Goal: Task Accomplishment & Management: Manage account settings

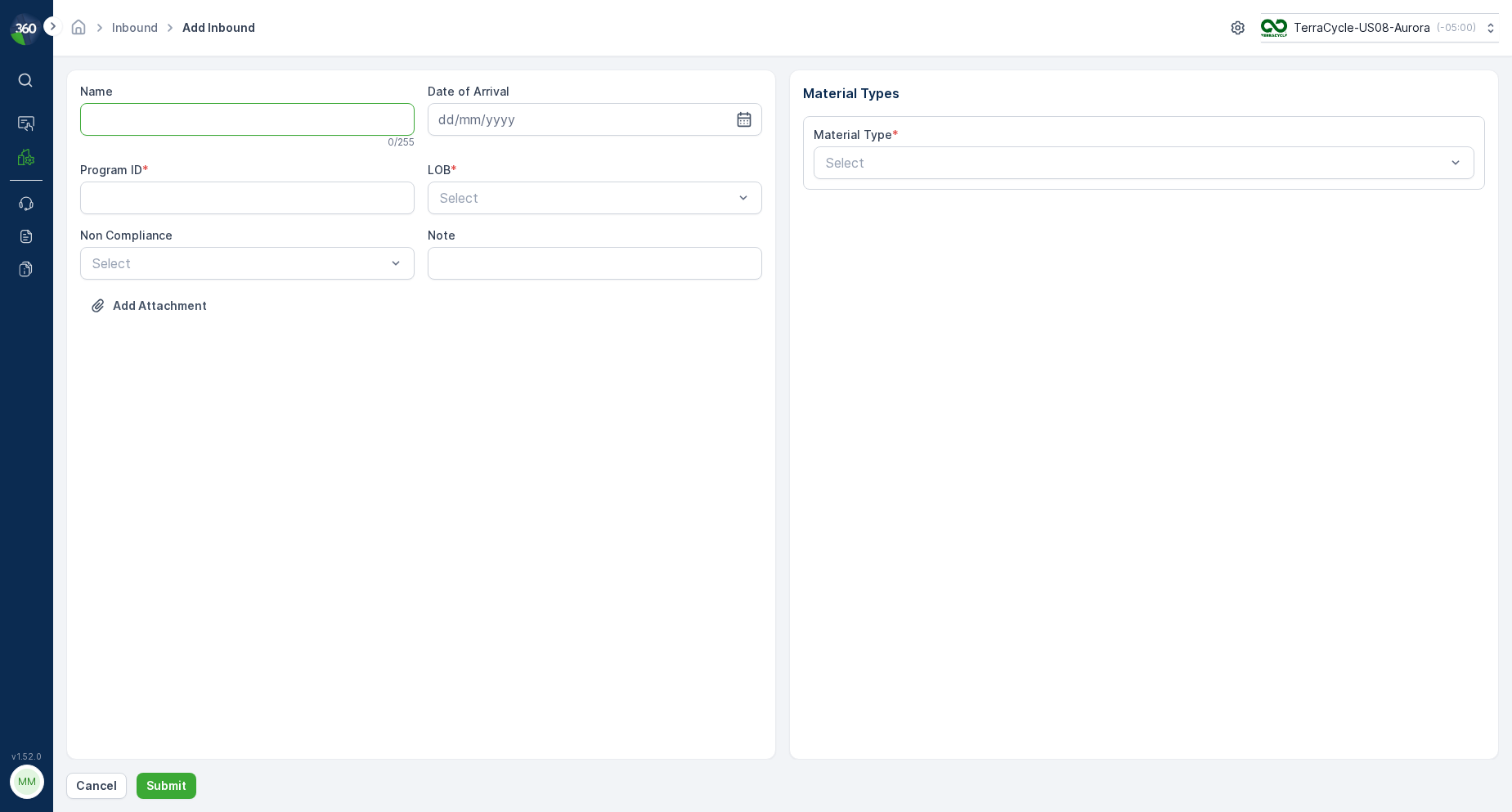
click at [312, 122] on input "Name" at bounding box center [247, 119] width 334 height 33
click at [97, 789] on p "Cancel" at bounding box center [97, 785] width 41 height 16
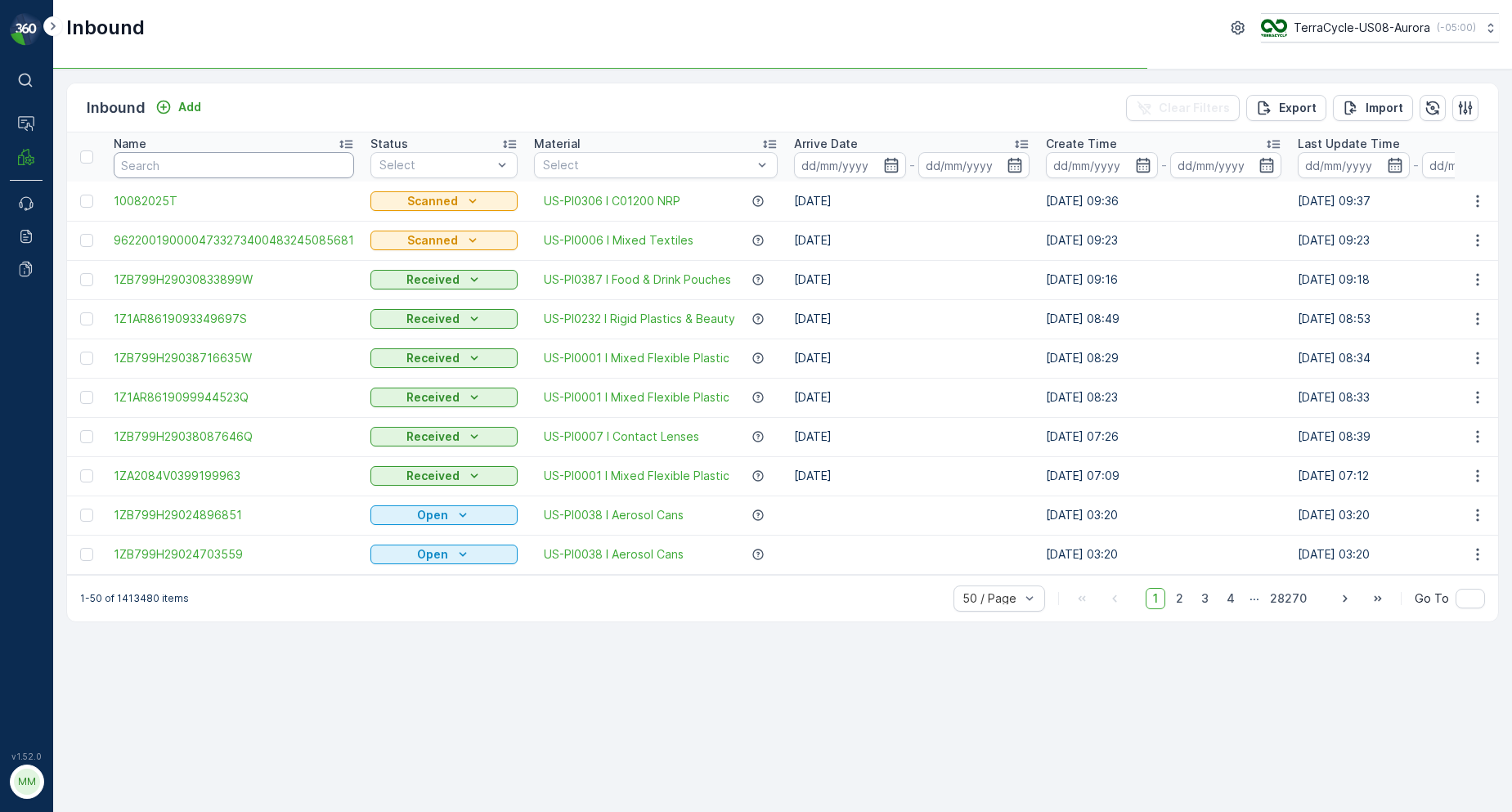
click at [206, 170] on input "text" at bounding box center [234, 165] width 241 height 26
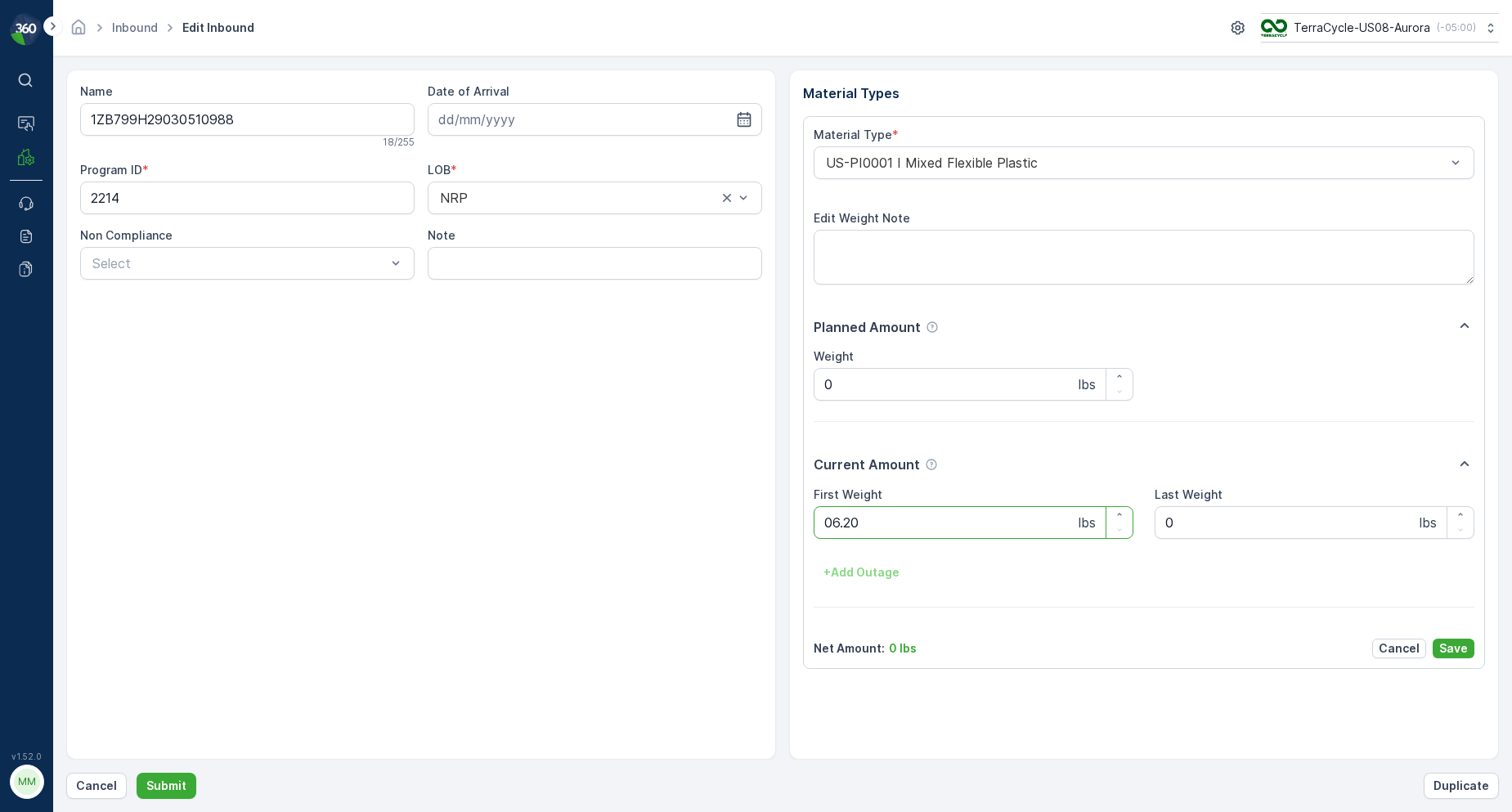
click at [137, 773] on button "Submit" at bounding box center [167, 786] width 60 height 26
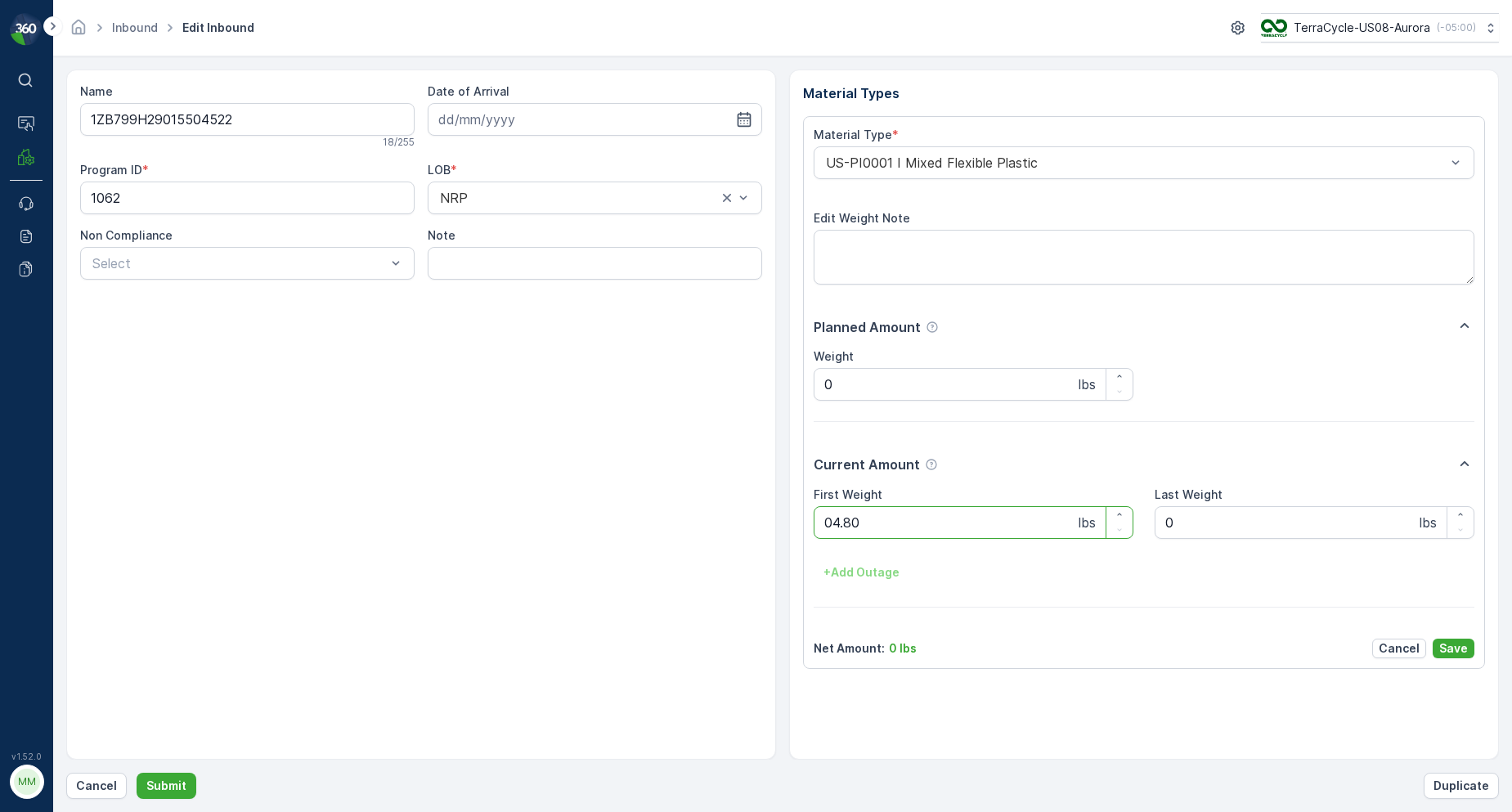
click at [137, 773] on button "Submit" at bounding box center [167, 786] width 60 height 26
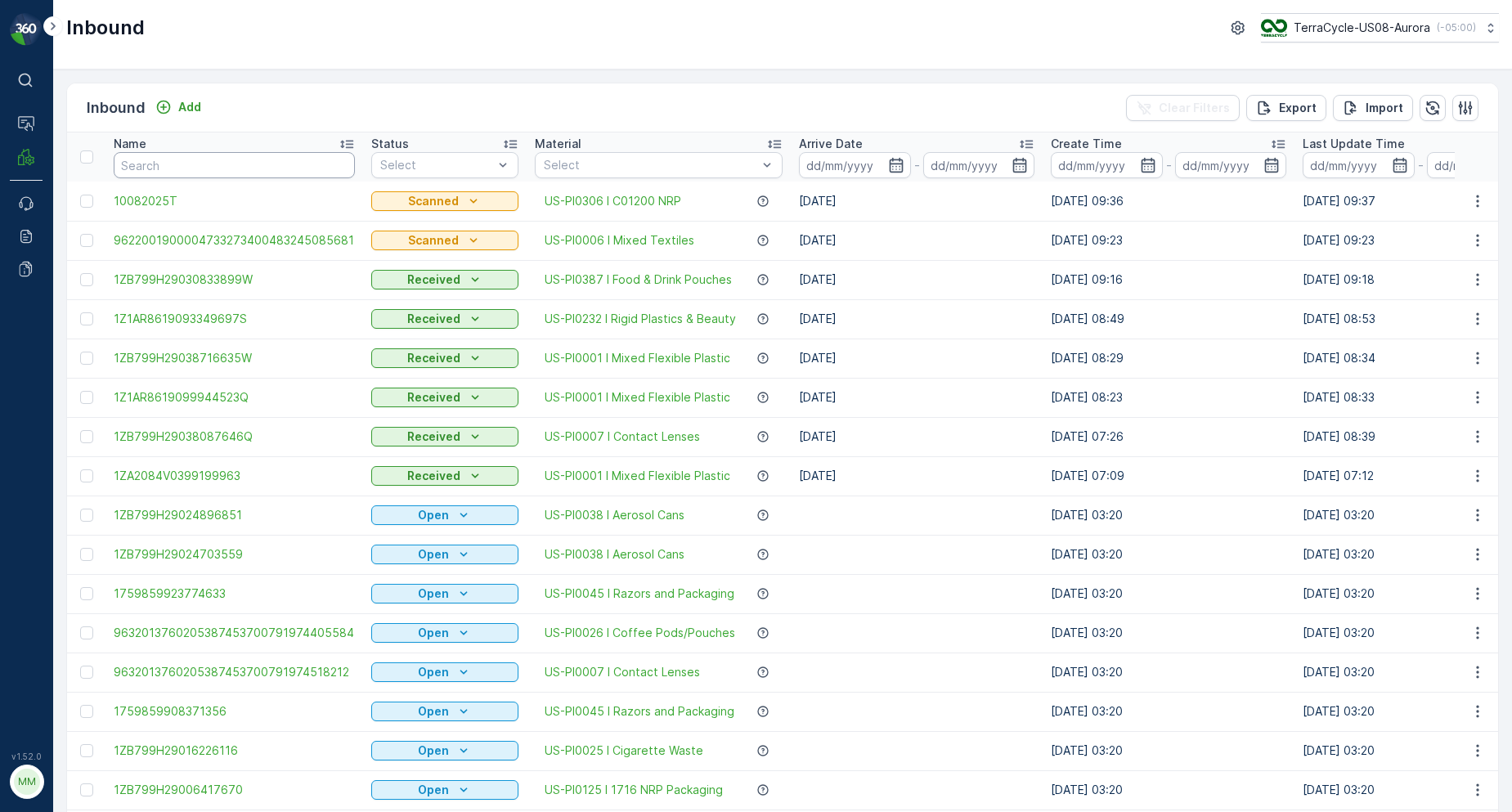
click at [196, 176] on input "text" at bounding box center [234, 165] width 241 height 26
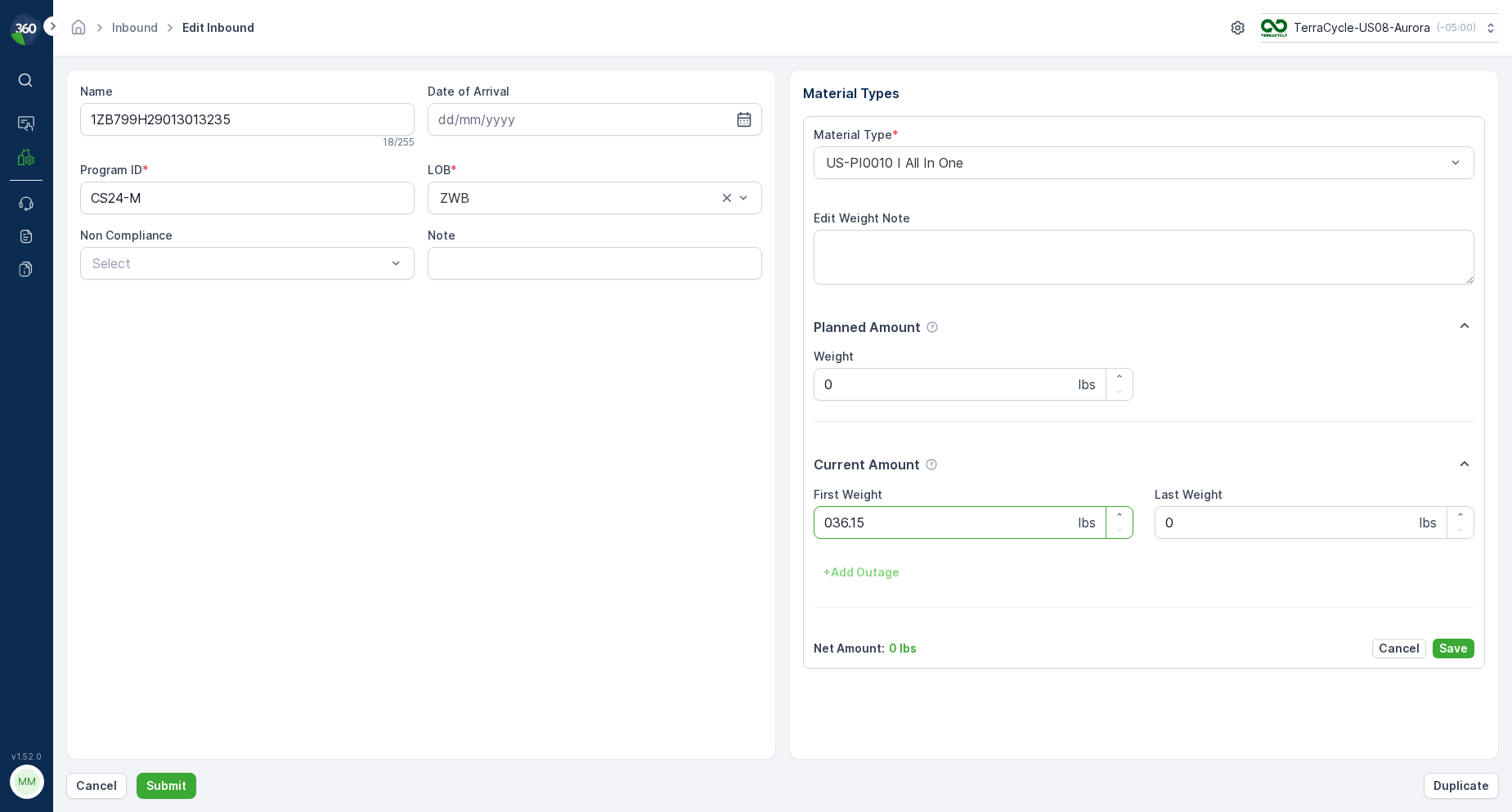
click at [137, 773] on button "Submit" at bounding box center [167, 786] width 60 height 26
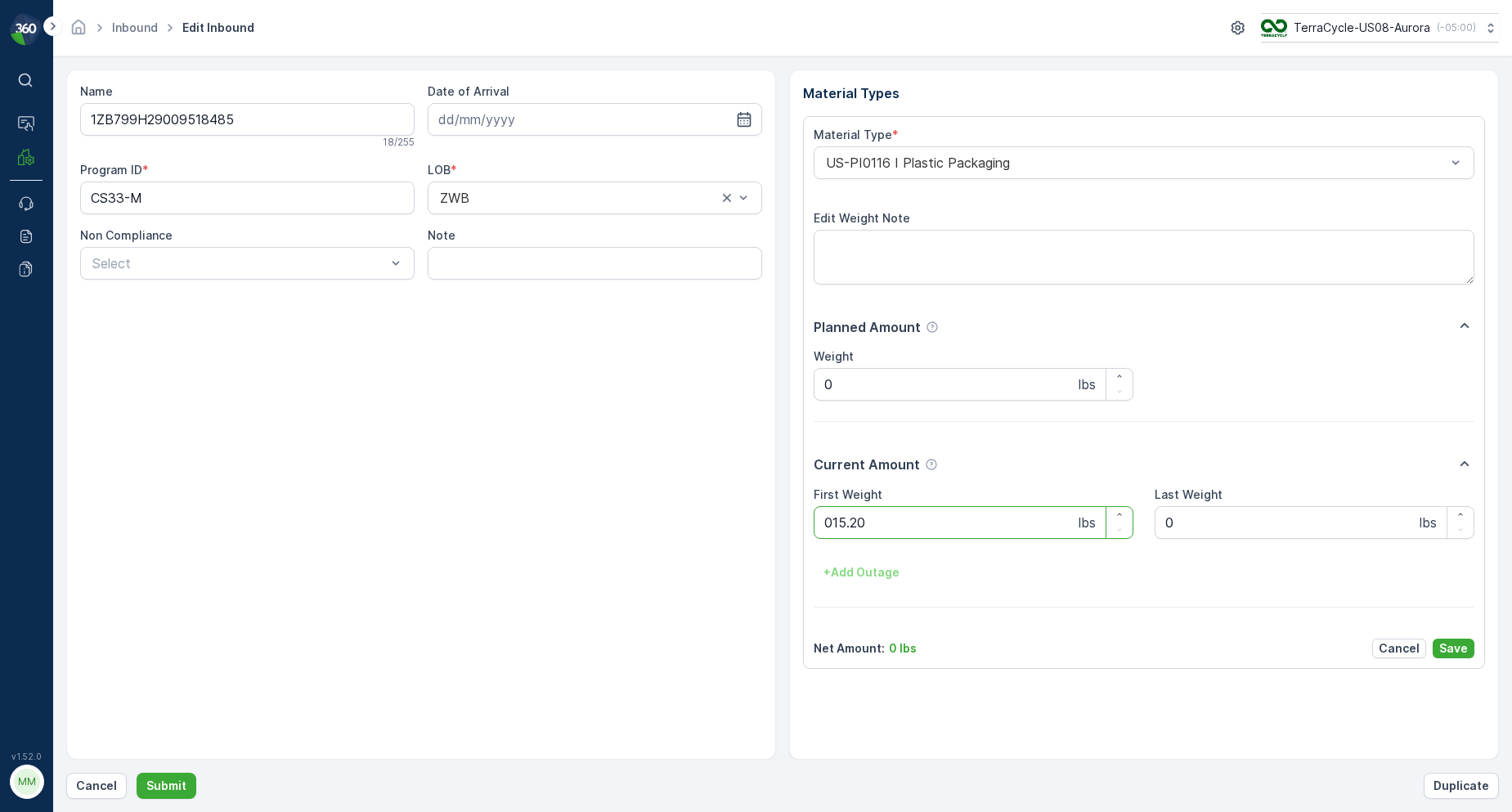
click at [137, 773] on button "Submit" at bounding box center [167, 786] width 60 height 26
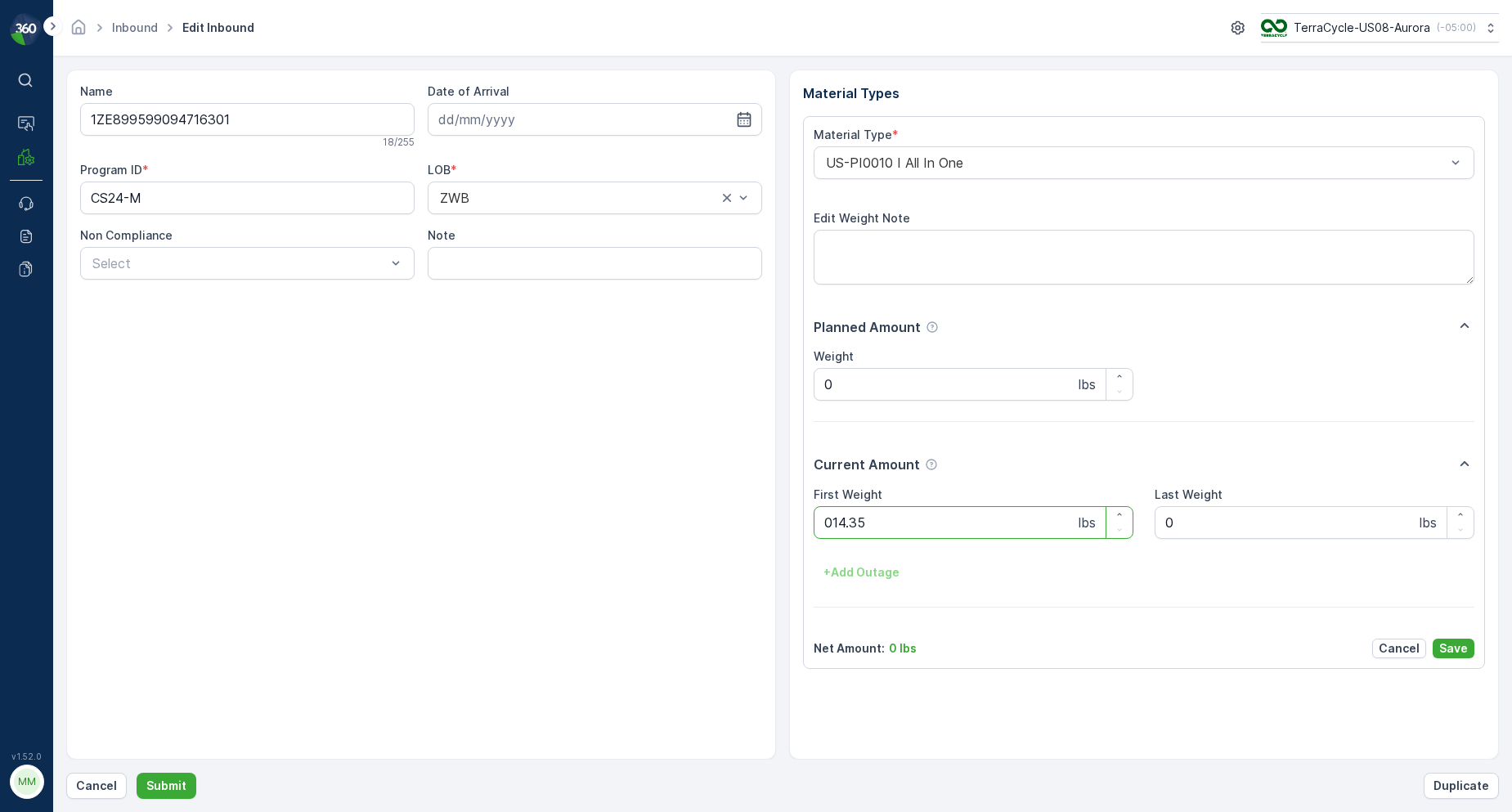
click at [137, 773] on button "Submit" at bounding box center [167, 786] width 60 height 26
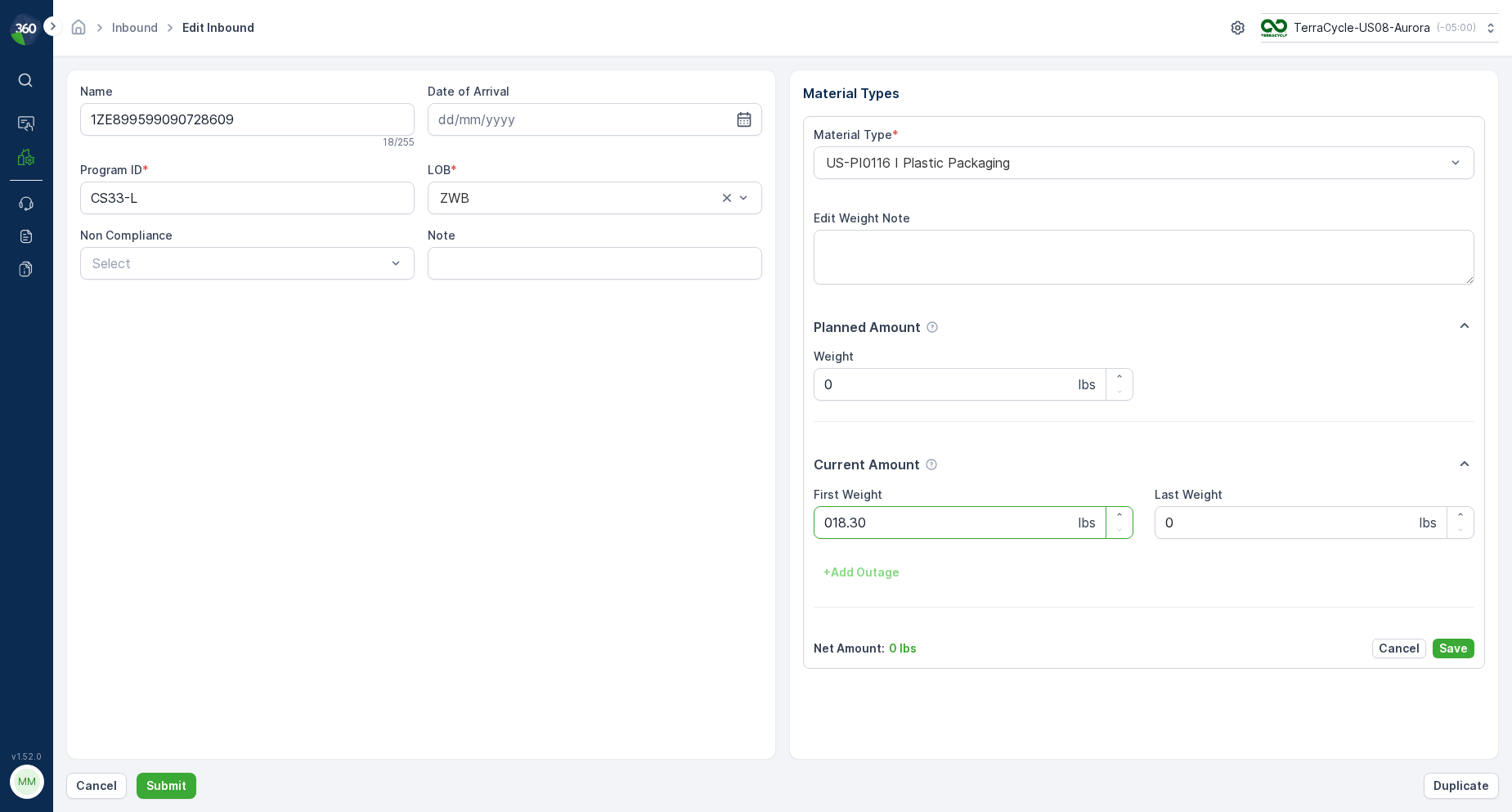
click at [137, 773] on button "Submit" at bounding box center [167, 786] width 60 height 26
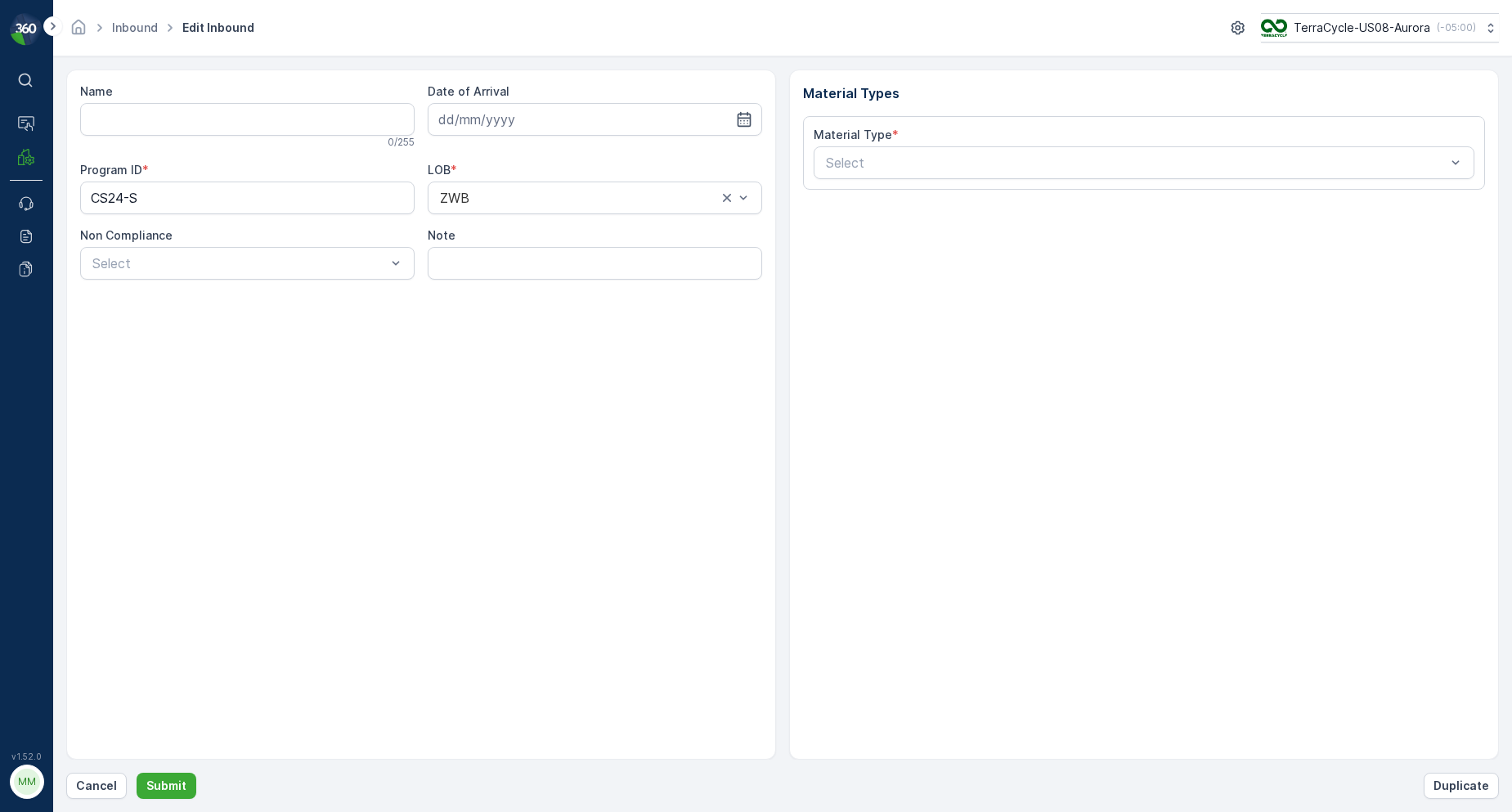
type input "1ZB799H29024903824"
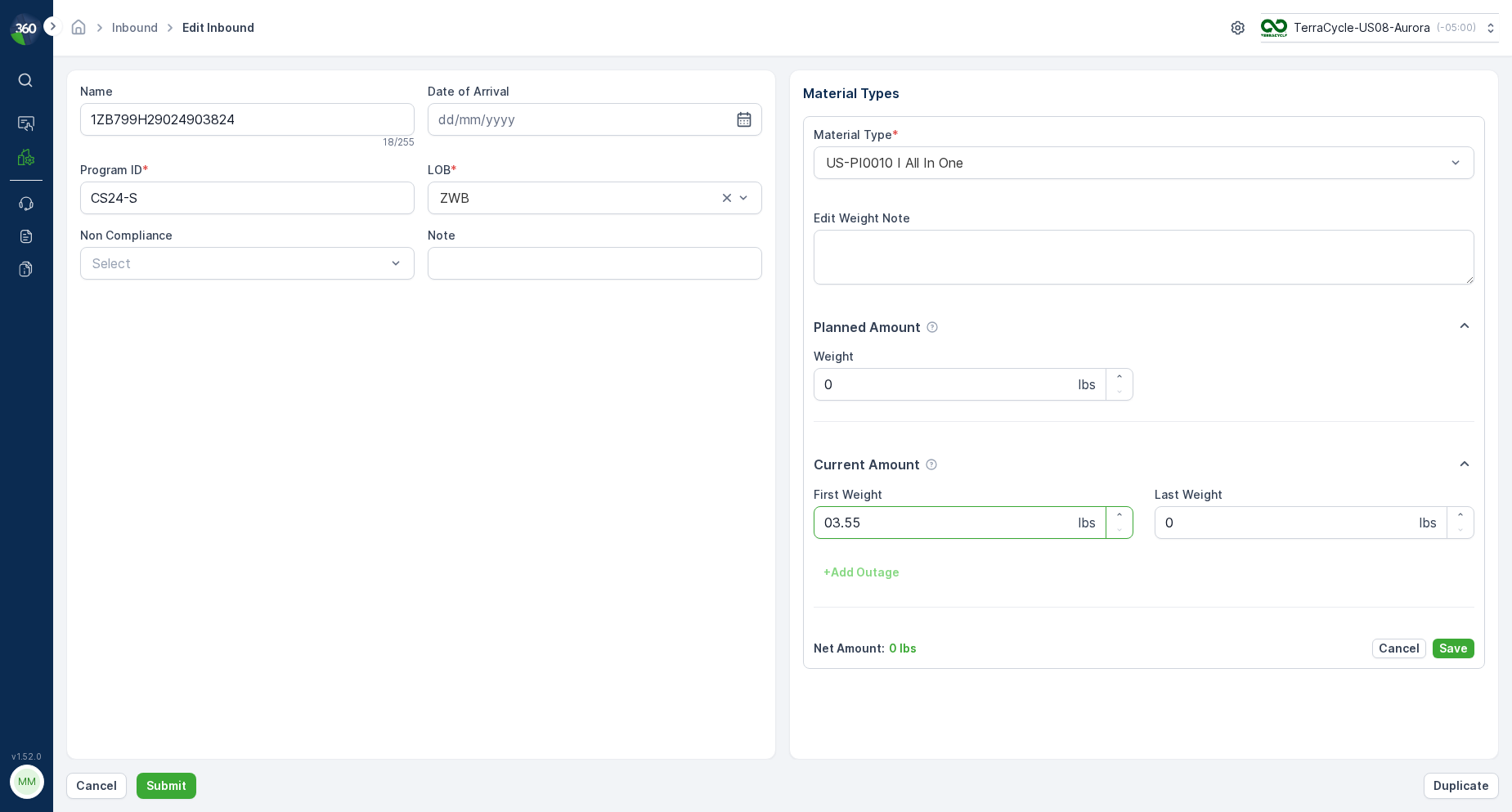
click at [137, 773] on button "Submit" at bounding box center [167, 786] width 60 height 26
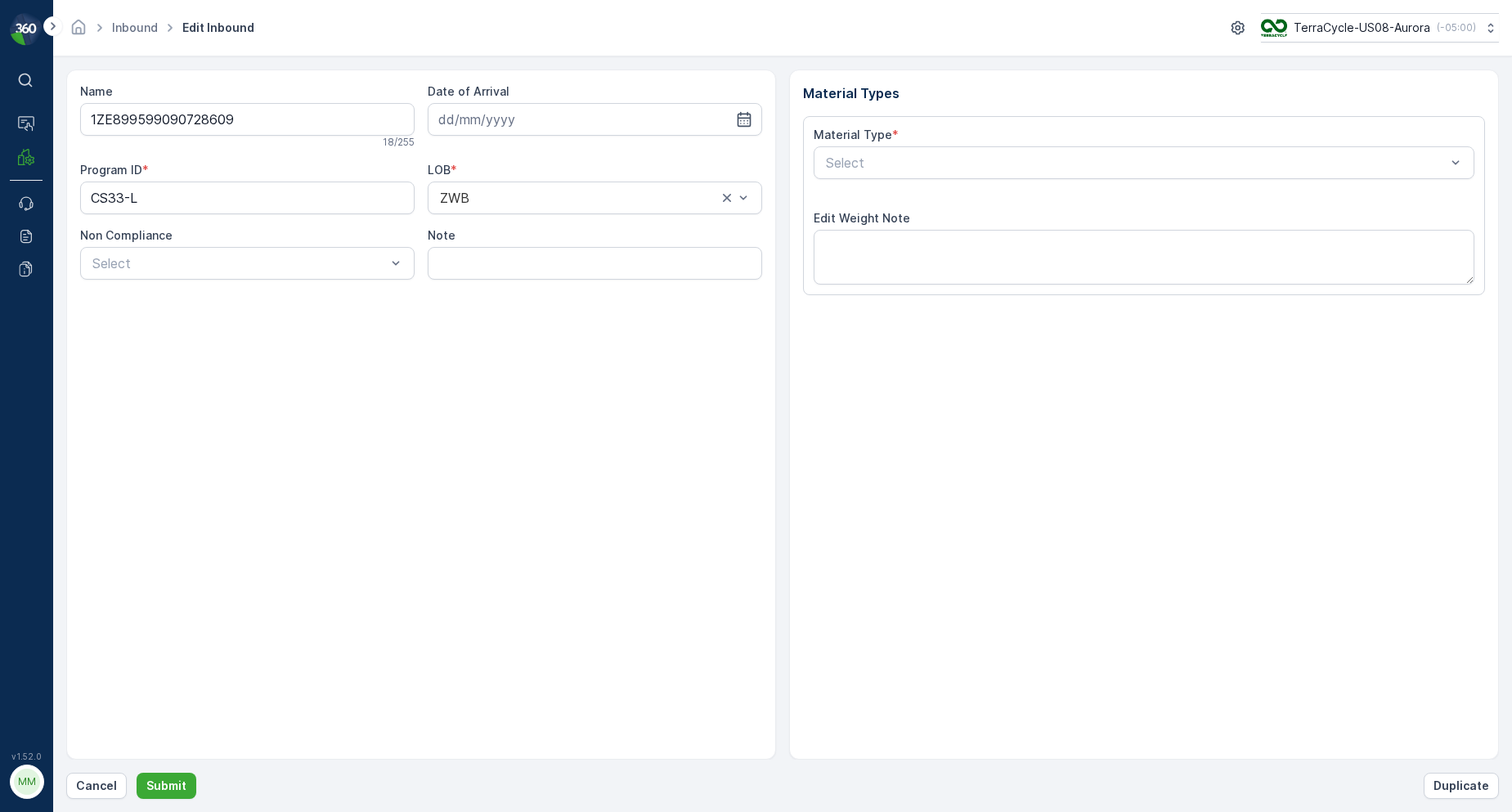
type input "[DATE]"
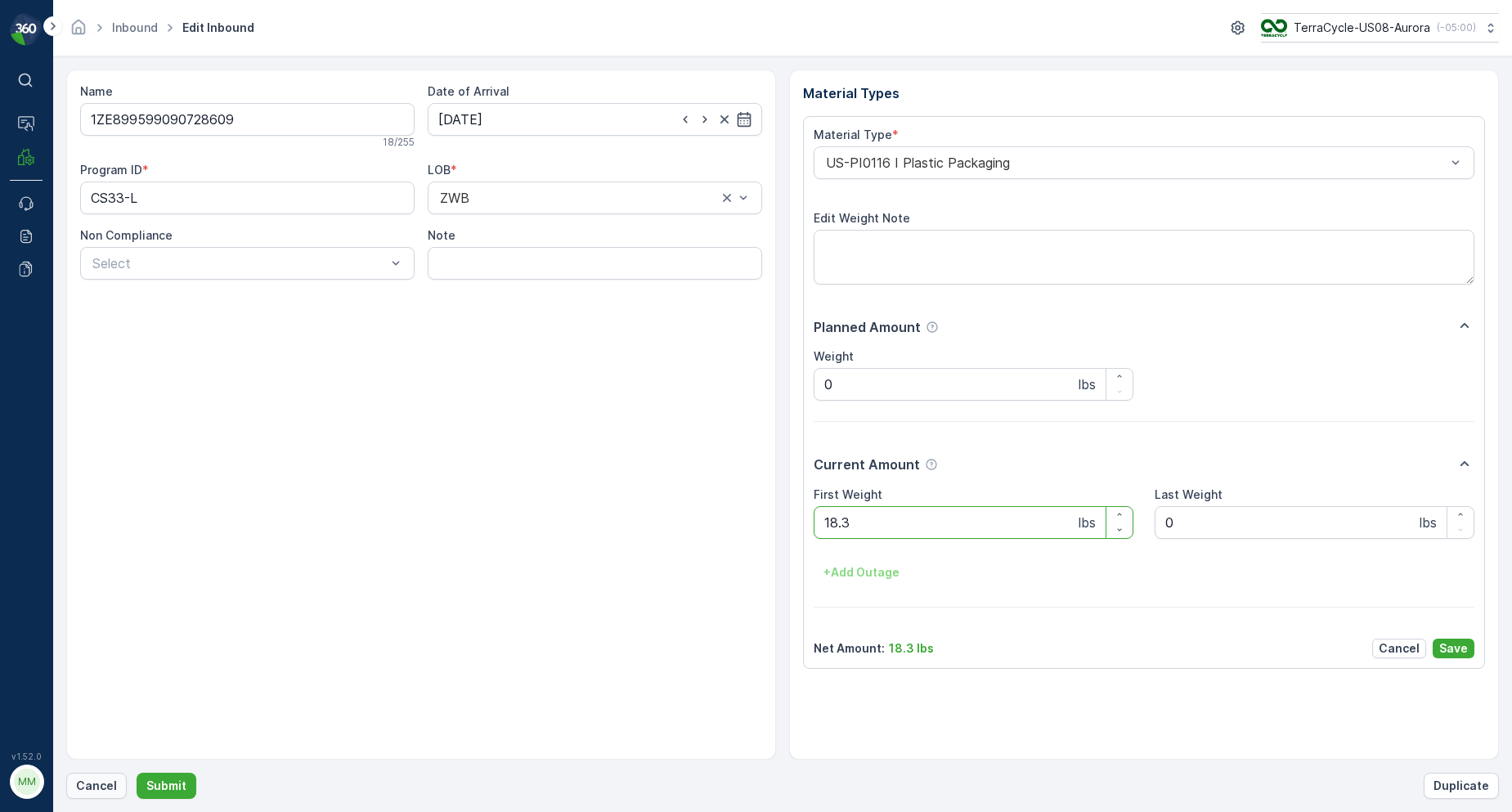
click at [97, 777] on button "Cancel" at bounding box center [96, 786] width 60 height 26
click at [137, 773] on button "Submit" at bounding box center [167, 786] width 60 height 26
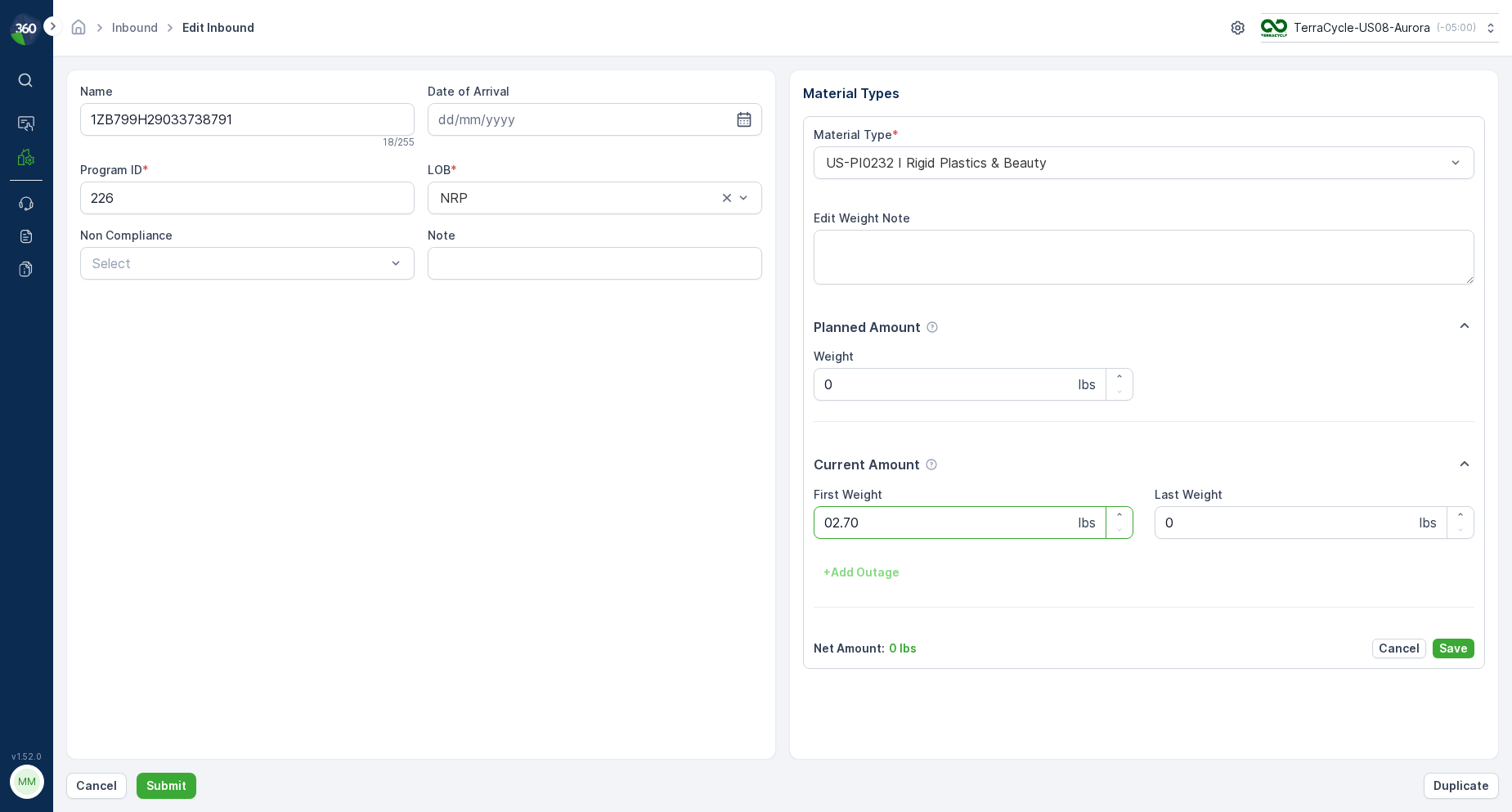
click at [137, 773] on button "Submit" at bounding box center [167, 786] width 60 height 26
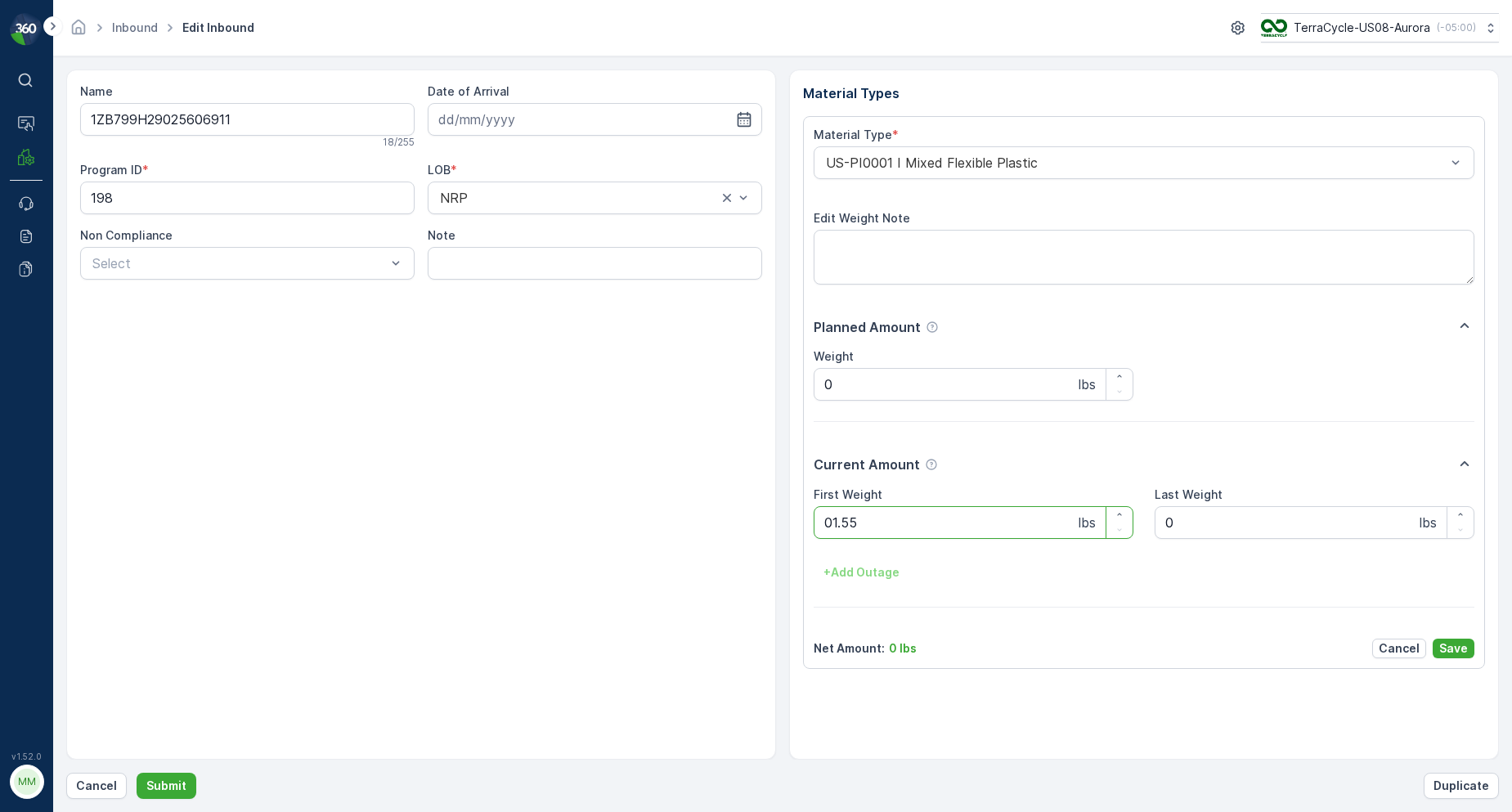
click at [137, 773] on button "Submit" at bounding box center [167, 786] width 60 height 26
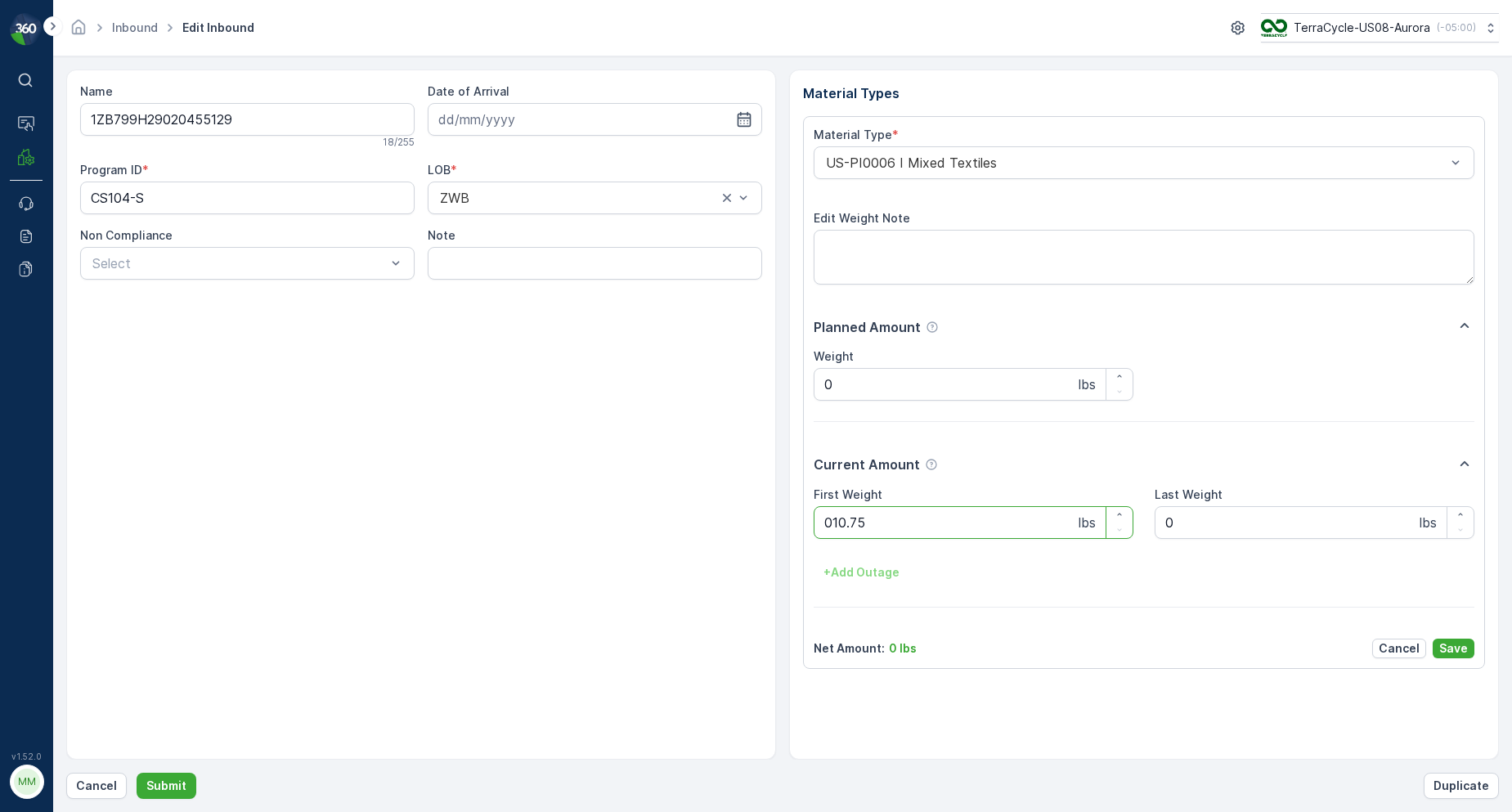
click at [137, 773] on button "Submit" at bounding box center [167, 786] width 60 height 26
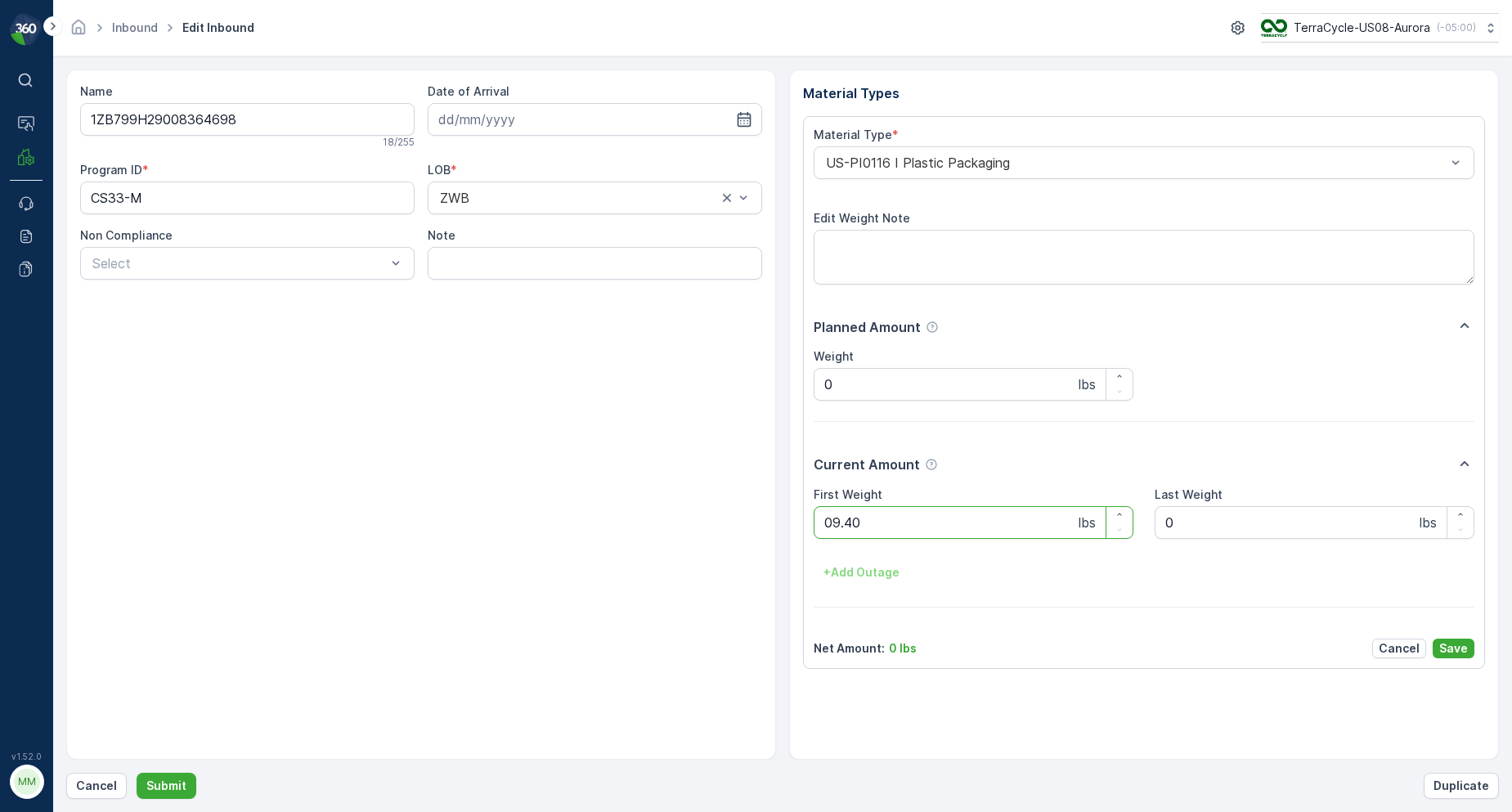
click at [137, 773] on button "Submit" at bounding box center [167, 786] width 60 height 26
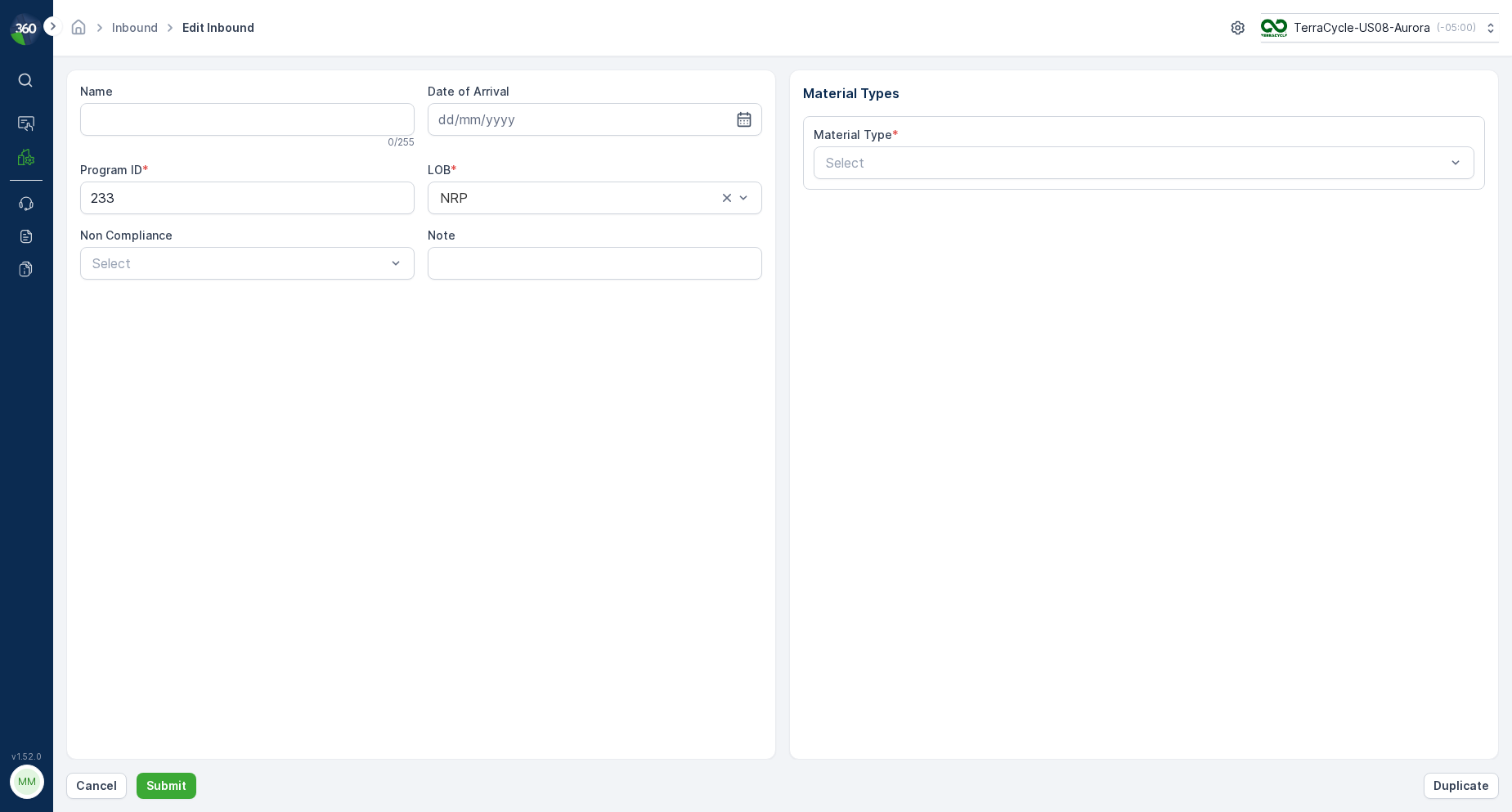
type input "9632013760205387453700791969685831"
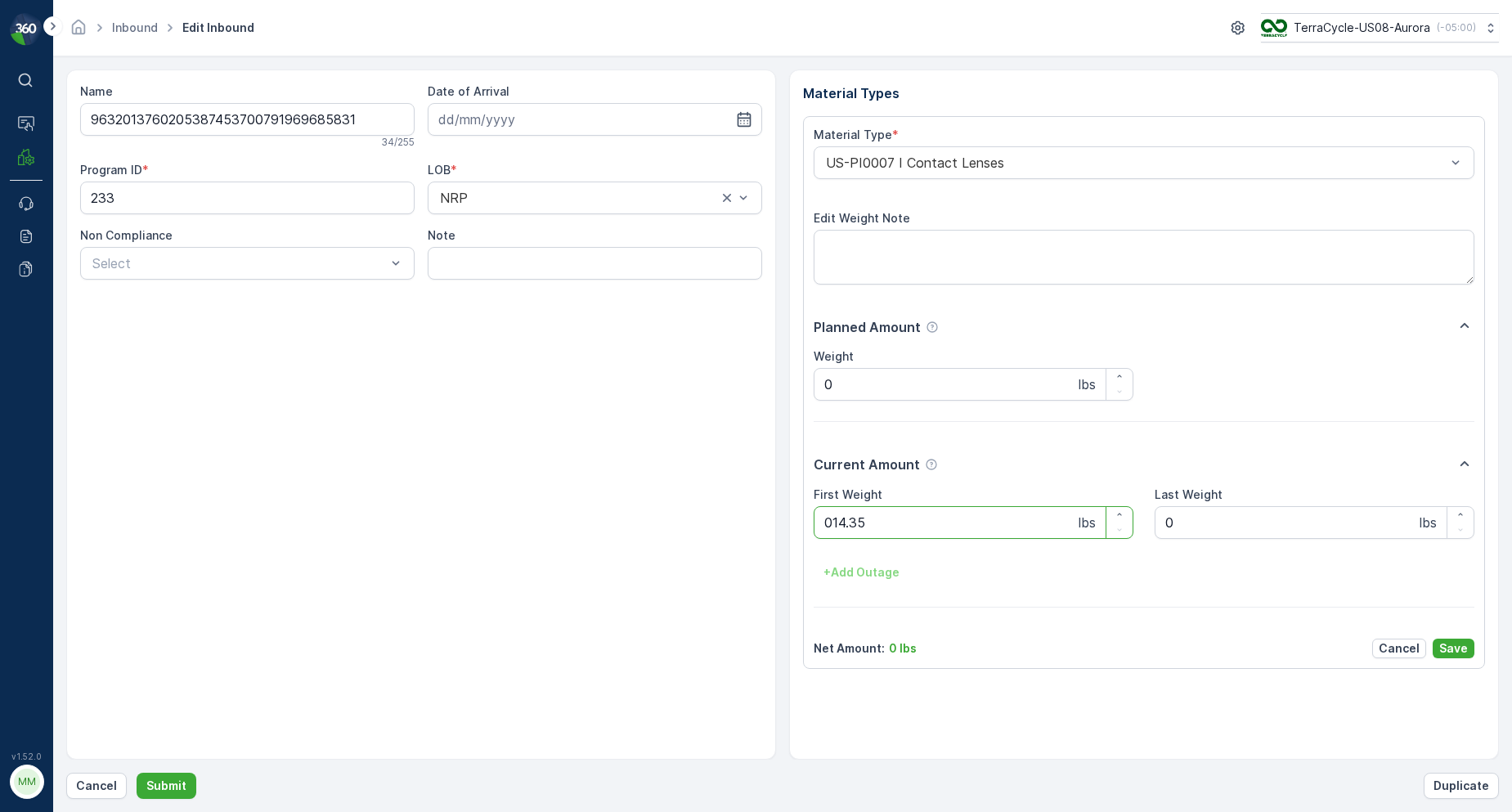
click at [137, 773] on button "Submit" at bounding box center [167, 786] width 60 height 26
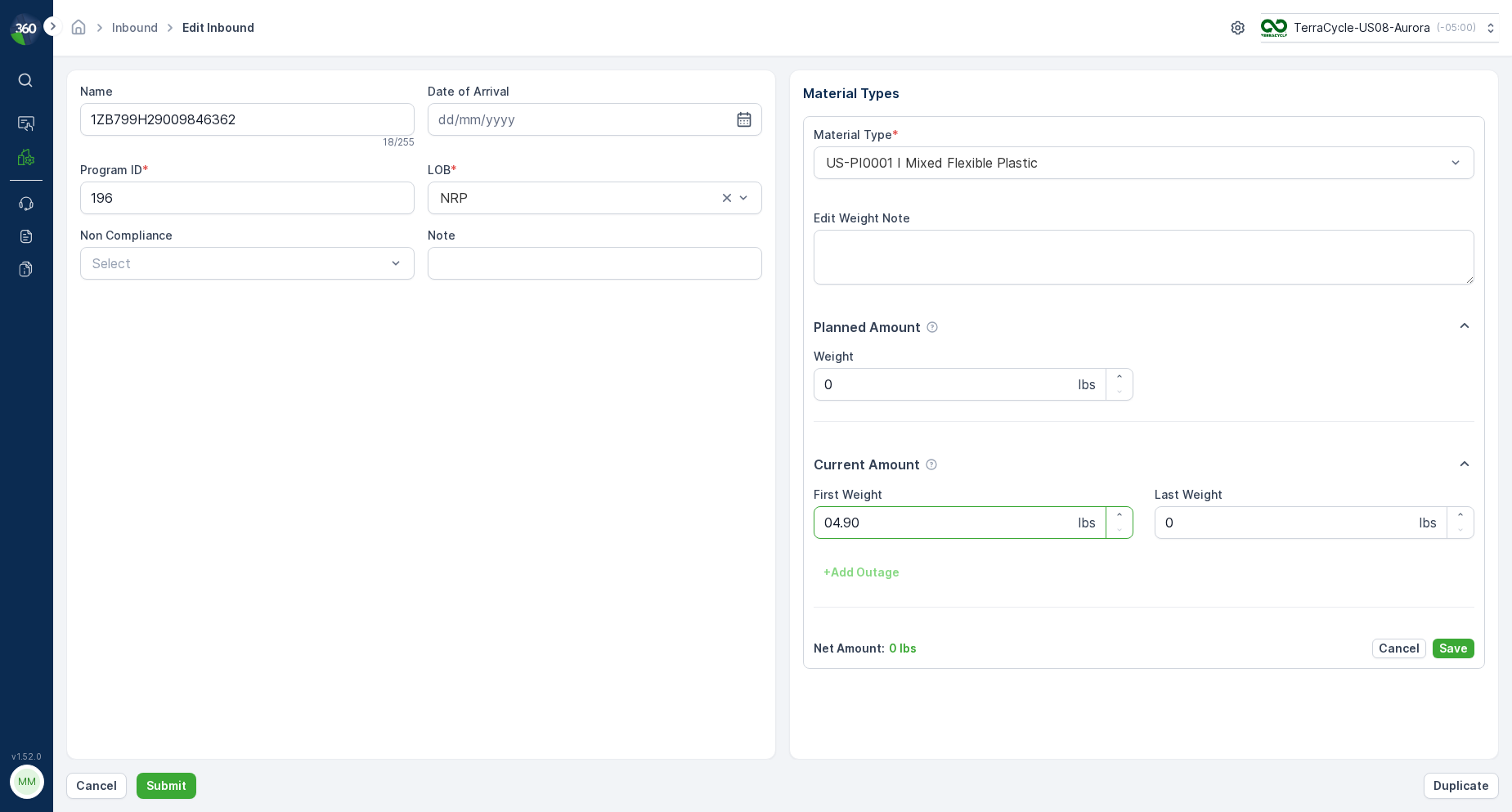
click at [137, 773] on button "Submit" at bounding box center [167, 786] width 60 height 26
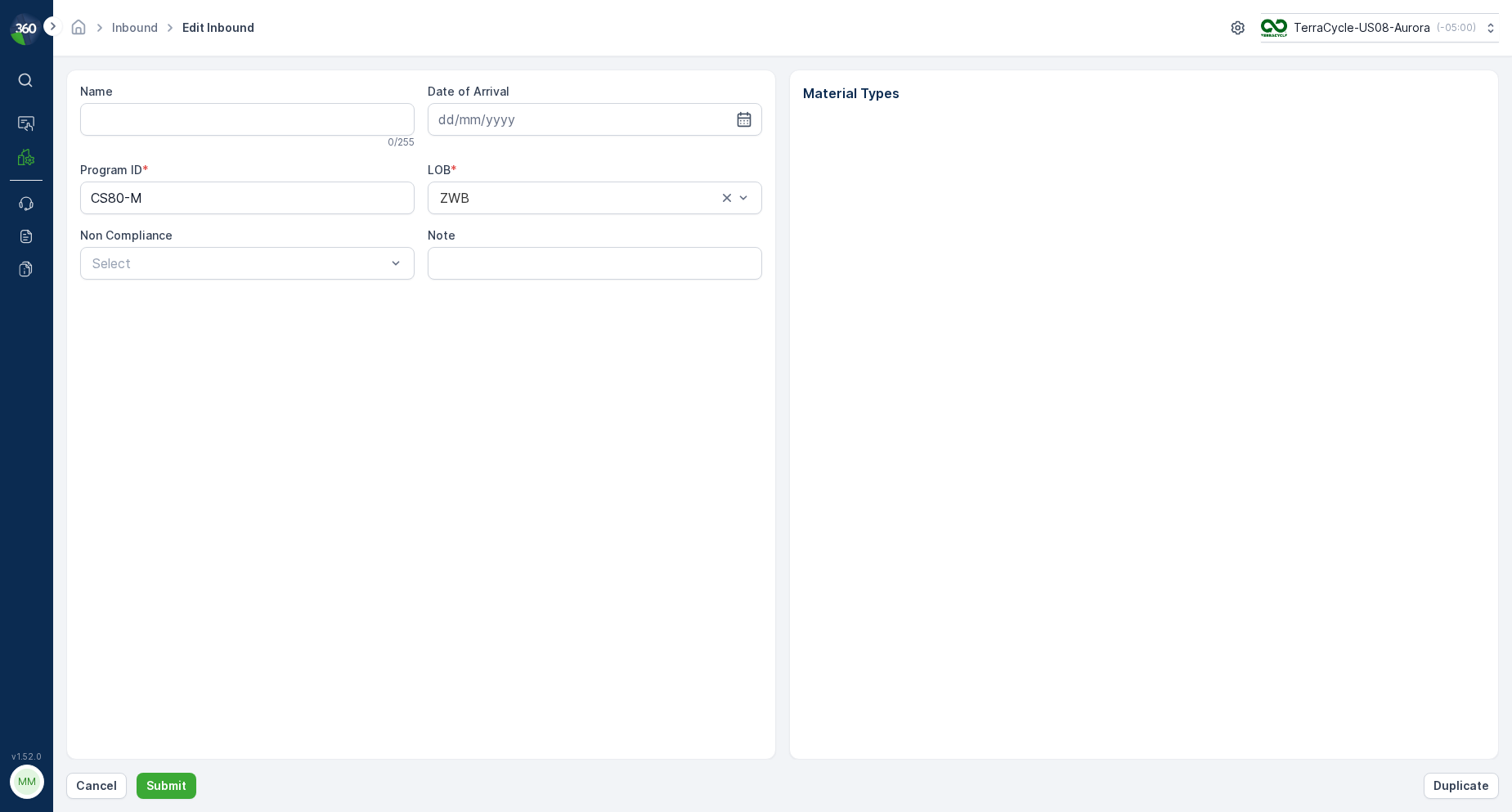
type input "1Z1AR8619096584730"
type input "[DATE]"
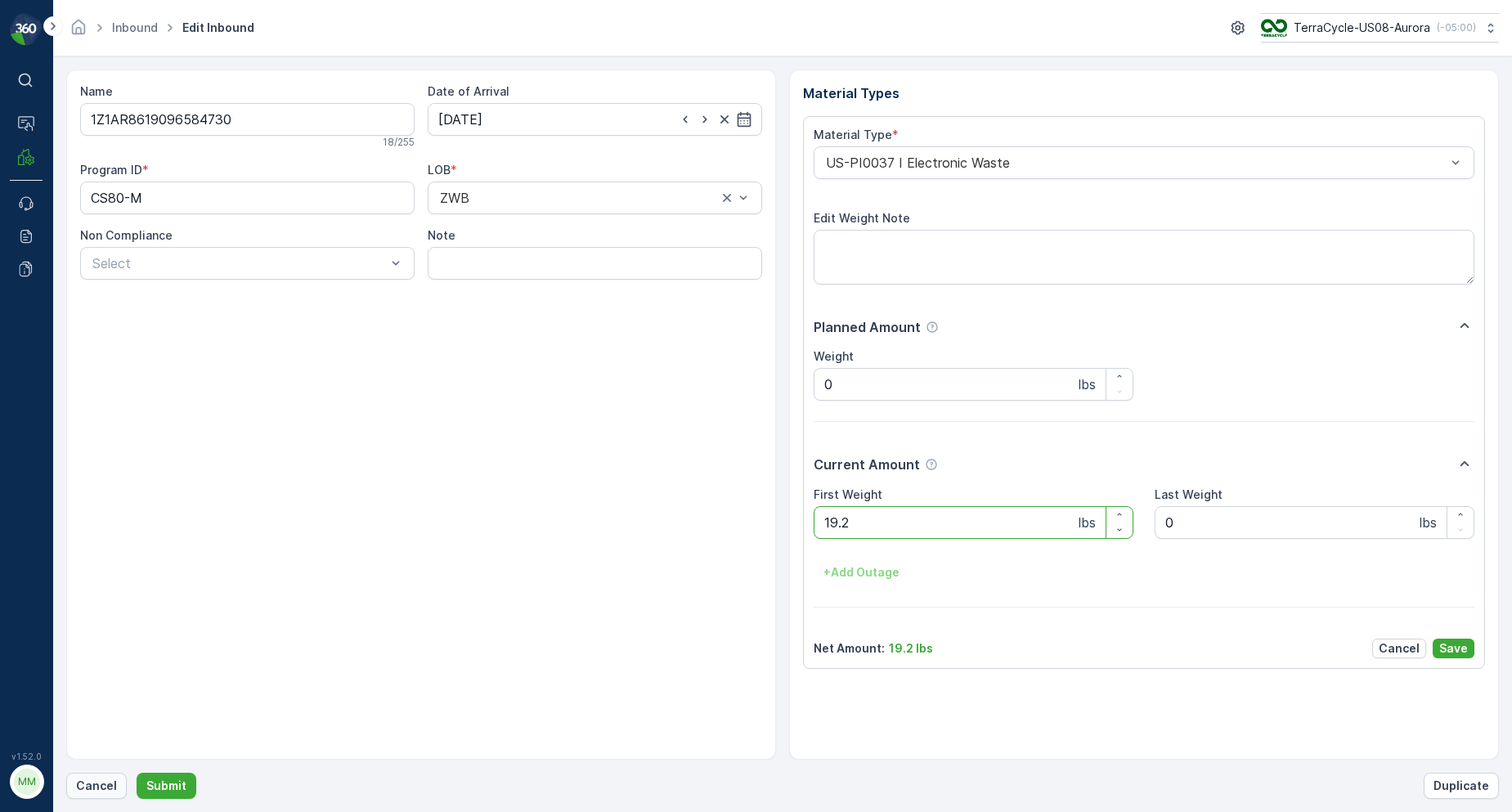
click at [106, 796] on button "Cancel" at bounding box center [96, 786] width 60 height 26
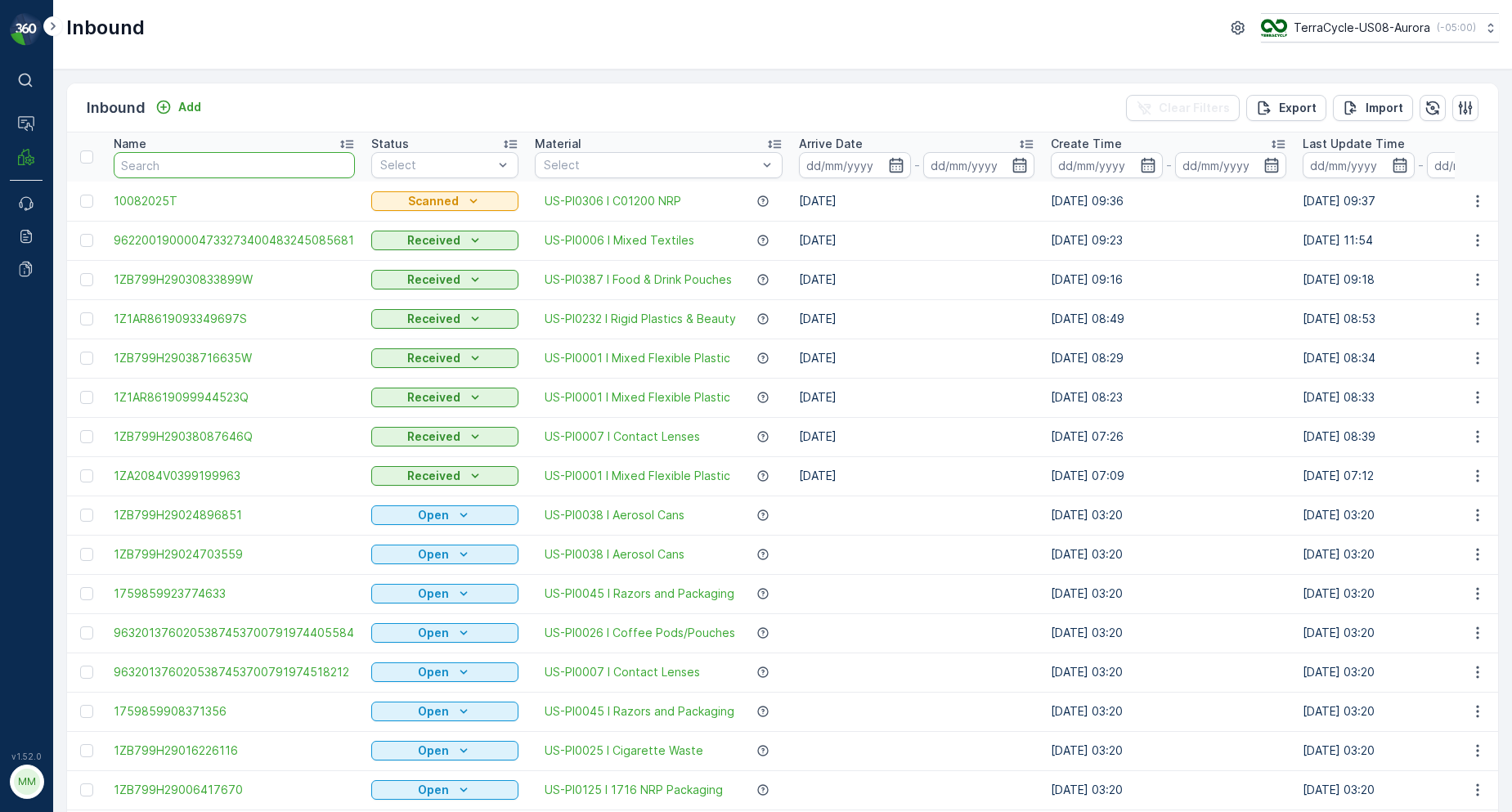
click at [182, 162] on input "text" at bounding box center [234, 165] width 241 height 26
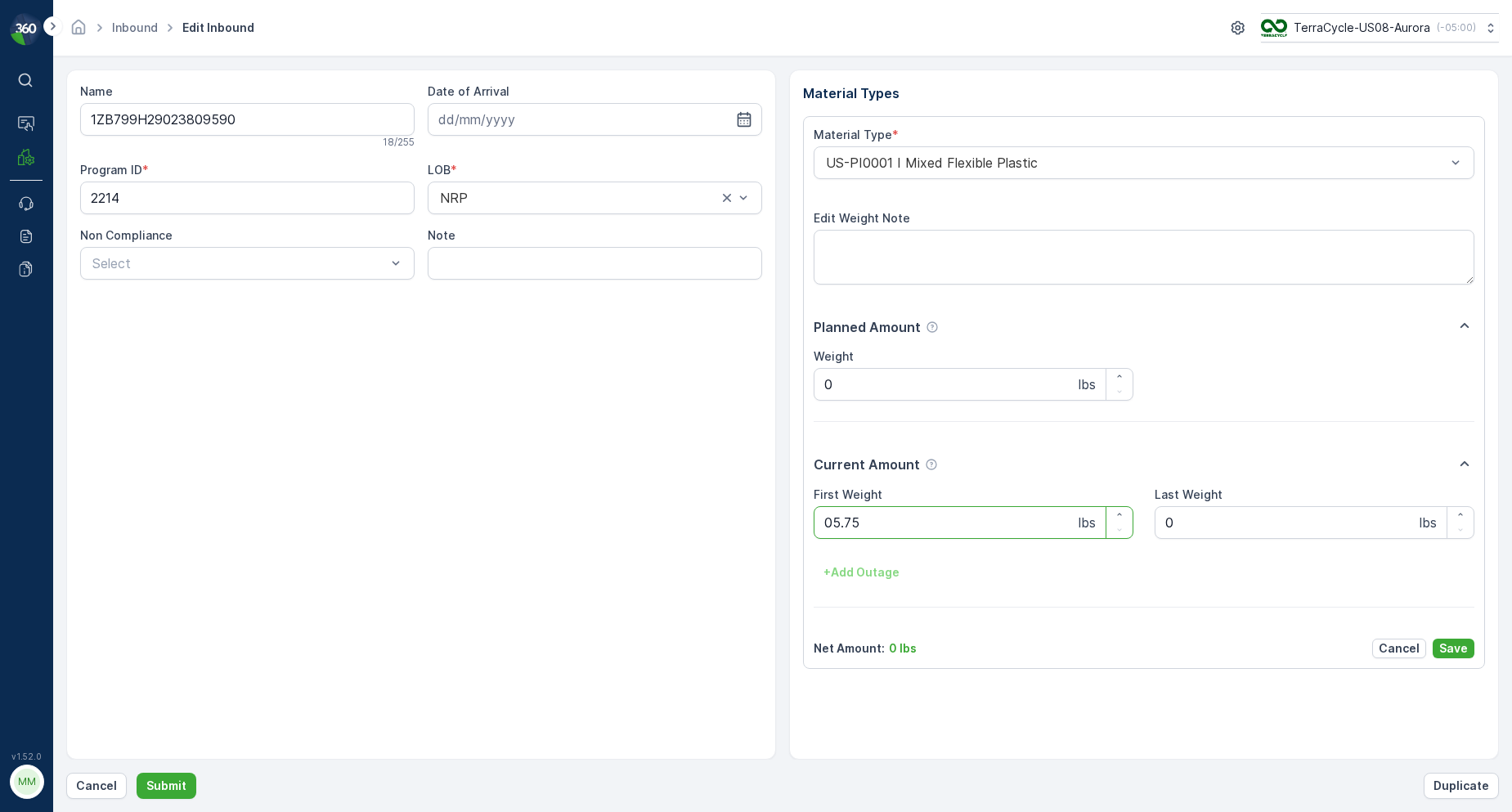
click at [137, 773] on button "Submit" at bounding box center [167, 786] width 60 height 26
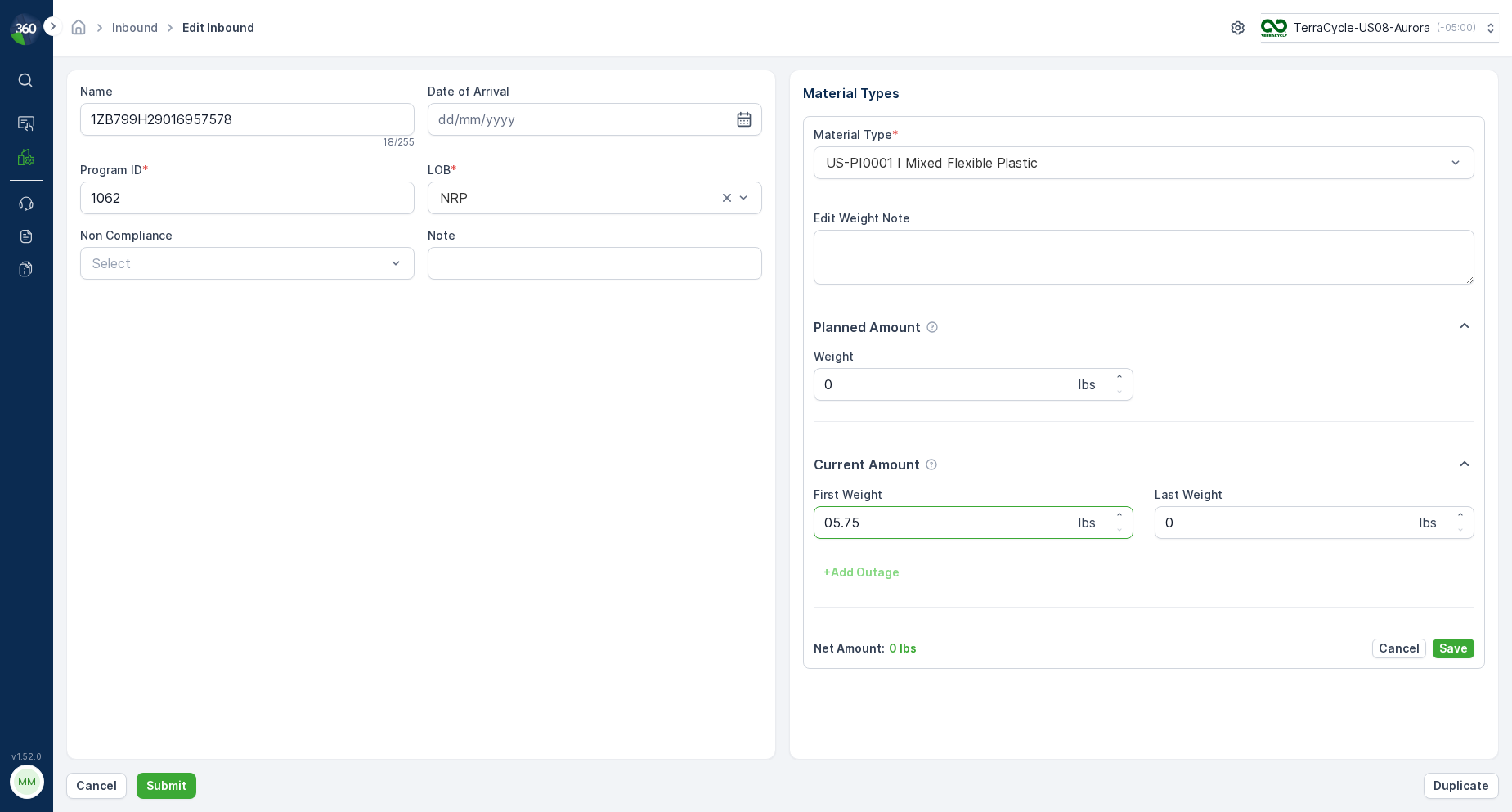
click at [137, 773] on button "Submit" at bounding box center [167, 786] width 60 height 26
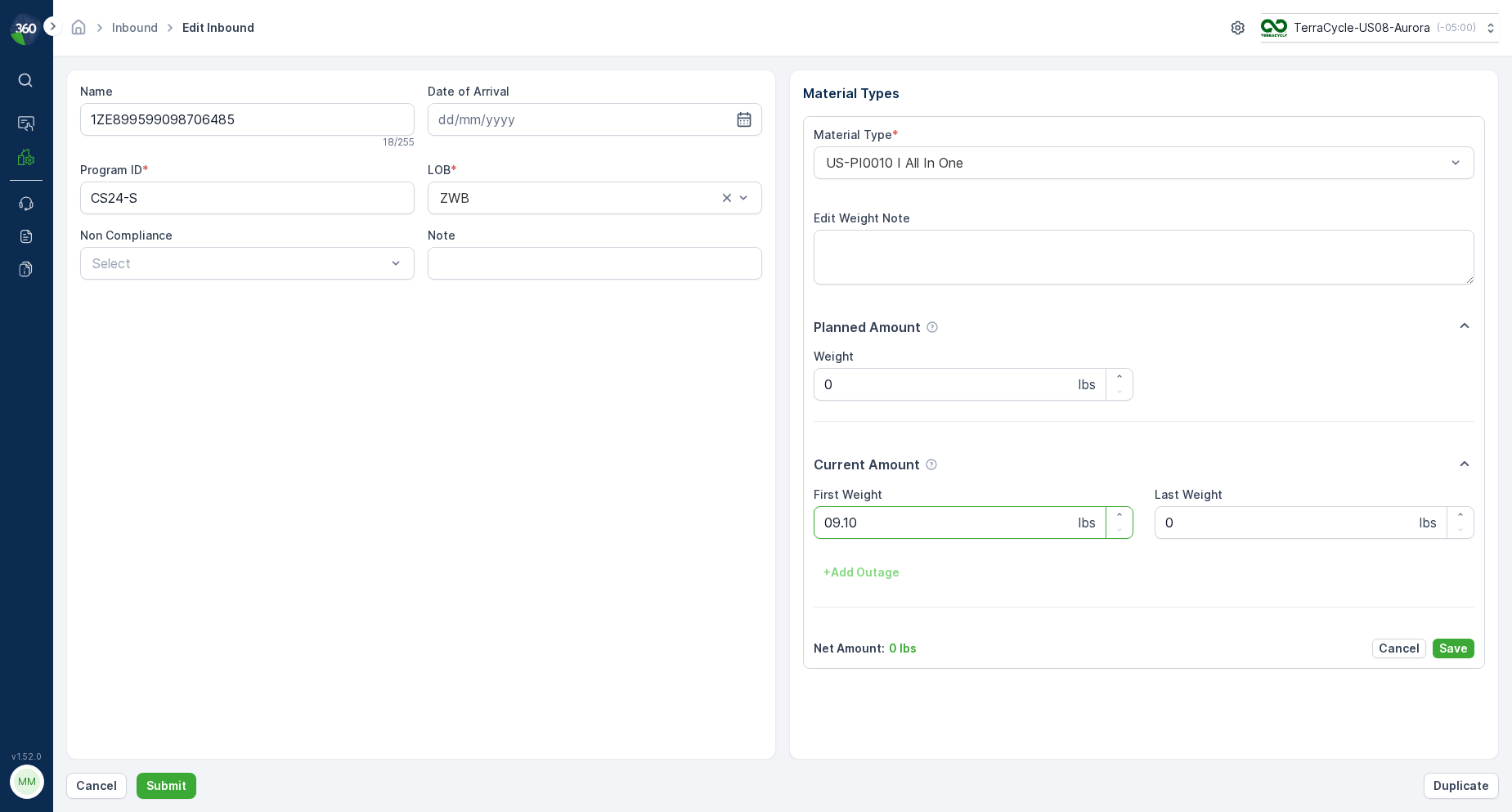
click at [137, 773] on button "Submit" at bounding box center [167, 786] width 60 height 26
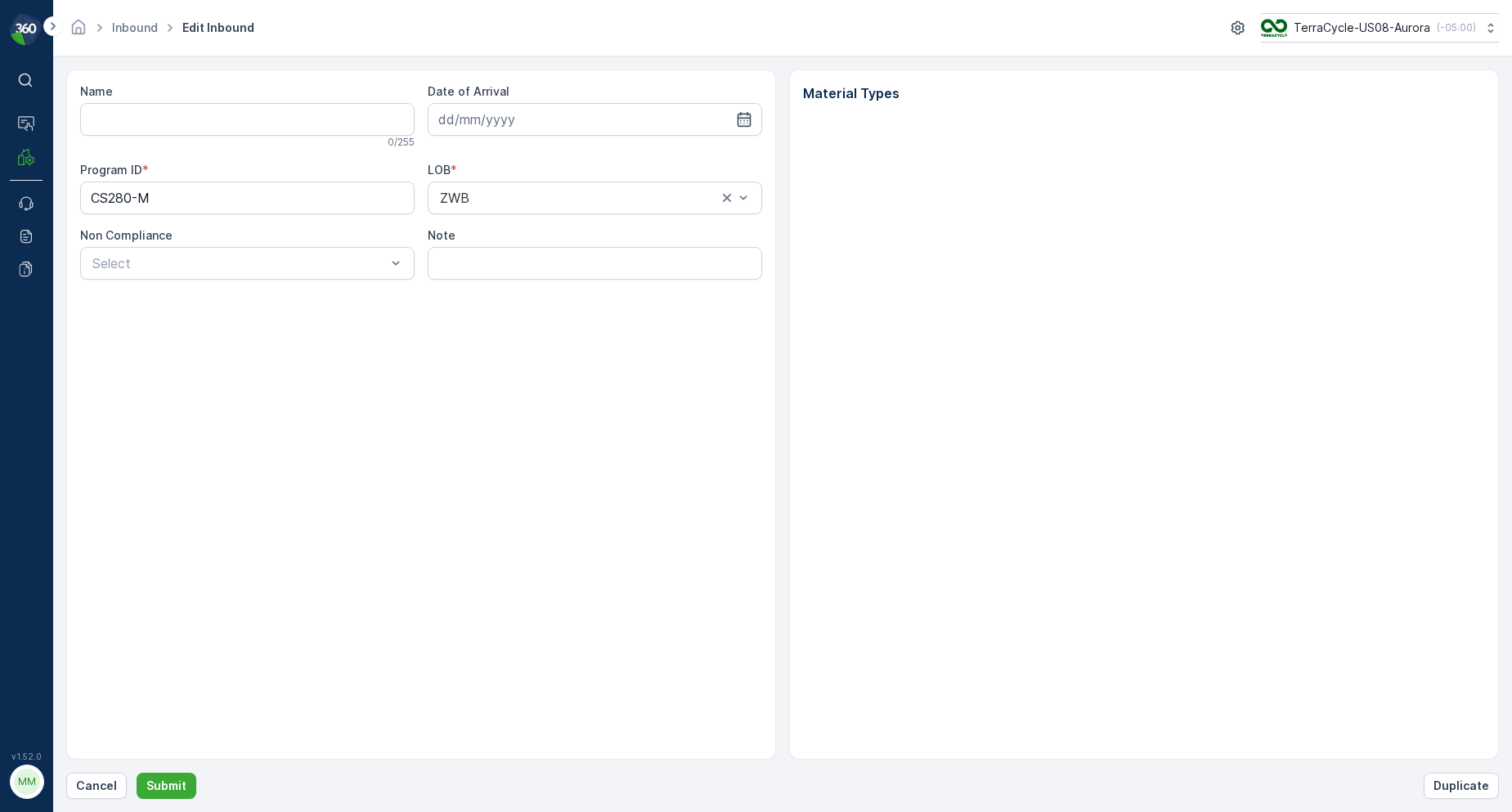
type input "1ZE899599097558576"
type input "[DATE]"
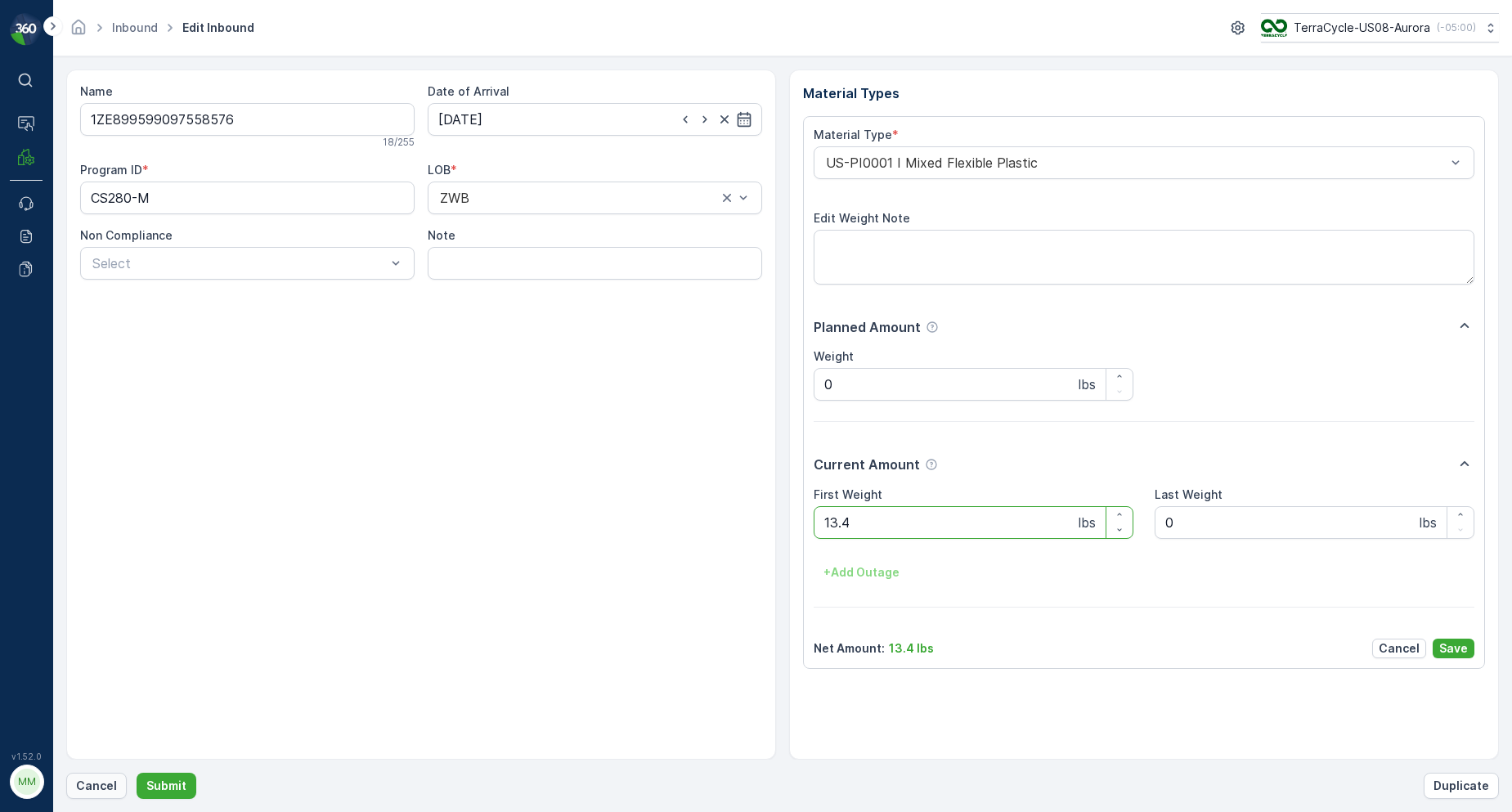
click at [94, 779] on p "Cancel" at bounding box center [97, 785] width 41 height 16
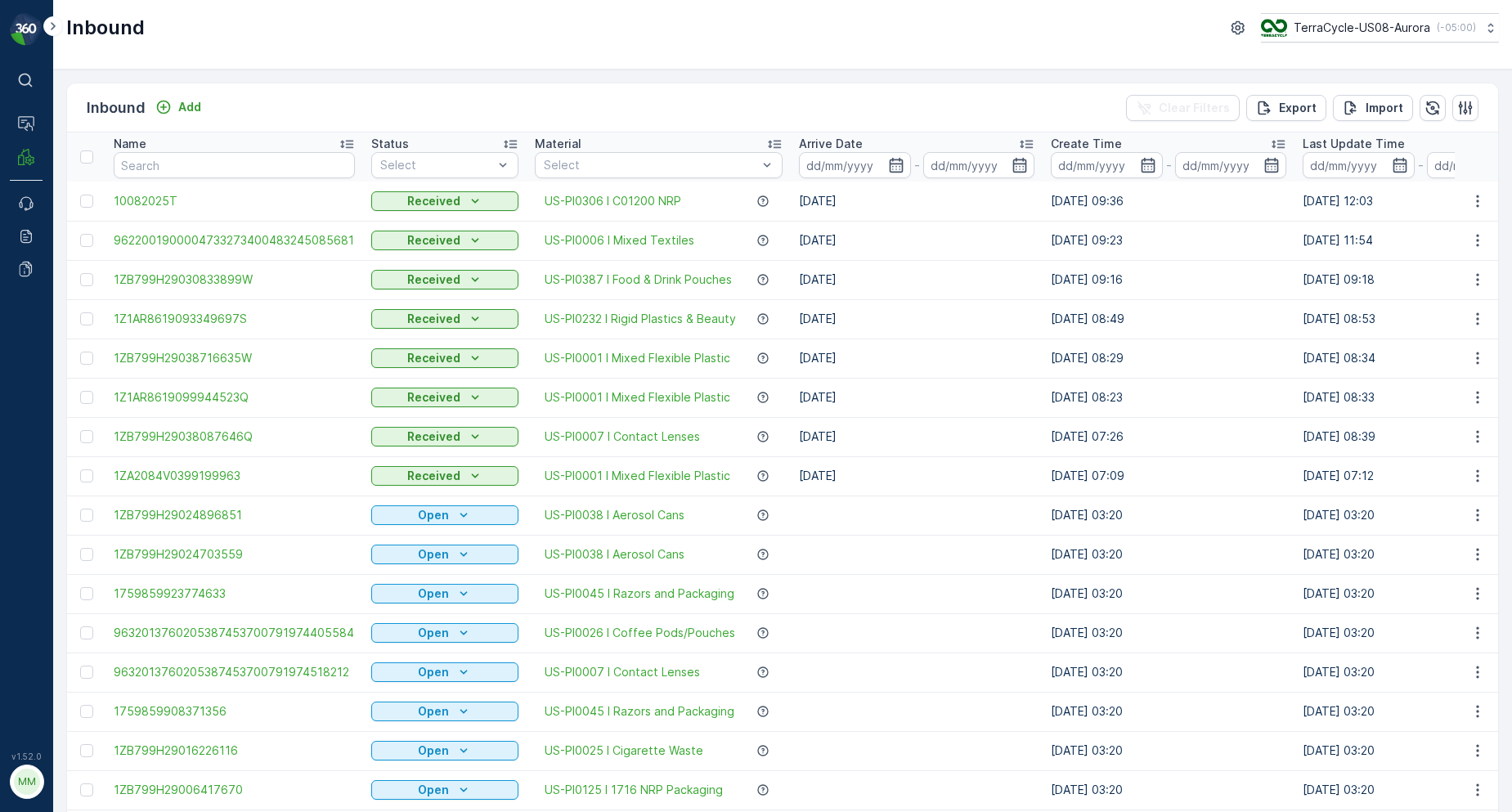
click at [135, 173] on input "text" at bounding box center [234, 165] width 241 height 26
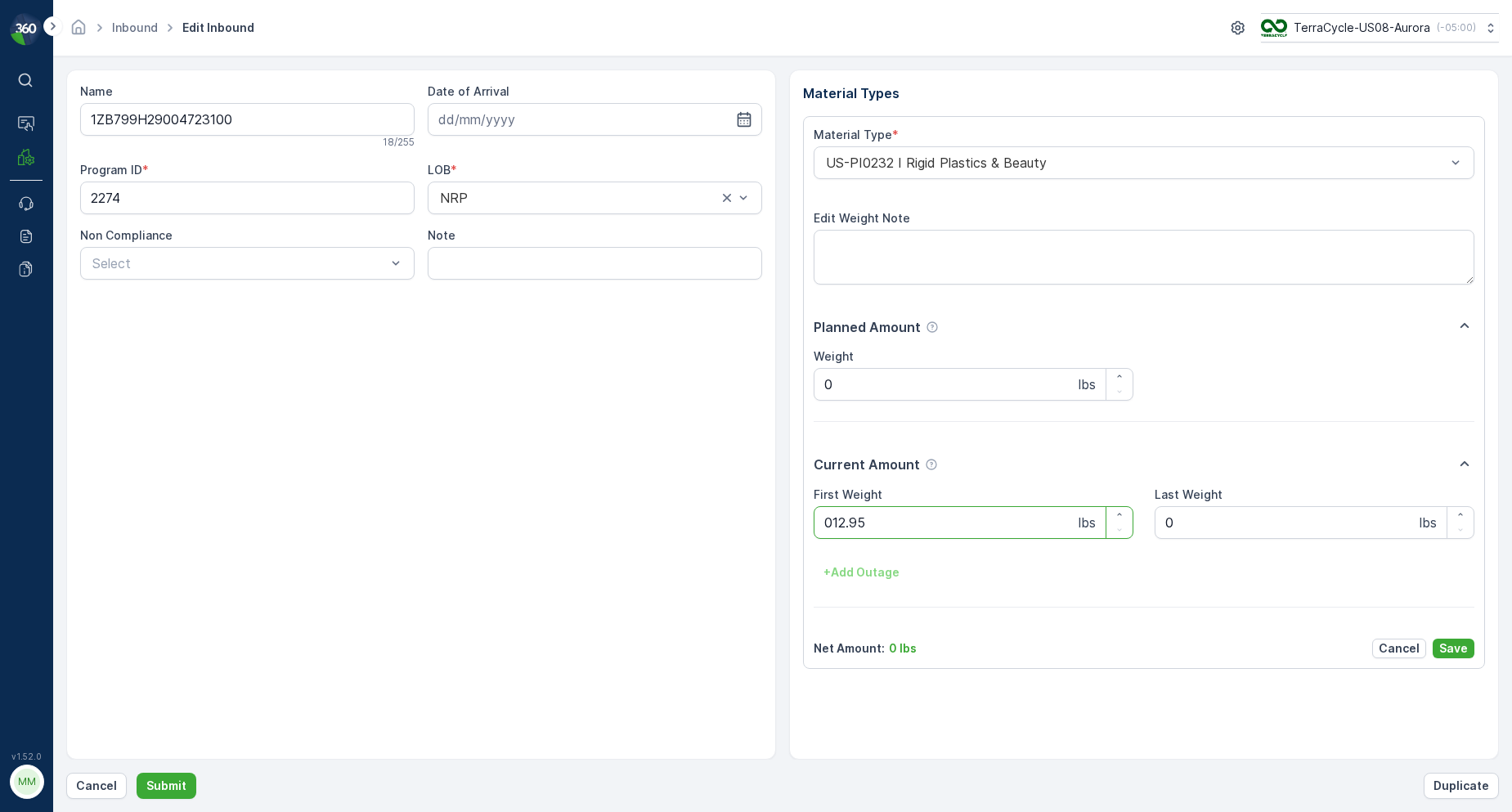
click at [137, 773] on button "Submit" at bounding box center [167, 786] width 60 height 26
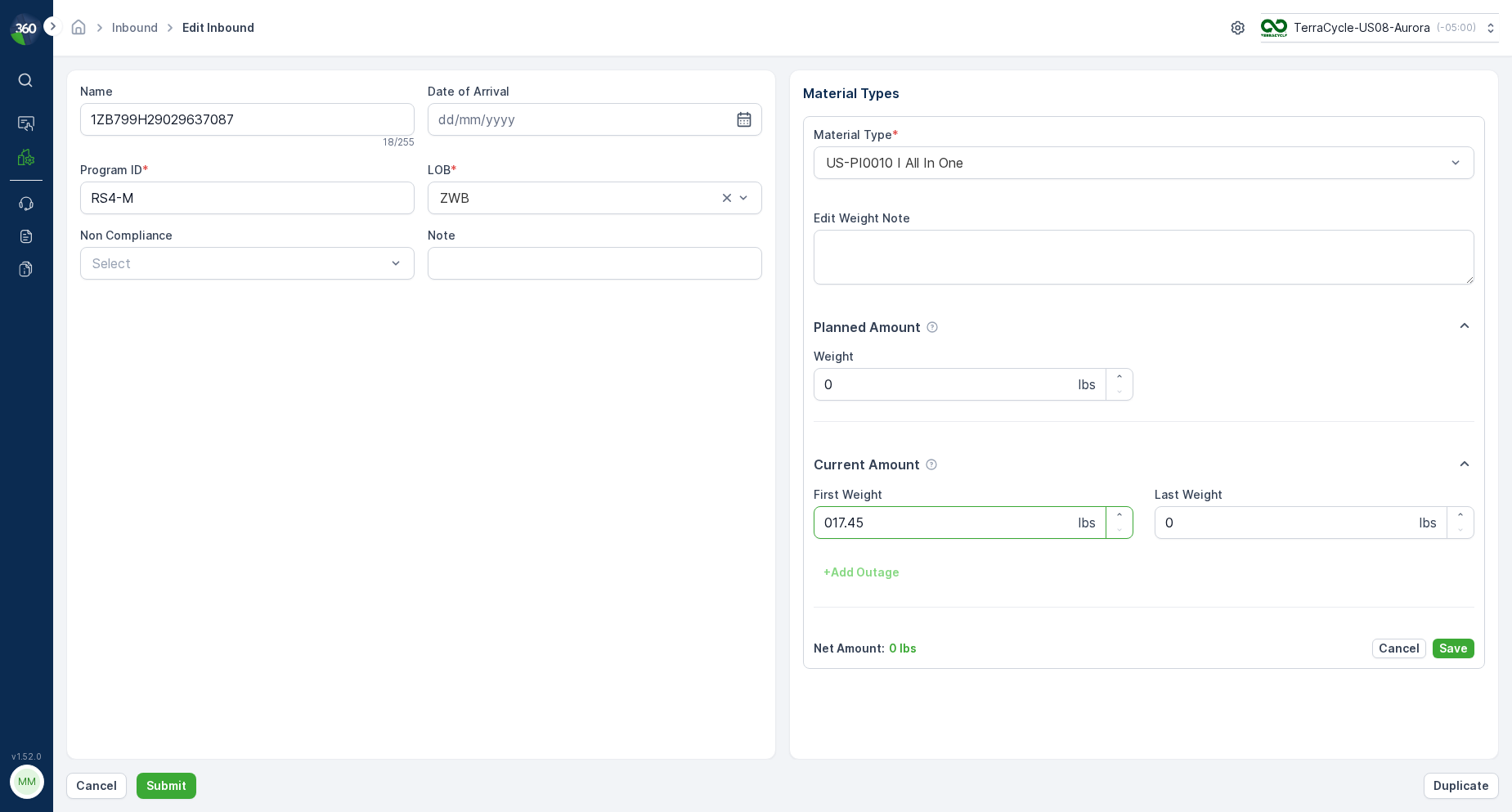
click at [137, 773] on button "Submit" at bounding box center [167, 786] width 60 height 26
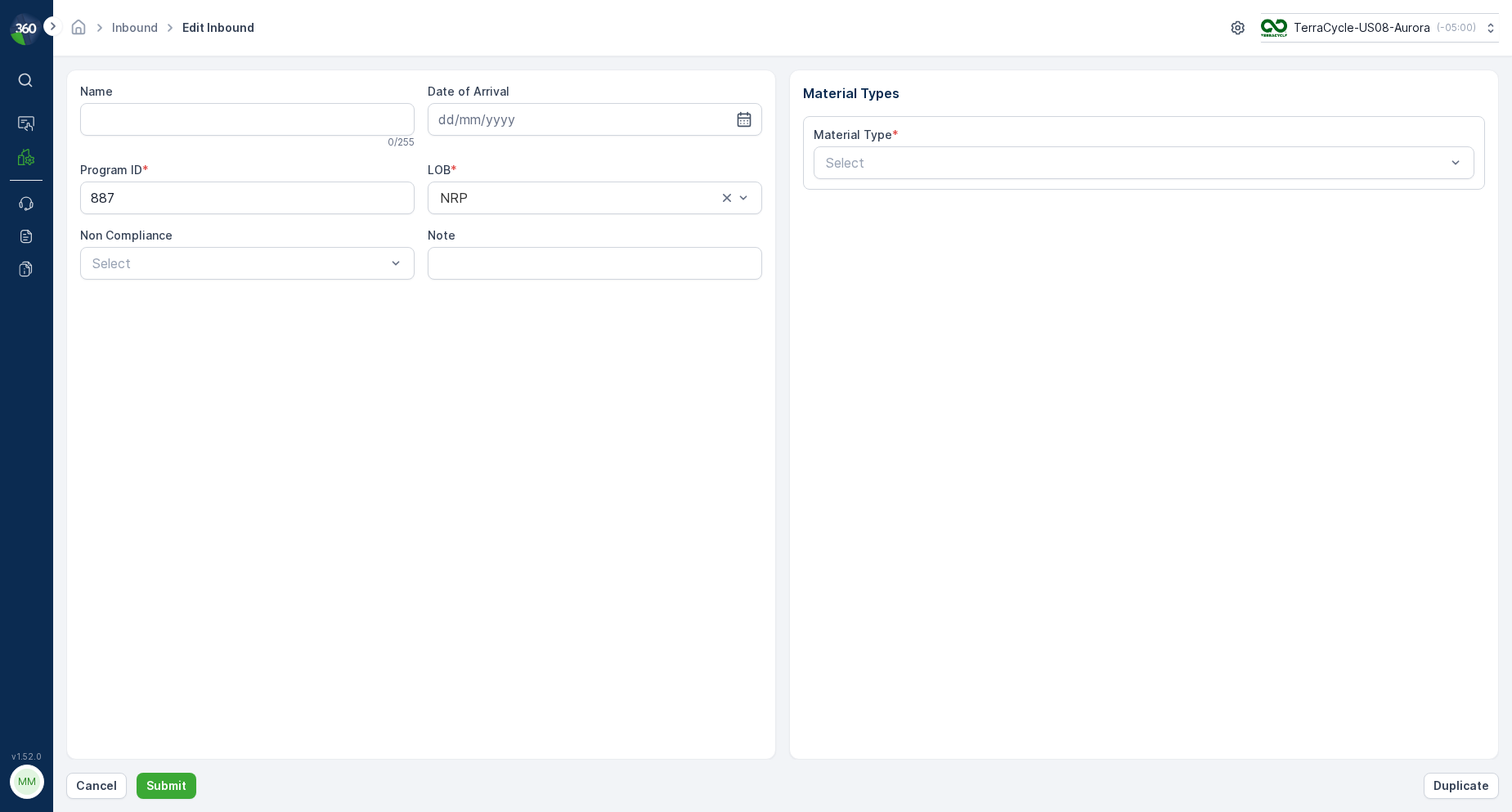
type input "1ZB799H29038478509"
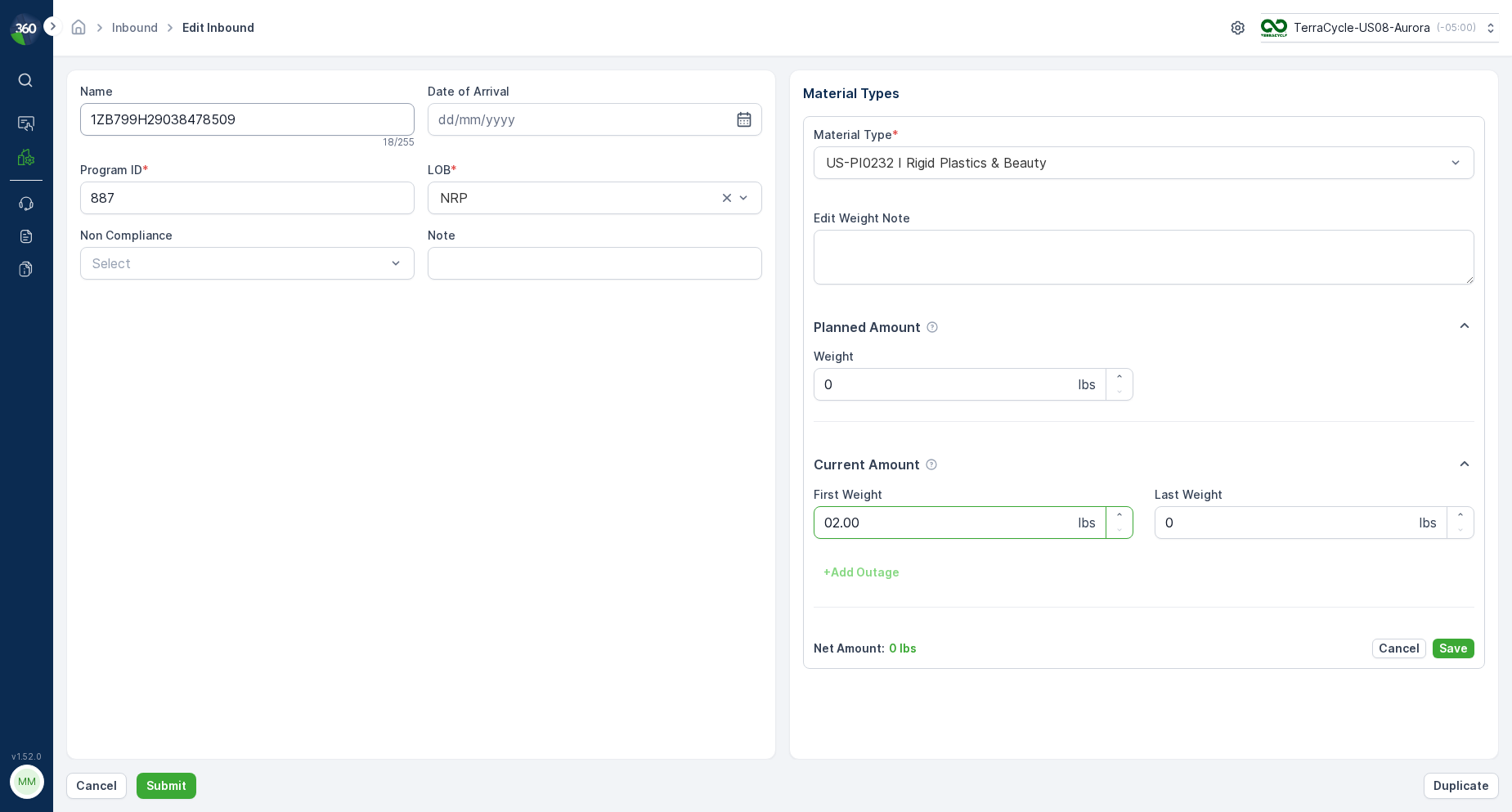
click at [137, 773] on button "Submit" at bounding box center [167, 786] width 60 height 26
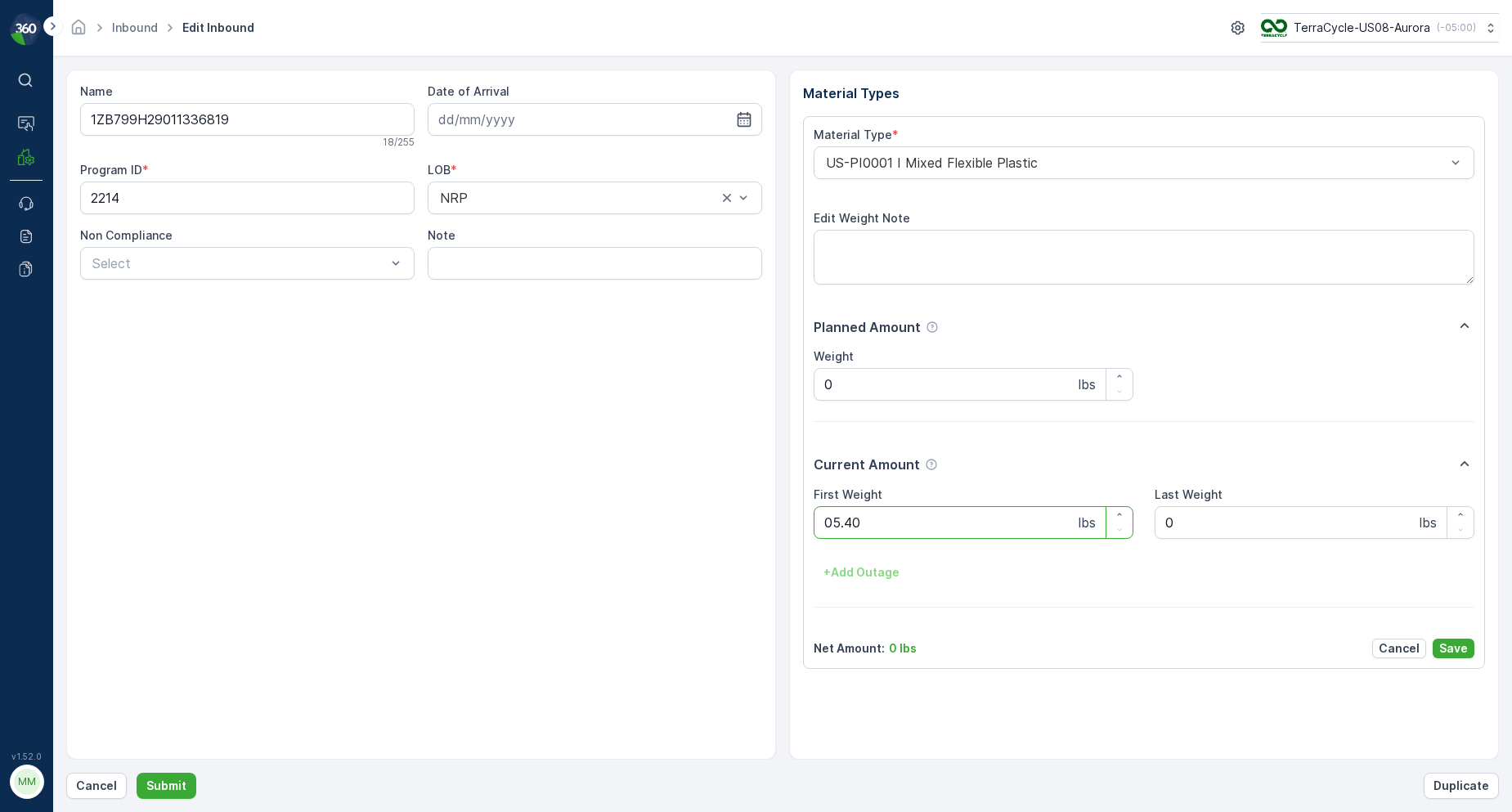
click at [137, 773] on button "Submit" at bounding box center [167, 786] width 60 height 26
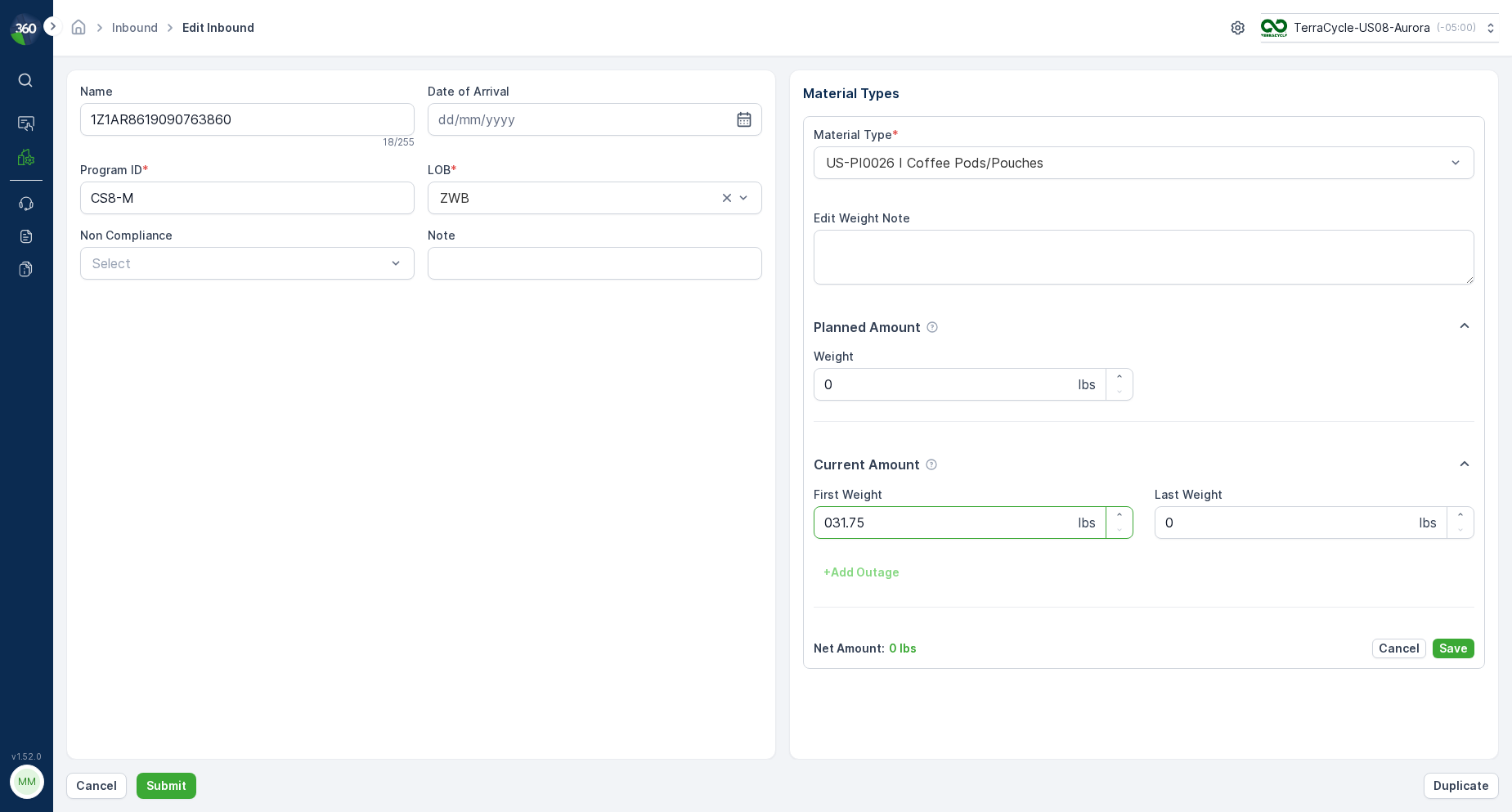
click at [137, 773] on button "Submit" at bounding box center [167, 786] width 60 height 26
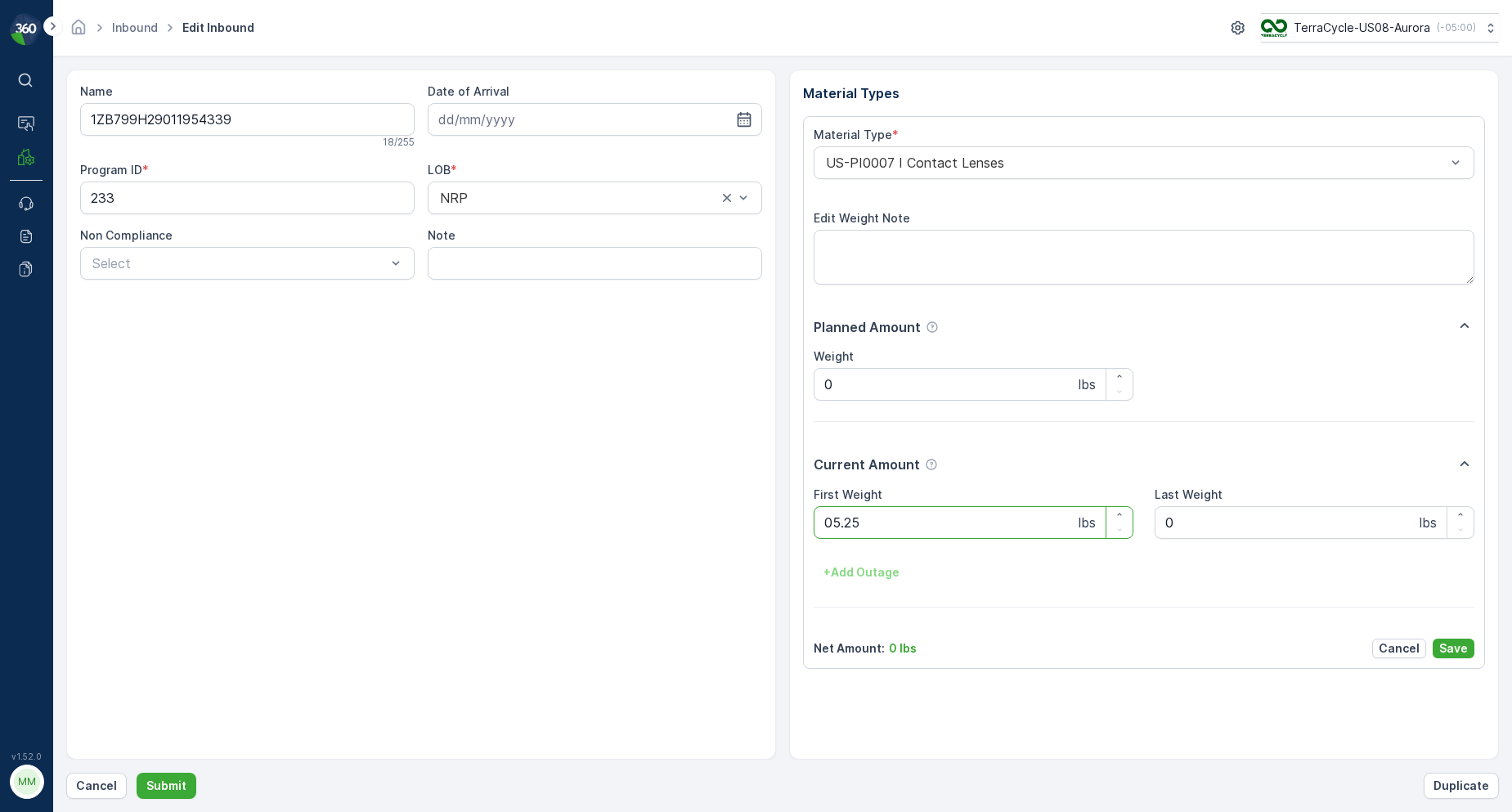
click at [137, 773] on button "Submit" at bounding box center [167, 786] width 60 height 26
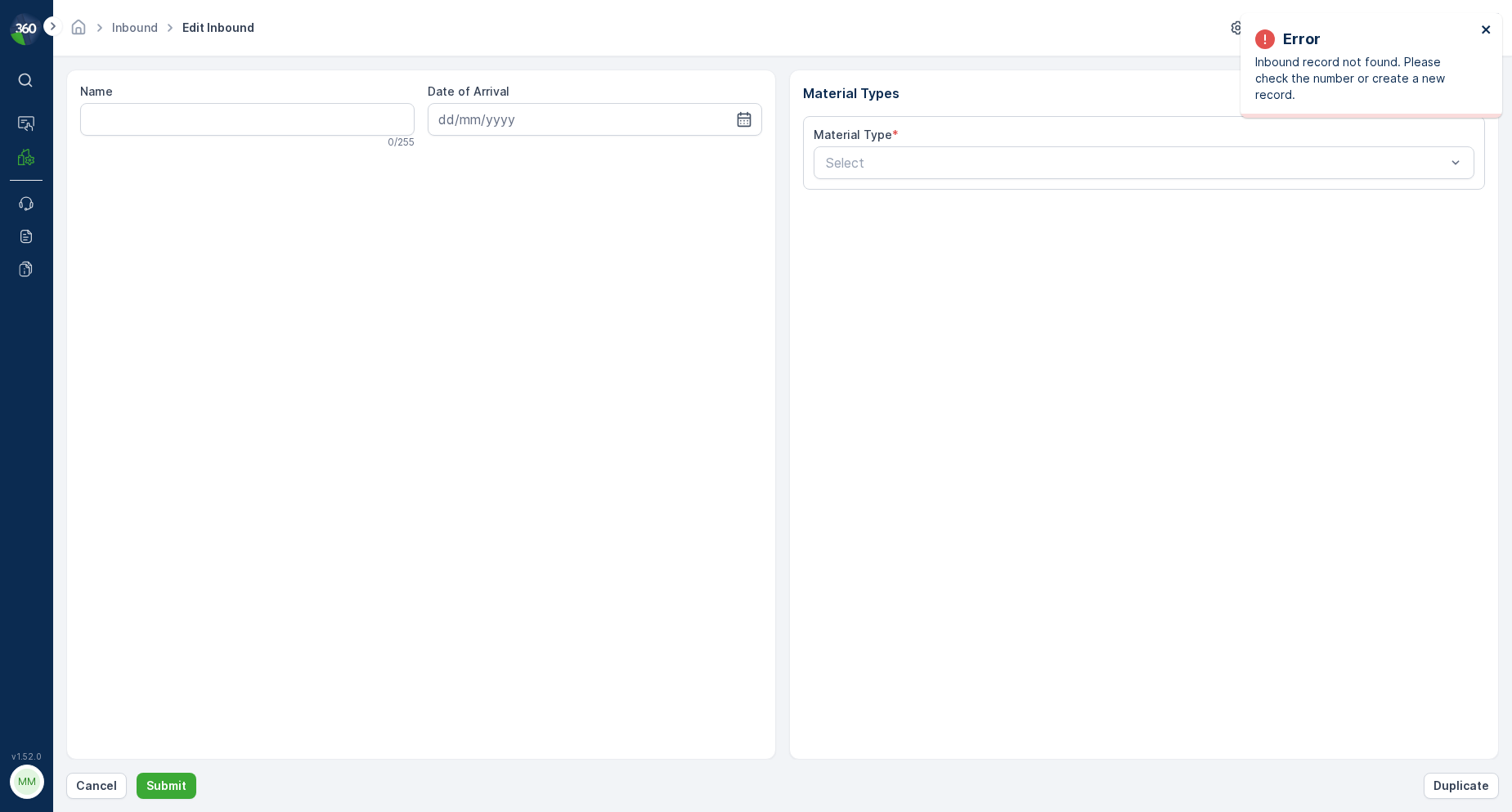
click at [1485, 26] on icon "close" at bounding box center [1486, 29] width 11 height 13
click at [101, 791] on p "Cancel" at bounding box center [97, 785] width 41 height 16
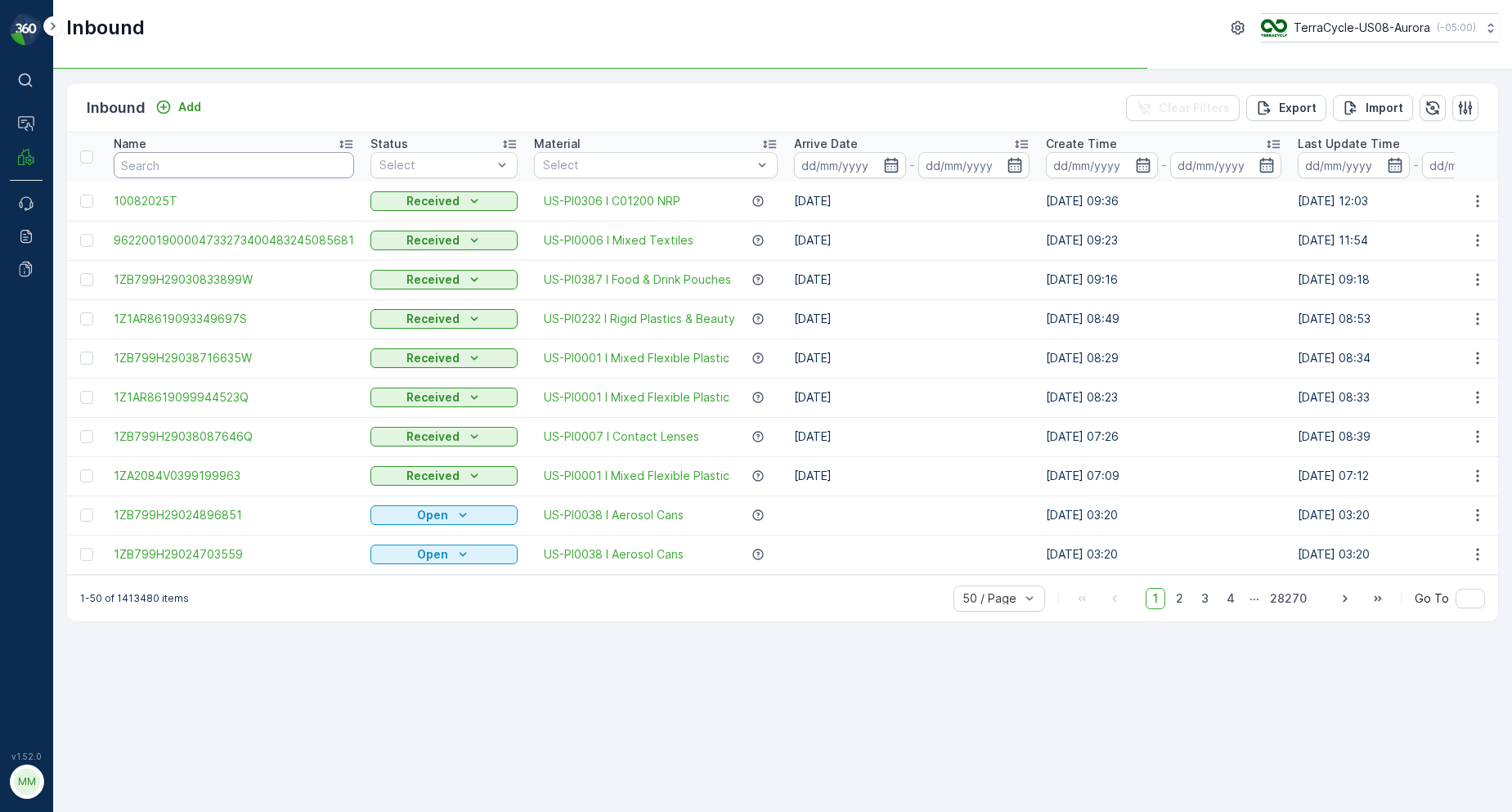
click at [168, 171] on input "text" at bounding box center [234, 165] width 241 height 26
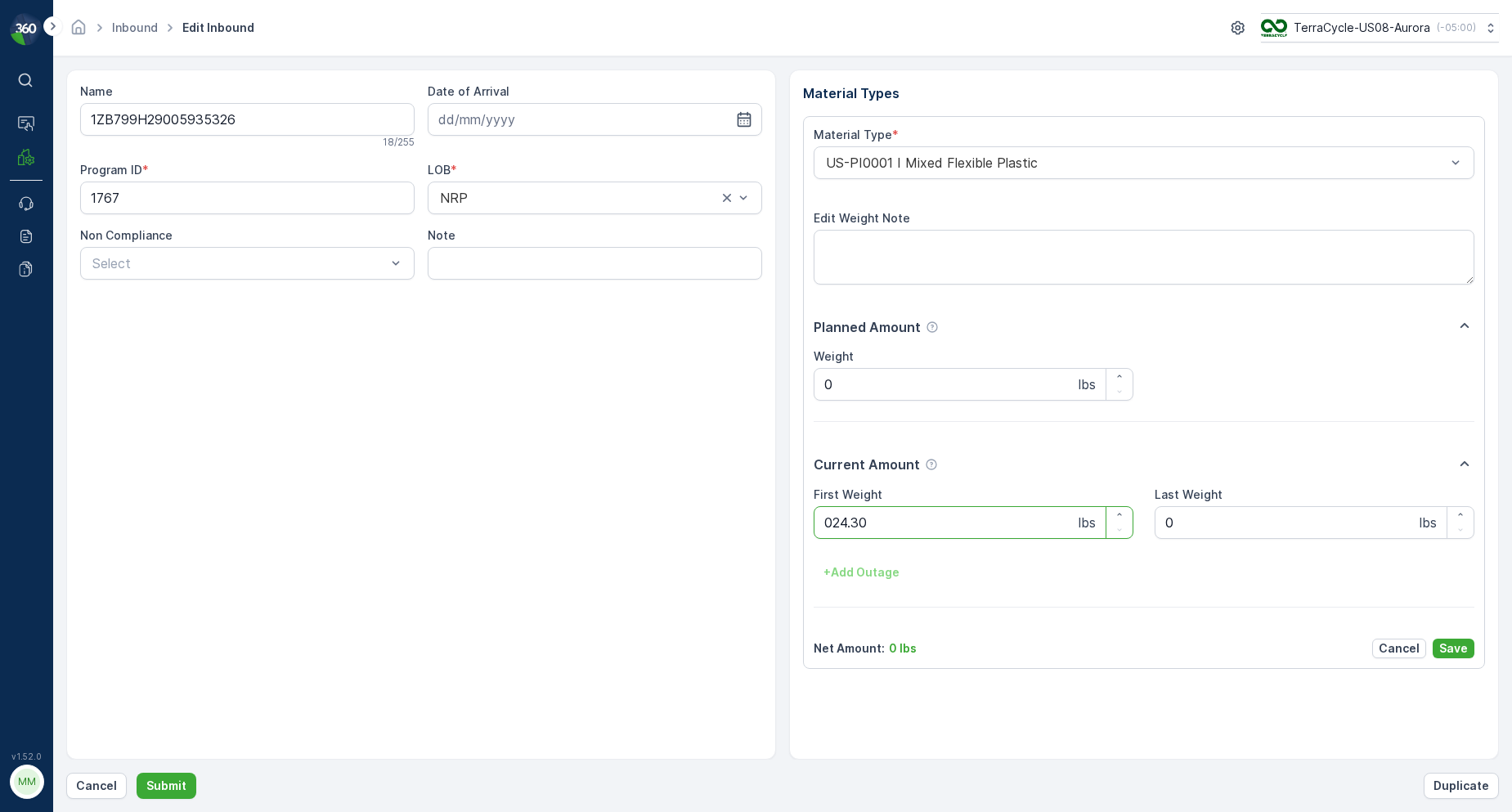
click at [137, 773] on button "Submit" at bounding box center [167, 786] width 60 height 26
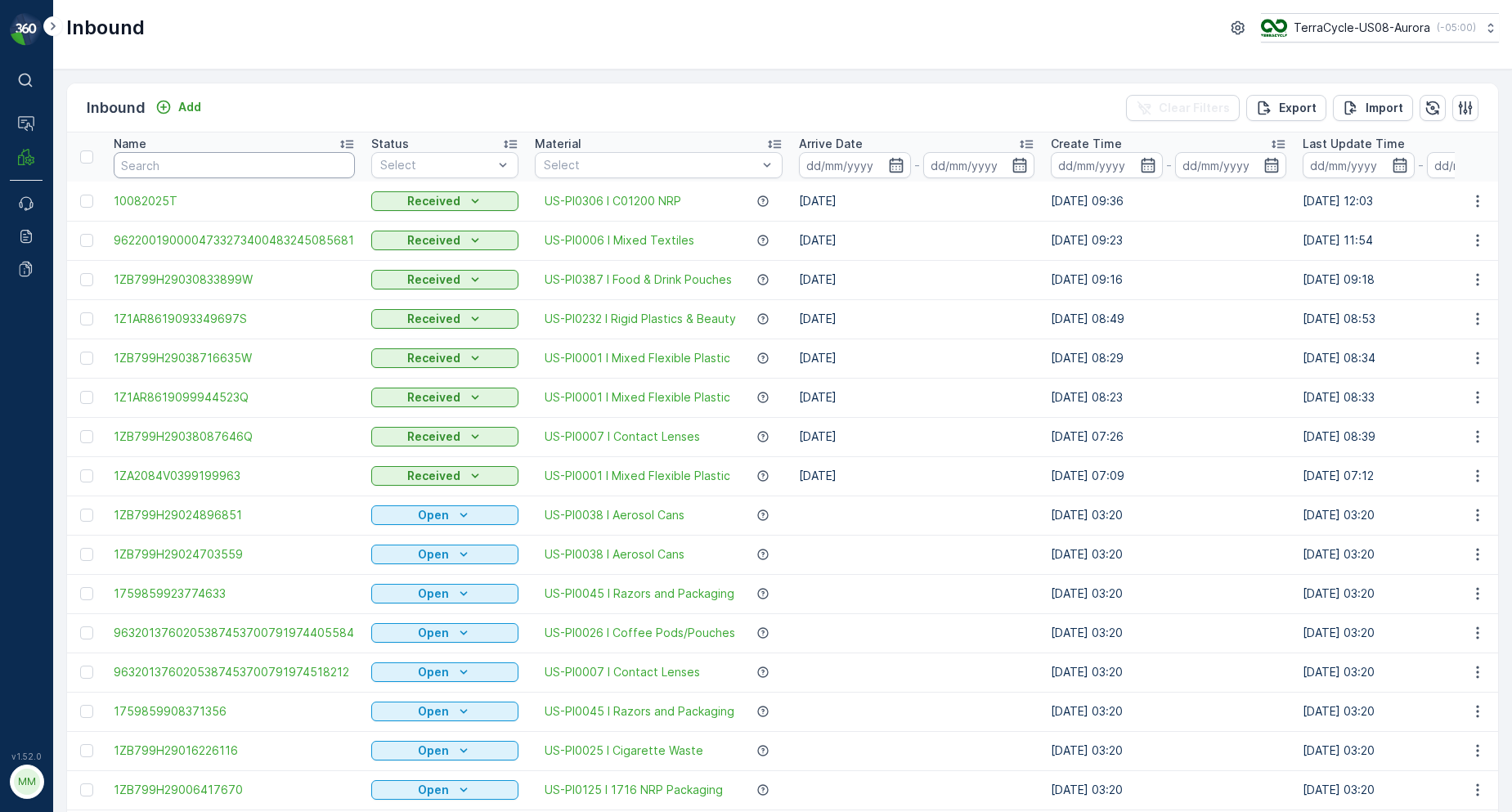
click at [171, 167] on input "text" at bounding box center [234, 165] width 241 height 26
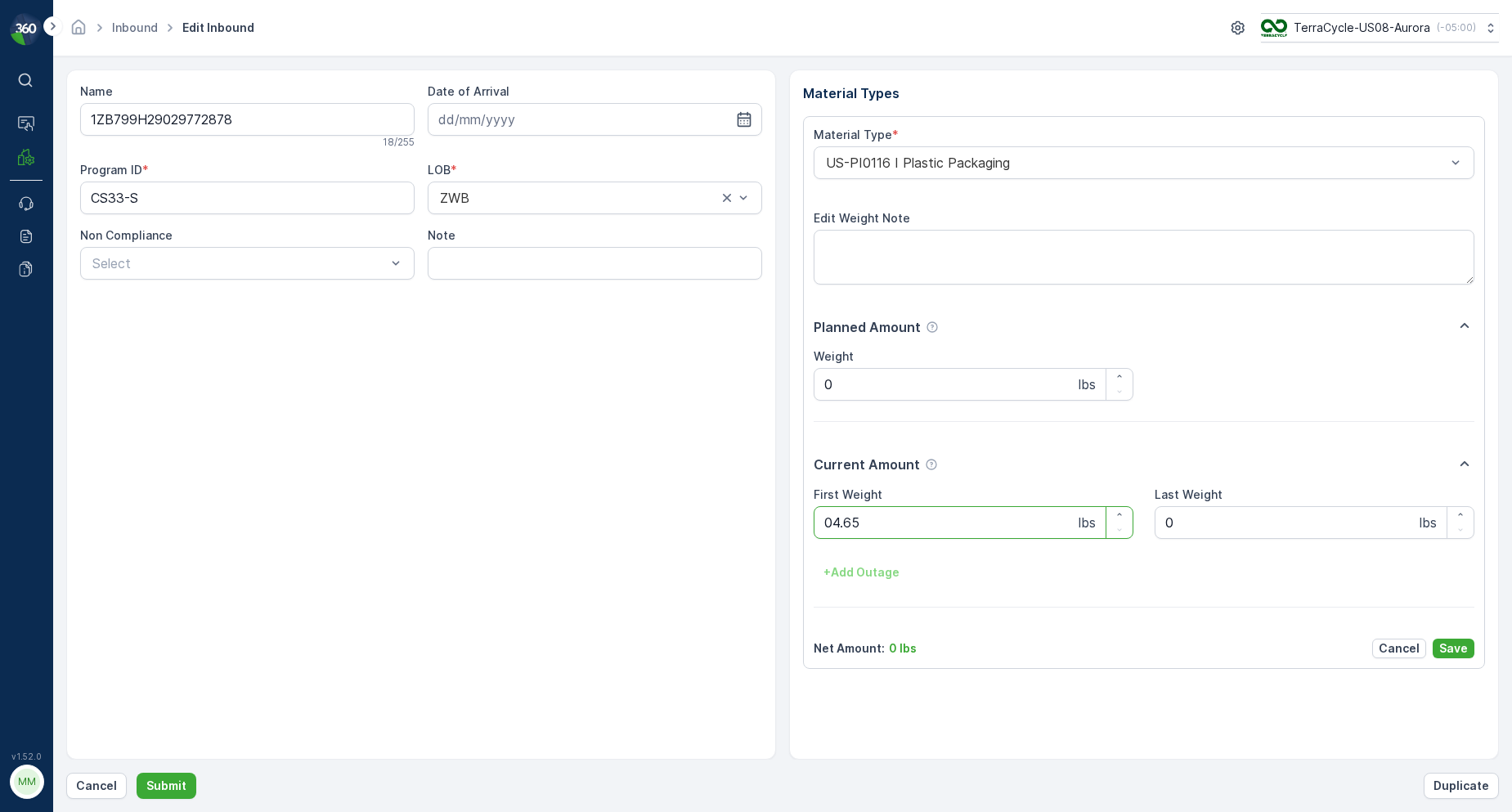
click at [137, 773] on button "Submit" at bounding box center [167, 786] width 60 height 26
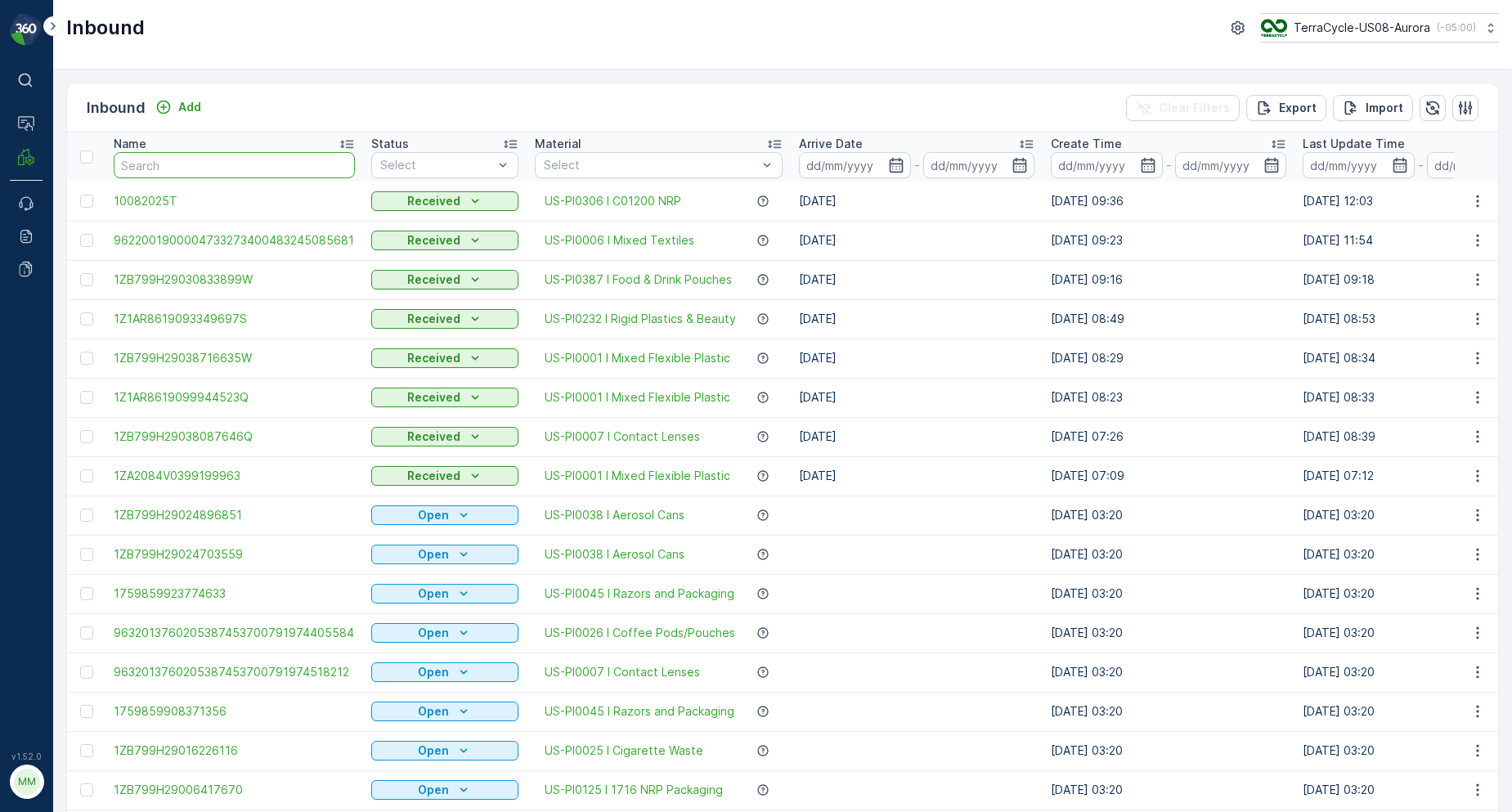
click at [247, 162] on input "text" at bounding box center [234, 165] width 241 height 26
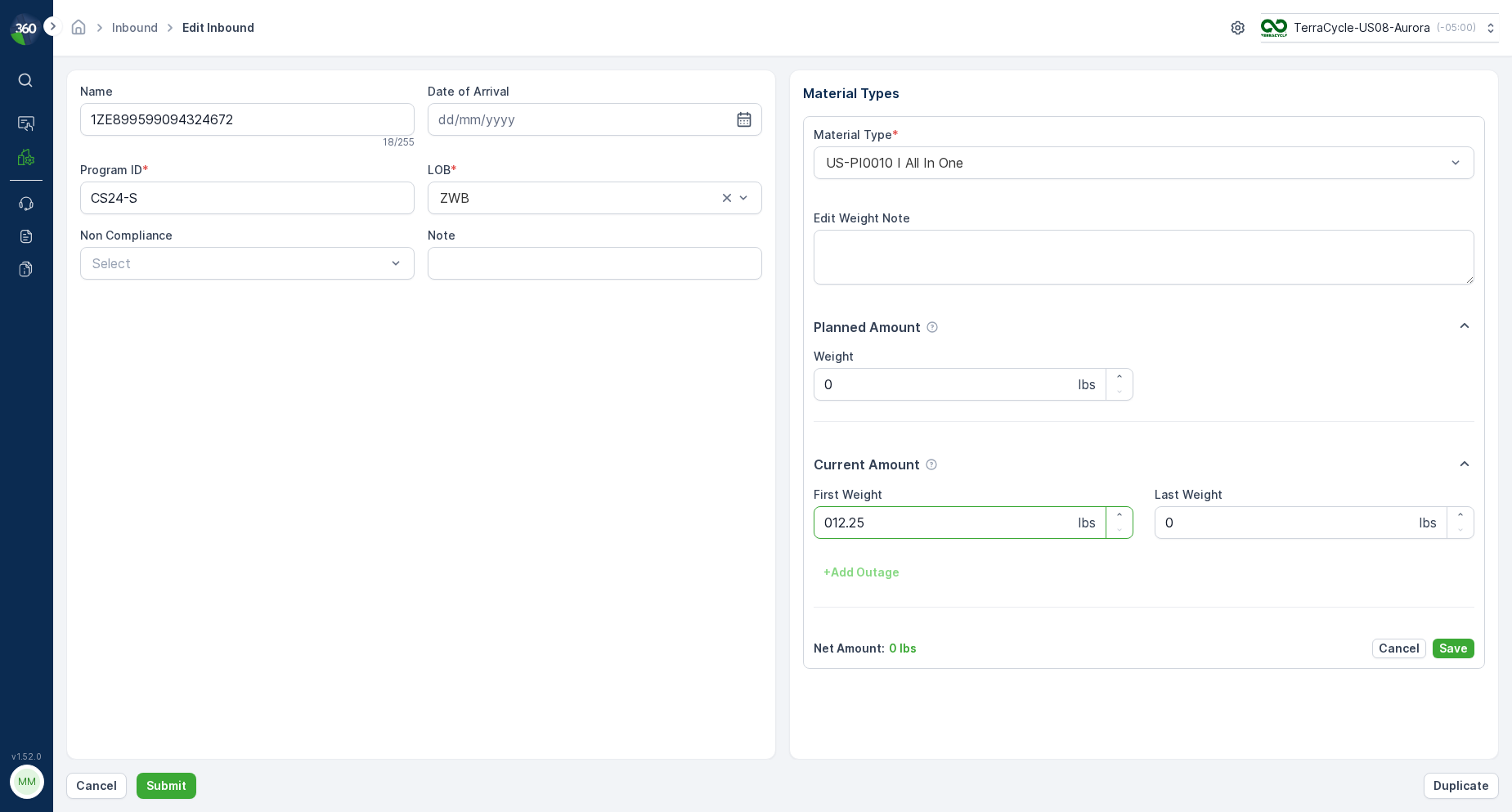
click at [137, 773] on button "Submit" at bounding box center [167, 786] width 60 height 26
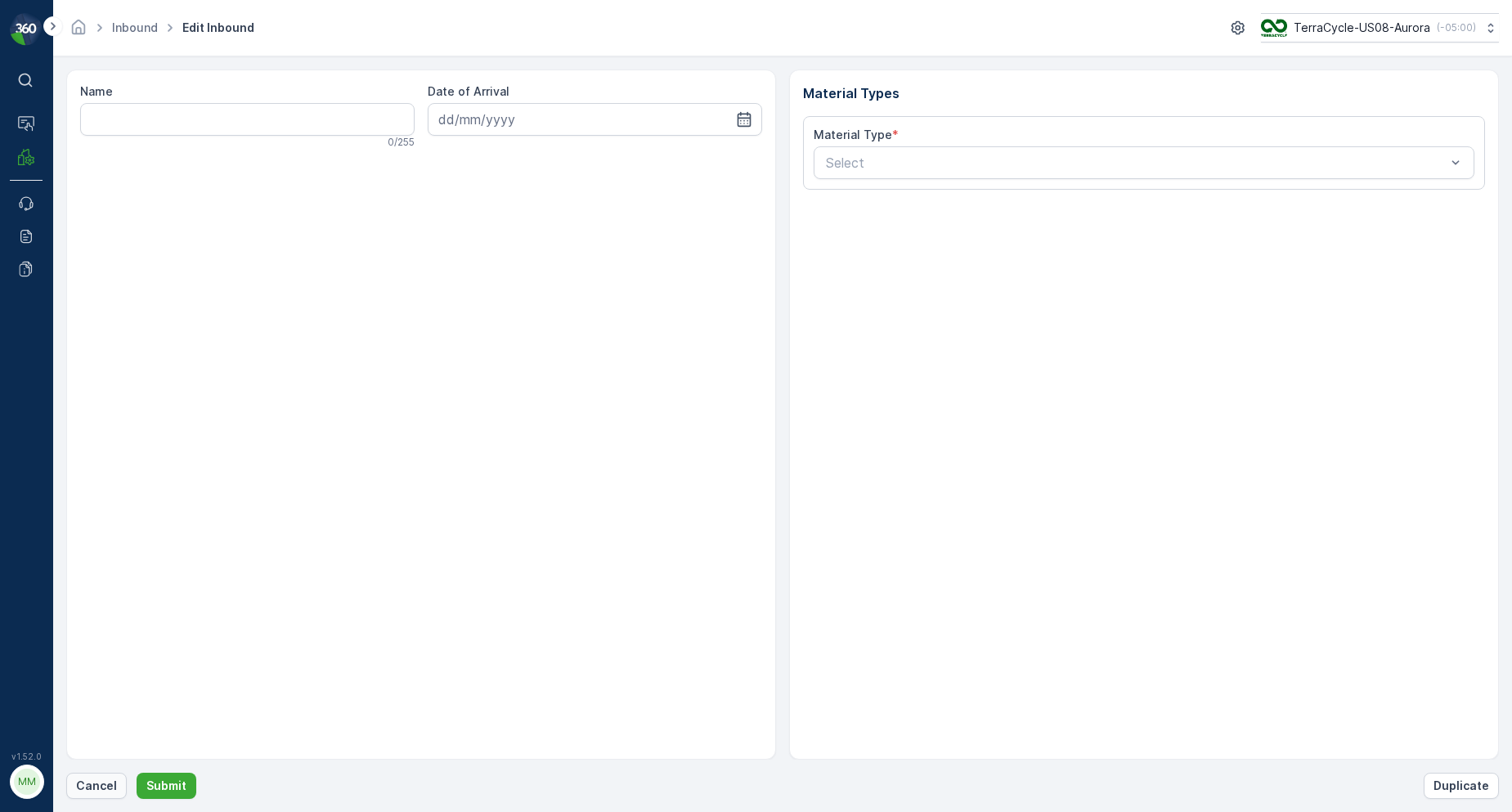
click at [100, 785] on p "Cancel" at bounding box center [97, 785] width 41 height 16
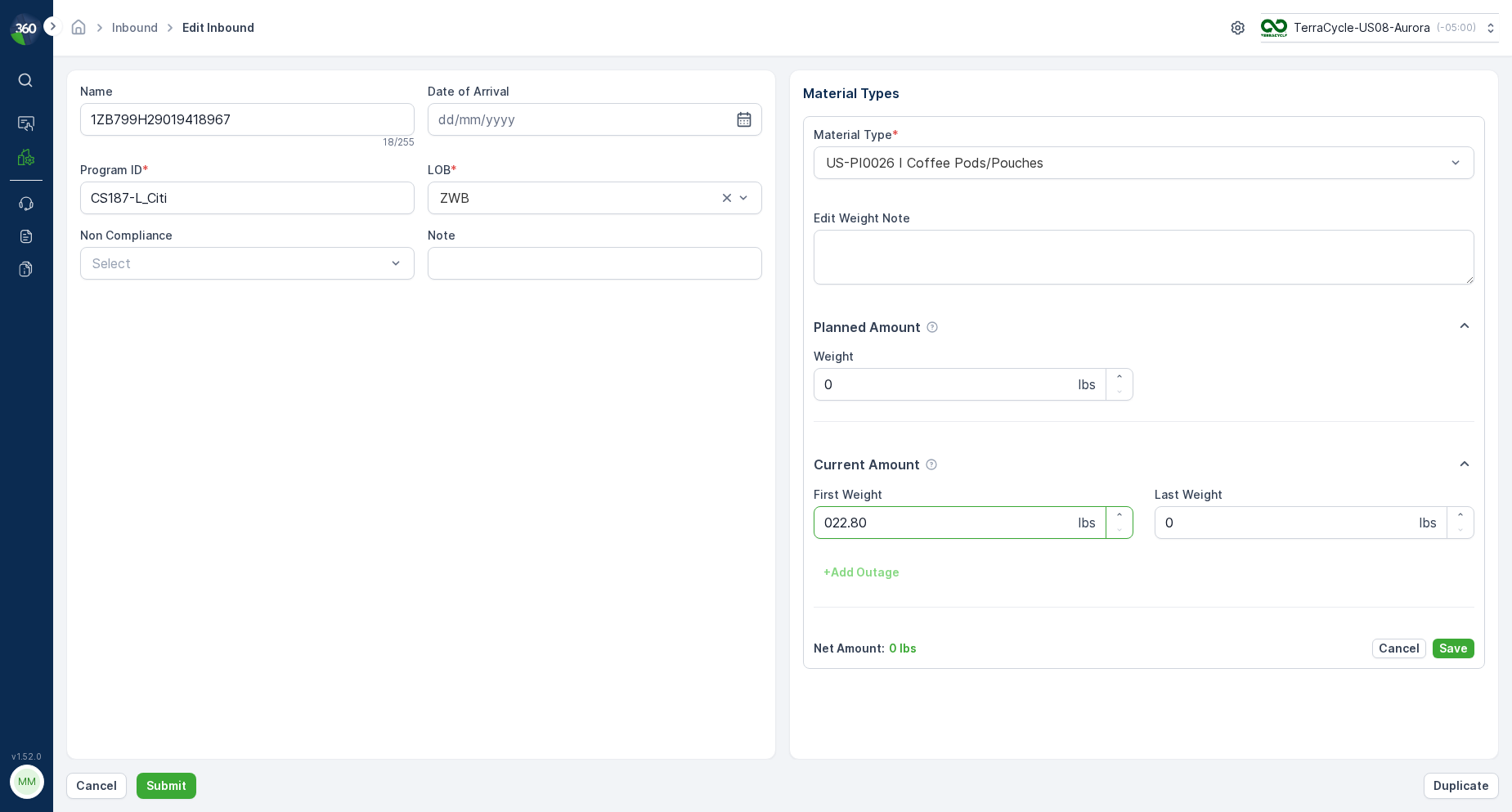
click at [137, 773] on button "Submit" at bounding box center [167, 786] width 60 height 26
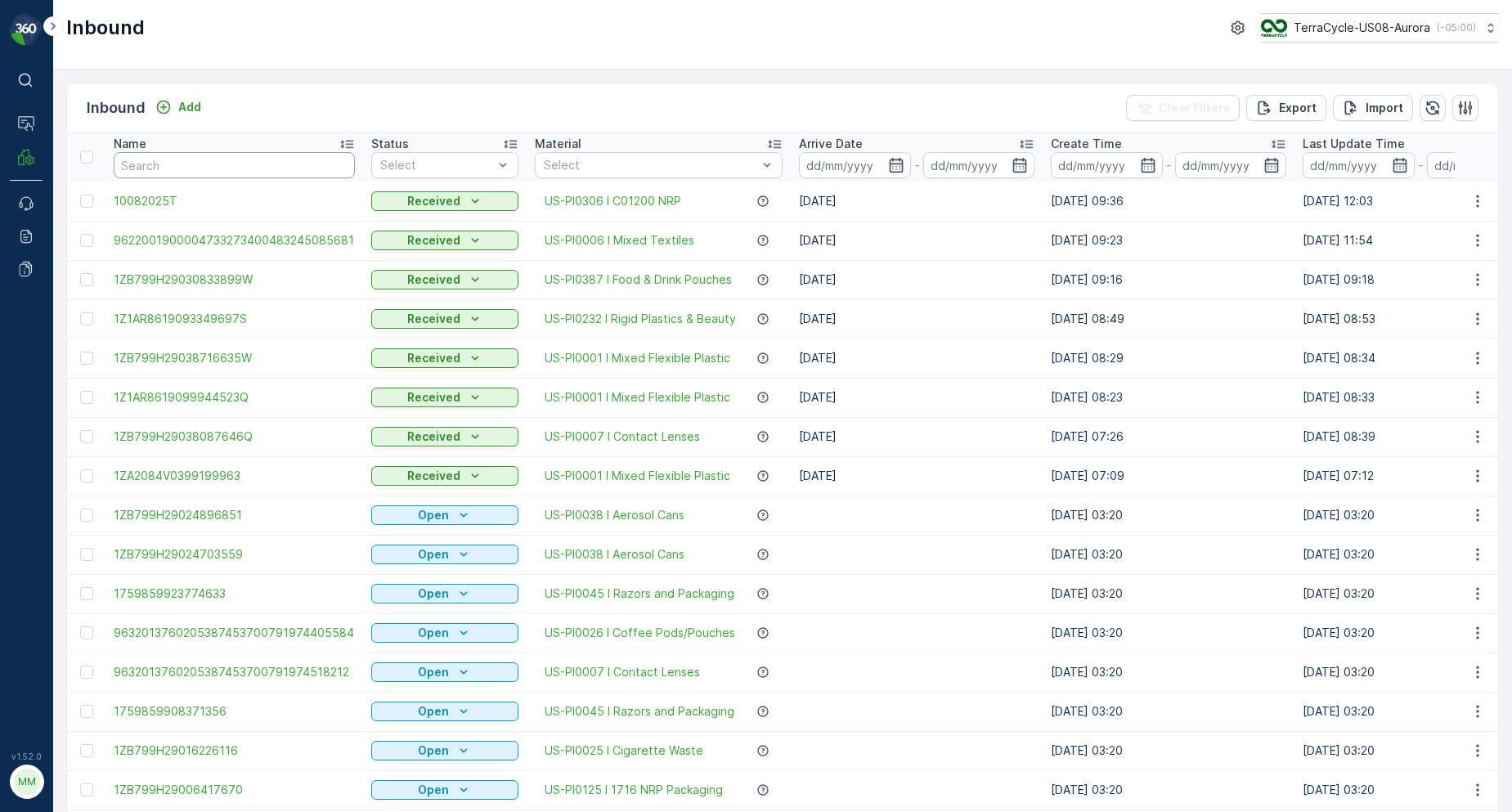
click at [206, 165] on input "text" at bounding box center [234, 165] width 241 height 26
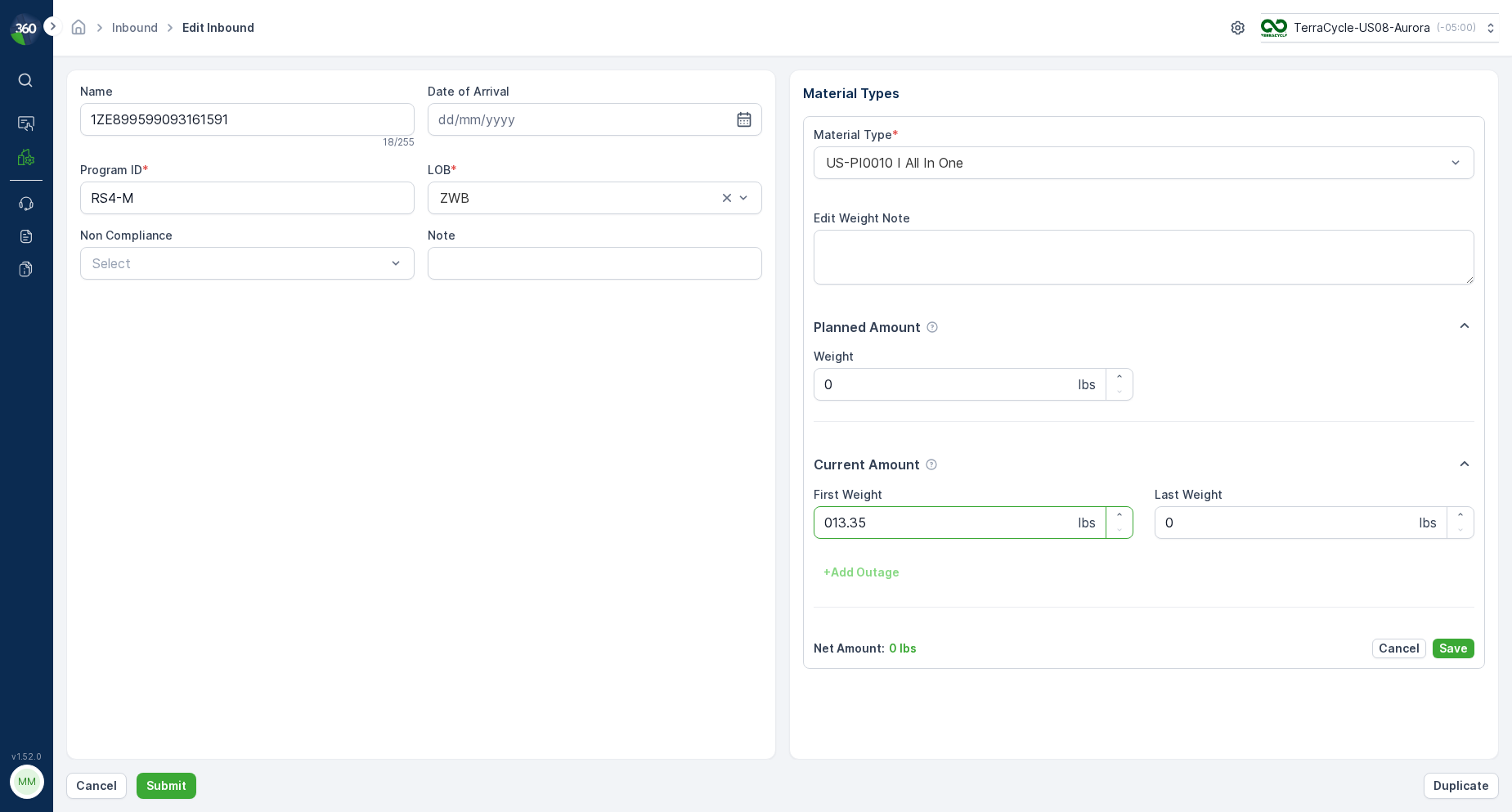
click at [137, 773] on button "Submit" at bounding box center [167, 786] width 60 height 26
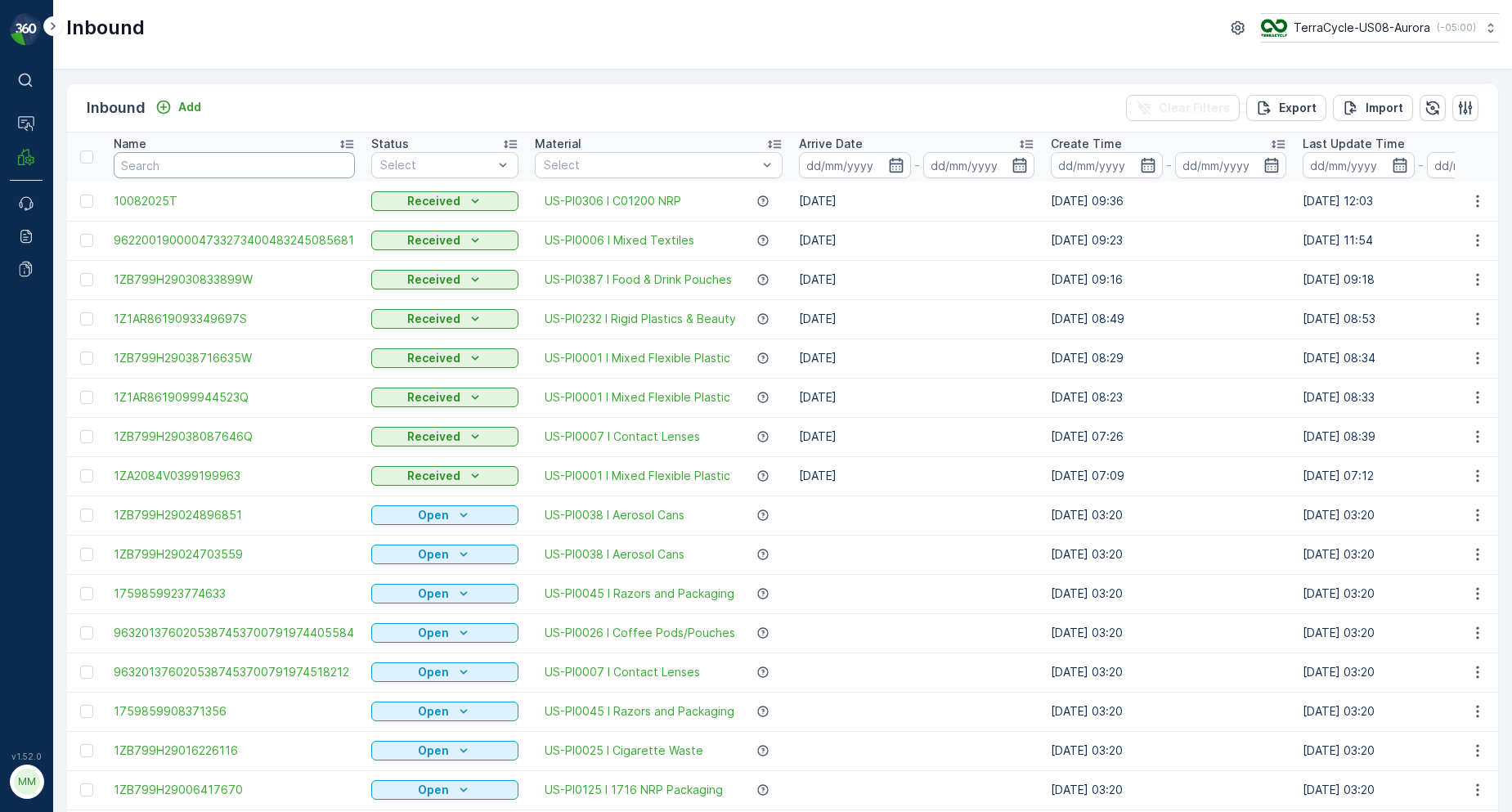
click at [212, 159] on input "text" at bounding box center [234, 165] width 241 height 26
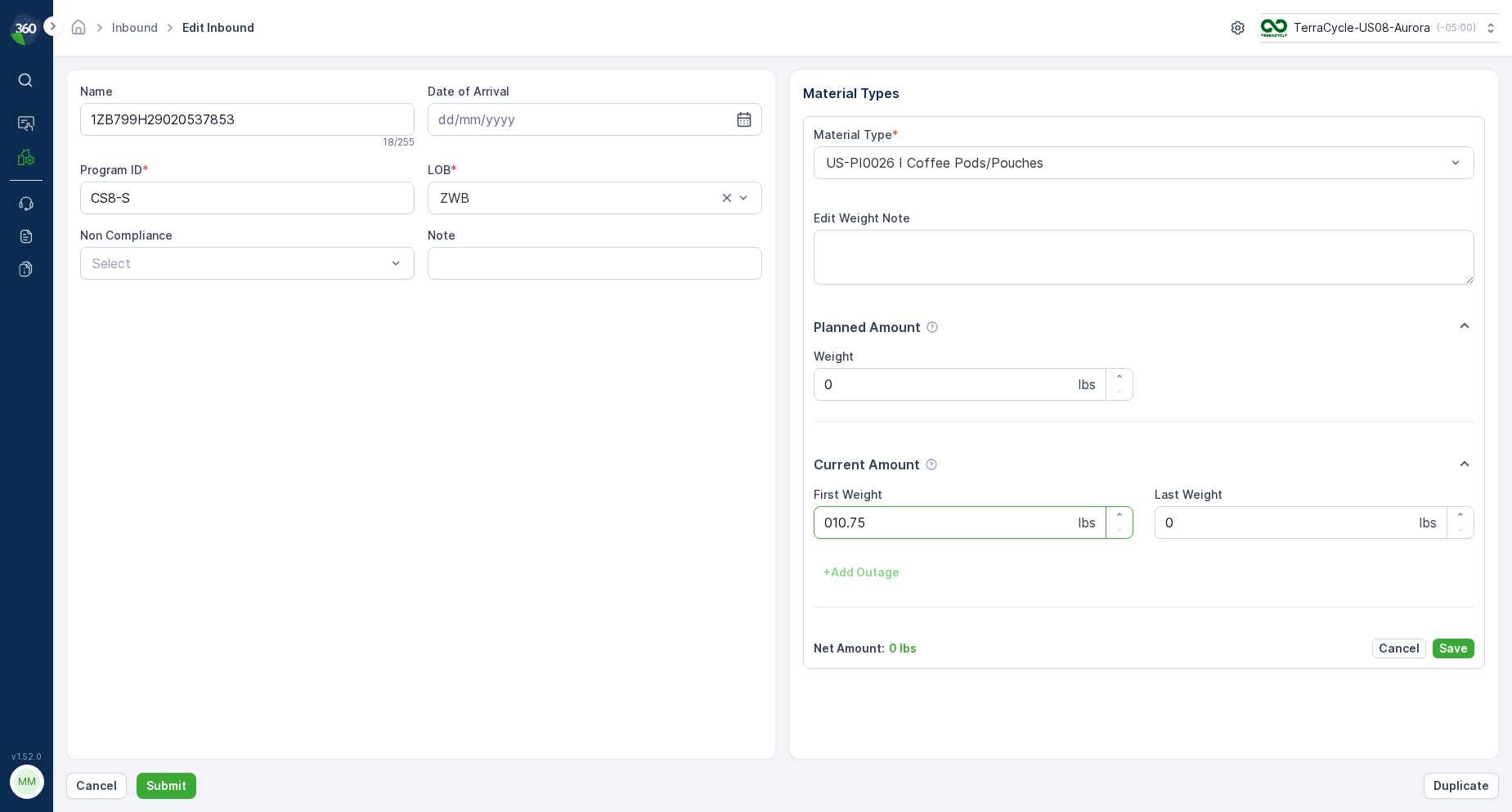
click at [137, 773] on button "Submit" at bounding box center [167, 786] width 60 height 26
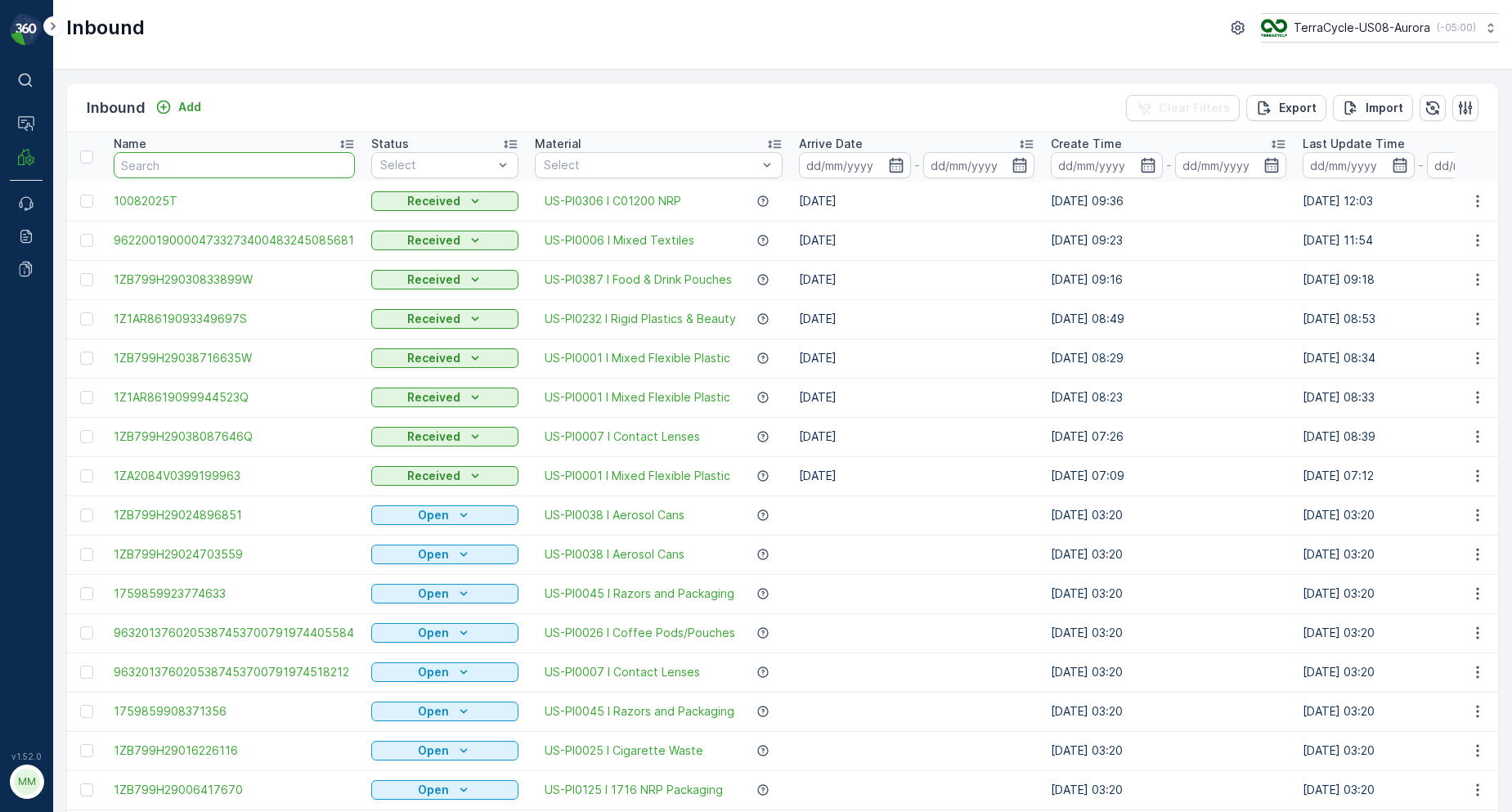
drag, startPoint x: 212, startPoint y: 158, endPoint x: 240, endPoint y: 606, distance: 448.9
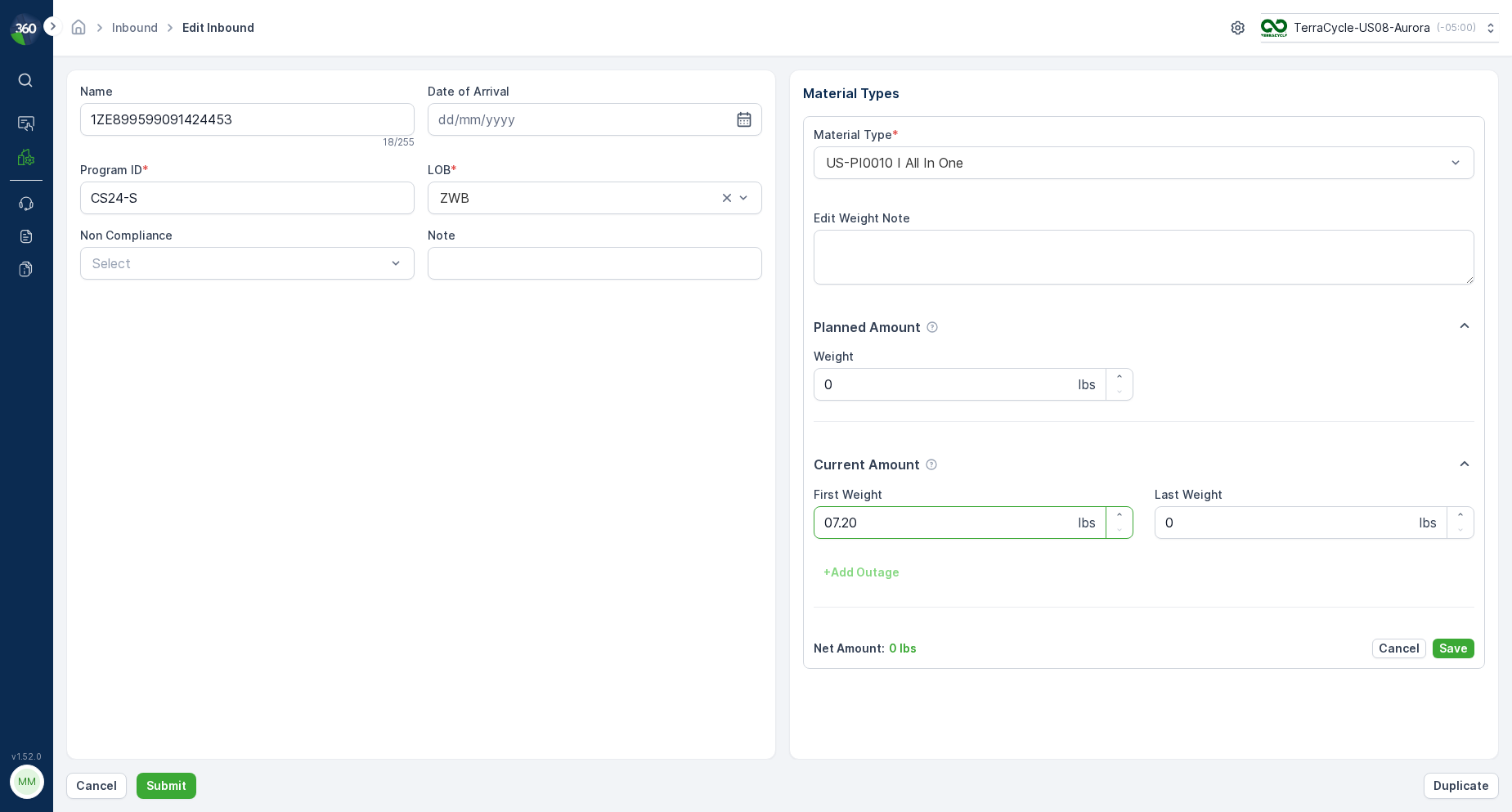
click at [137, 773] on button "Submit" at bounding box center [167, 786] width 60 height 26
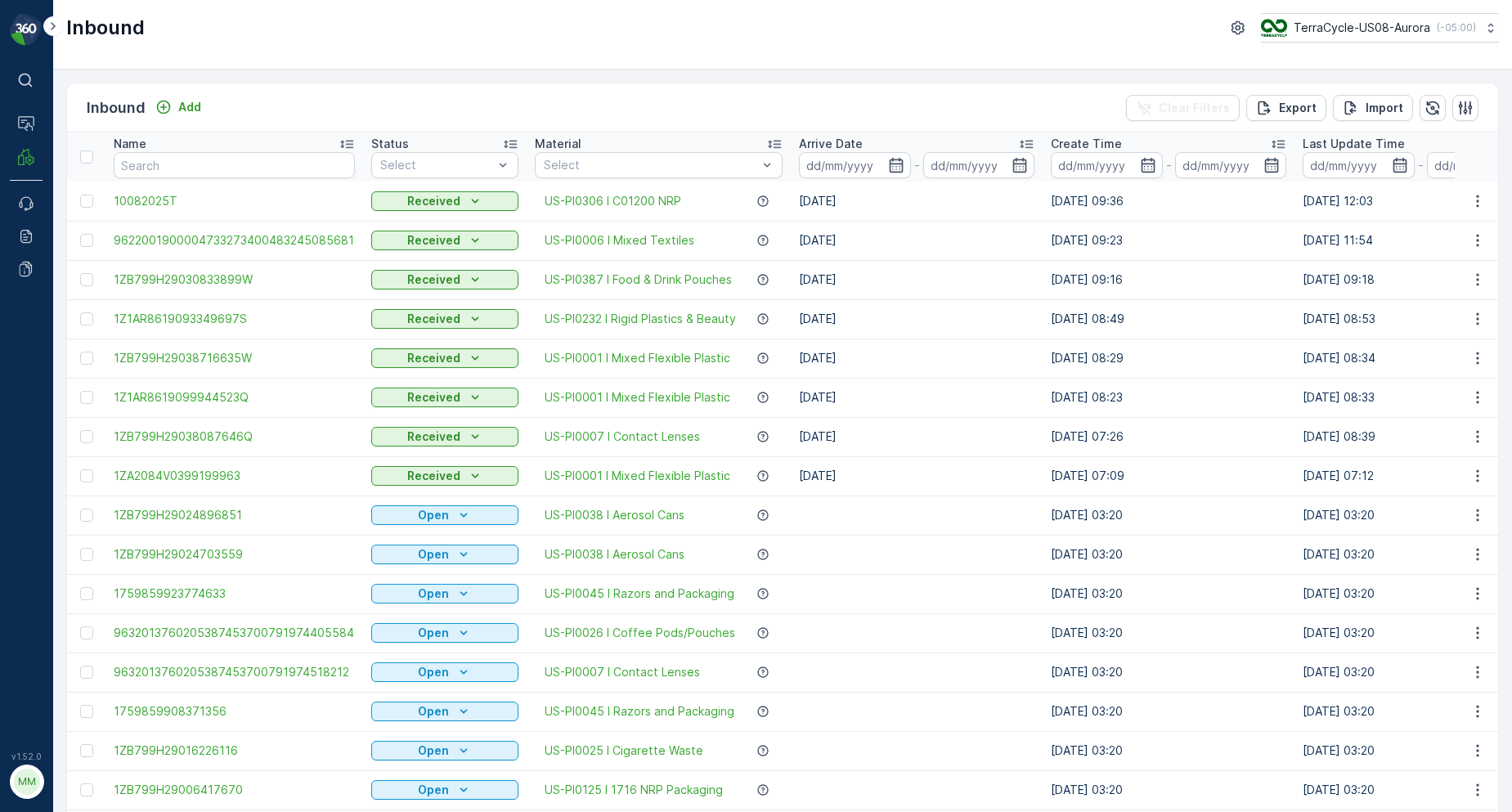
click at [243, 172] on input "text" at bounding box center [234, 165] width 241 height 26
type input "0813"
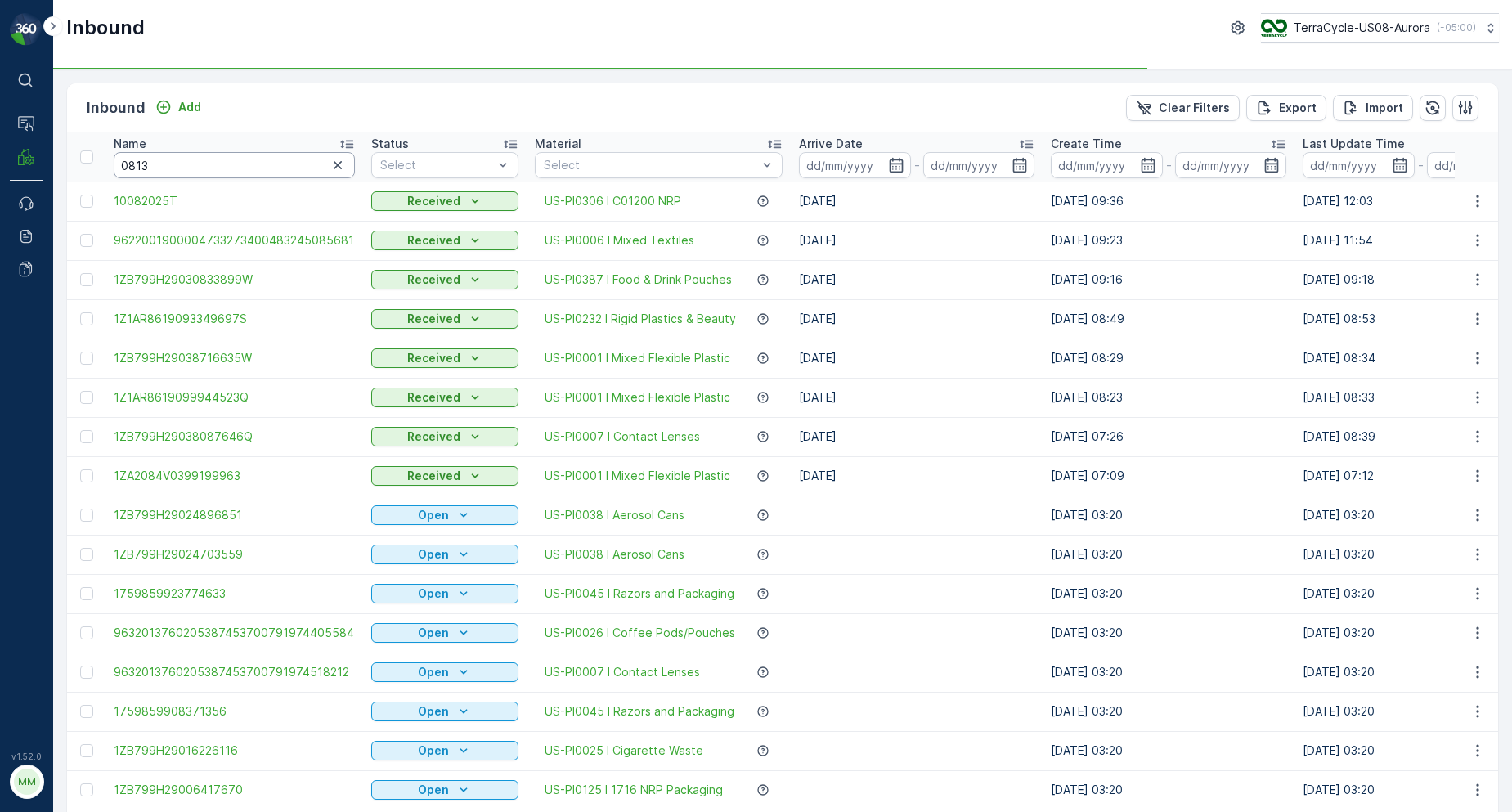
click at [210, 162] on input "0813" at bounding box center [234, 165] width 241 height 26
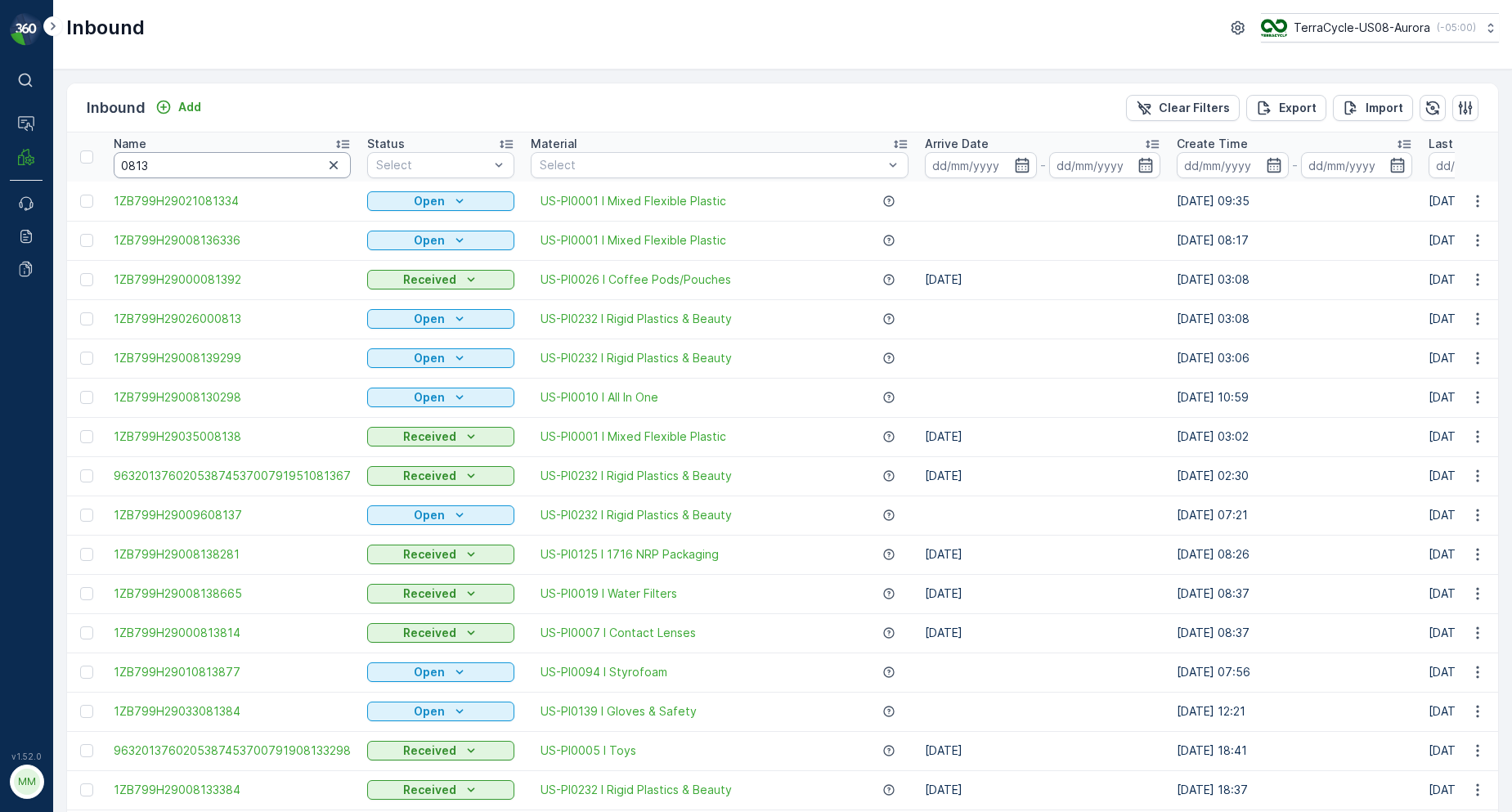
click at [412, 88] on div "Inbound Add Clear Filters Export Import" at bounding box center [783, 107] width 1431 height 49
click at [261, 157] on input "0813" at bounding box center [232, 165] width 237 height 26
type input "08136336"
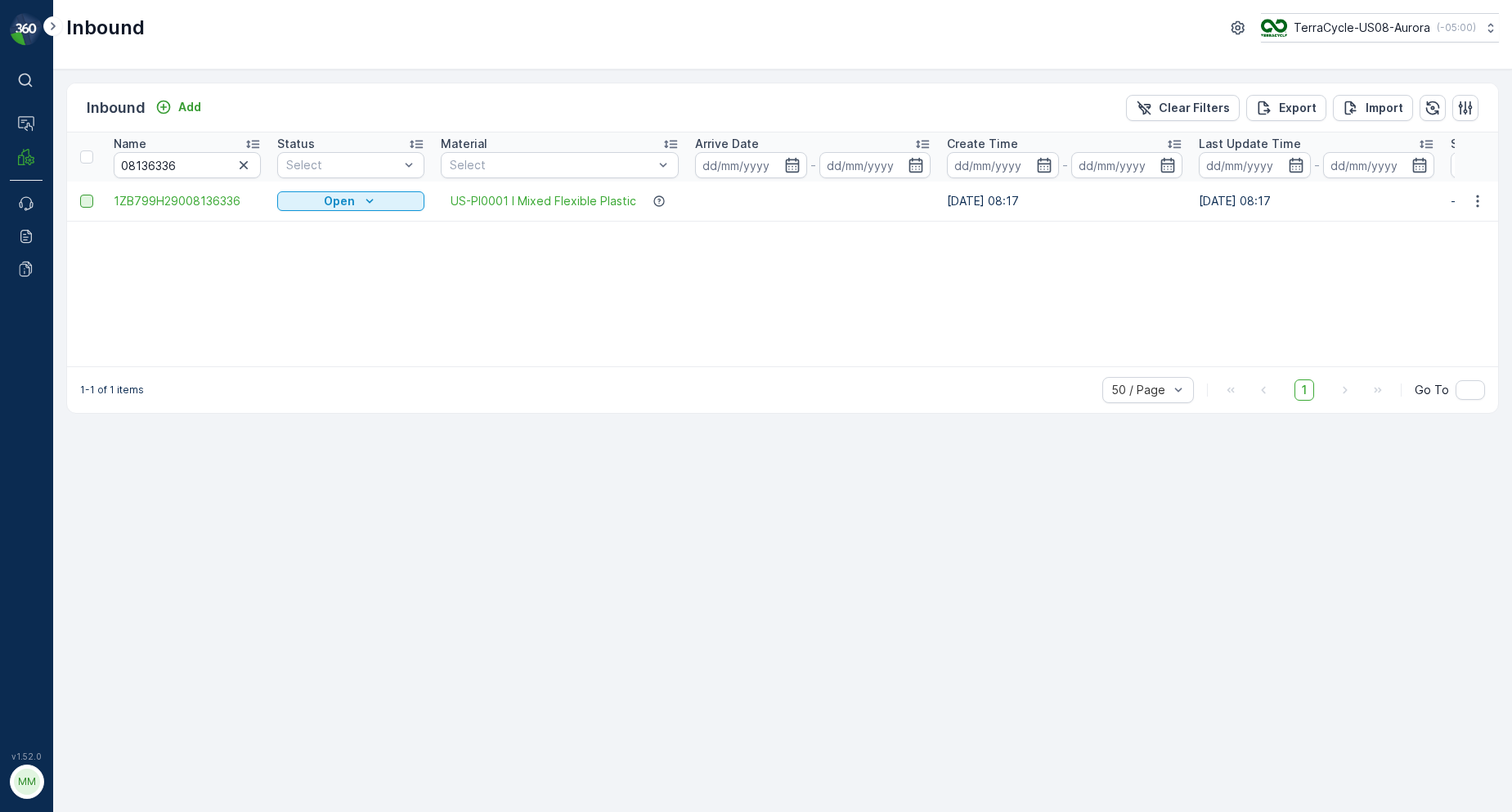
click at [93, 204] on div at bounding box center [86, 201] width 13 height 13
click at [80, 195] on input "checkbox" at bounding box center [80, 195] width 0 height 0
click at [1349, 107] on p "Print QR" at bounding box center [1324, 107] width 49 height 16
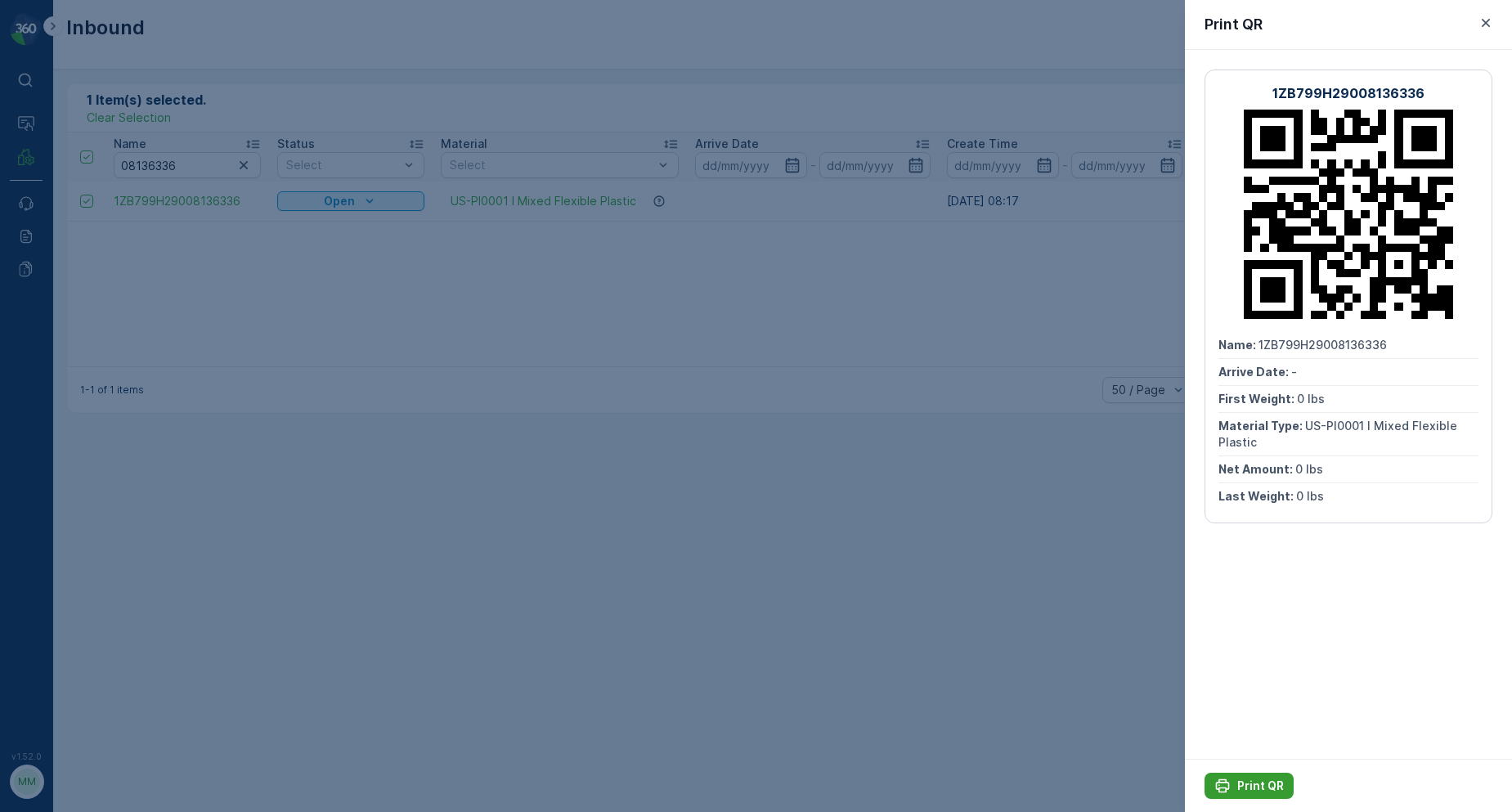
click at [1270, 779] on p "Print QR" at bounding box center [1260, 785] width 46 height 16
click at [1478, 13] on button "button" at bounding box center [1485, 22] width 20 height 20
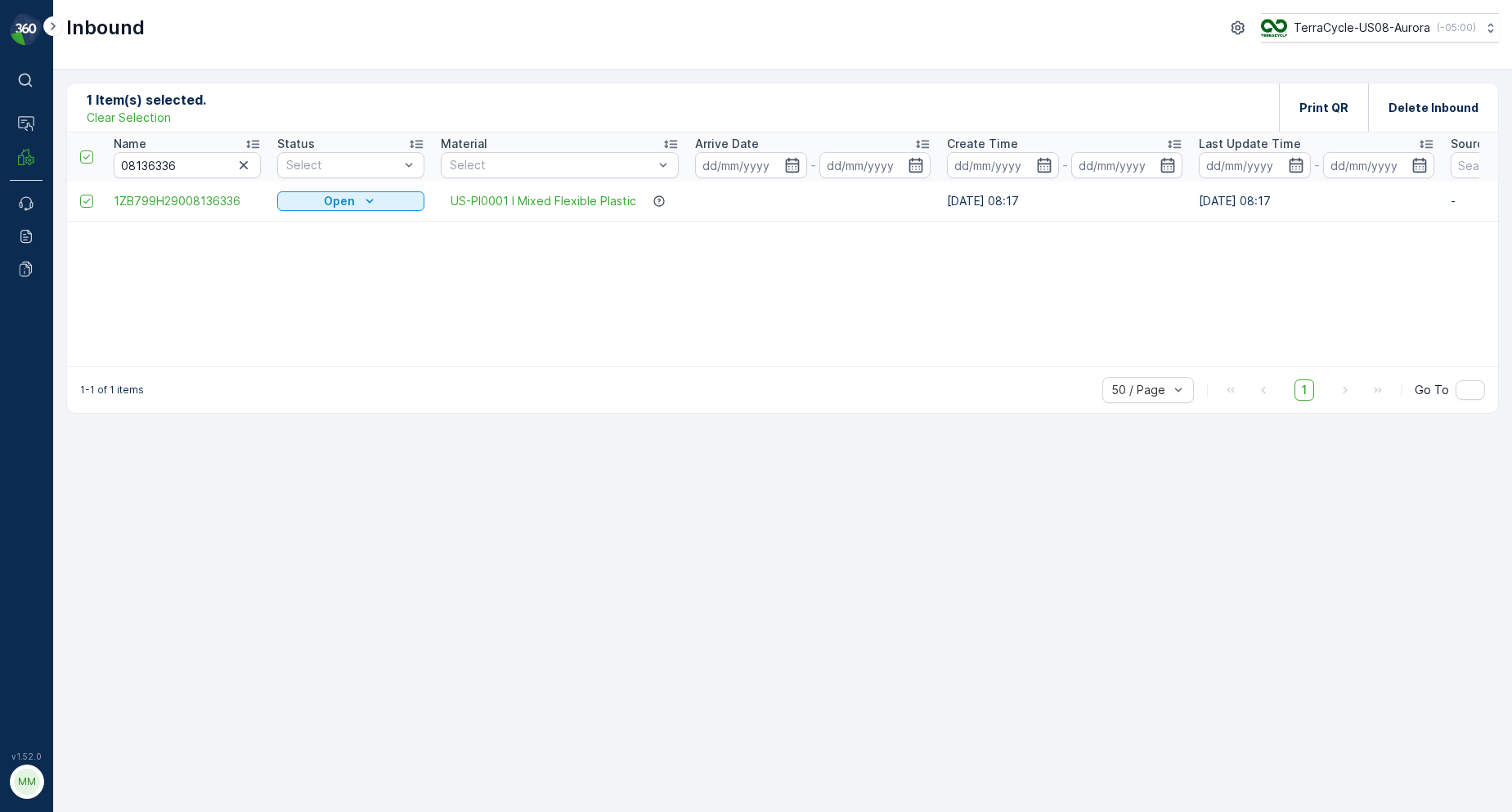
click at [244, 168] on icon "button" at bounding box center [243, 165] width 16 height 16
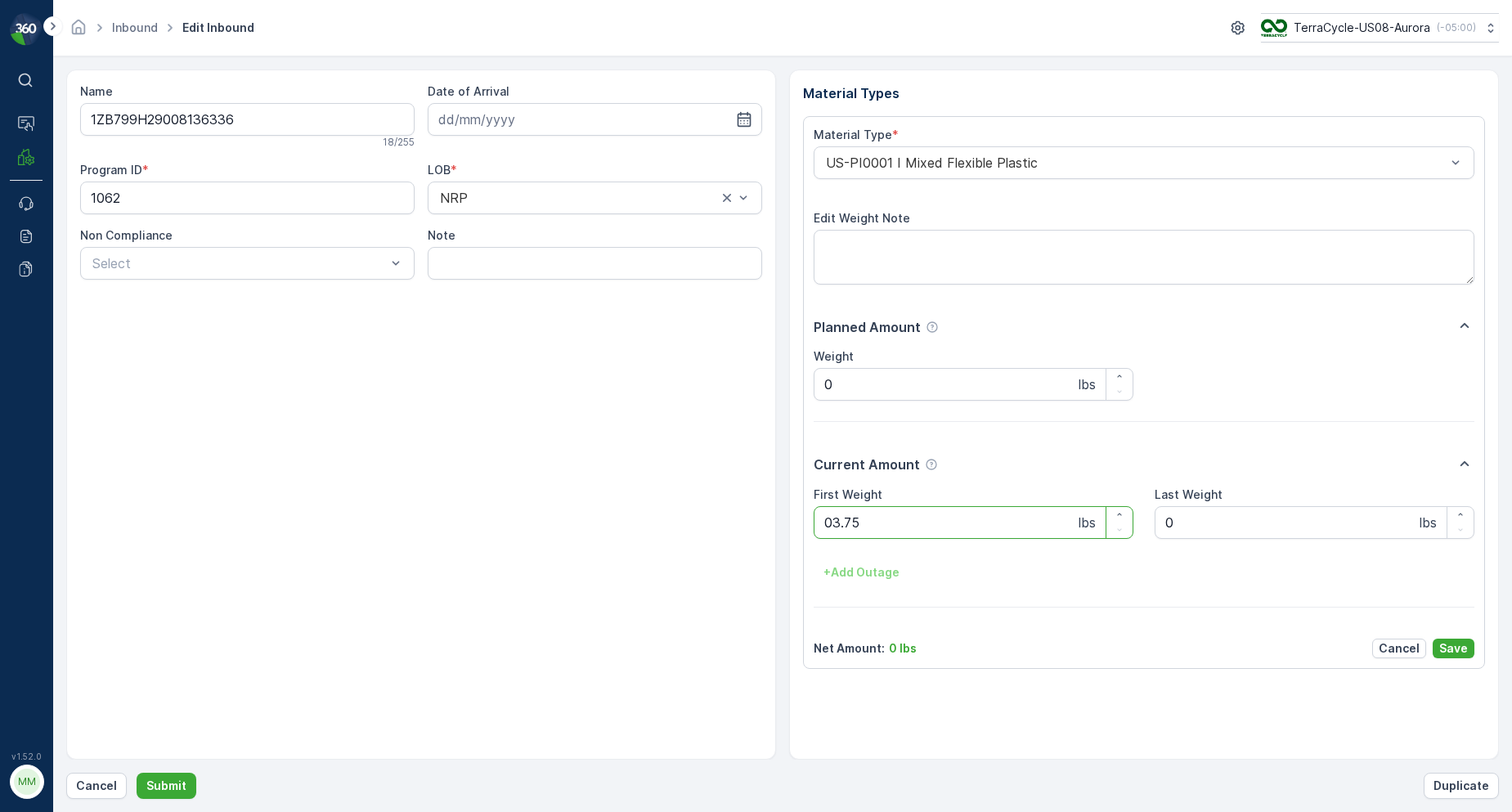
click at [137, 773] on button "Submit" at bounding box center [167, 786] width 60 height 26
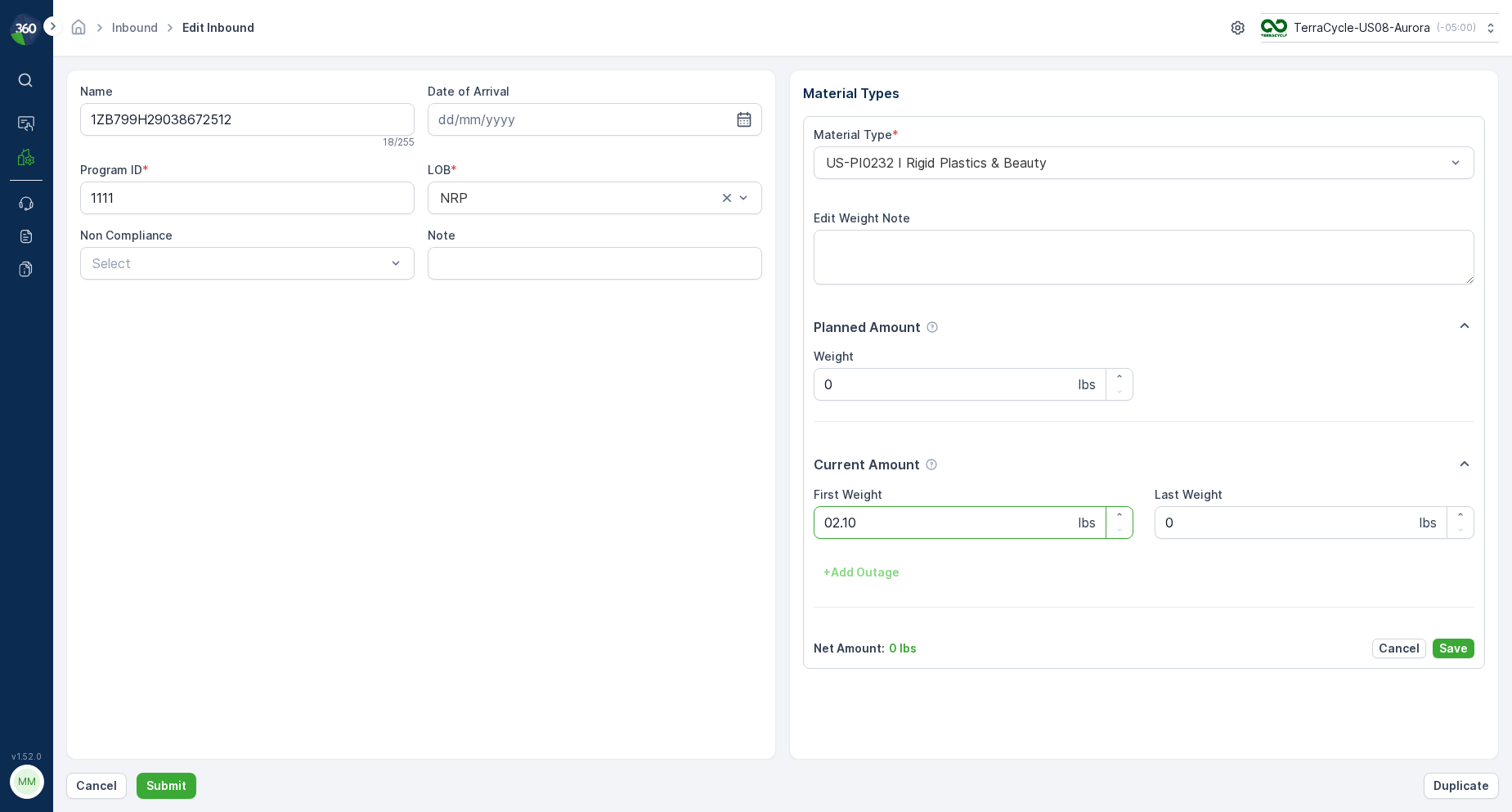
click at [137, 773] on button "Submit" at bounding box center [167, 786] width 60 height 26
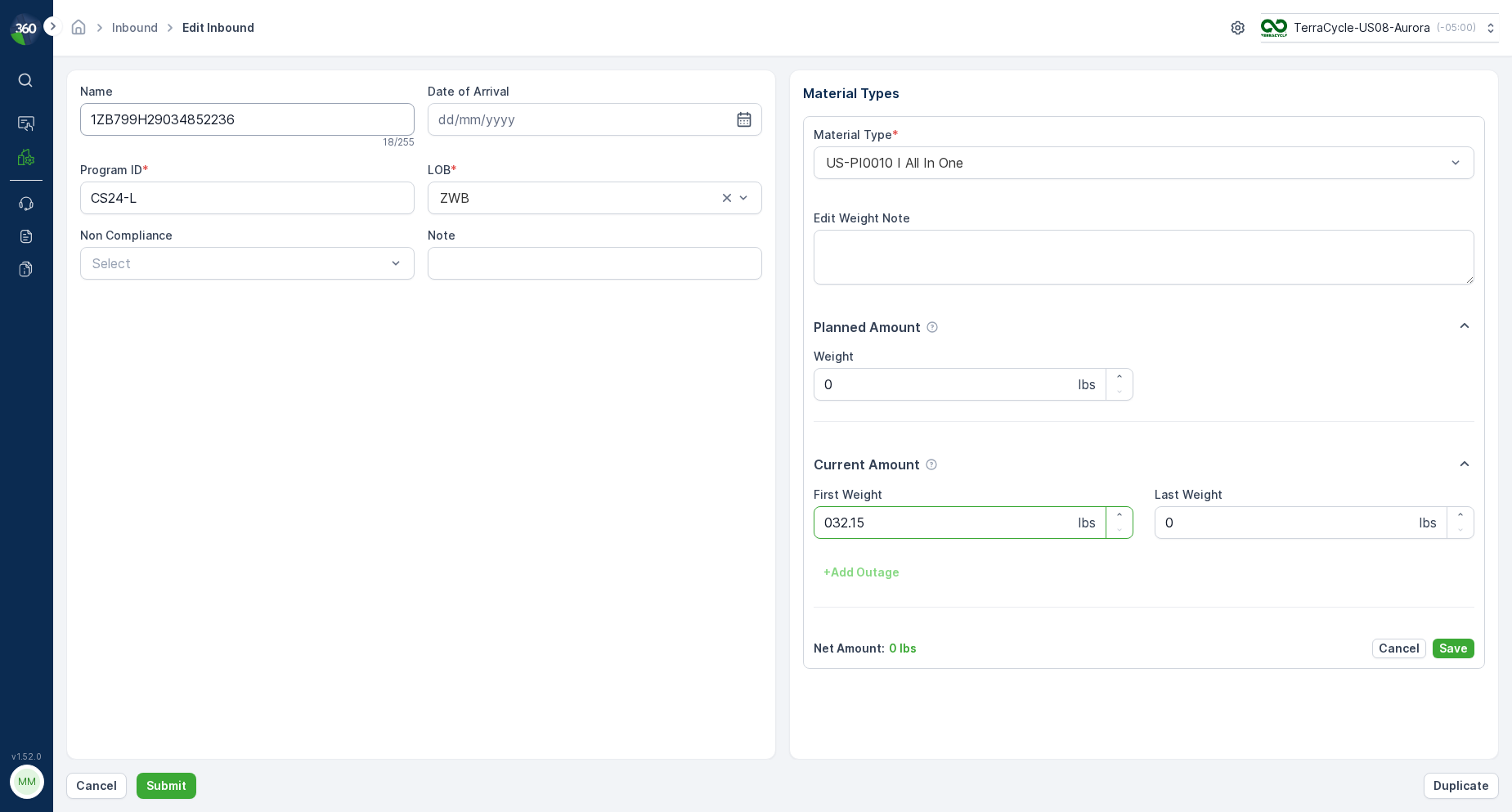
click at [137, 773] on button "Submit" at bounding box center [167, 786] width 60 height 26
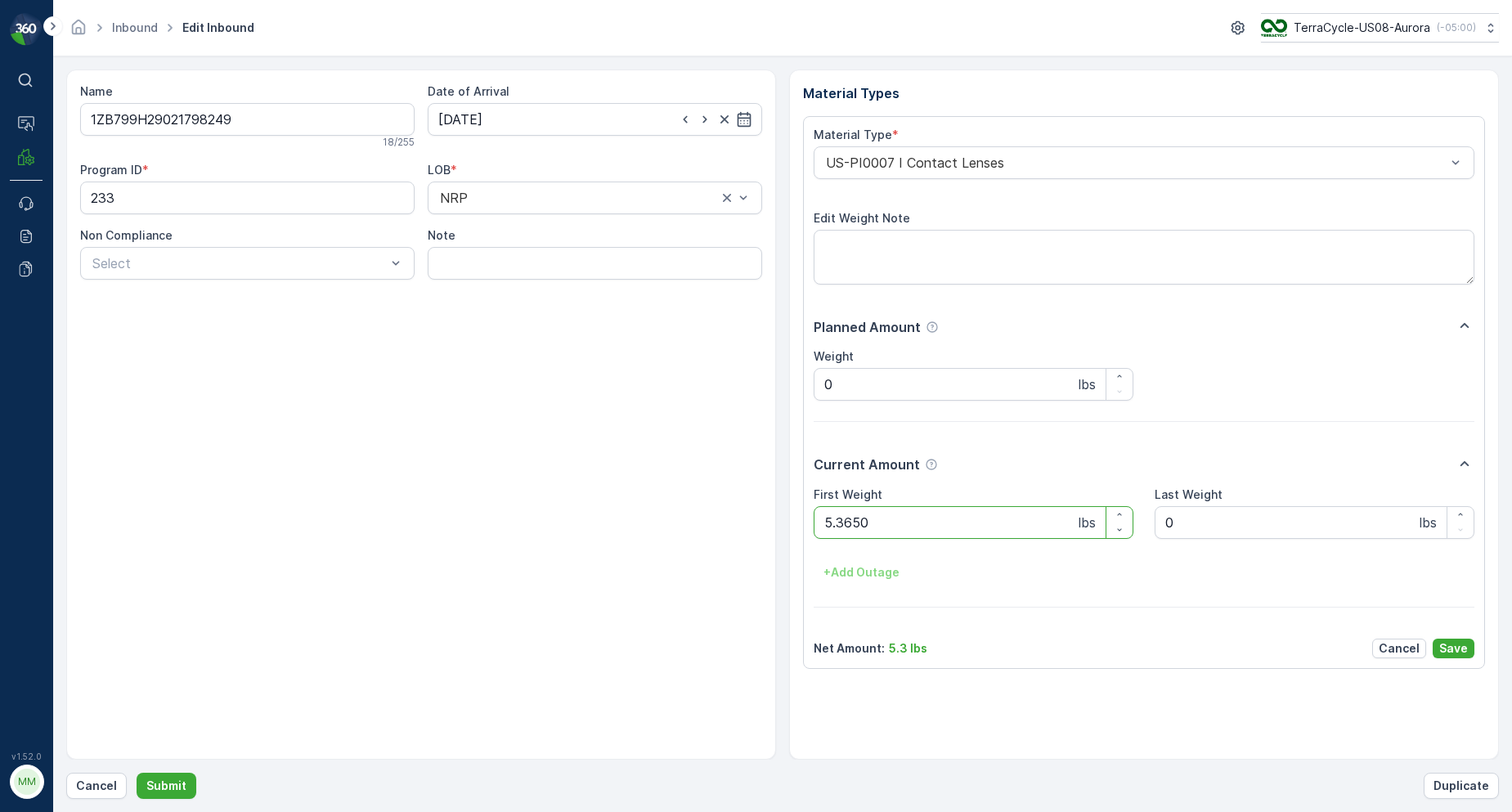
click at [137, 773] on button "Submit" at bounding box center [167, 786] width 60 height 26
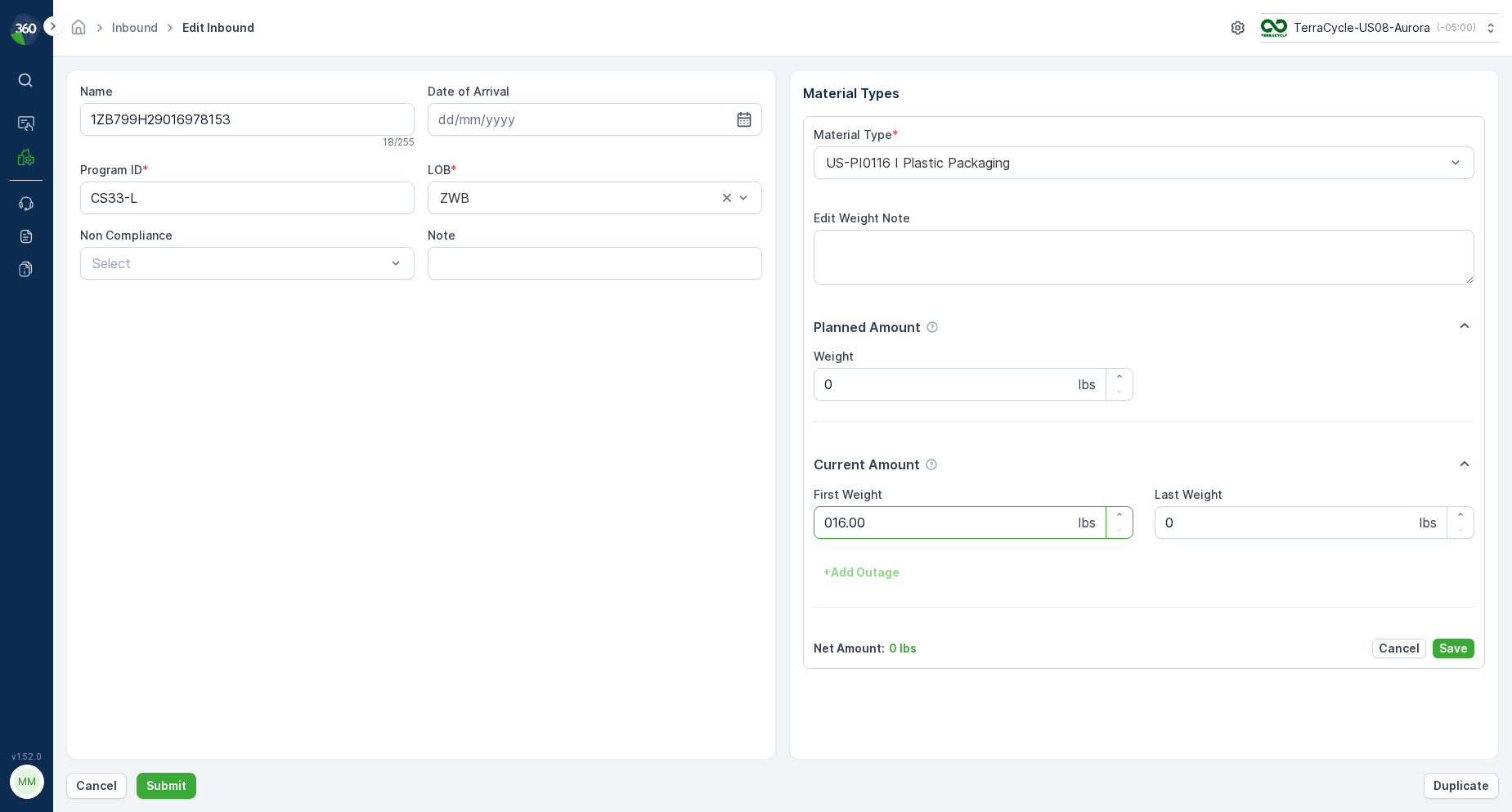
click at [137, 773] on button "Submit" at bounding box center [167, 786] width 60 height 26
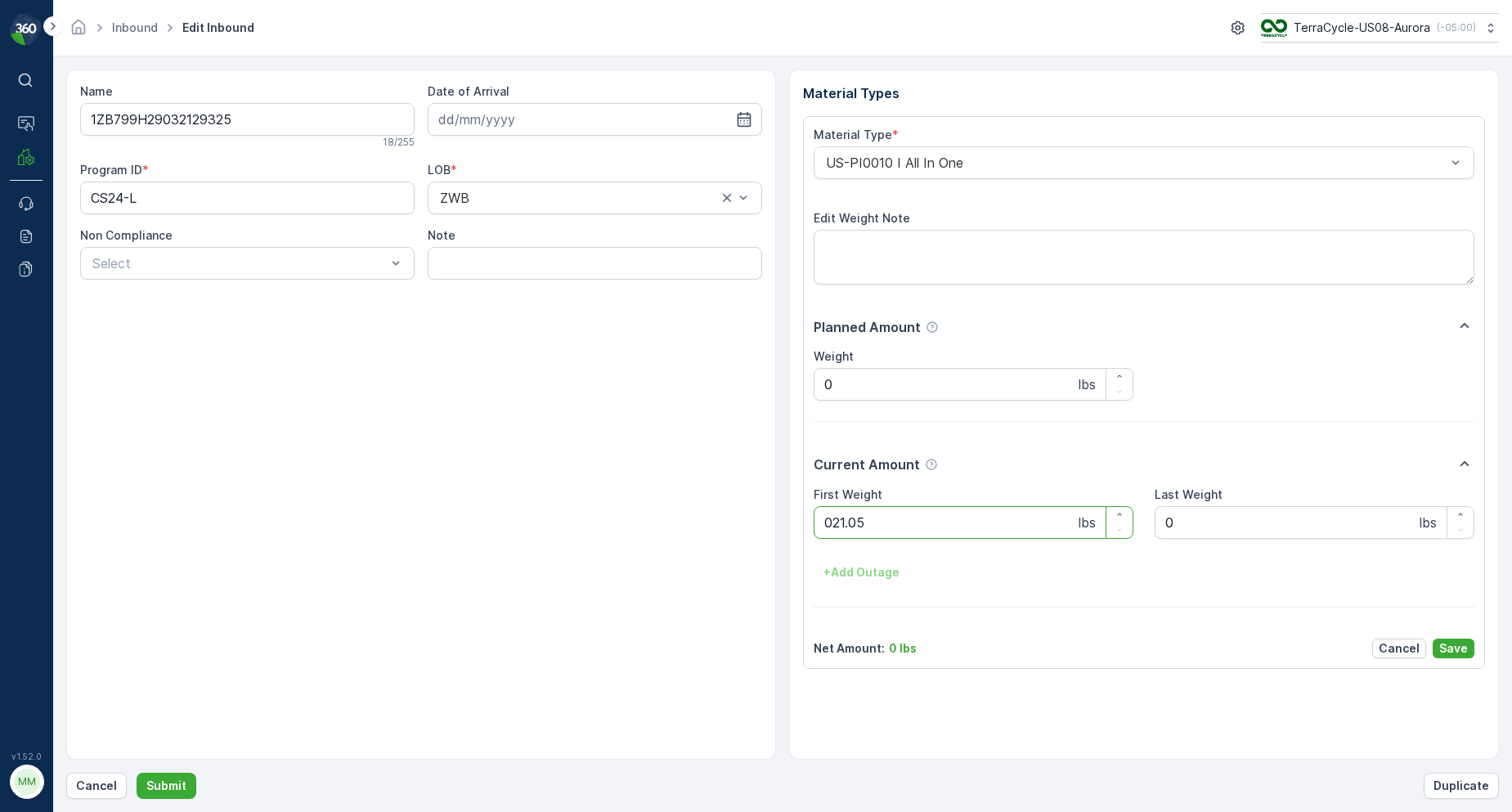
click at [137, 773] on button "Submit" at bounding box center [167, 786] width 60 height 26
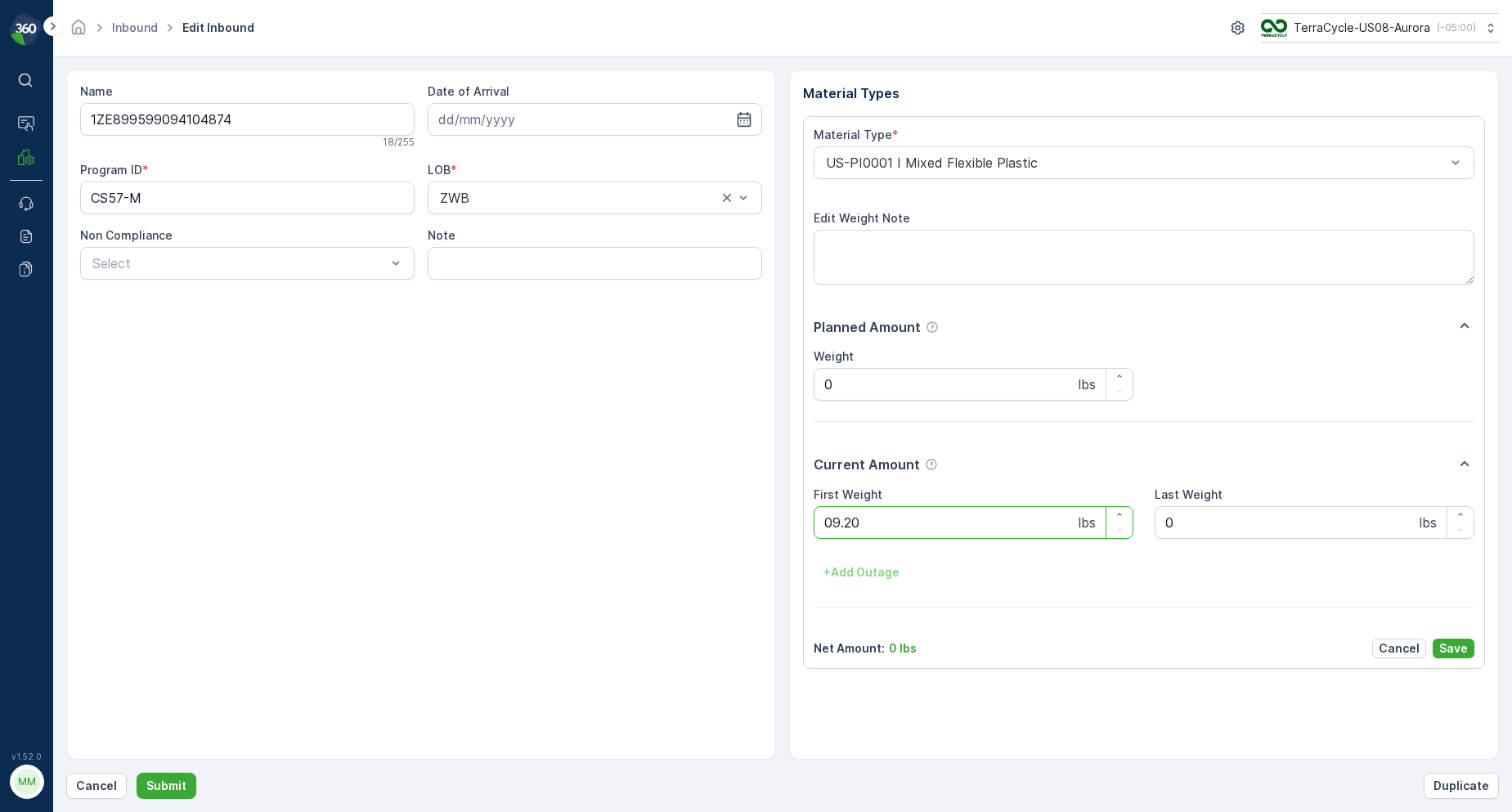
click at [137, 773] on button "Submit" at bounding box center [167, 786] width 60 height 26
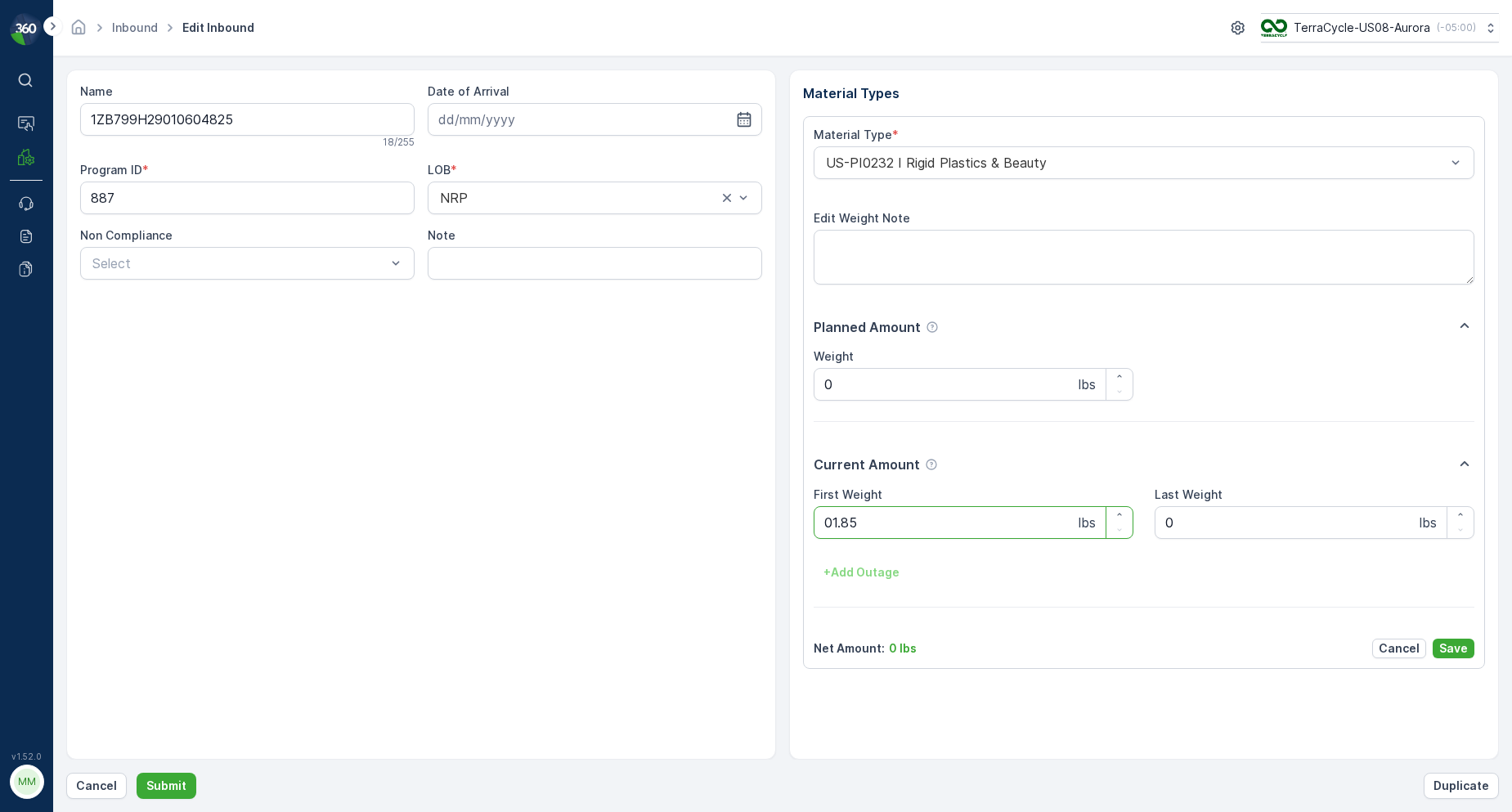
click at [137, 773] on button "Submit" at bounding box center [167, 786] width 60 height 26
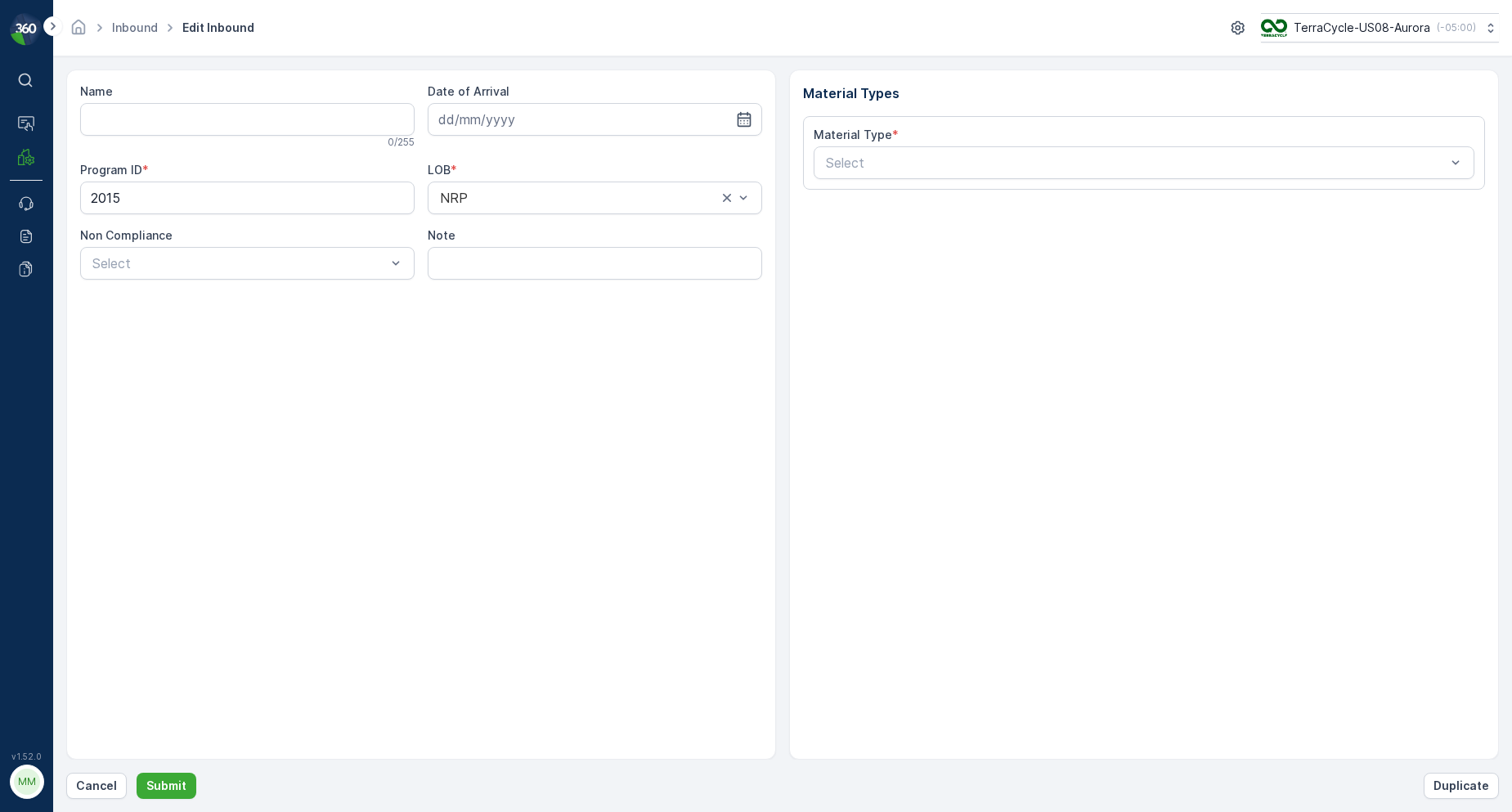
type input "1ZB799H29036890503"
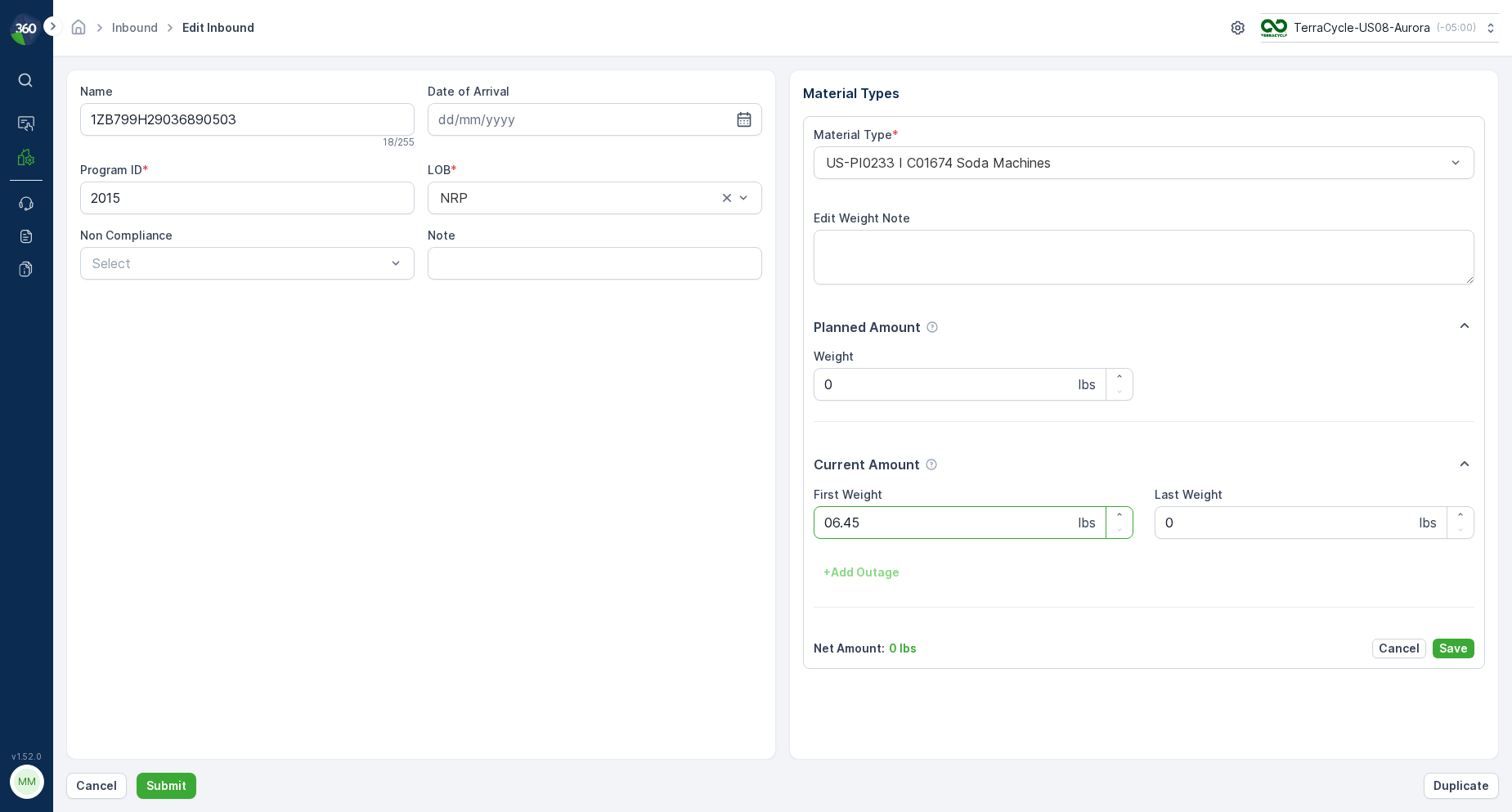
click at [137, 773] on button "Submit" at bounding box center [167, 786] width 60 height 26
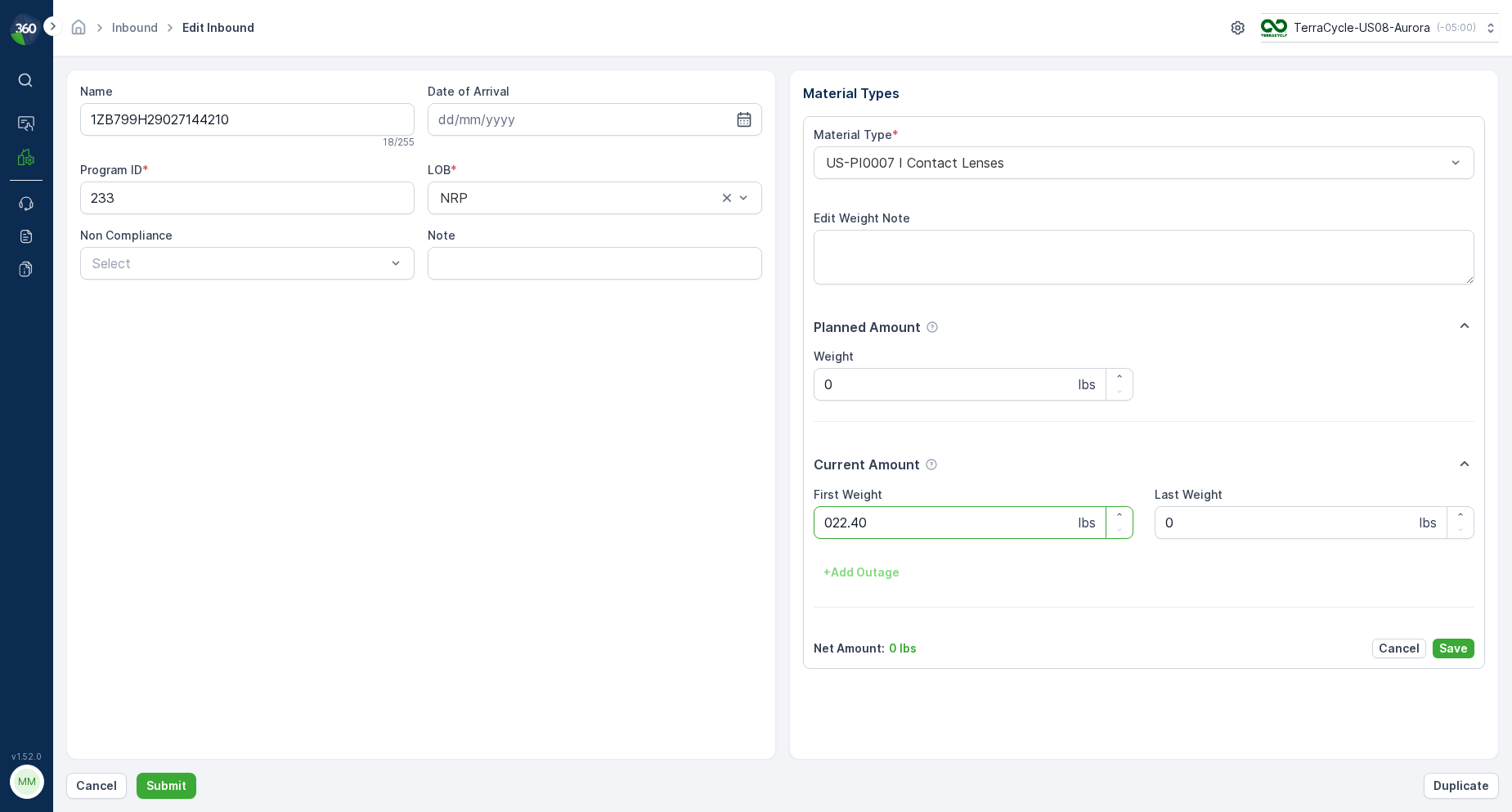
click at [137, 773] on button "Submit" at bounding box center [167, 786] width 60 height 26
click at [82, 791] on p "Cancel" at bounding box center [97, 785] width 41 height 16
click at [137, 773] on button "Submit" at bounding box center [167, 786] width 60 height 26
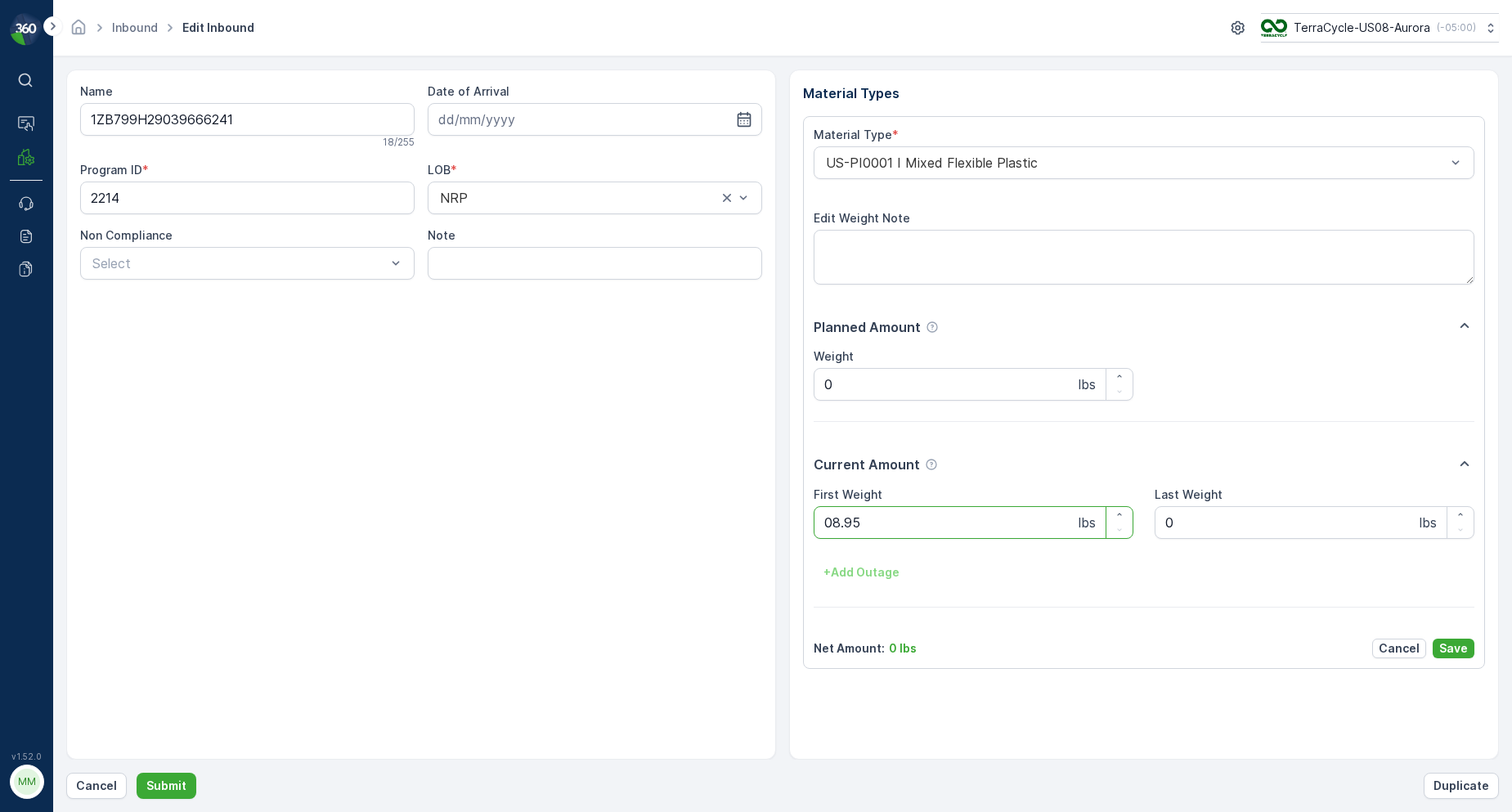
click at [137, 773] on button "Submit" at bounding box center [167, 786] width 60 height 26
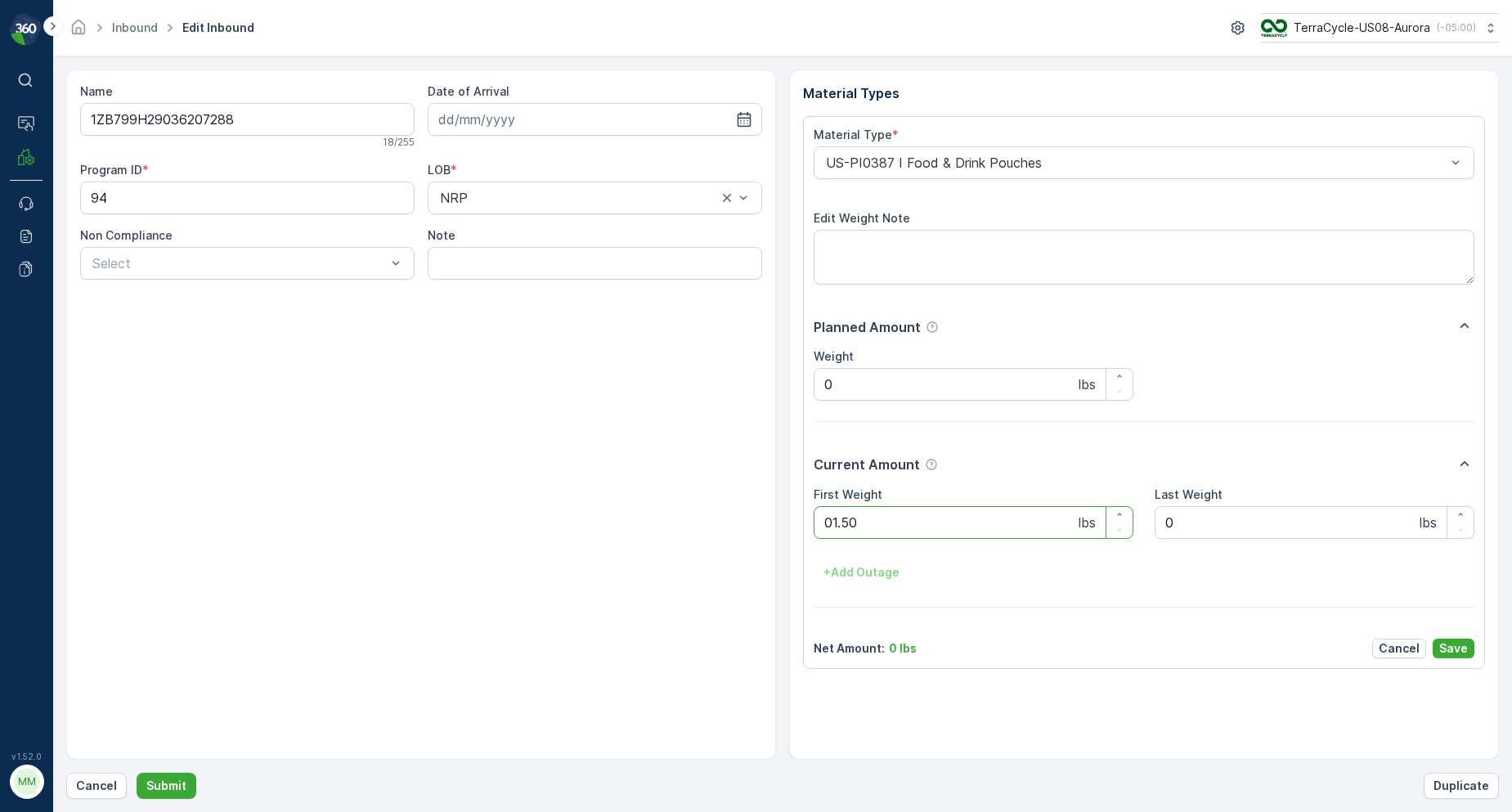
click at [137, 773] on button "Submit" at bounding box center [167, 786] width 60 height 26
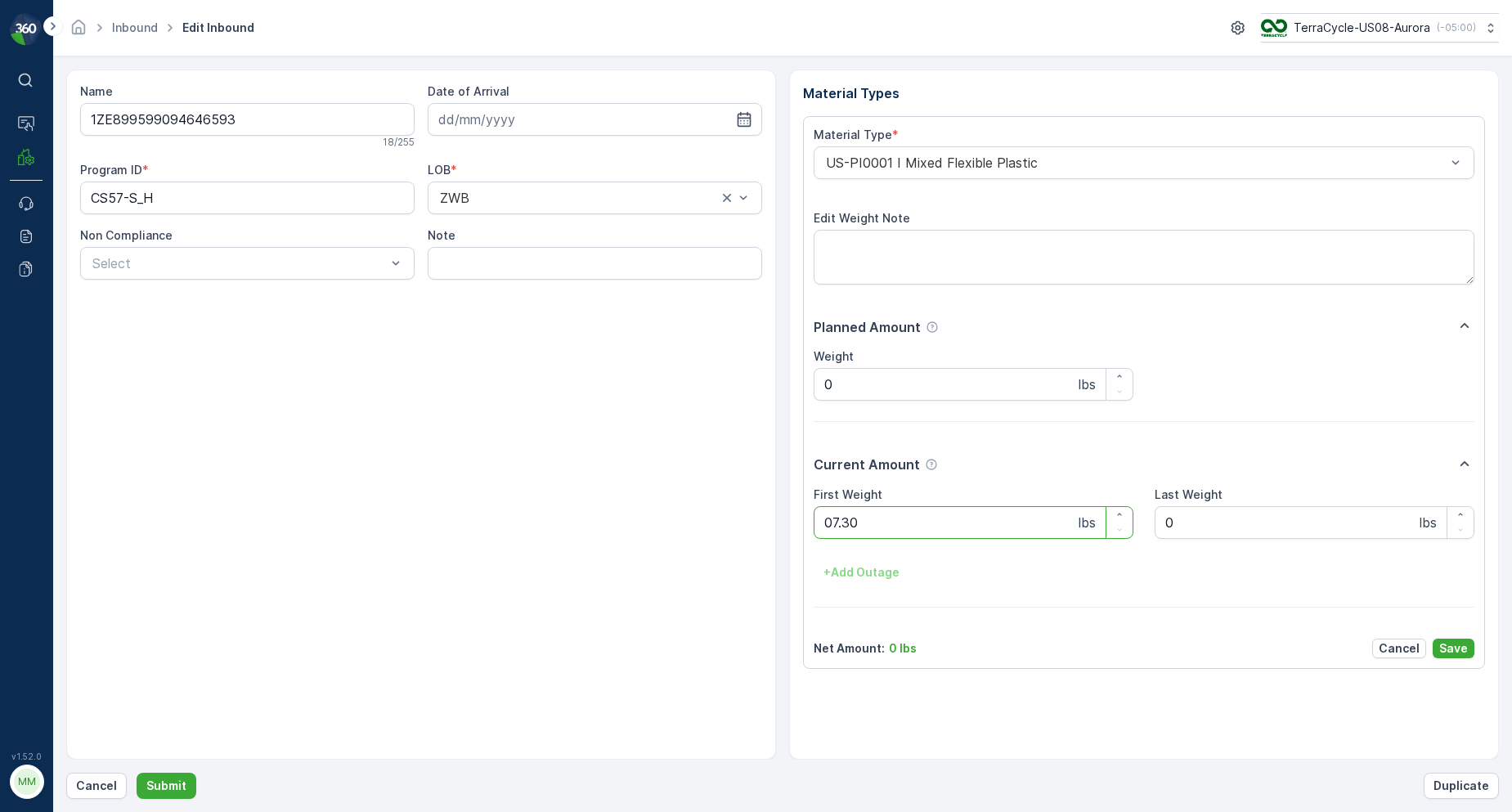
click at [137, 773] on button "Submit" at bounding box center [167, 786] width 60 height 26
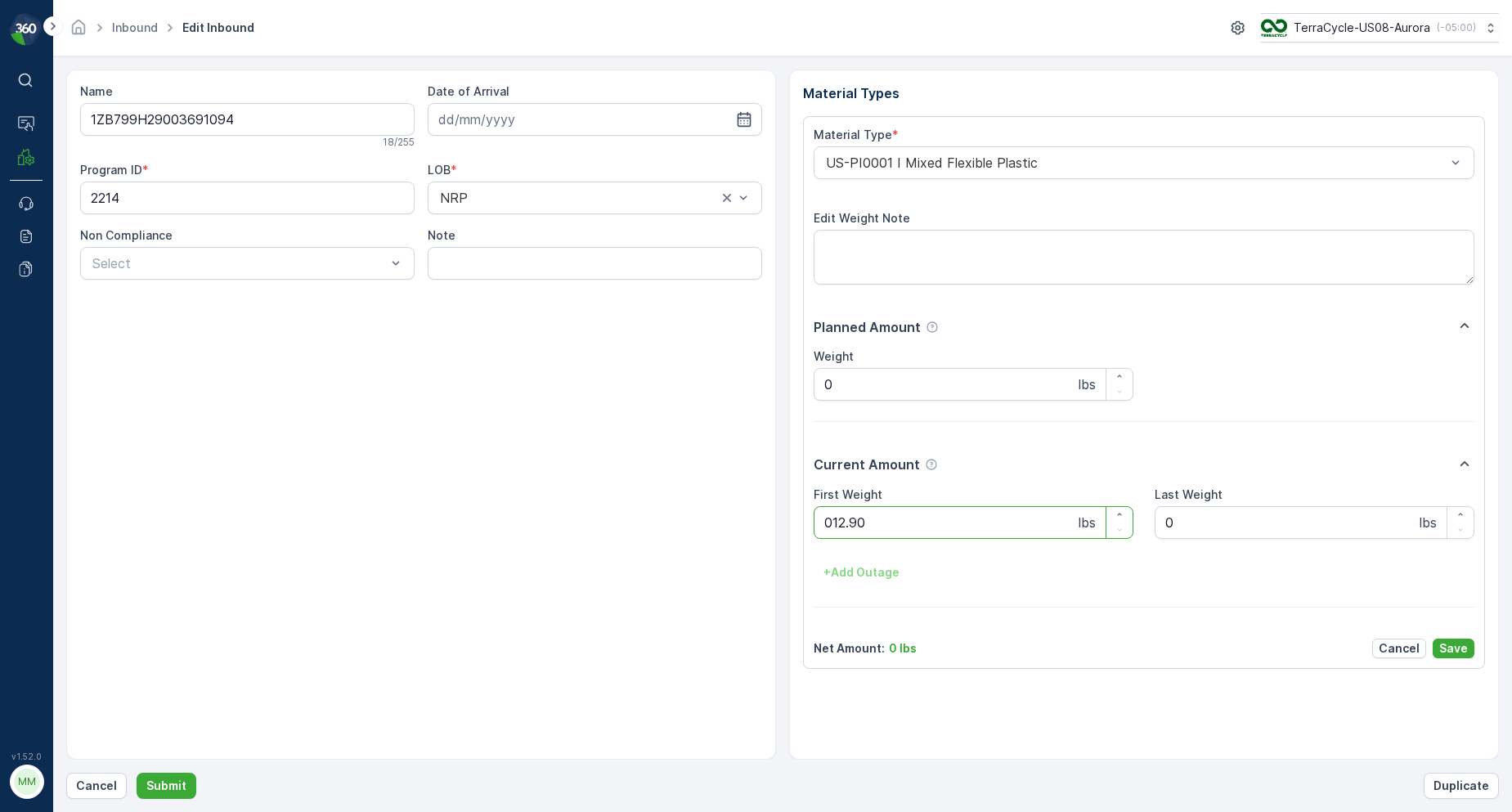
click at [137, 773] on button "Submit" at bounding box center [167, 786] width 60 height 26
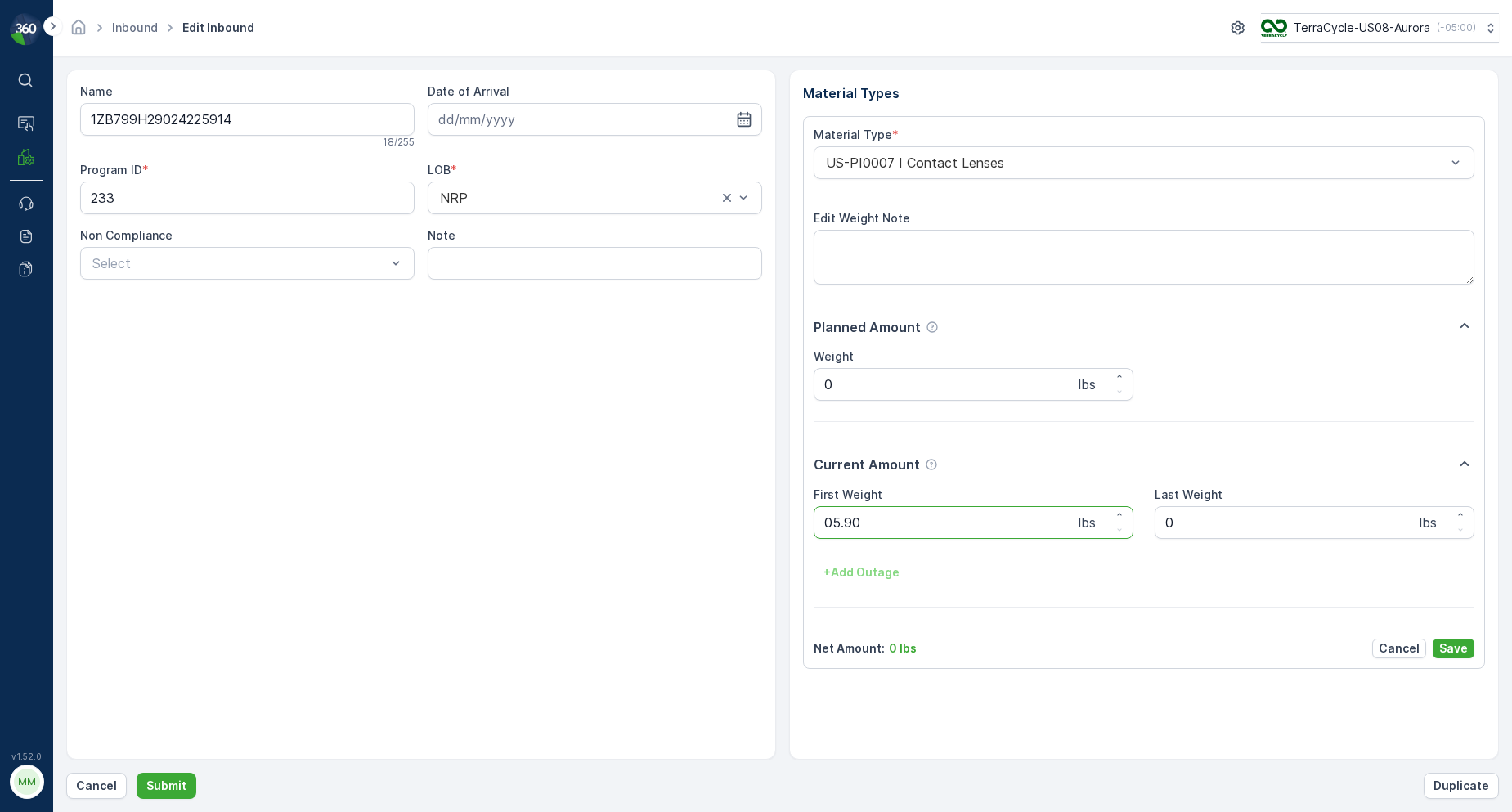
click at [137, 773] on button "Submit" at bounding box center [167, 786] width 60 height 26
type Weight "015.10"
click at [137, 773] on button "Submit" at bounding box center [167, 786] width 60 height 26
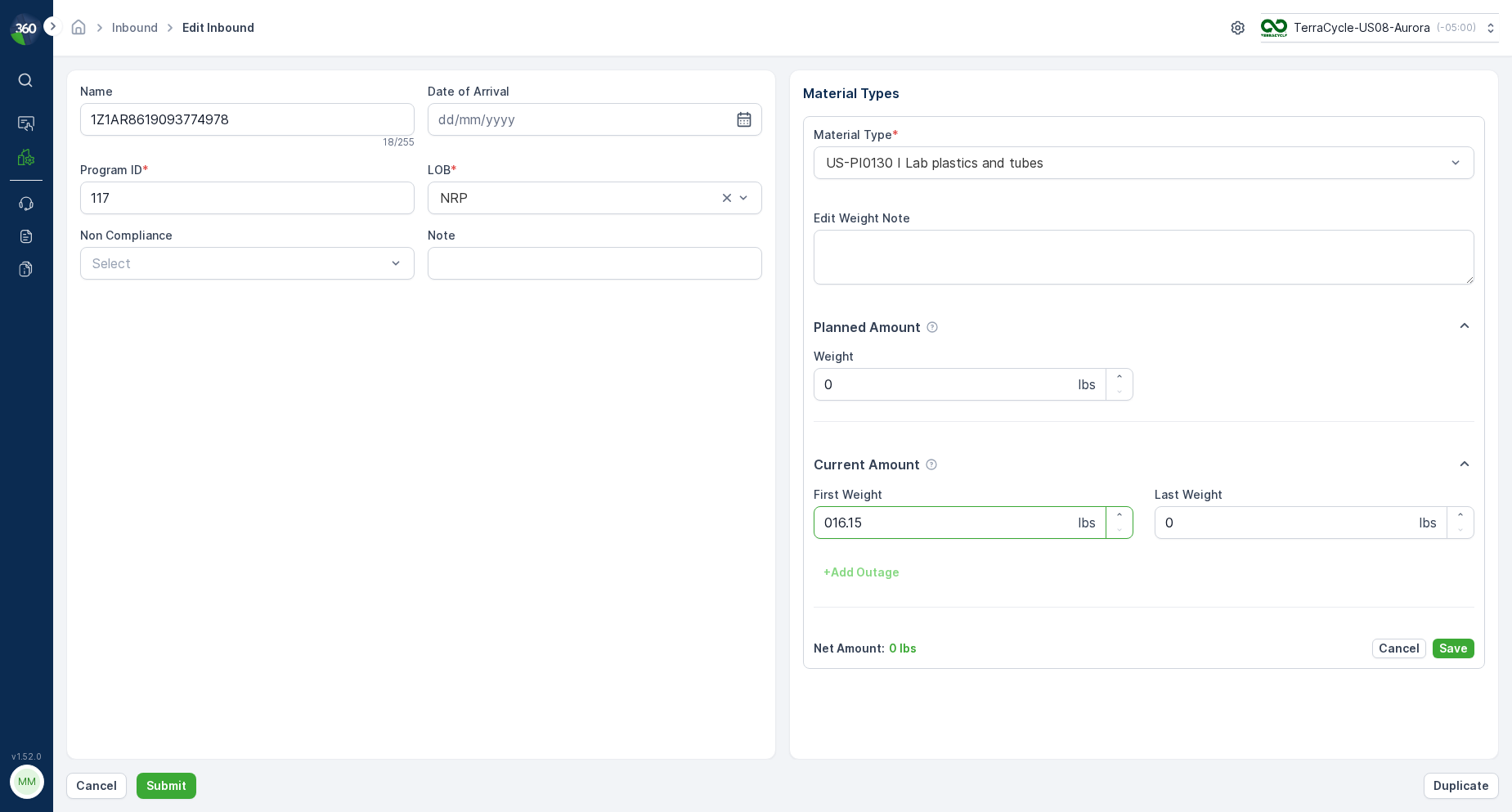
click at [137, 773] on button "Submit" at bounding box center [167, 786] width 60 height 26
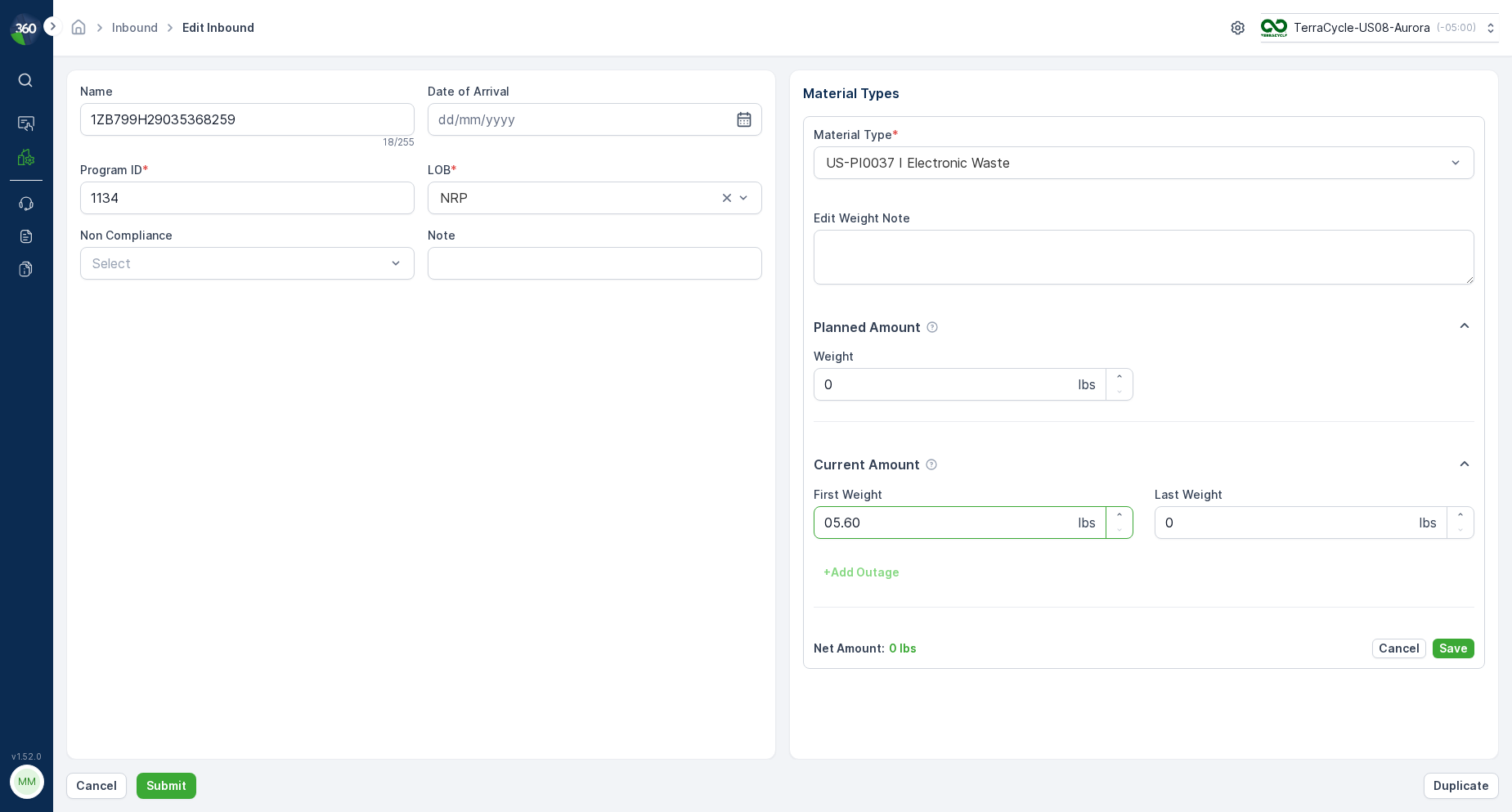
click at [137, 773] on button "Submit" at bounding box center [167, 786] width 60 height 26
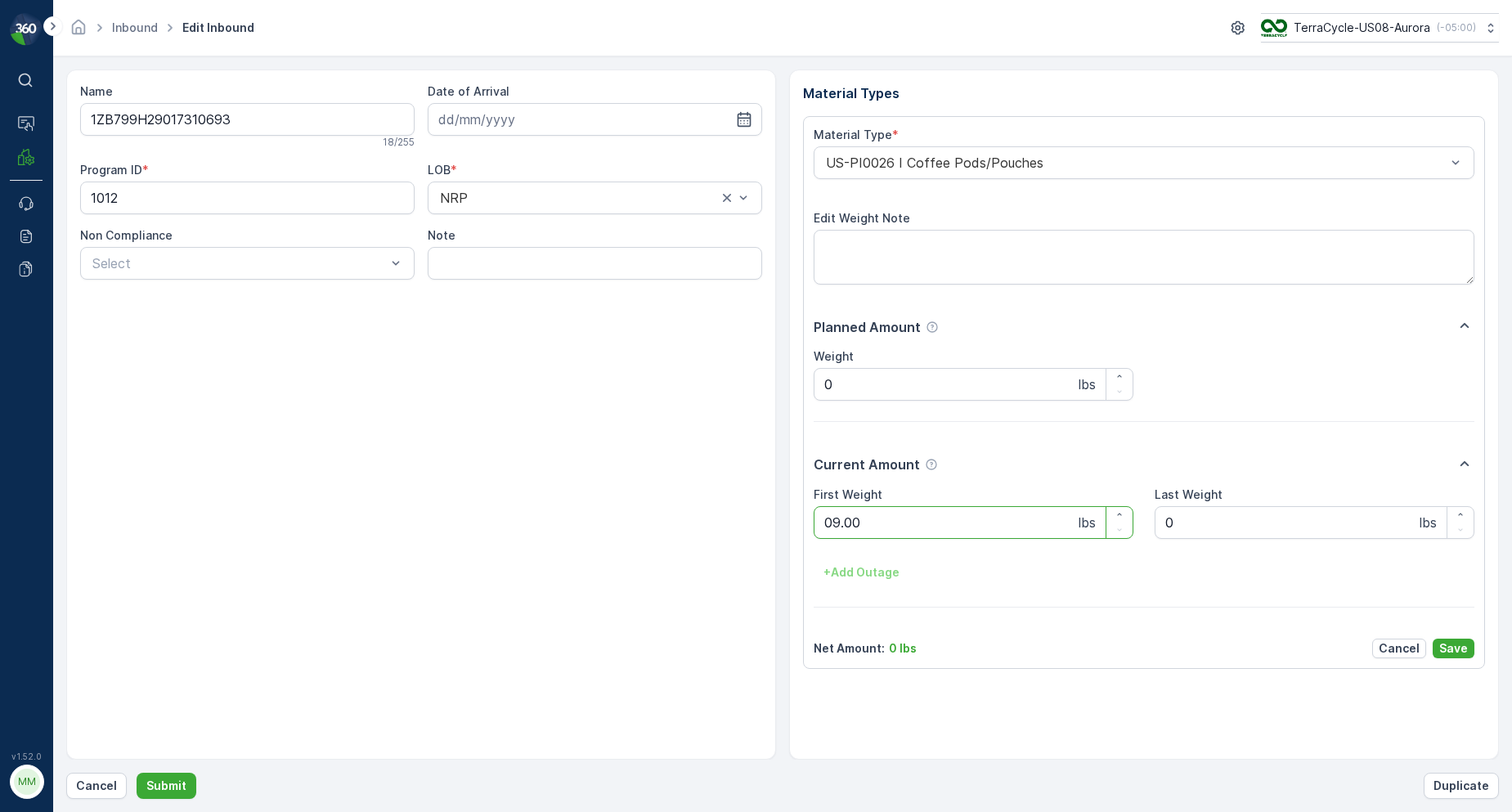
click at [137, 773] on button "Submit" at bounding box center [167, 786] width 60 height 26
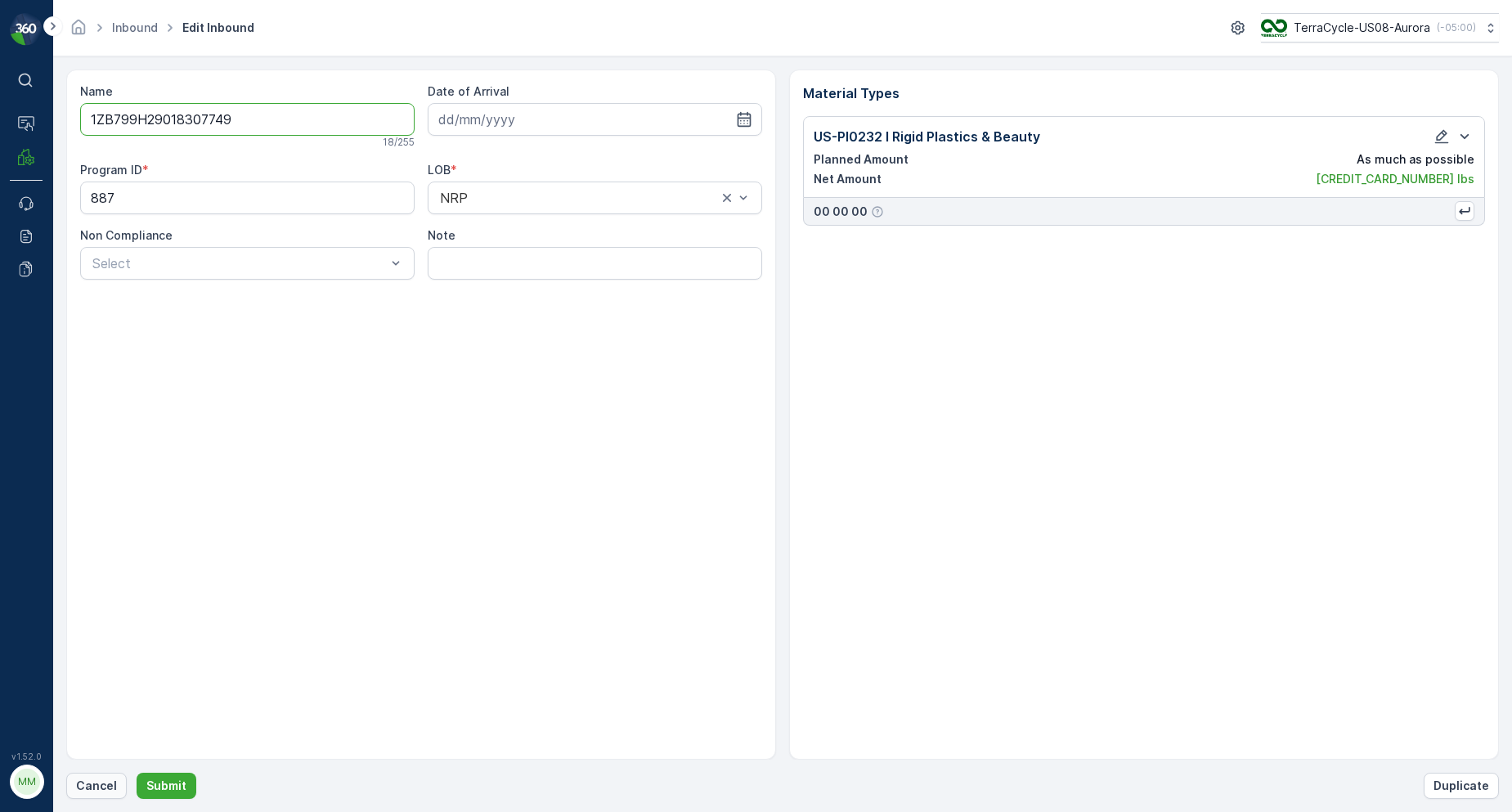
click at [102, 782] on p "Cancel" at bounding box center [97, 785] width 41 height 16
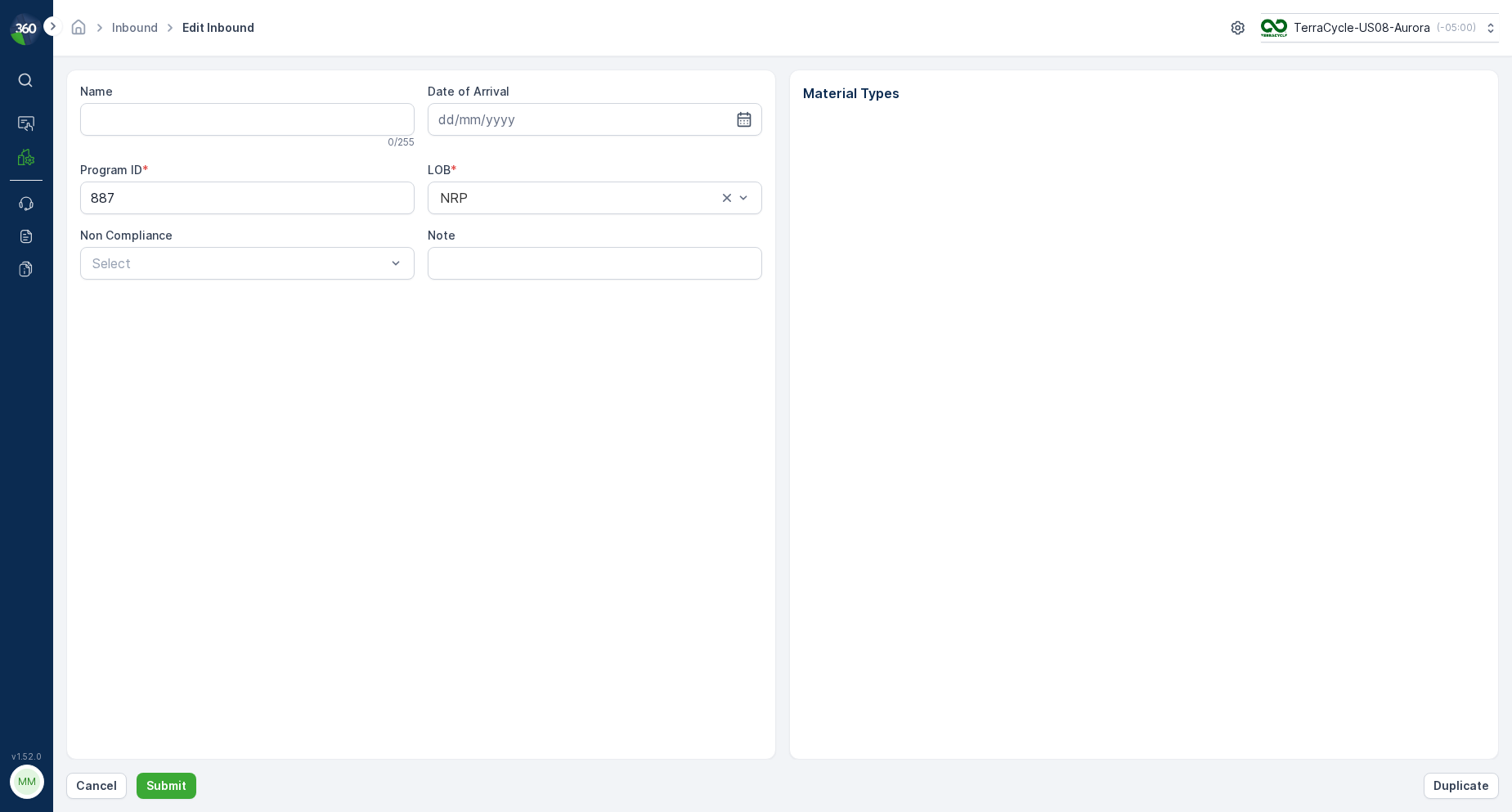
type input "1ZB799H29018307749"
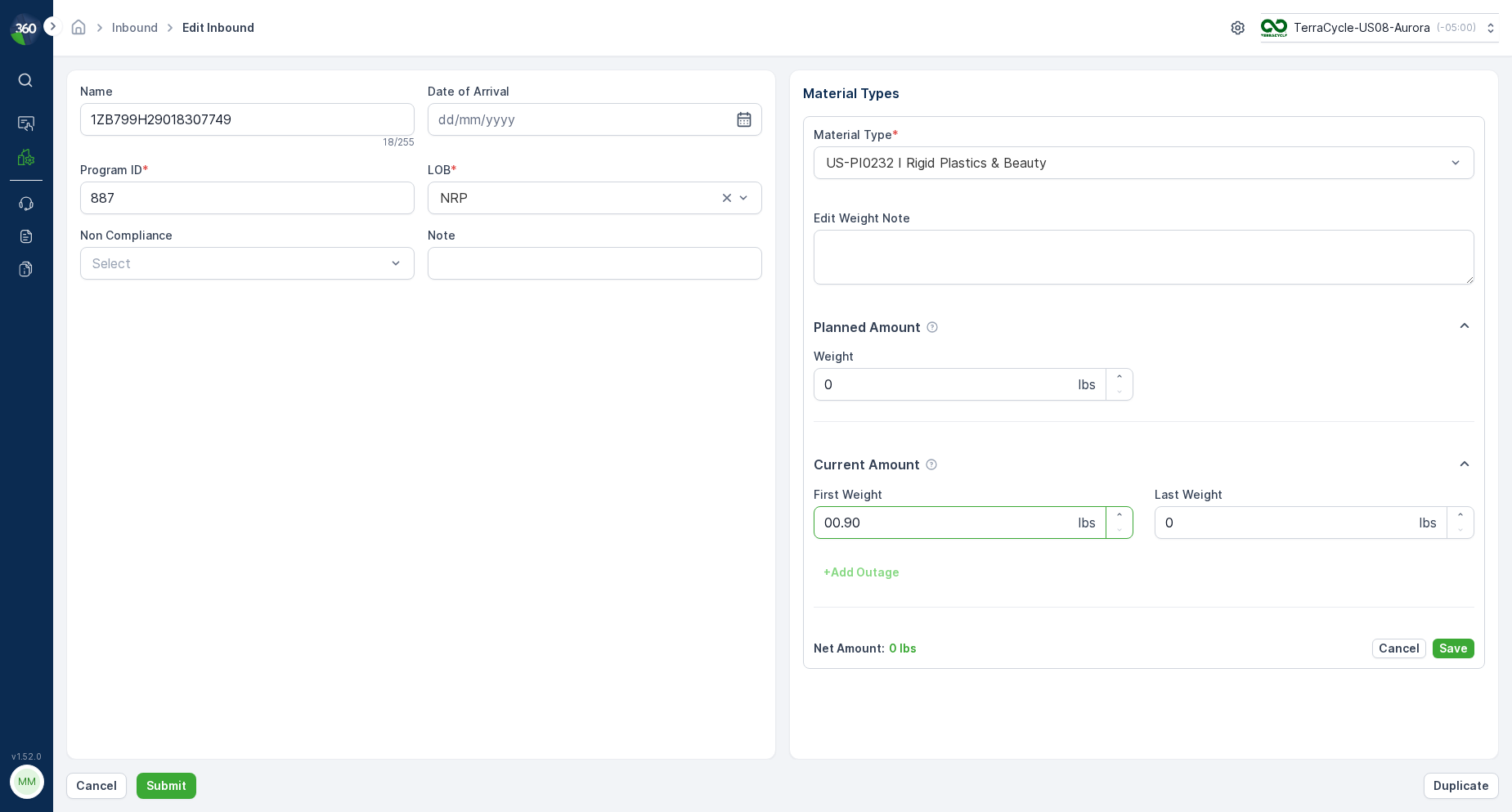
click at [137, 773] on button "Submit" at bounding box center [167, 786] width 60 height 26
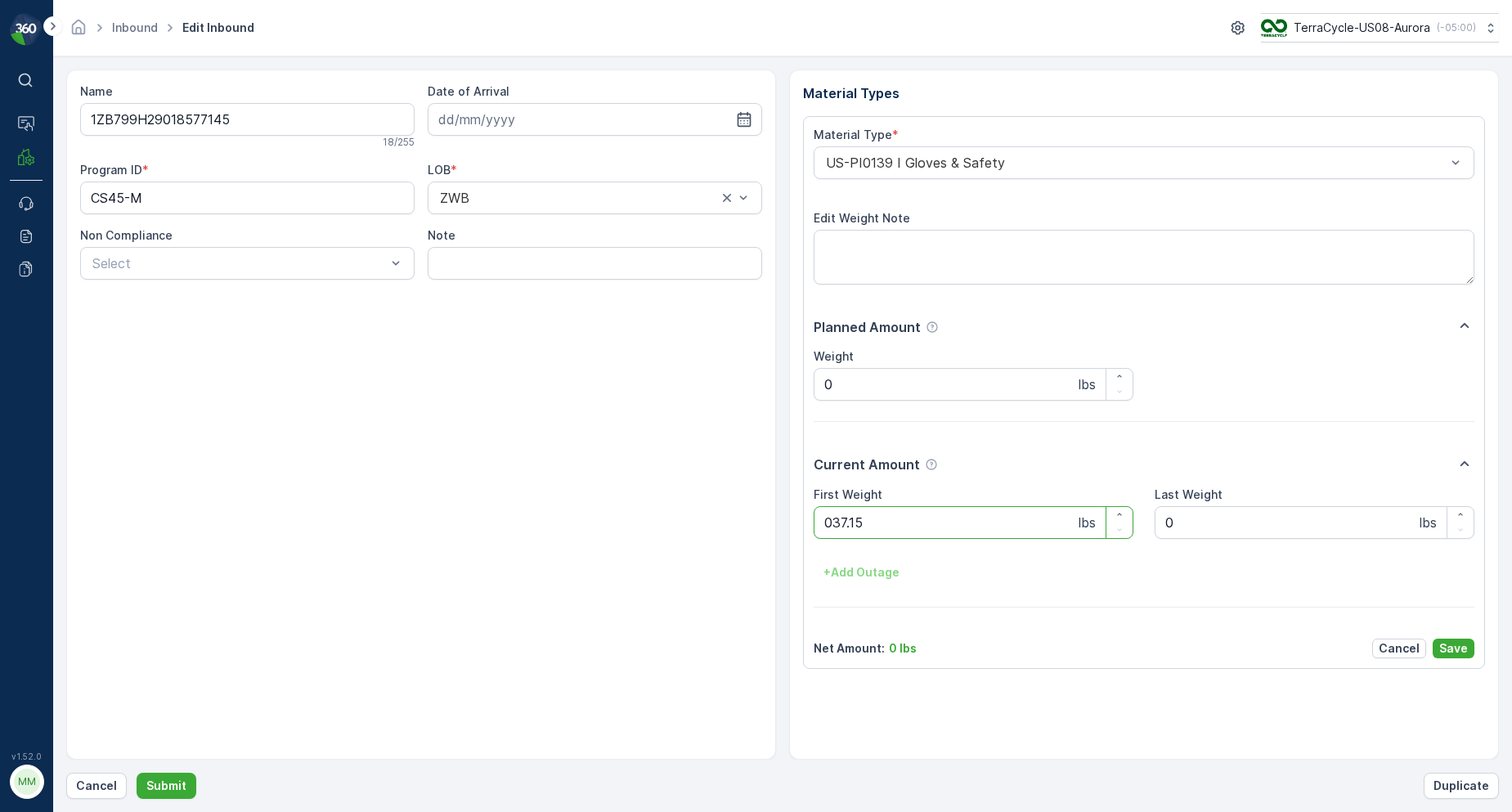
click at [137, 773] on button "Submit" at bounding box center [167, 786] width 60 height 26
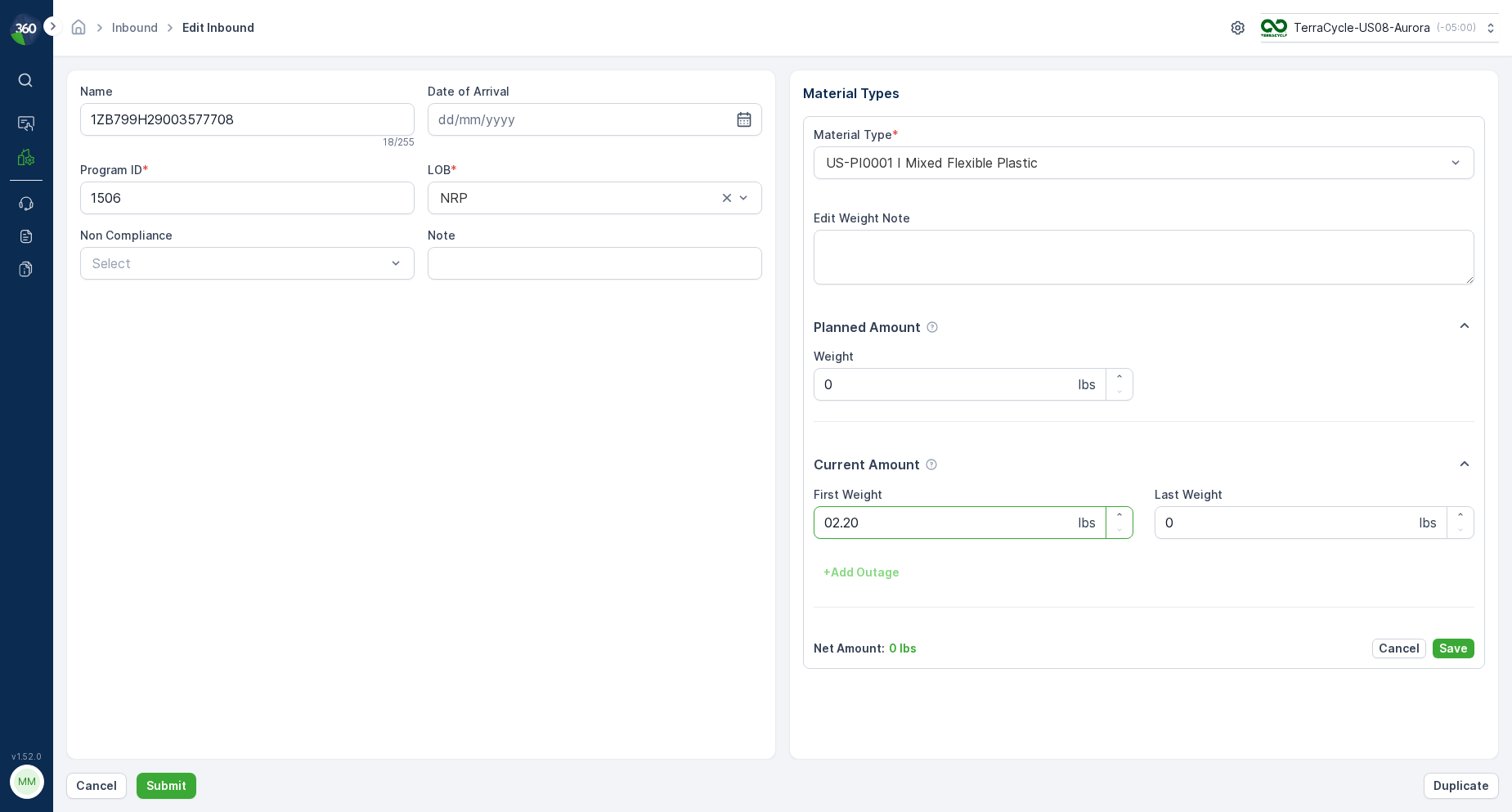
click at [137, 773] on button "Submit" at bounding box center [167, 786] width 60 height 26
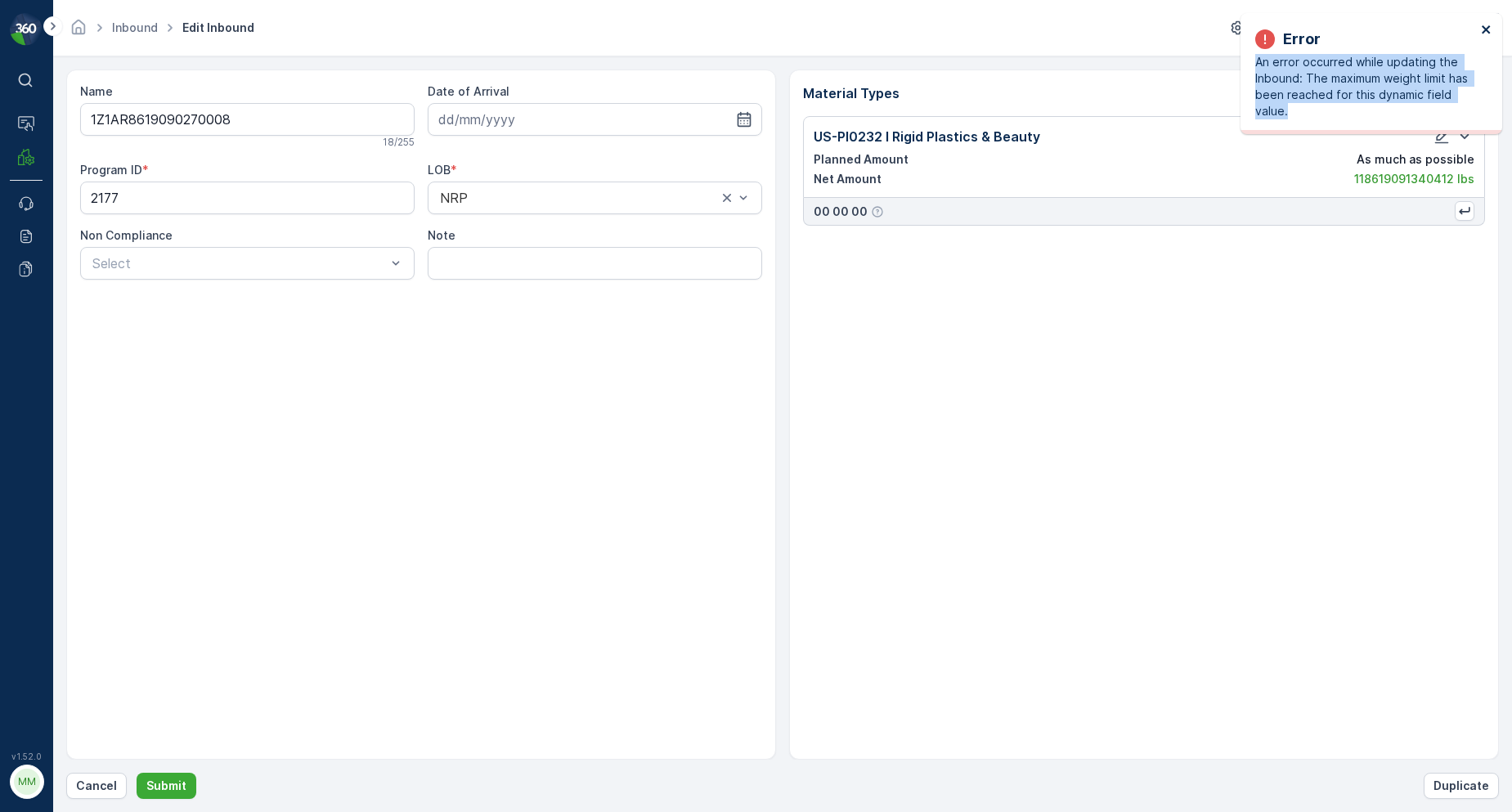
click at [1483, 31] on div "Error An error occurred while updating the Inbound: The maximum weight limit ha…" at bounding box center [1371, 73] width 262 height 121
click at [1478, 34] on div "Error An error occurred while updating the Inbound: The maximum weight limit ha…" at bounding box center [1366, 74] width 230 height 101
click at [1487, 32] on icon "close" at bounding box center [1486, 29] width 11 height 13
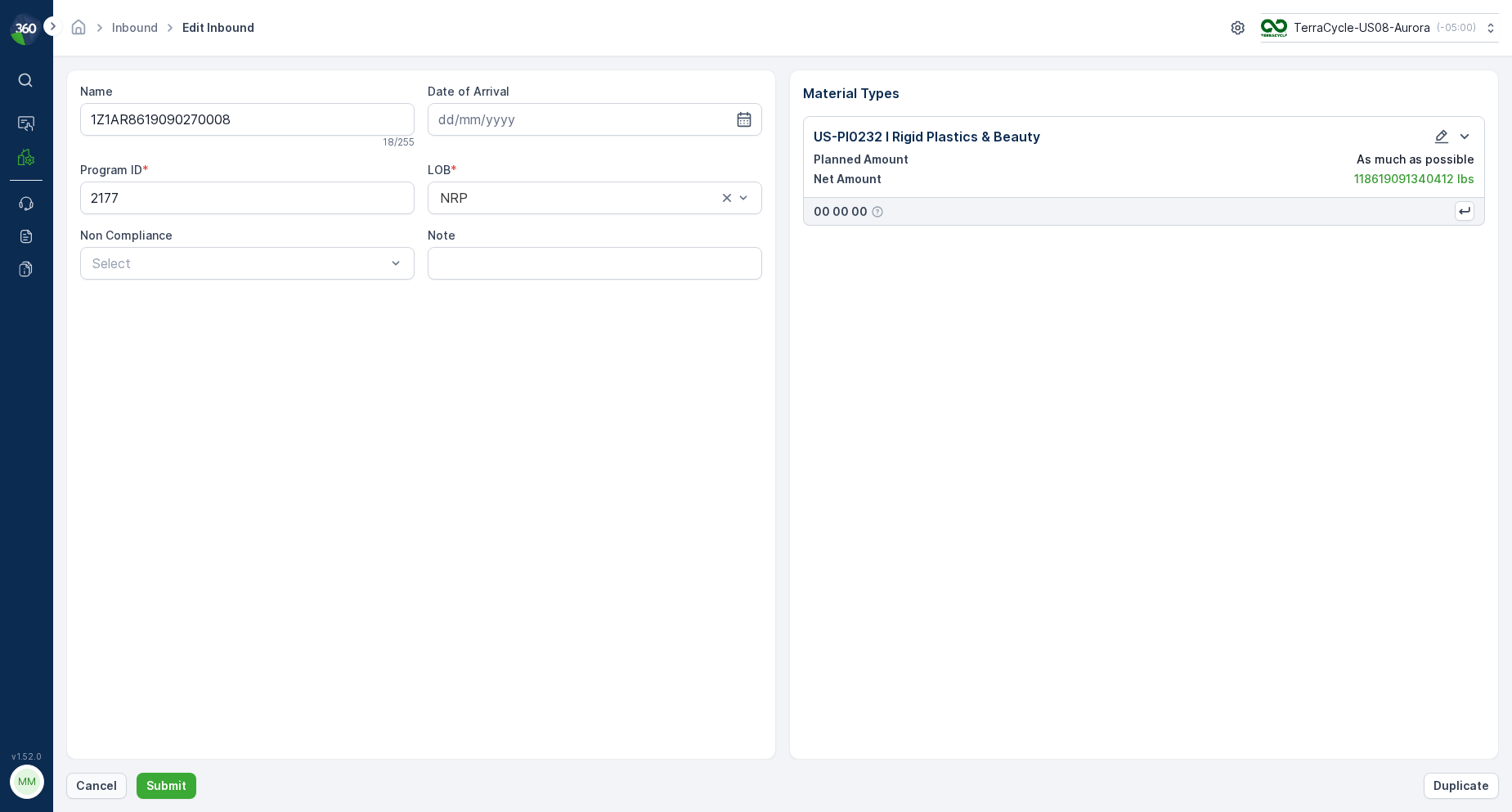
click at [94, 784] on p "Cancel" at bounding box center [97, 785] width 41 height 16
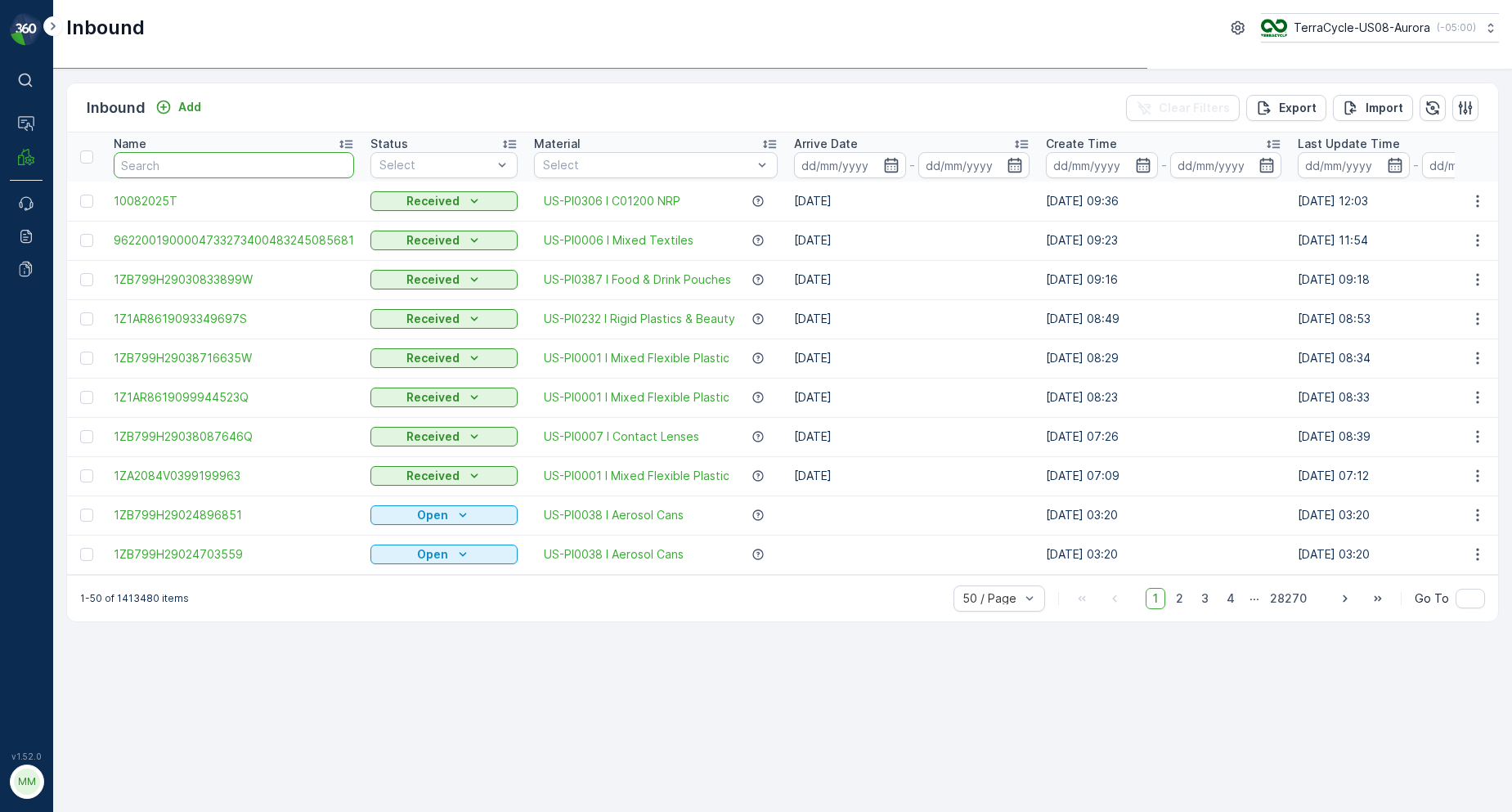
click at [224, 168] on input "text" at bounding box center [234, 165] width 241 height 26
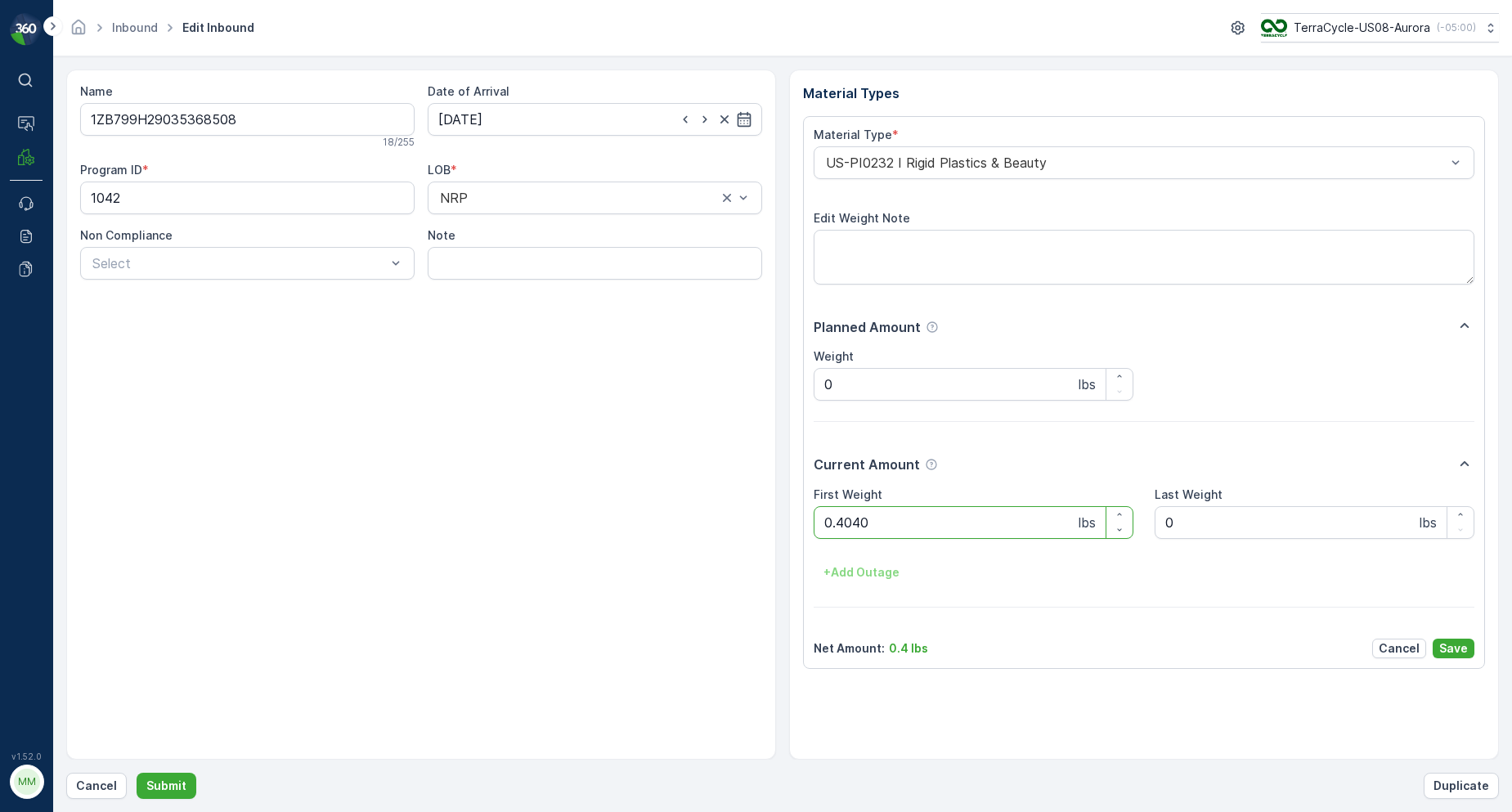
click at [137, 773] on button "Submit" at bounding box center [167, 786] width 60 height 26
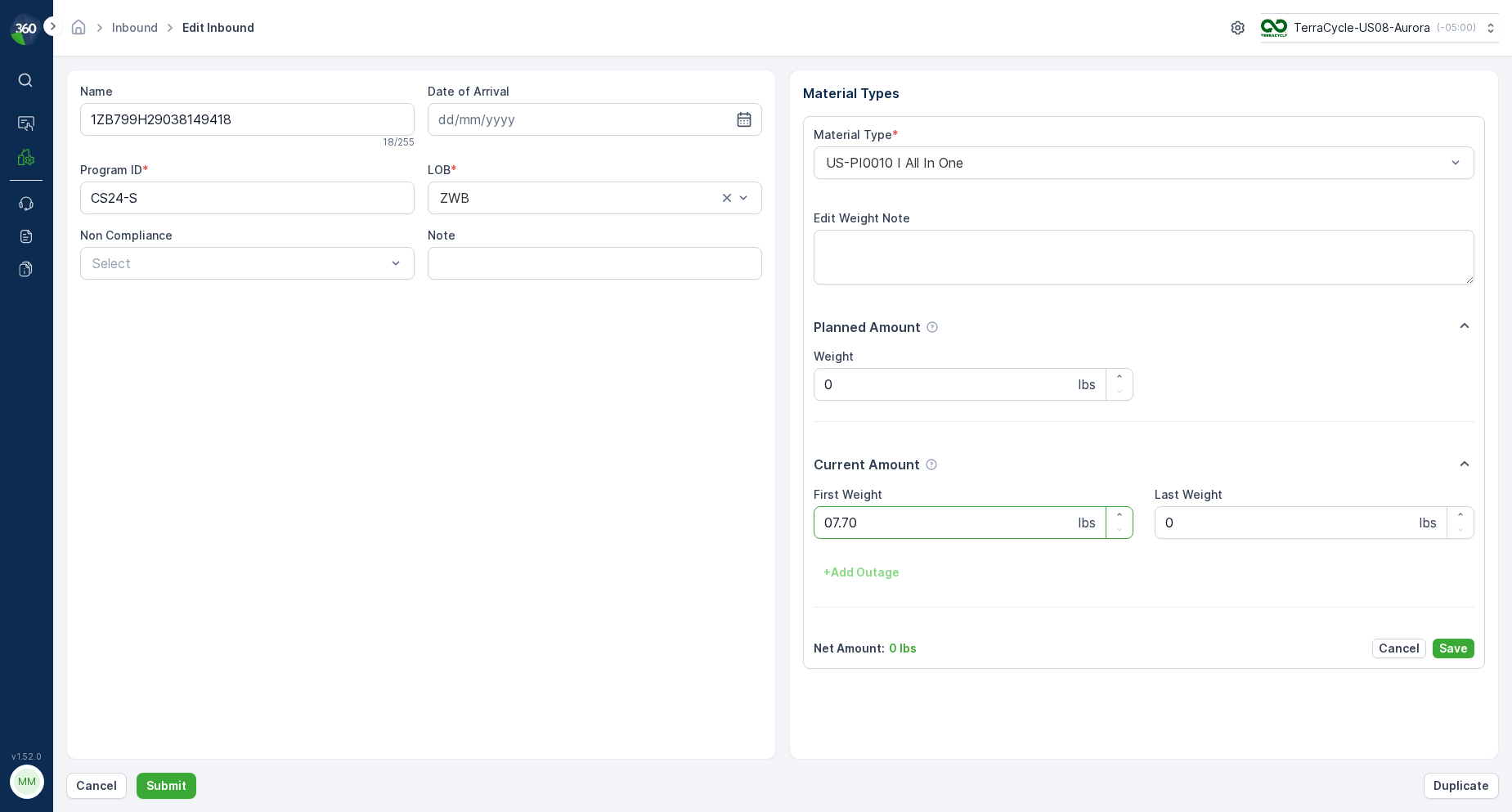
click at [137, 773] on button "Submit" at bounding box center [167, 786] width 60 height 26
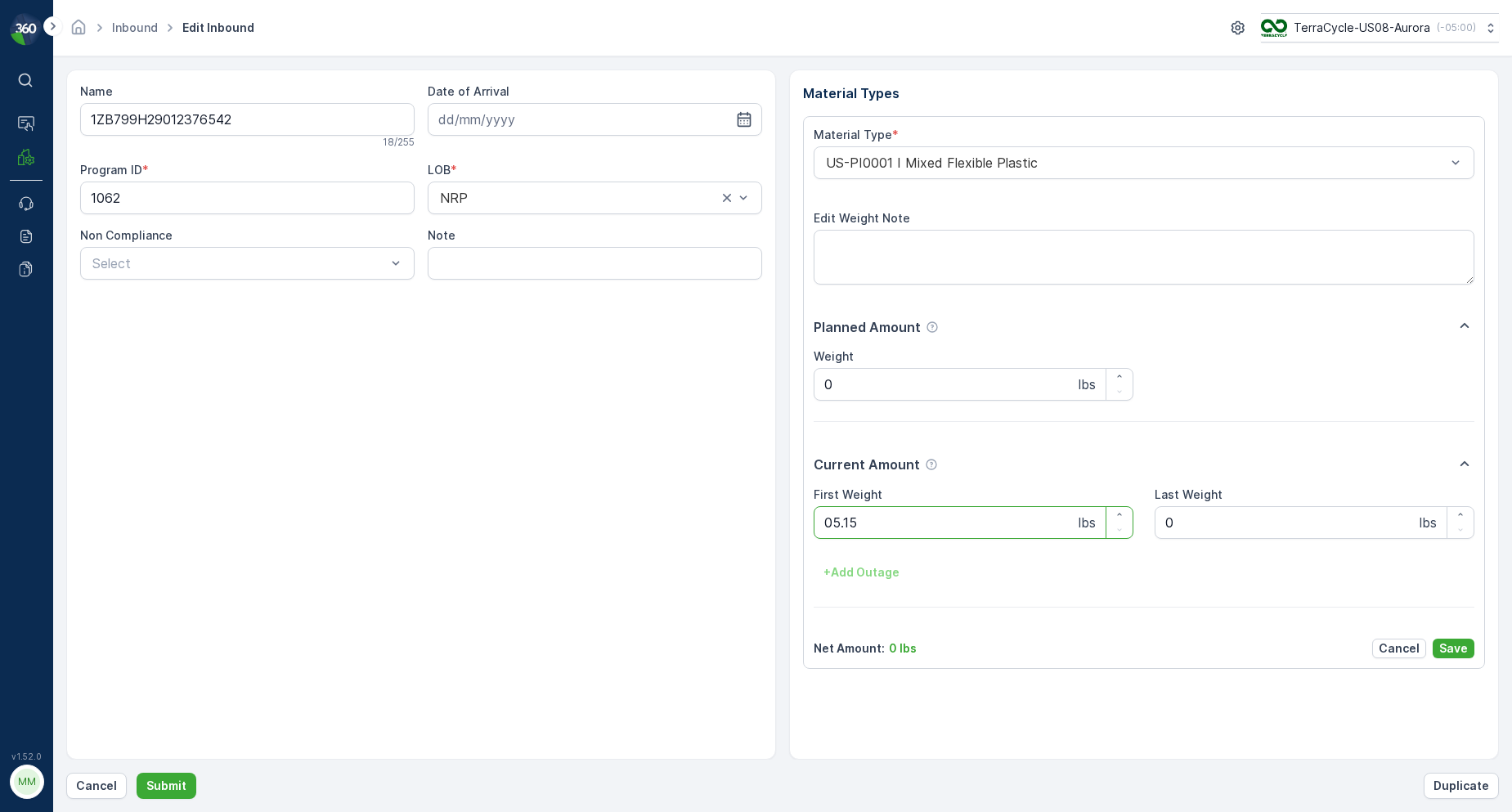
click at [137, 773] on button "Submit" at bounding box center [167, 786] width 60 height 26
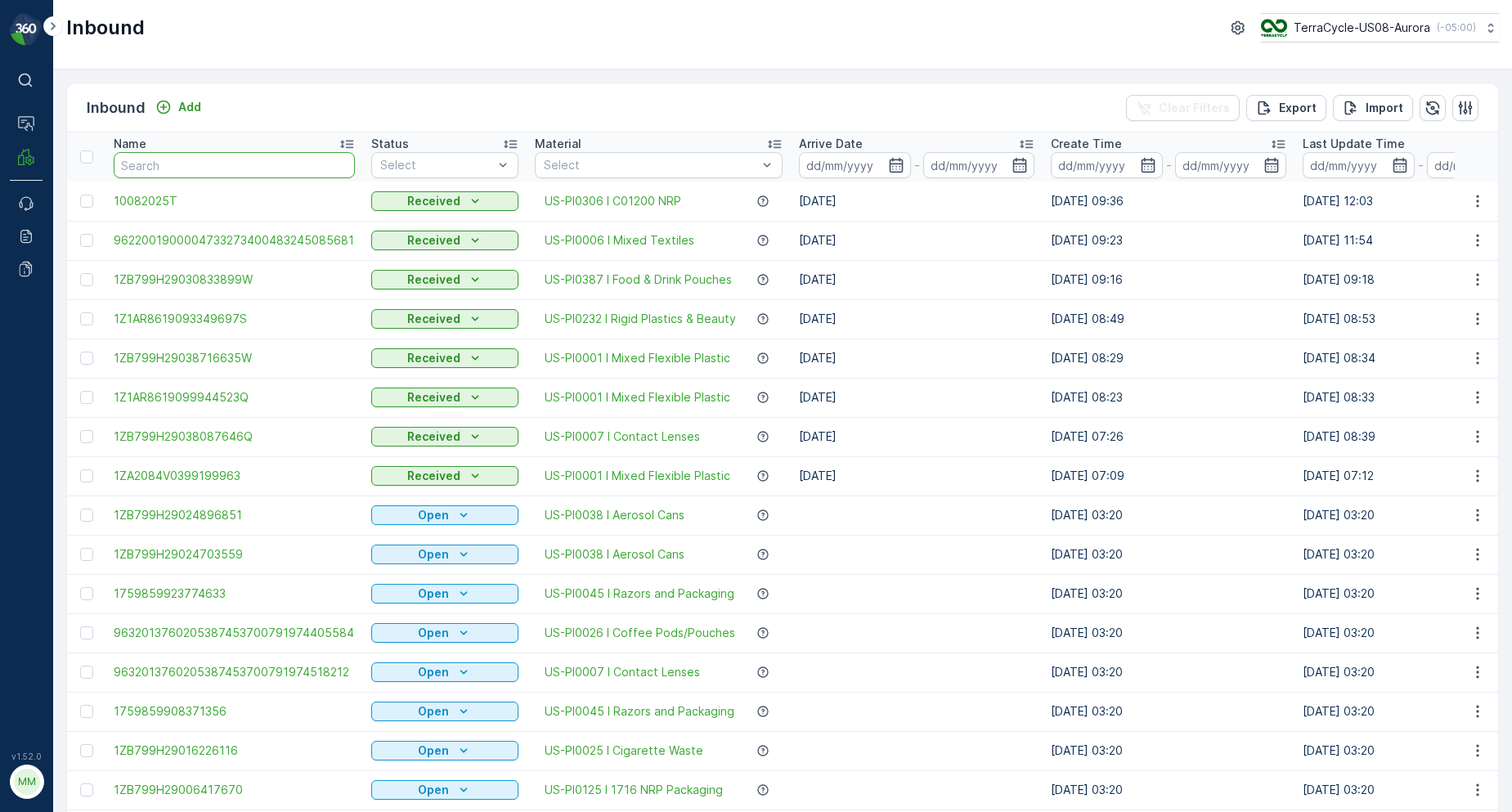
click at [296, 167] on input "text" at bounding box center [234, 165] width 241 height 26
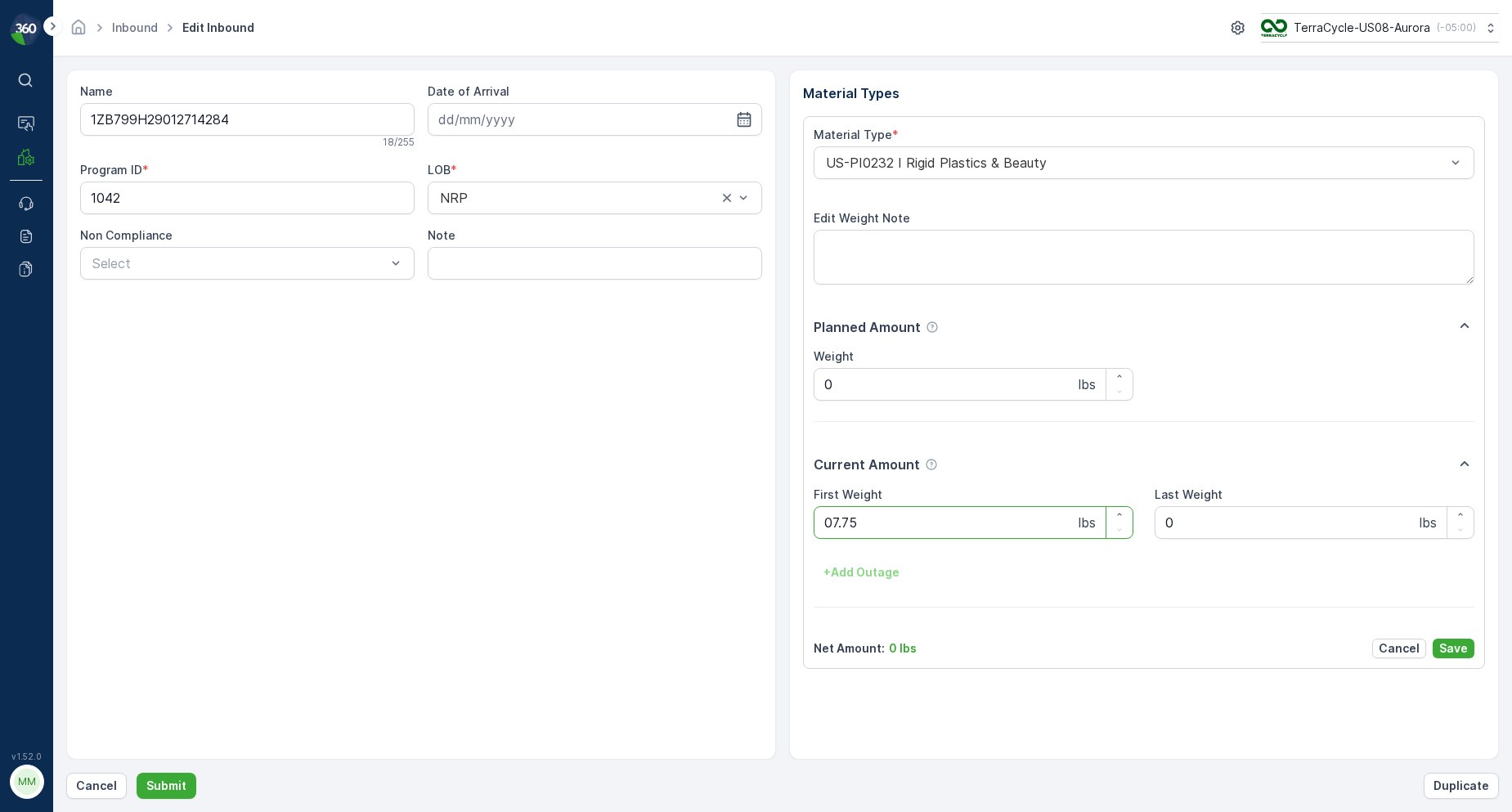
click at [137, 773] on button "Submit" at bounding box center [167, 786] width 60 height 26
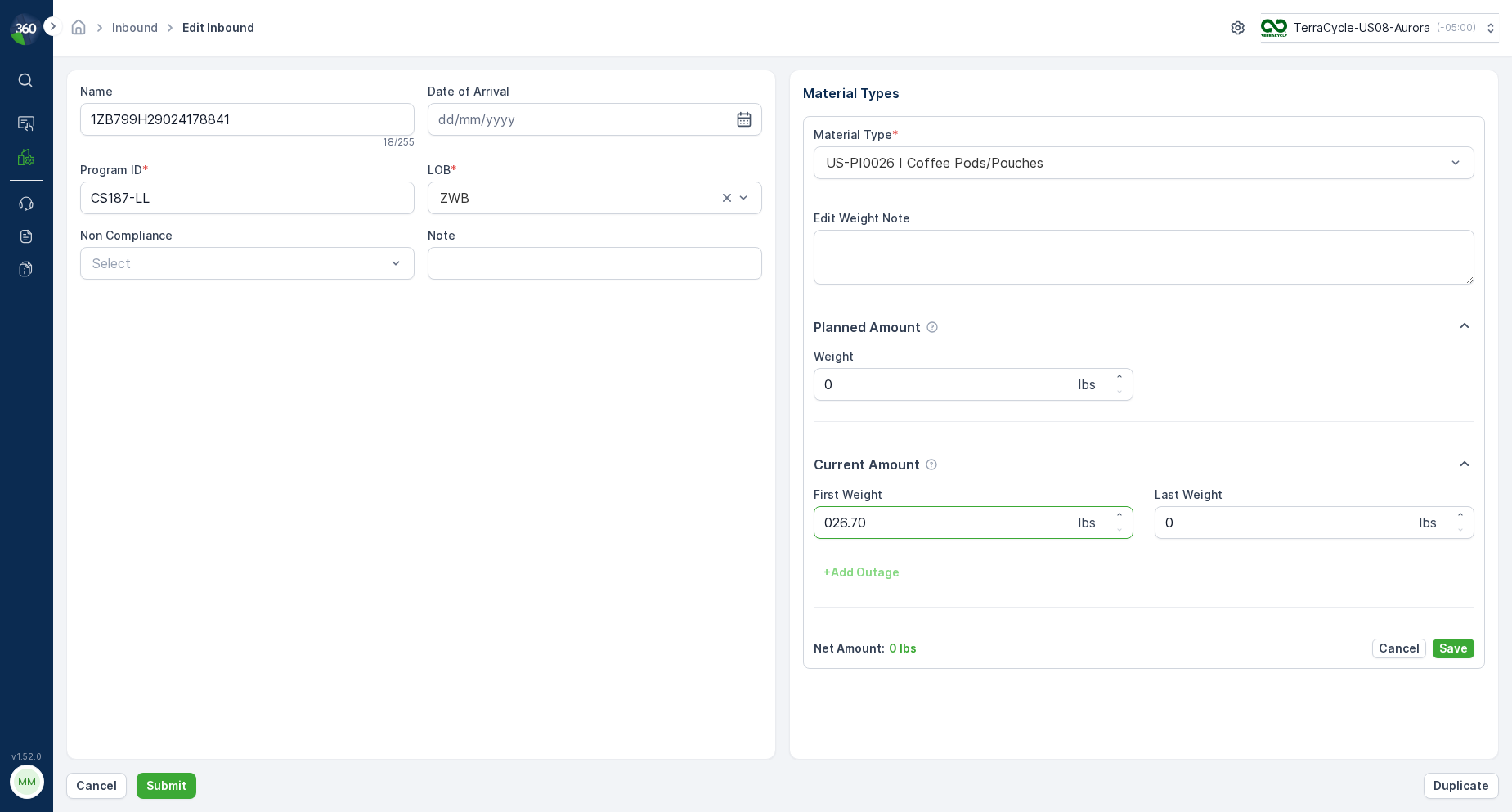
click at [137, 773] on button "Submit" at bounding box center [167, 786] width 60 height 26
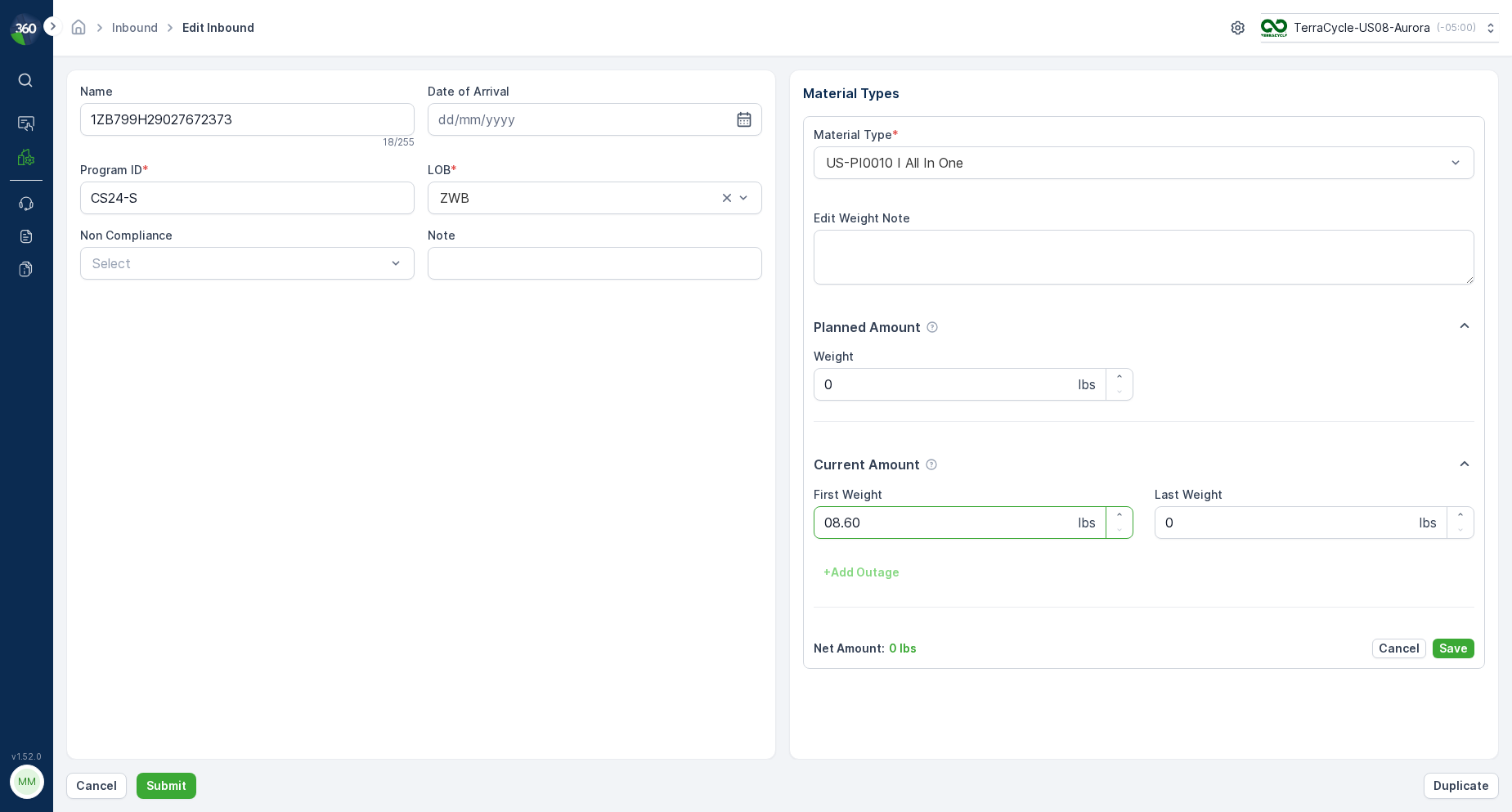
click at [137, 773] on button "Submit" at bounding box center [167, 786] width 60 height 26
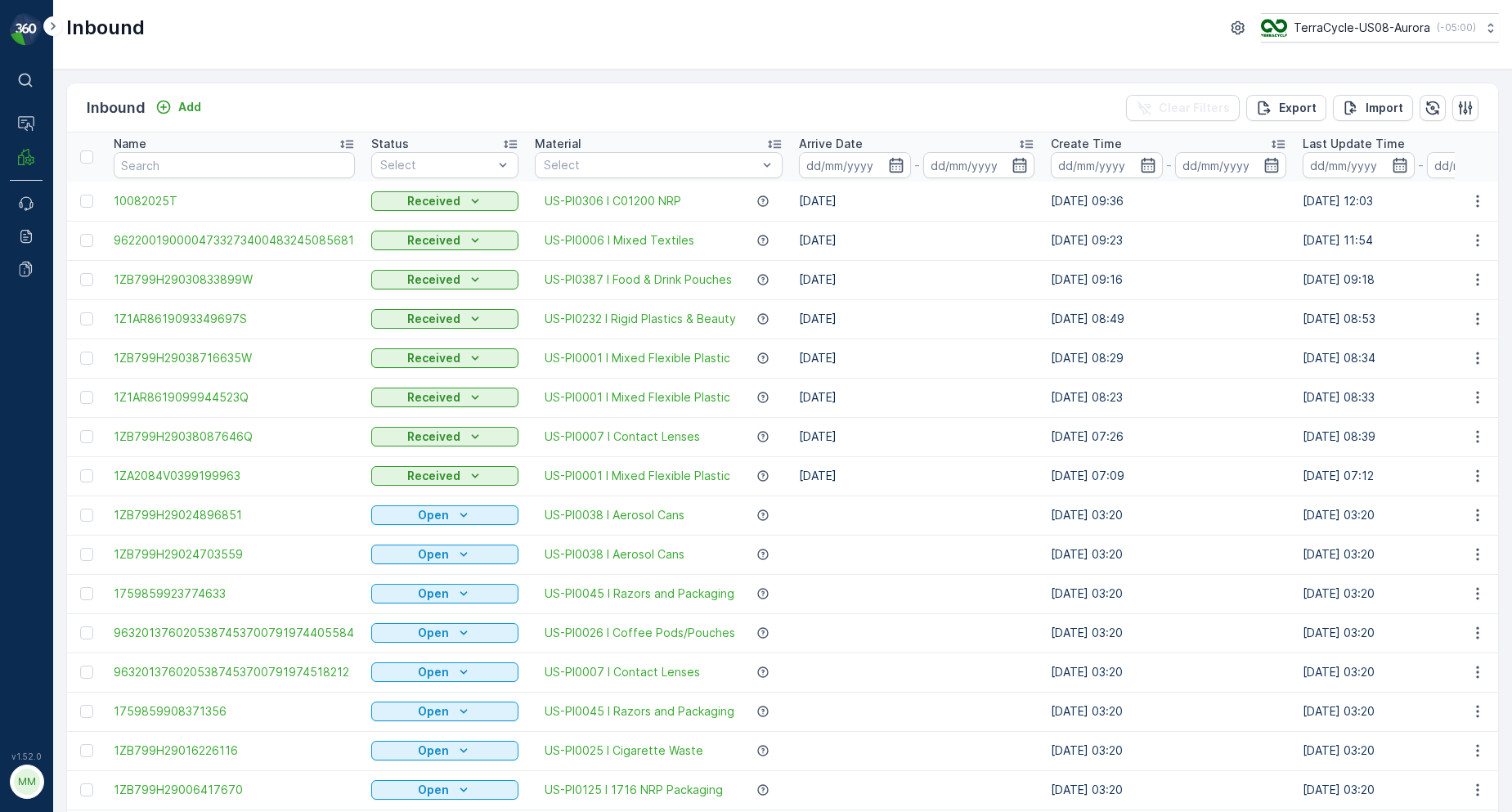
click at [290, 164] on input "text" at bounding box center [234, 165] width 241 height 26
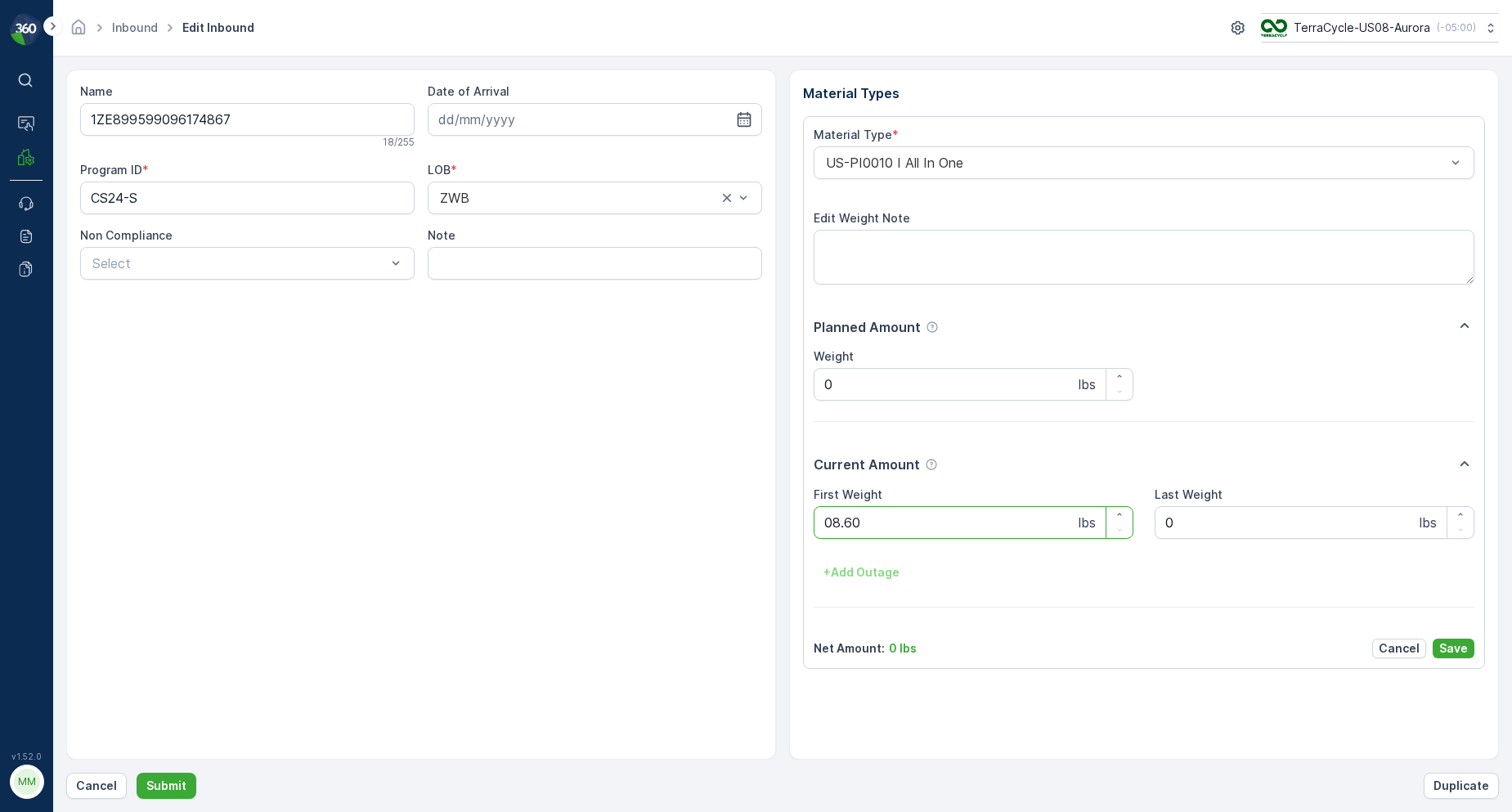
click at [137, 773] on button "Submit" at bounding box center [167, 786] width 60 height 26
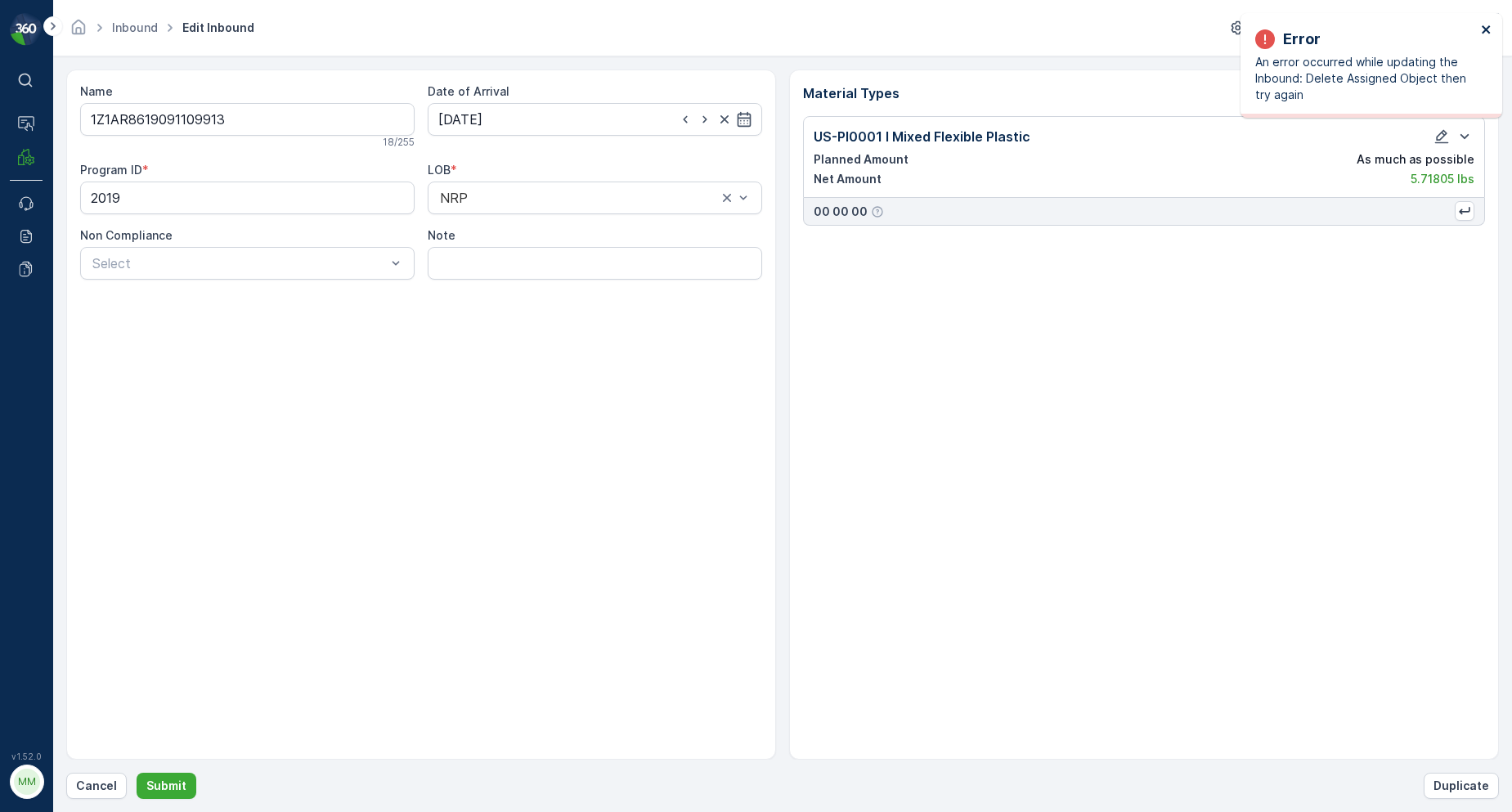
click at [1487, 27] on icon "close" at bounding box center [1486, 29] width 11 height 13
click at [101, 783] on p "Cancel" at bounding box center [97, 785] width 41 height 16
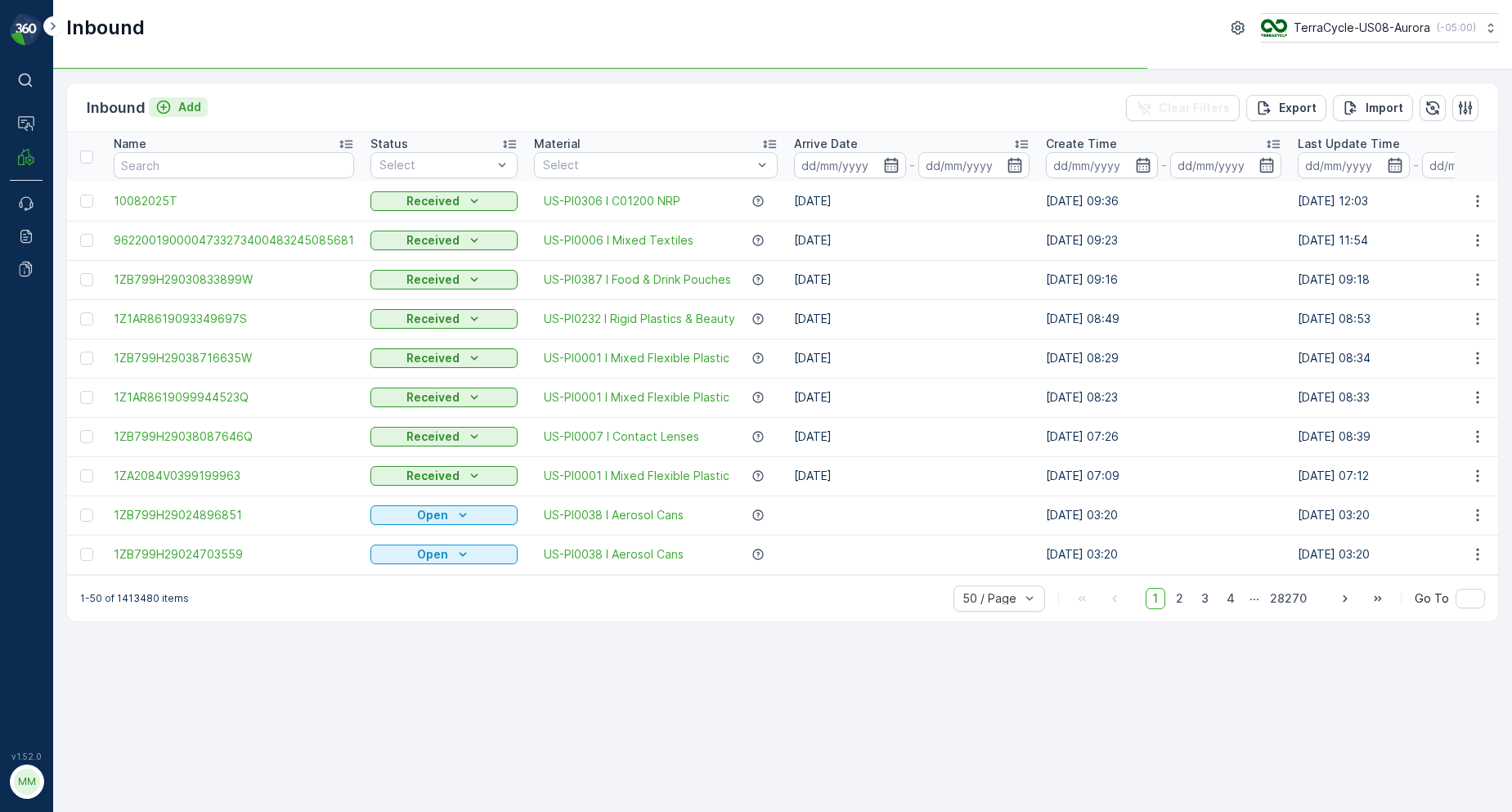
click at [191, 102] on p "Add" at bounding box center [190, 107] width 23 height 16
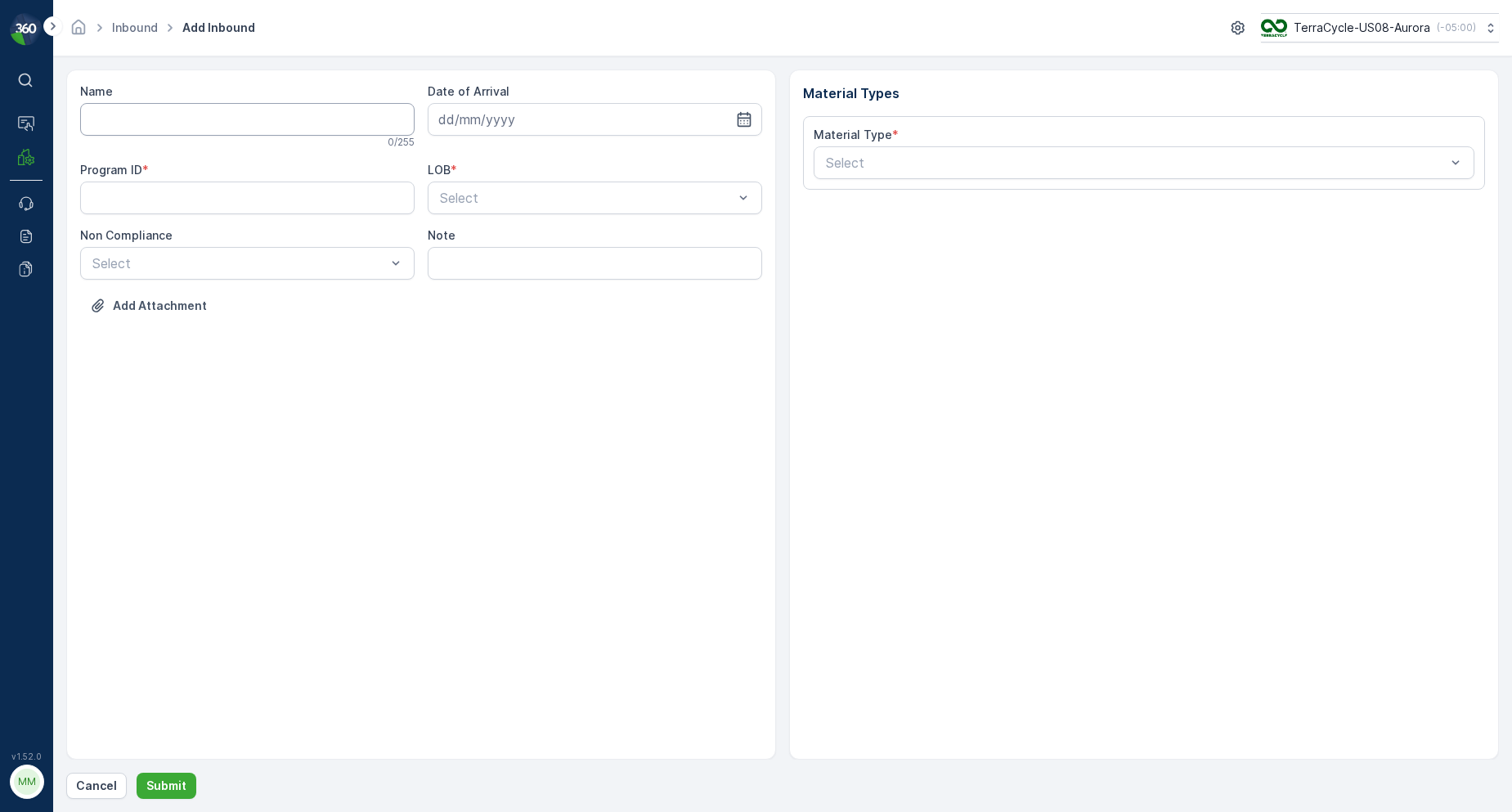
click at [211, 128] on input "Name" at bounding box center [247, 119] width 334 height 33
click at [137, 773] on button "Submit" at bounding box center [167, 786] width 60 height 26
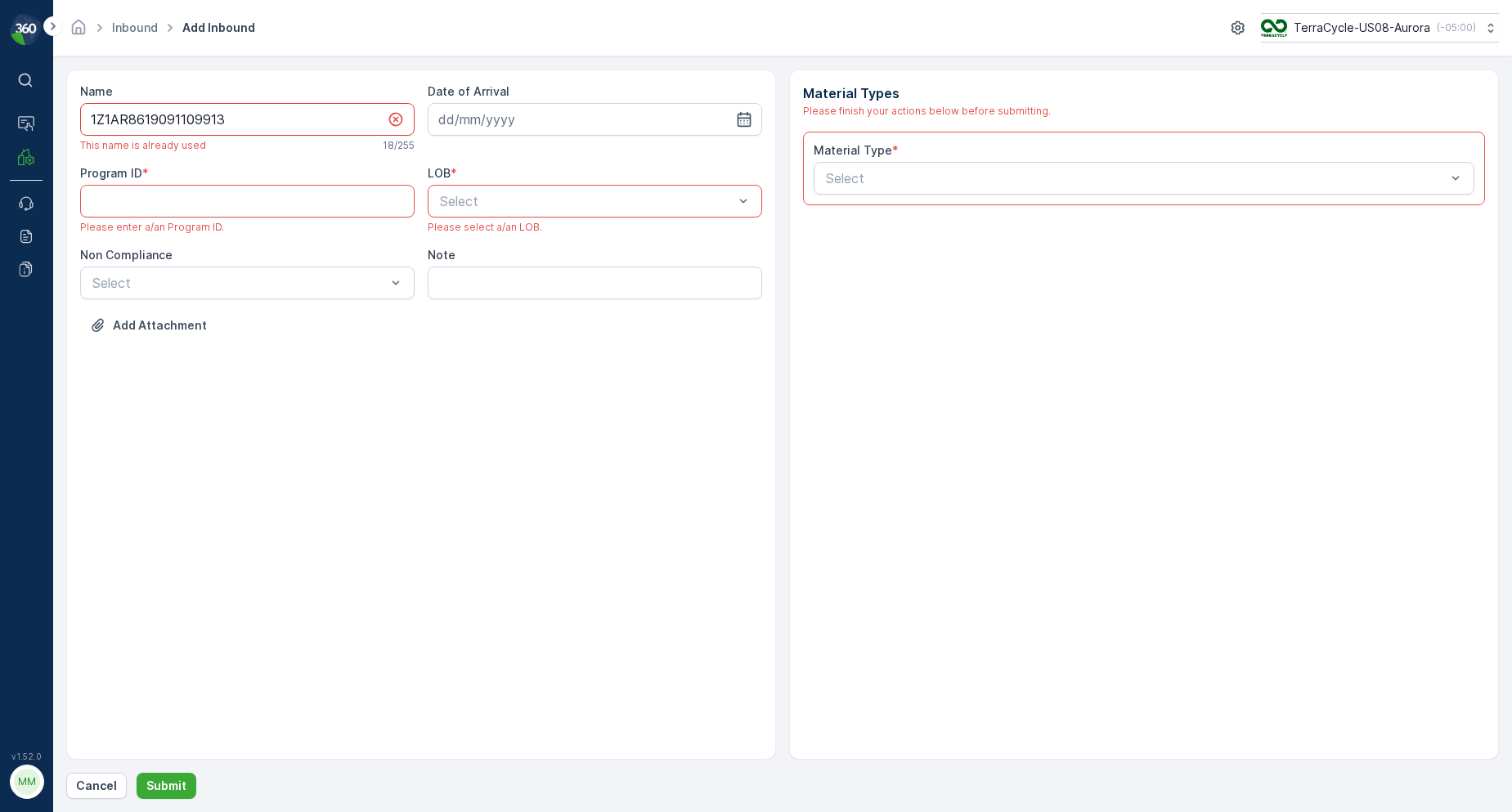
click at [241, 121] on input "1Z1AR8619091109913" at bounding box center [247, 119] width 334 height 33
type input "1Z1AR8619091109913Q"
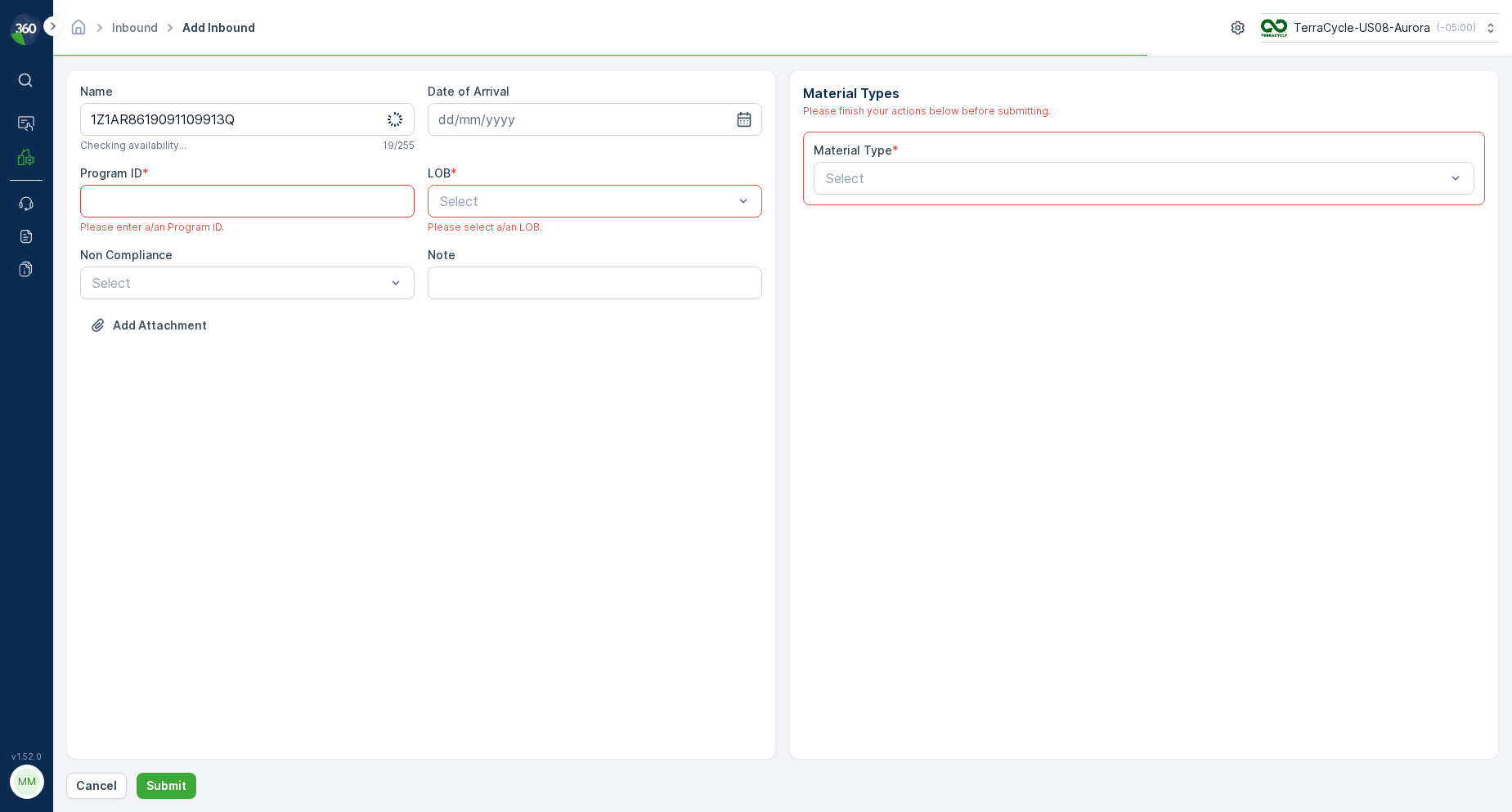
click at [237, 205] on ID "Program ID" at bounding box center [247, 201] width 334 height 33
click at [508, 132] on input at bounding box center [594, 119] width 334 height 33
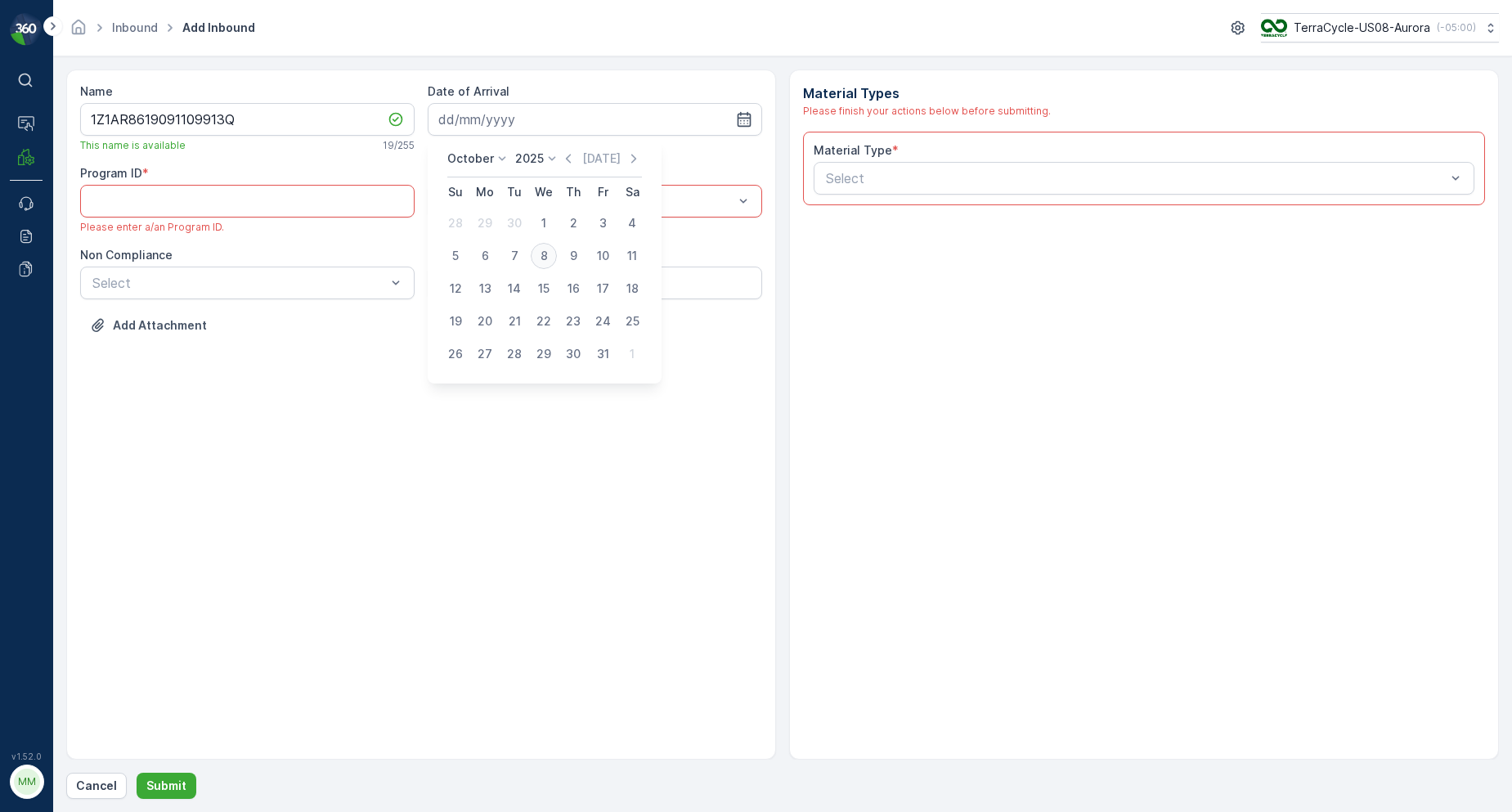
click at [540, 259] on div "8" at bounding box center [544, 256] width 26 height 26
type input "[DATE]"
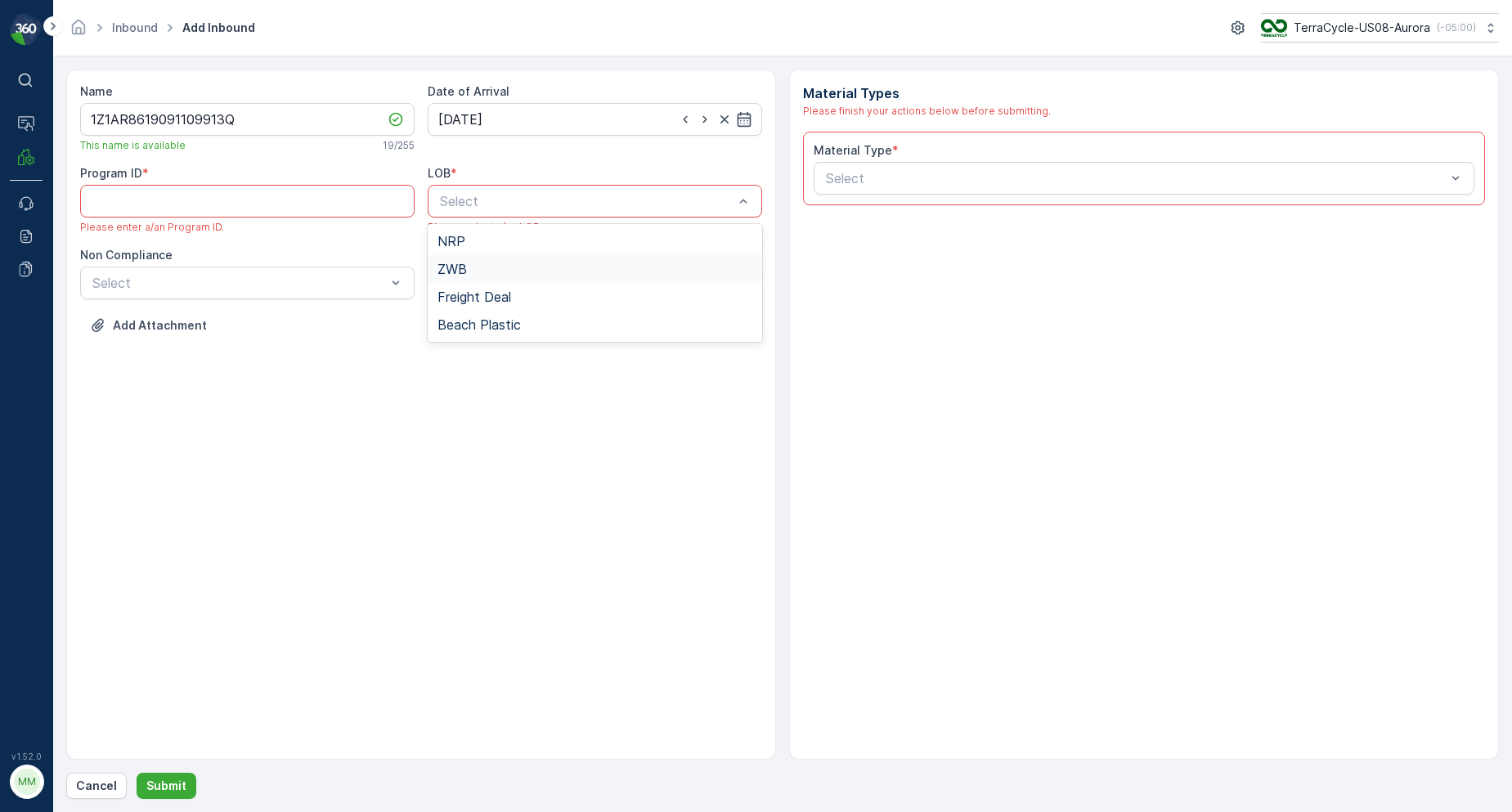
drag, startPoint x: 476, startPoint y: 235, endPoint x: 465, endPoint y: 280, distance: 46.3
click at [465, 280] on div "NRP ZWB Freight Deal Beach Plastic" at bounding box center [594, 283] width 334 height 118
click at [455, 272] on span "ZWB" at bounding box center [452, 269] width 29 height 15
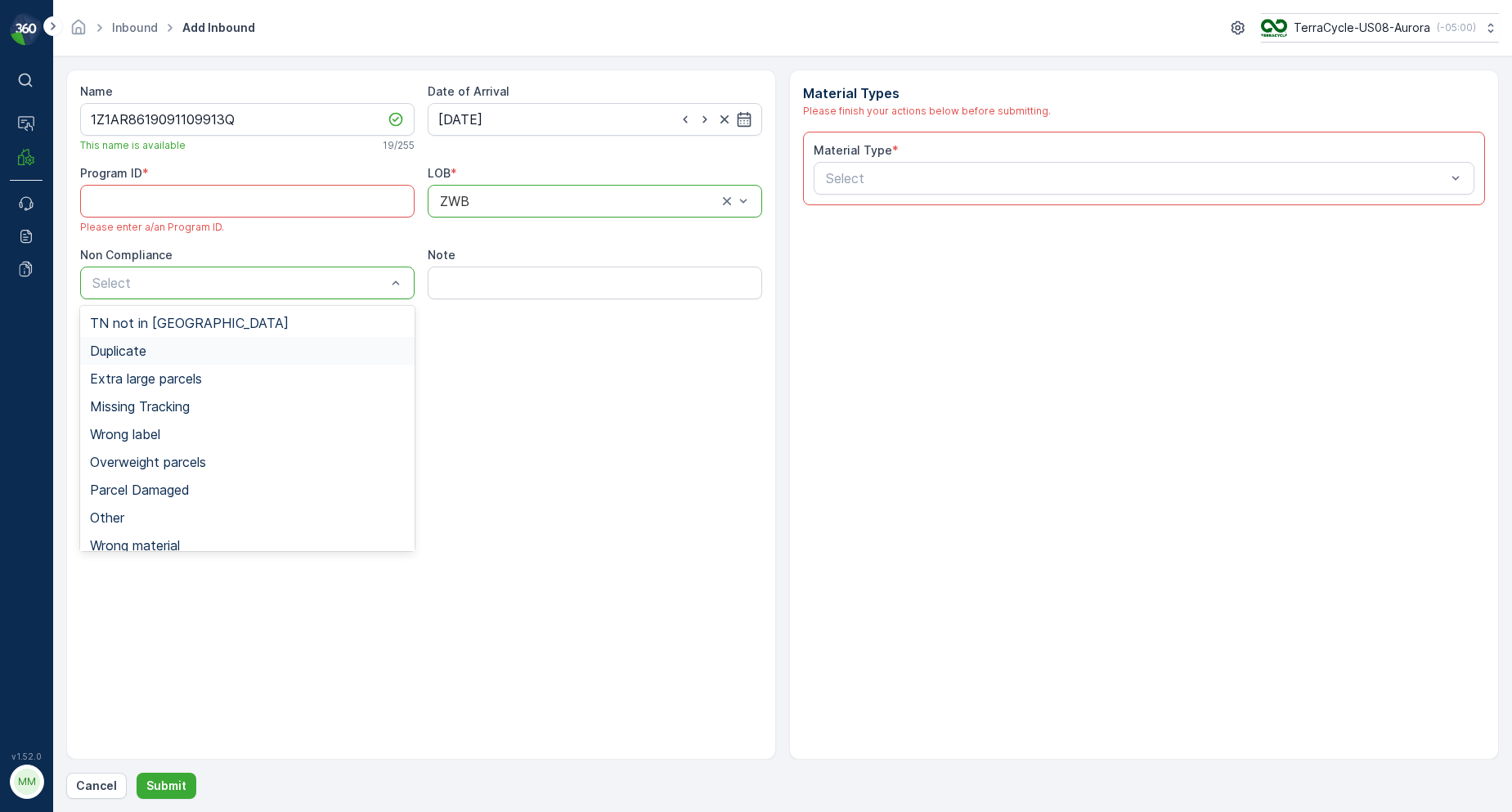
click at [130, 344] on span "Duplicate" at bounding box center [119, 351] width 57 height 15
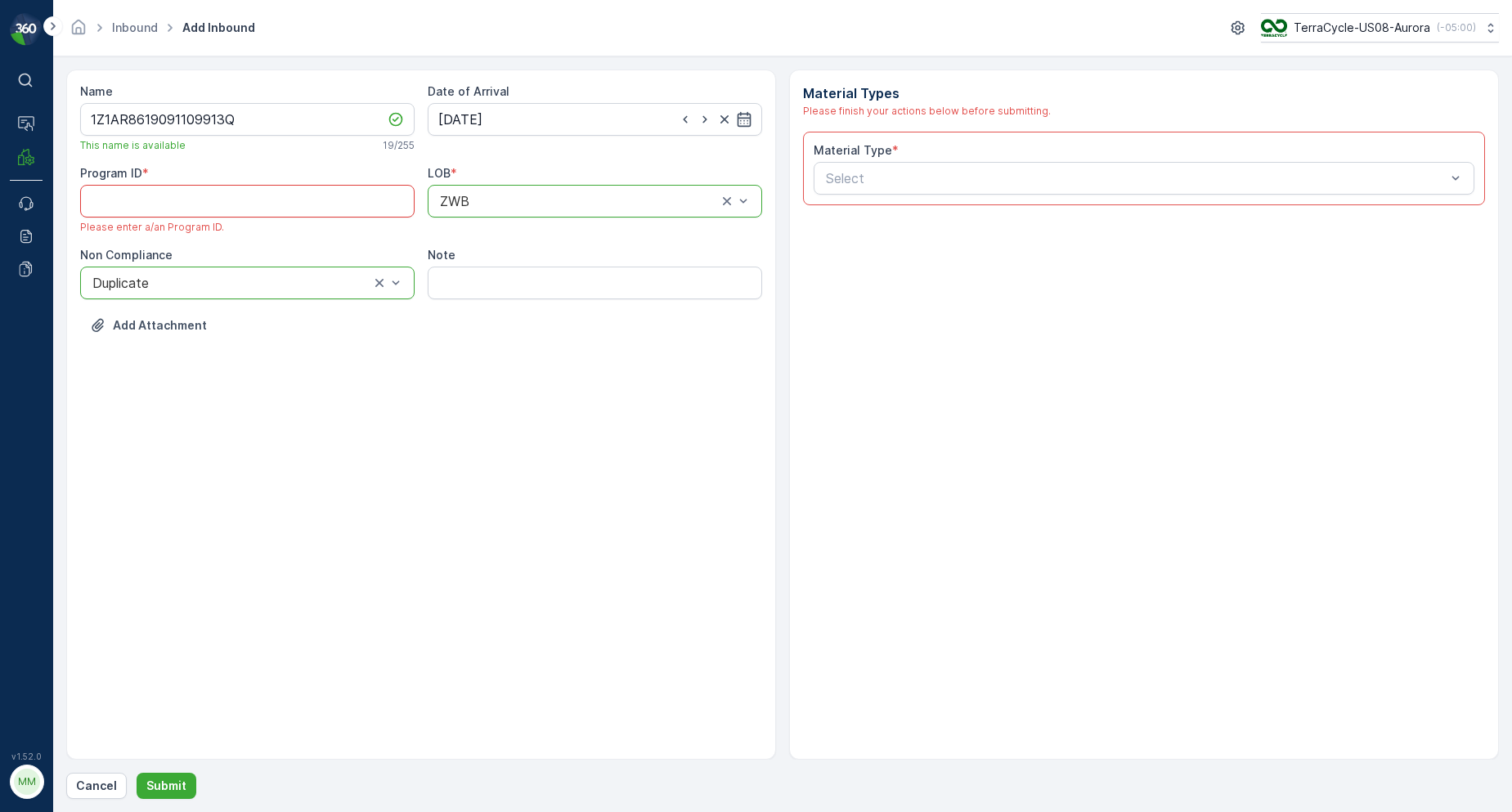
click at [257, 202] on ID "Program ID" at bounding box center [247, 201] width 334 height 33
paste ID "CS269"
type ID "CS269"
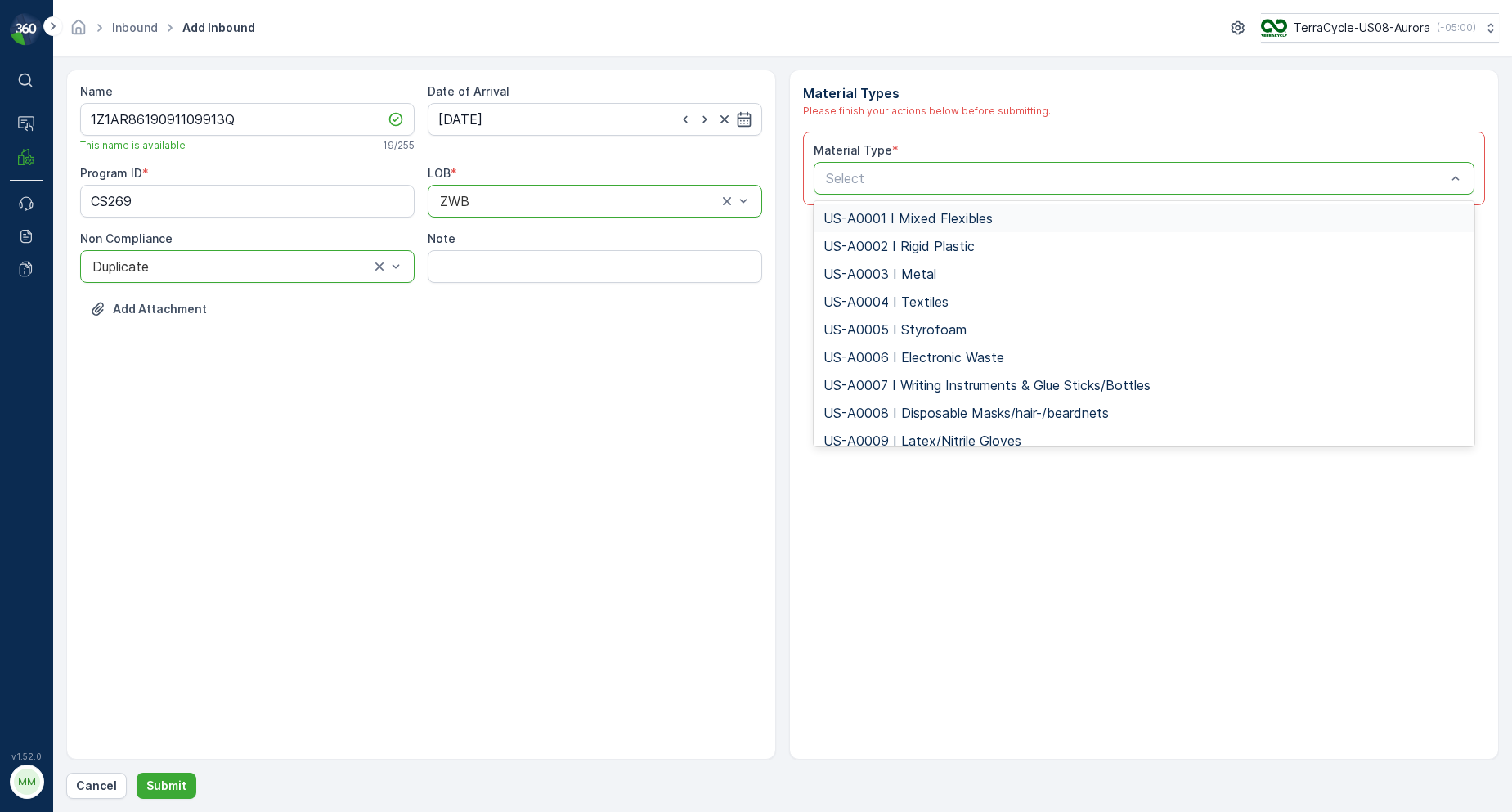
type input "US-PI0001 I Mixed Flexible Plastic"
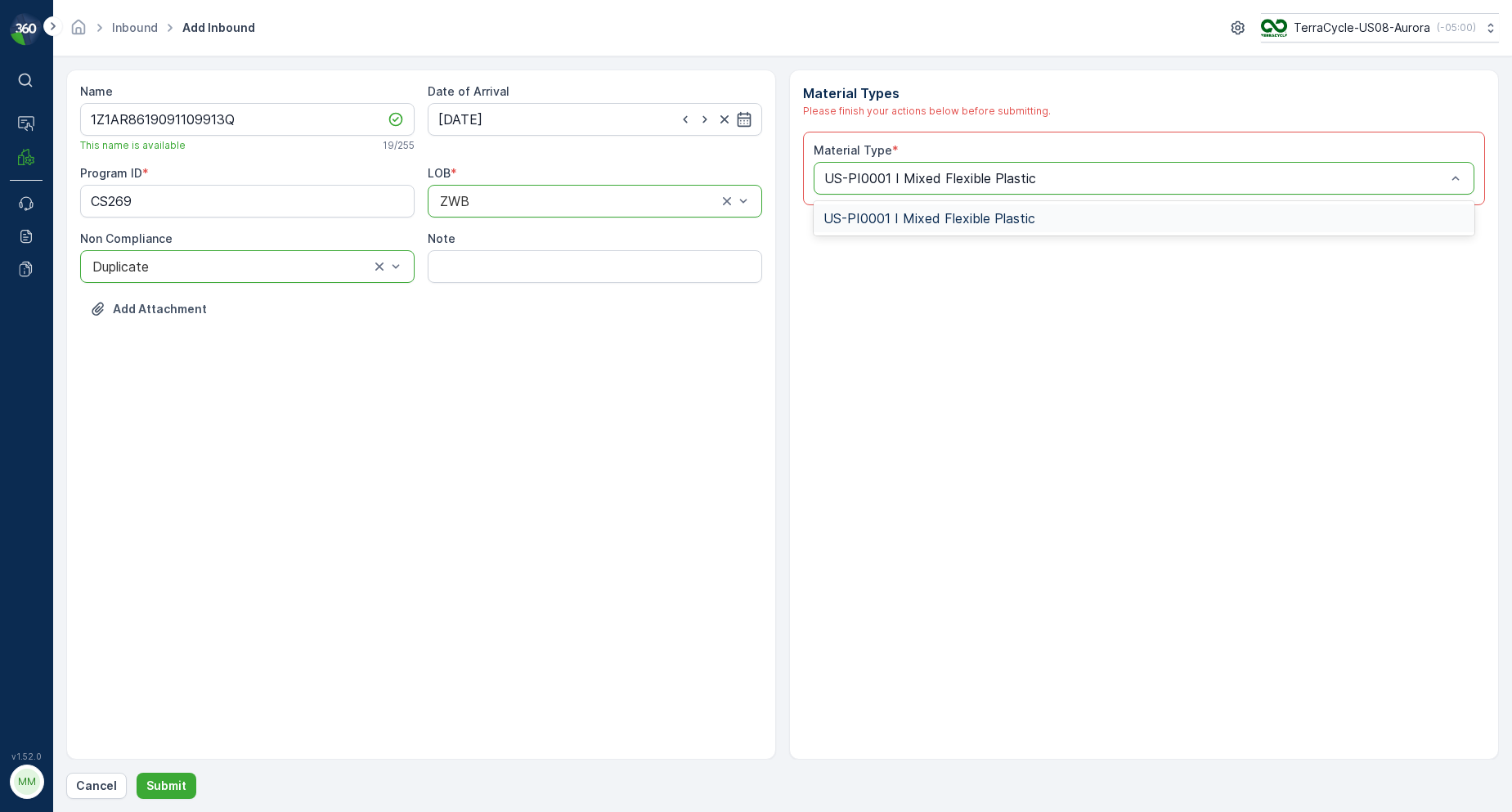
click at [875, 213] on span "US-PI0001 I Mixed Flexible Plastic" at bounding box center [930, 218] width 212 height 15
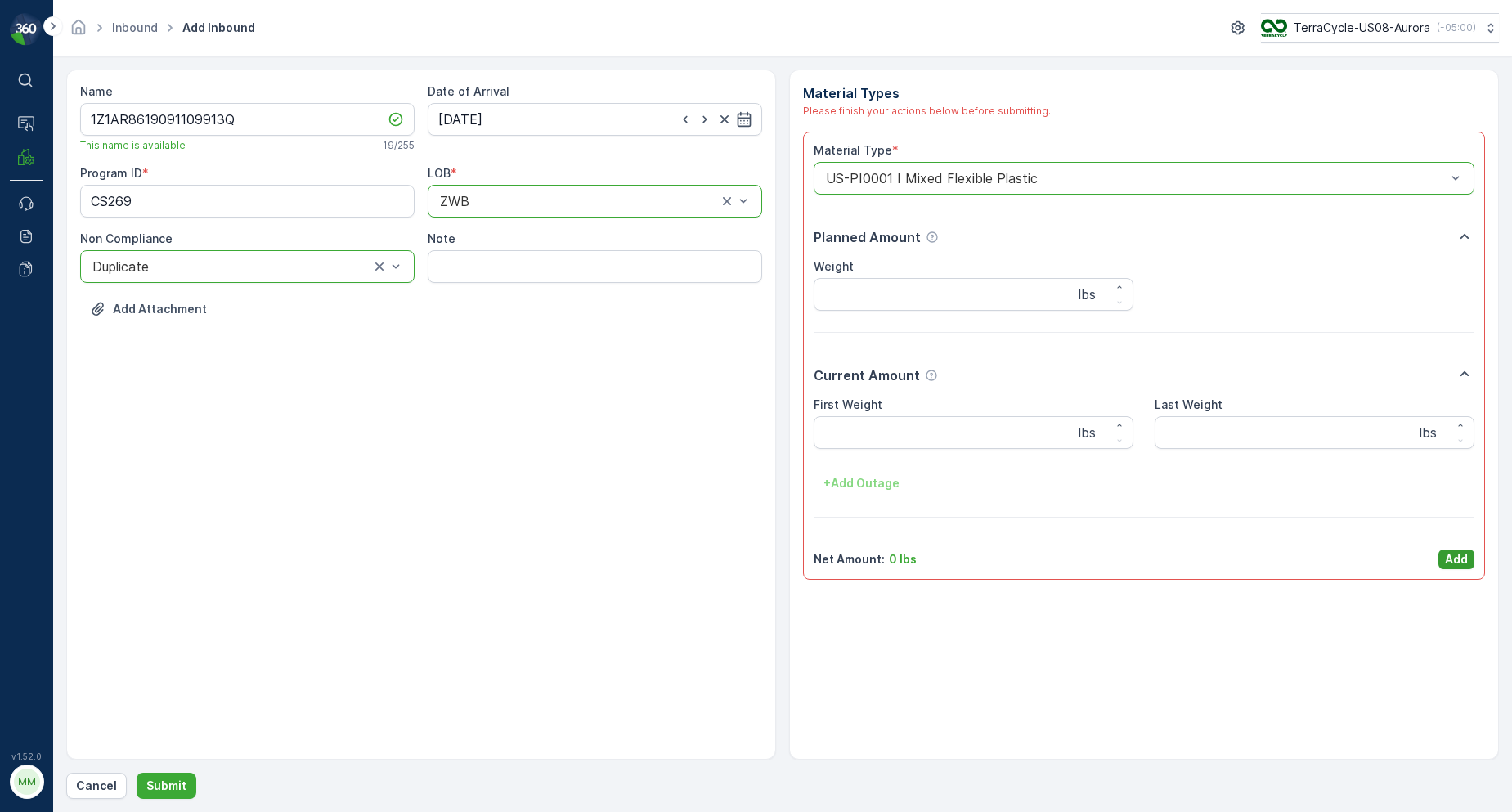
click at [1451, 559] on p "Add" at bounding box center [1456, 559] width 23 height 16
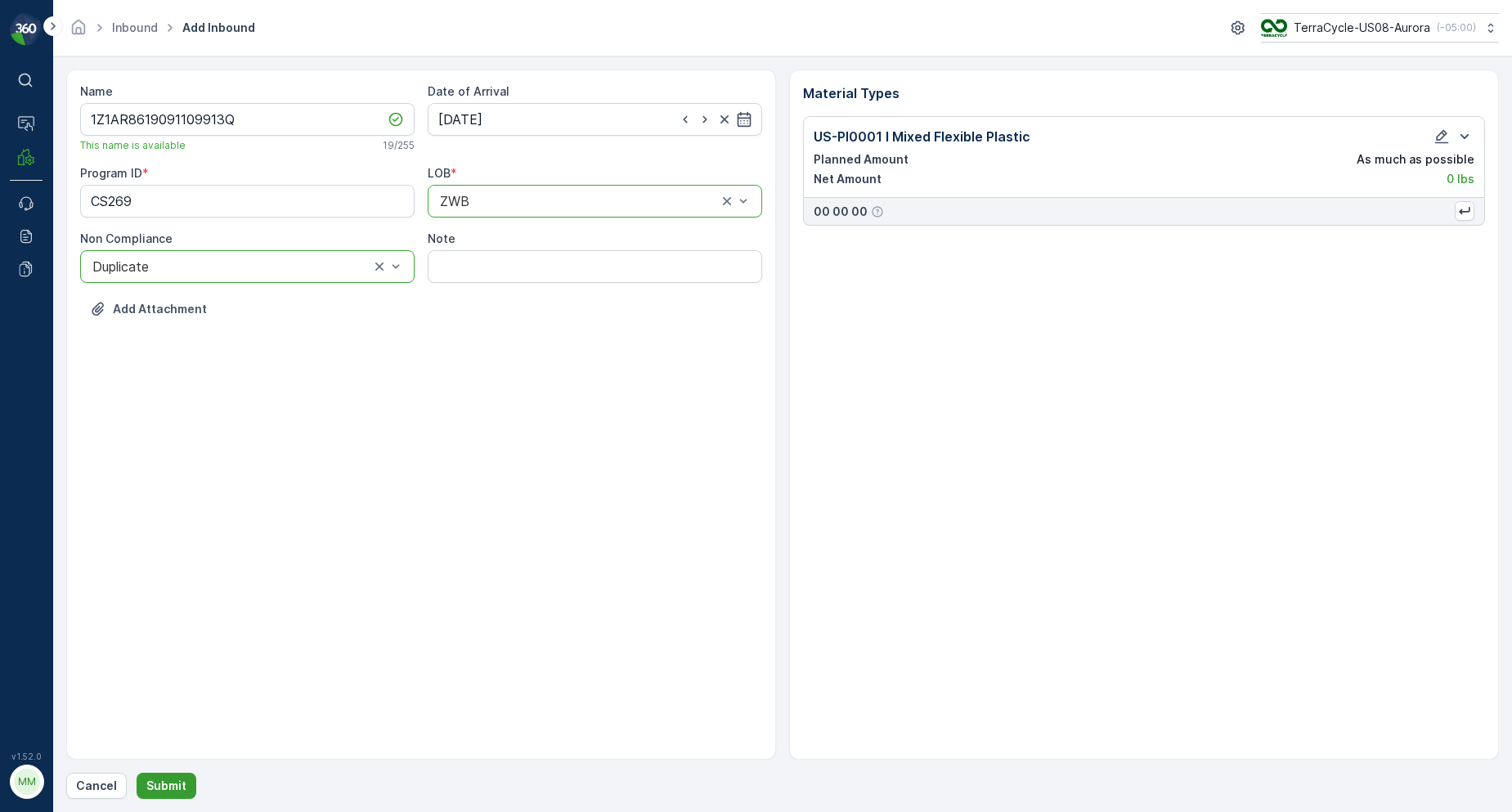
click at [179, 784] on p "Submit" at bounding box center [166, 785] width 40 height 16
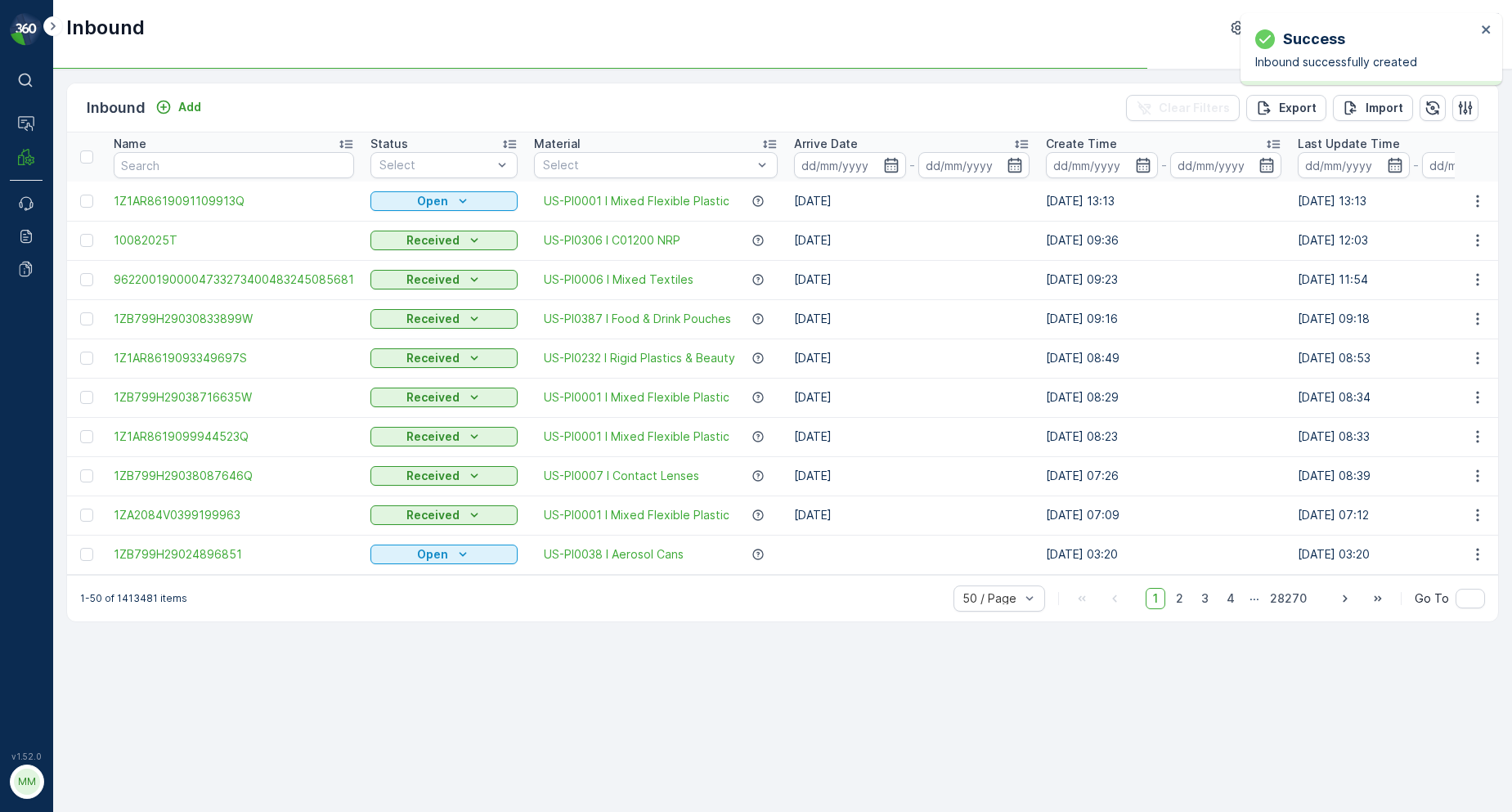
click at [94, 205] on div at bounding box center [88, 201] width 17 height 13
click at [80, 195] on input "checkbox" at bounding box center [80, 195] width 0 height 0
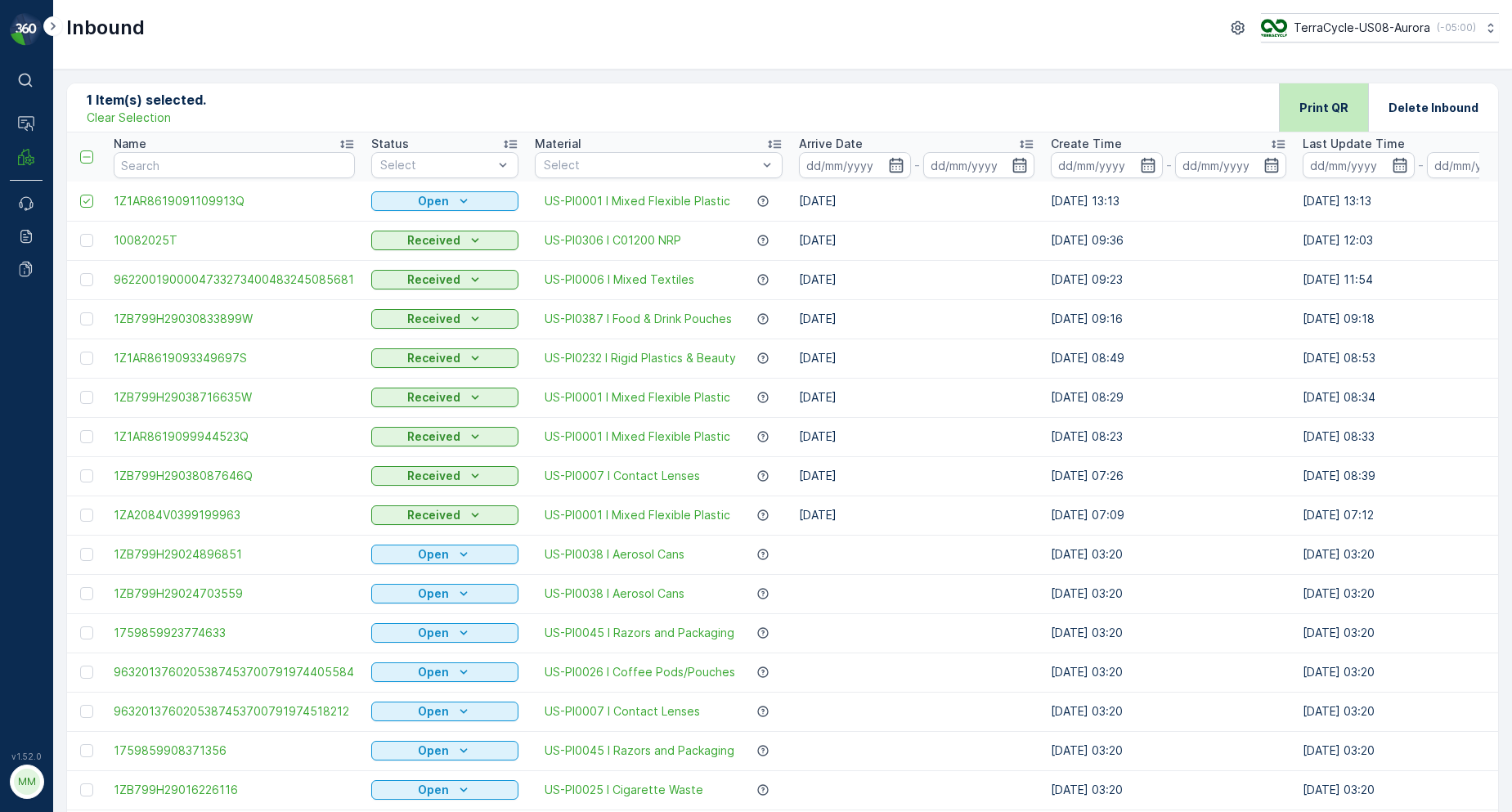
click at [1322, 110] on p "Print QR" at bounding box center [1324, 107] width 49 height 16
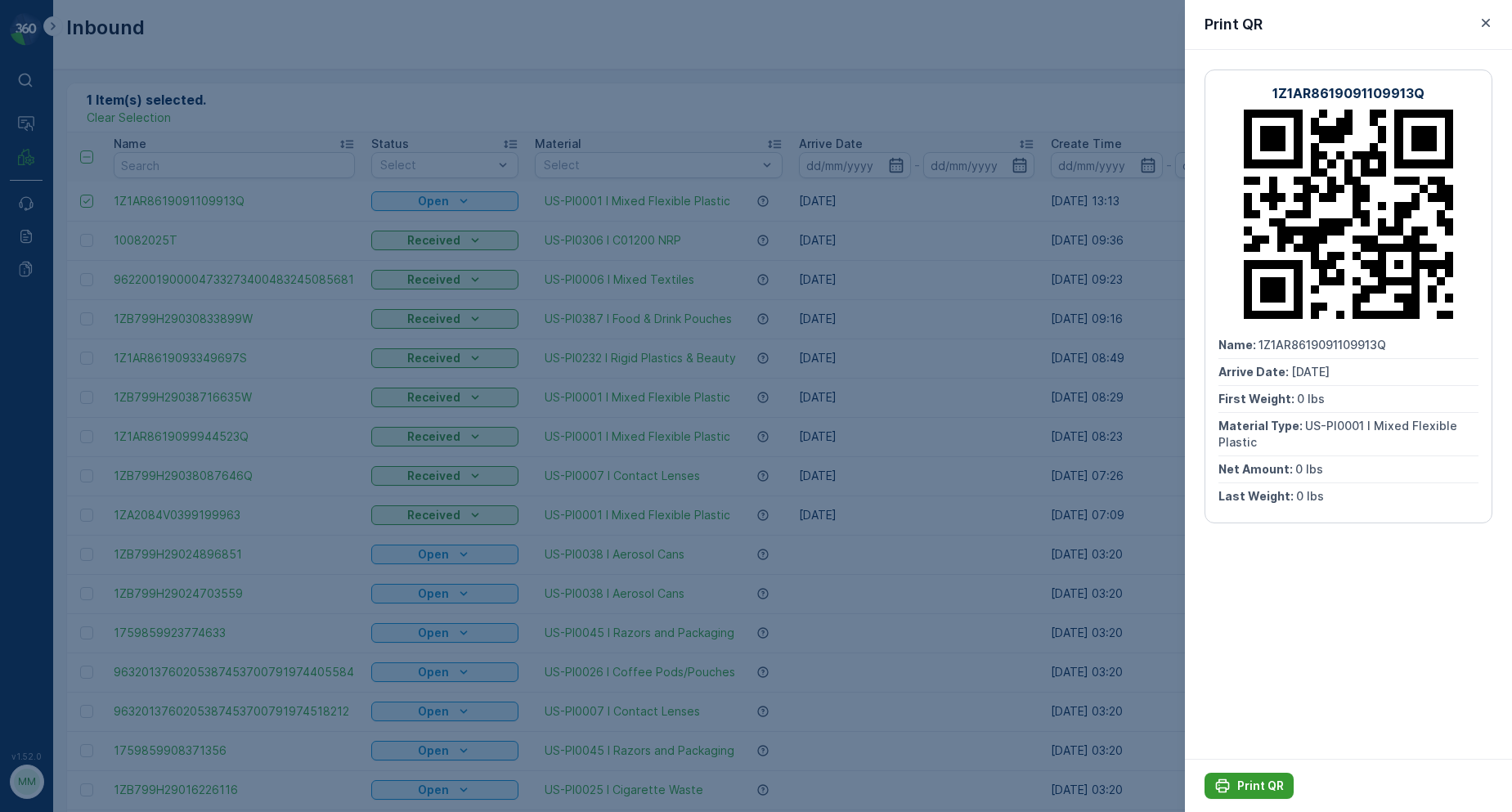
click at [1237, 782] on div "Print QR" at bounding box center [1249, 785] width 70 height 16
click at [835, 98] on div at bounding box center [756, 406] width 1512 height 812
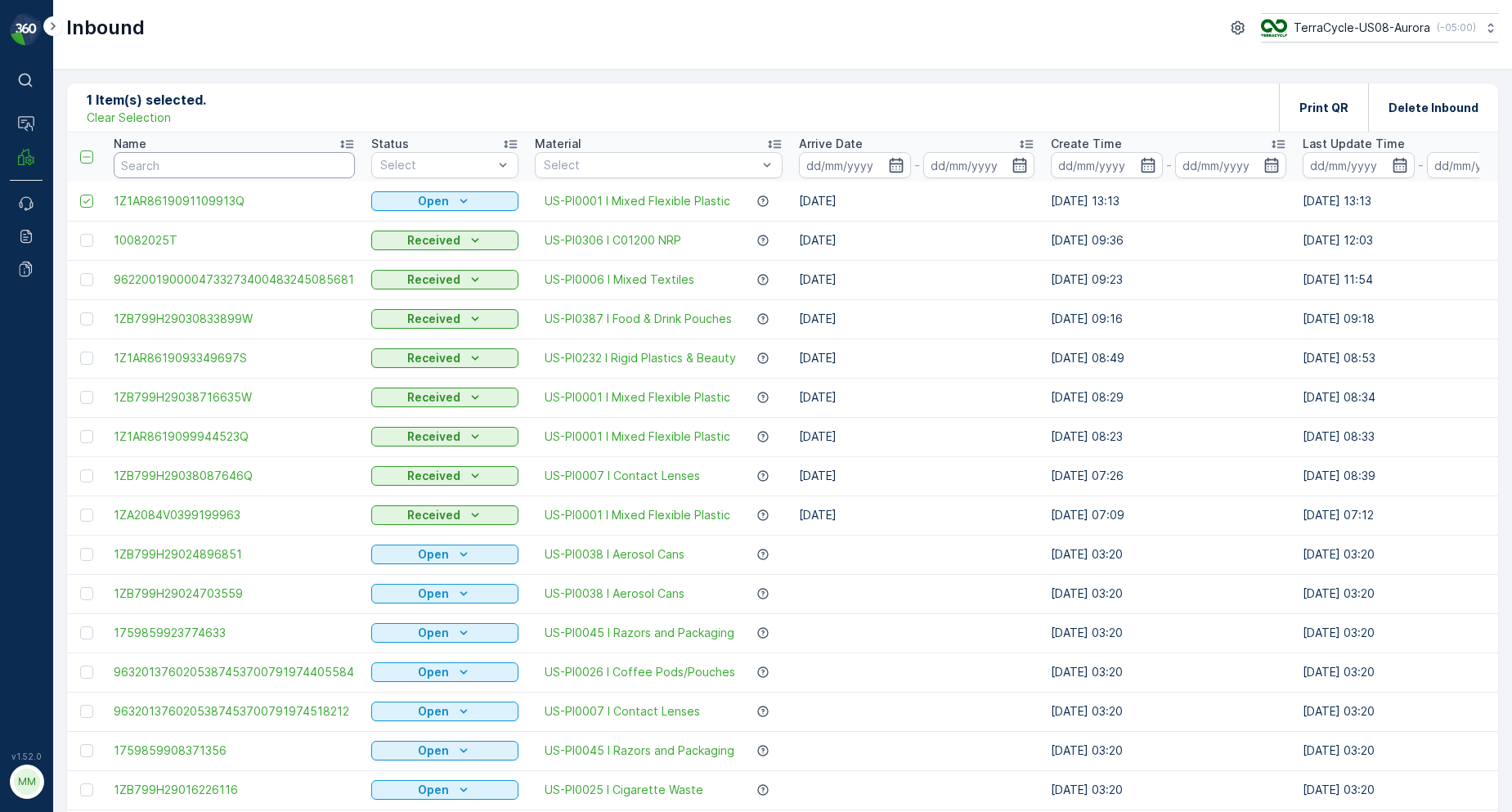
click at [287, 171] on input "text" at bounding box center [234, 165] width 241 height 26
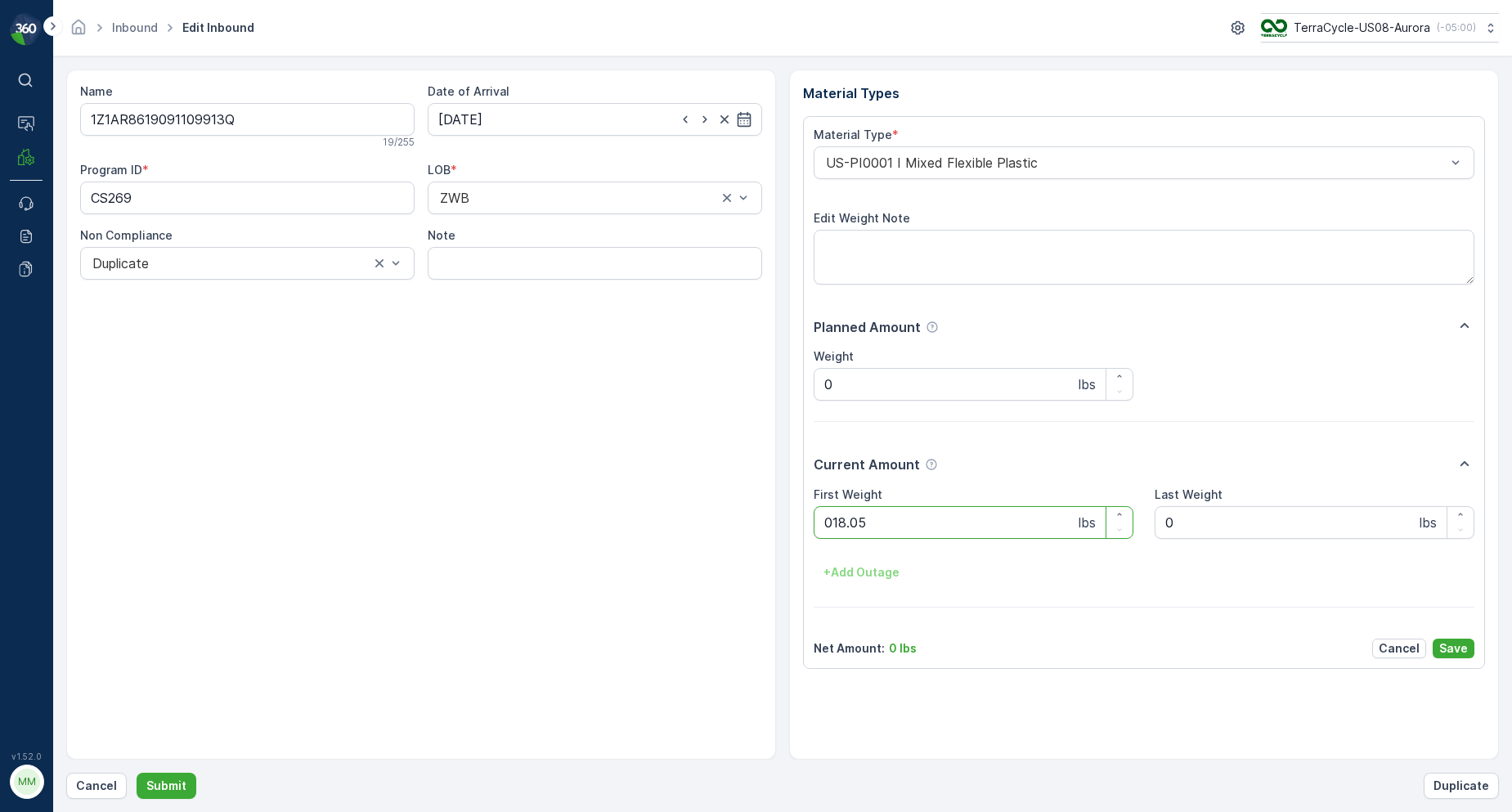
click at [137, 773] on button "Submit" at bounding box center [167, 786] width 60 height 26
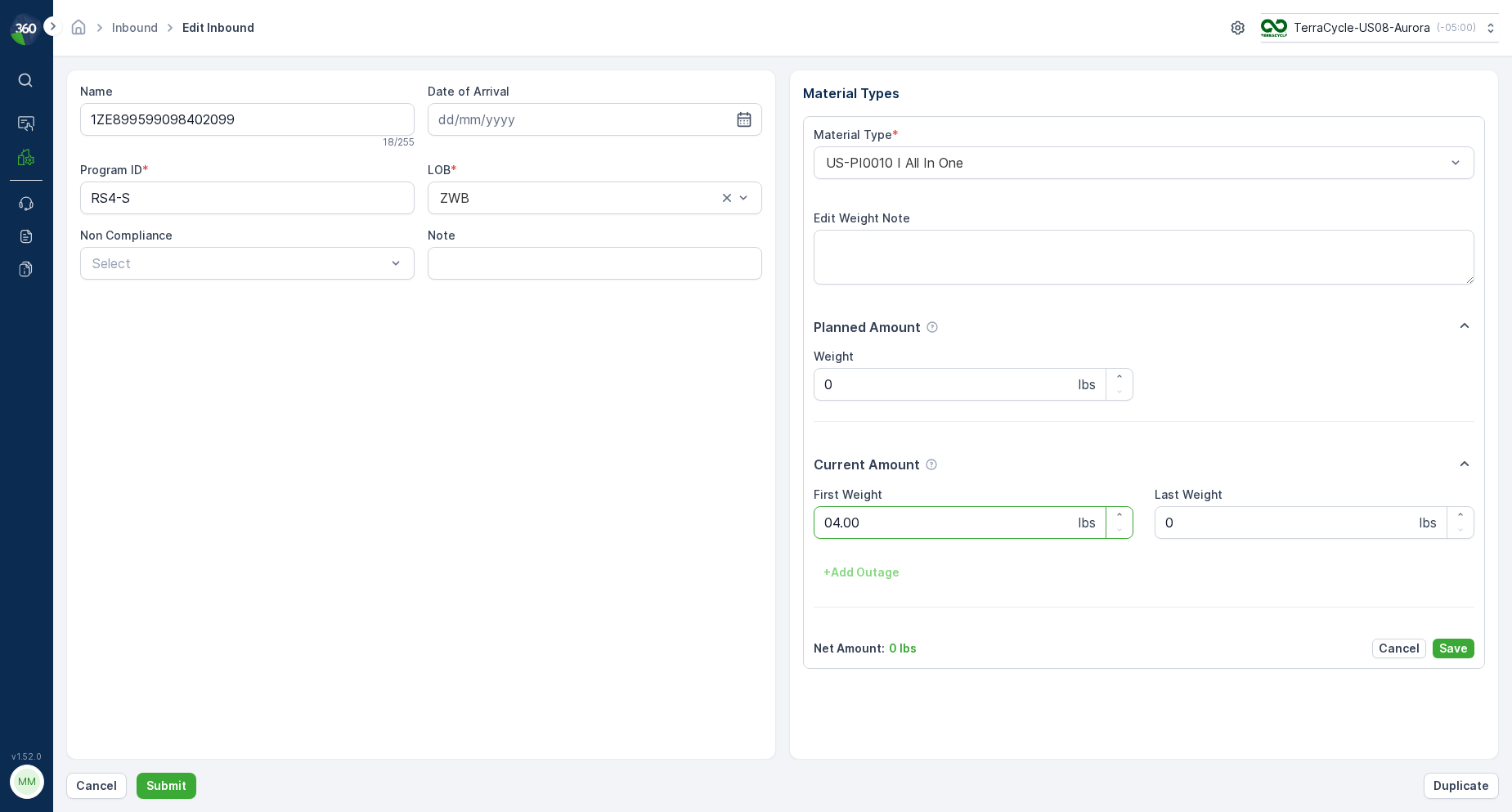
click at [137, 773] on button "Submit" at bounding box center [167, 786] width 60 height 26
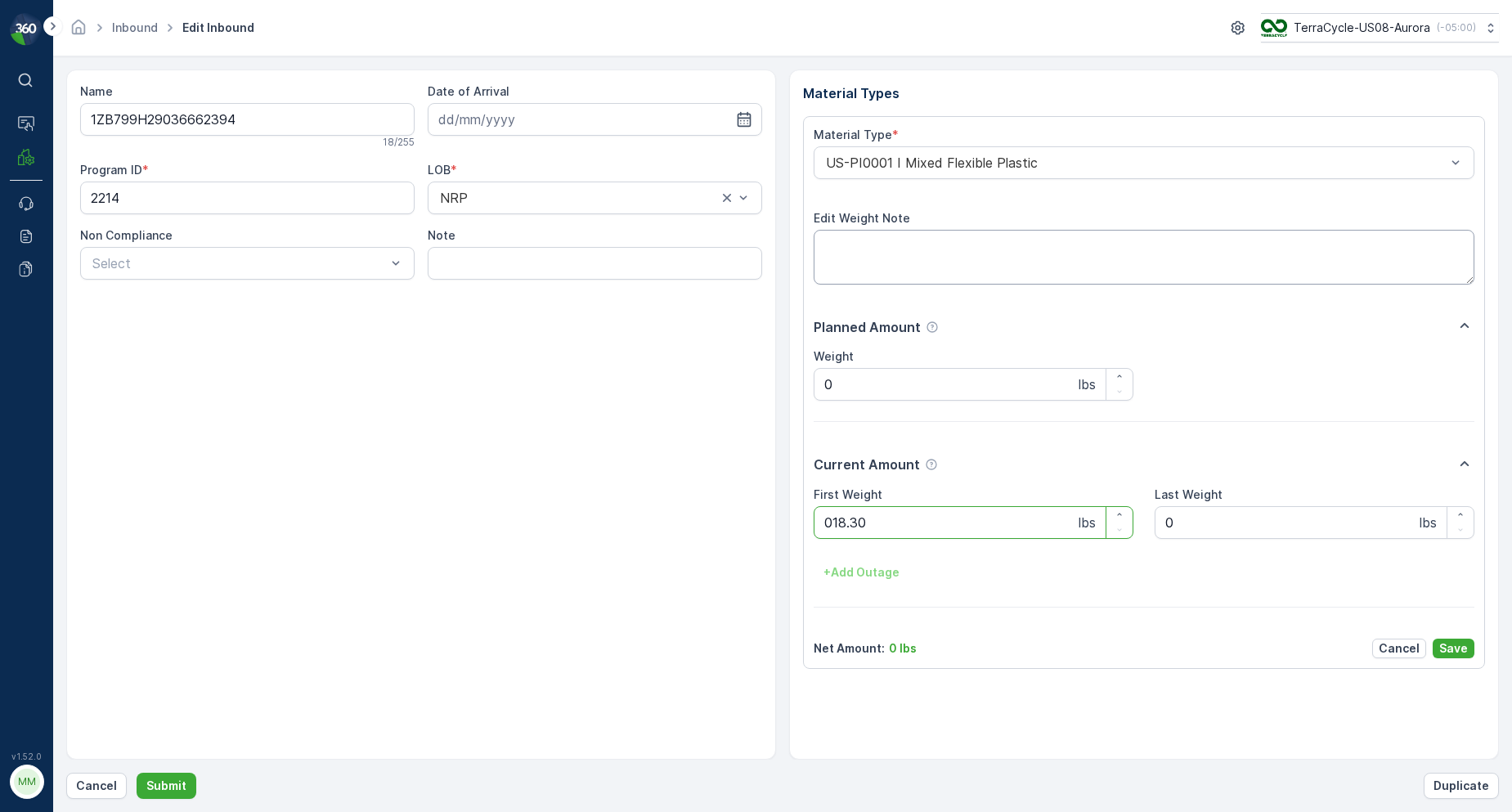
click at [137, 773] on button "Submit" at bounding box center [167, 786] width 60 height 26
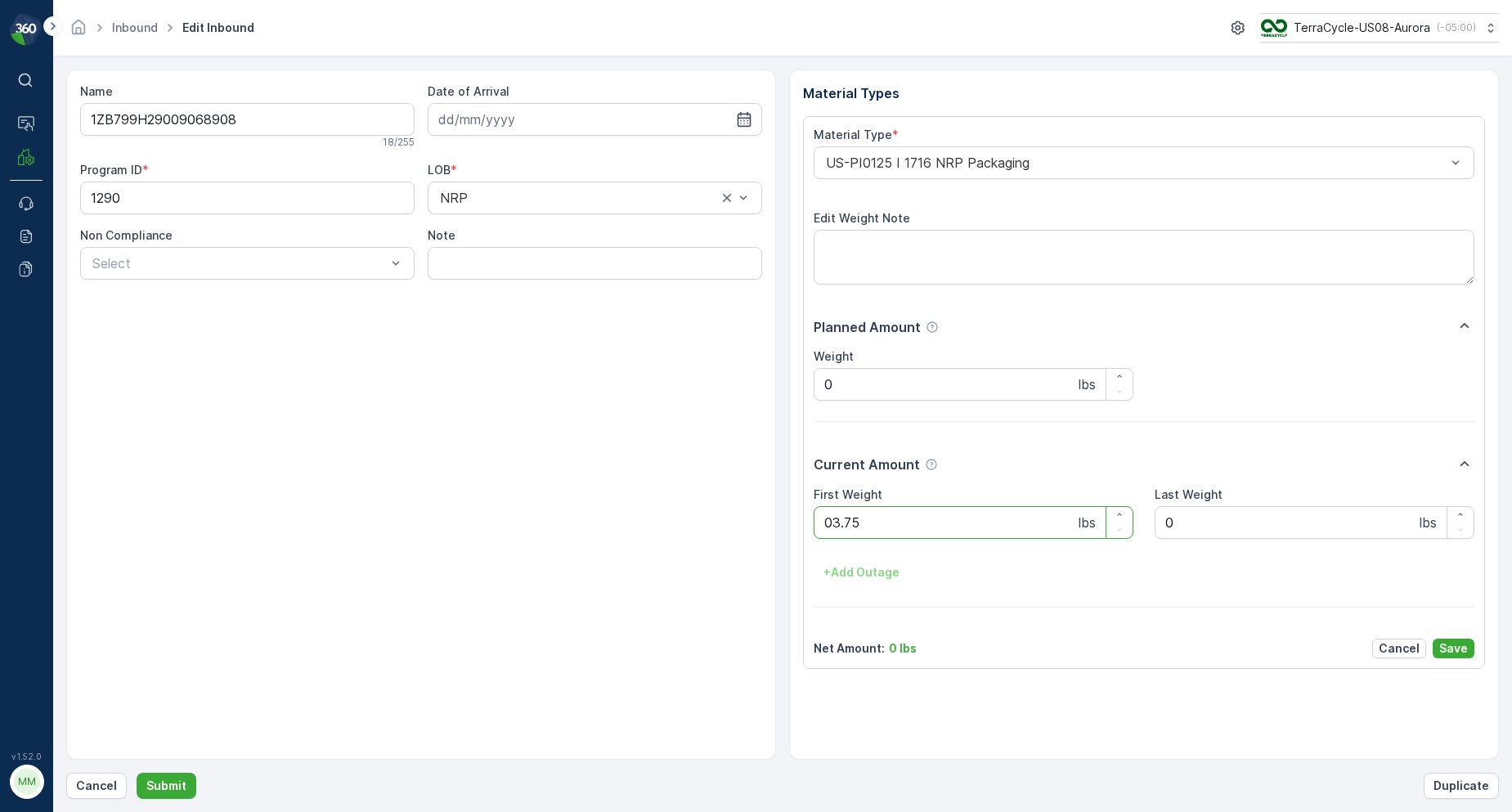
click at [137, 773] on button "Submit" at bounding box center [167, 786] width 60 height 26
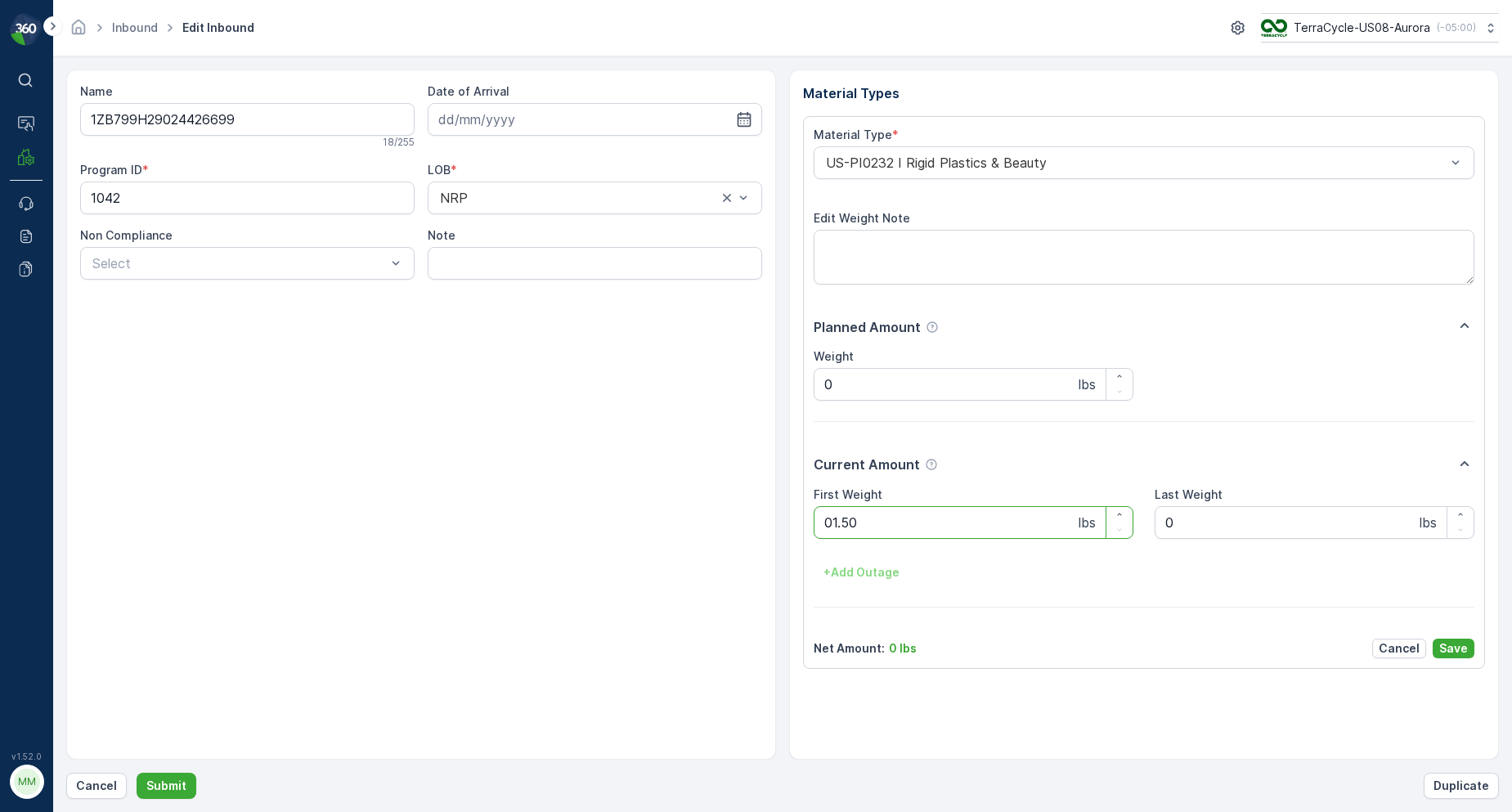
click at [137, 773] on button "Submit" at bounding box center [167, 786] width 60 height 26
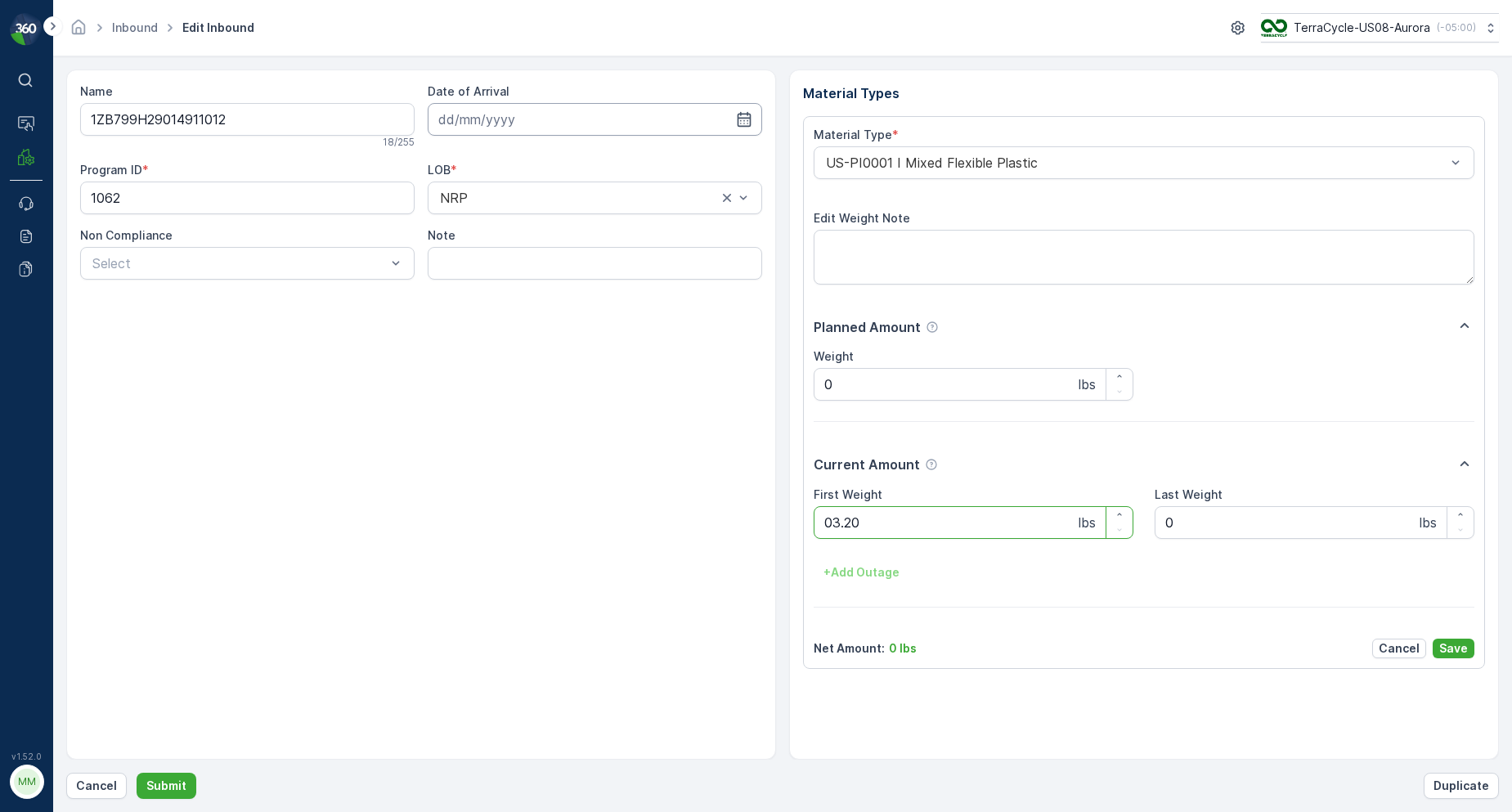
click at [137, 773] on button "Submit" at bounding box center [167, 786] width 60 height 26
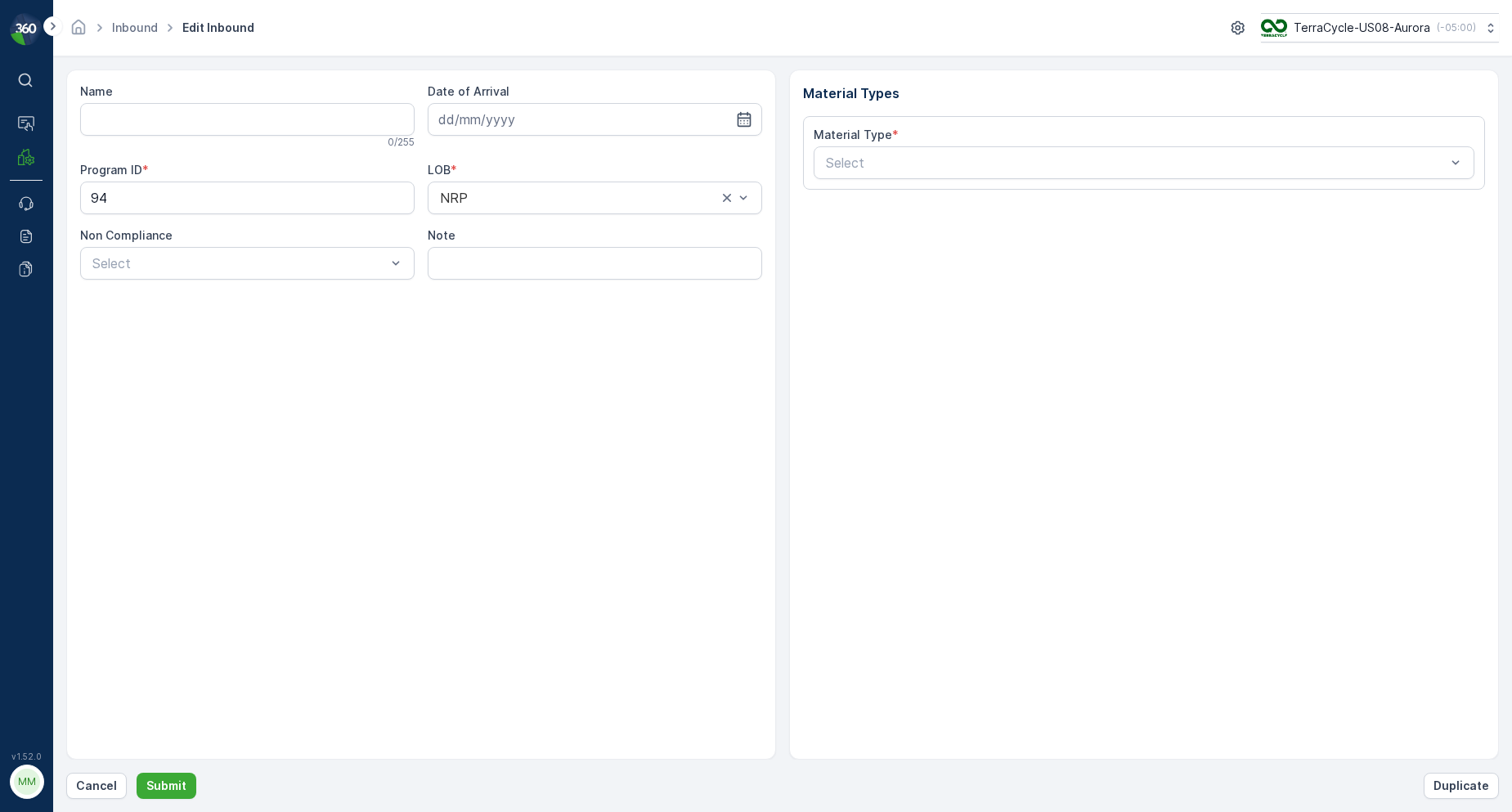
type input "1ZB799H29014463668"
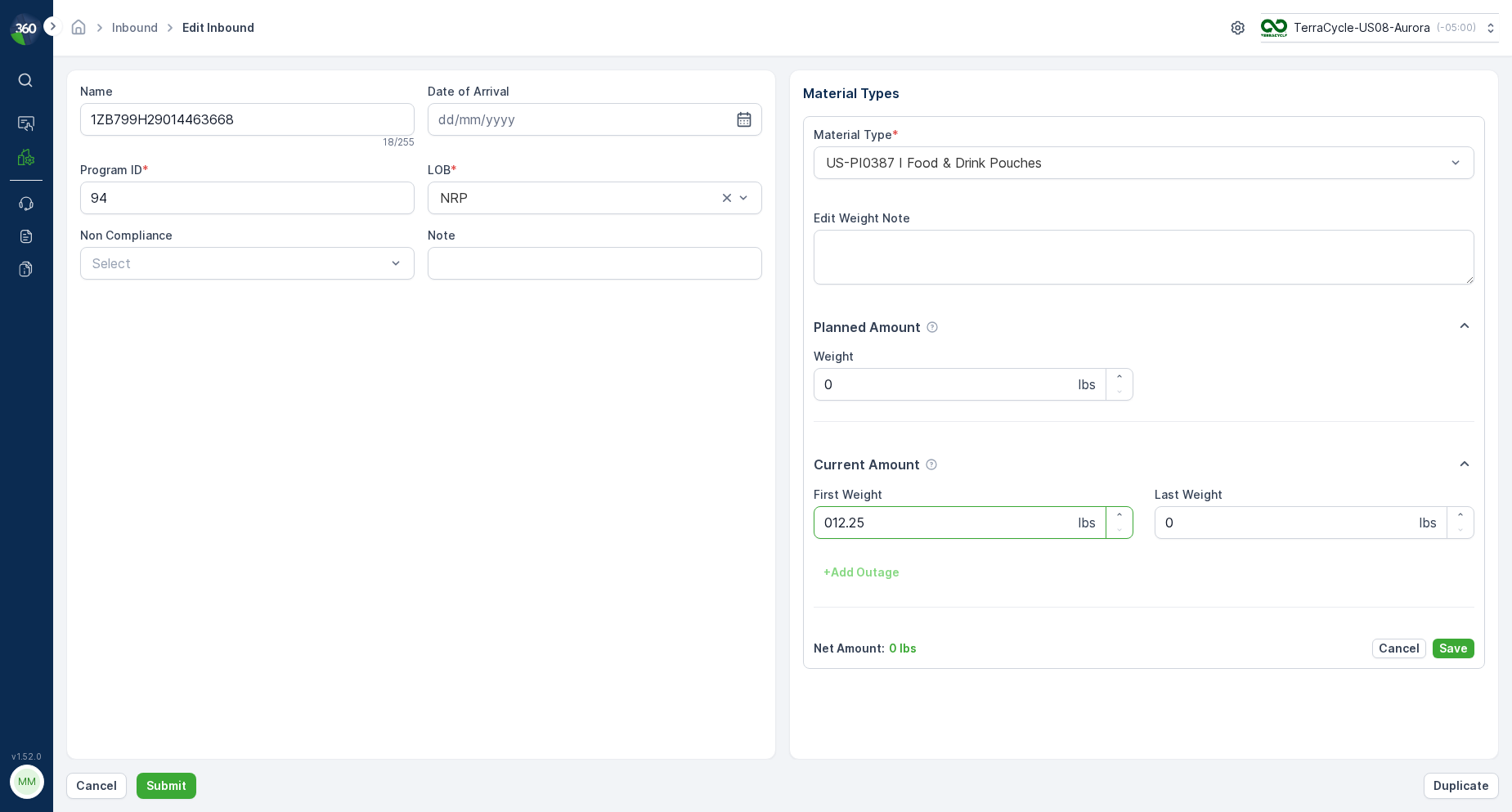
click at [137, 773] on button "Submit" at bounding box center [167, 786] width 60 height 26
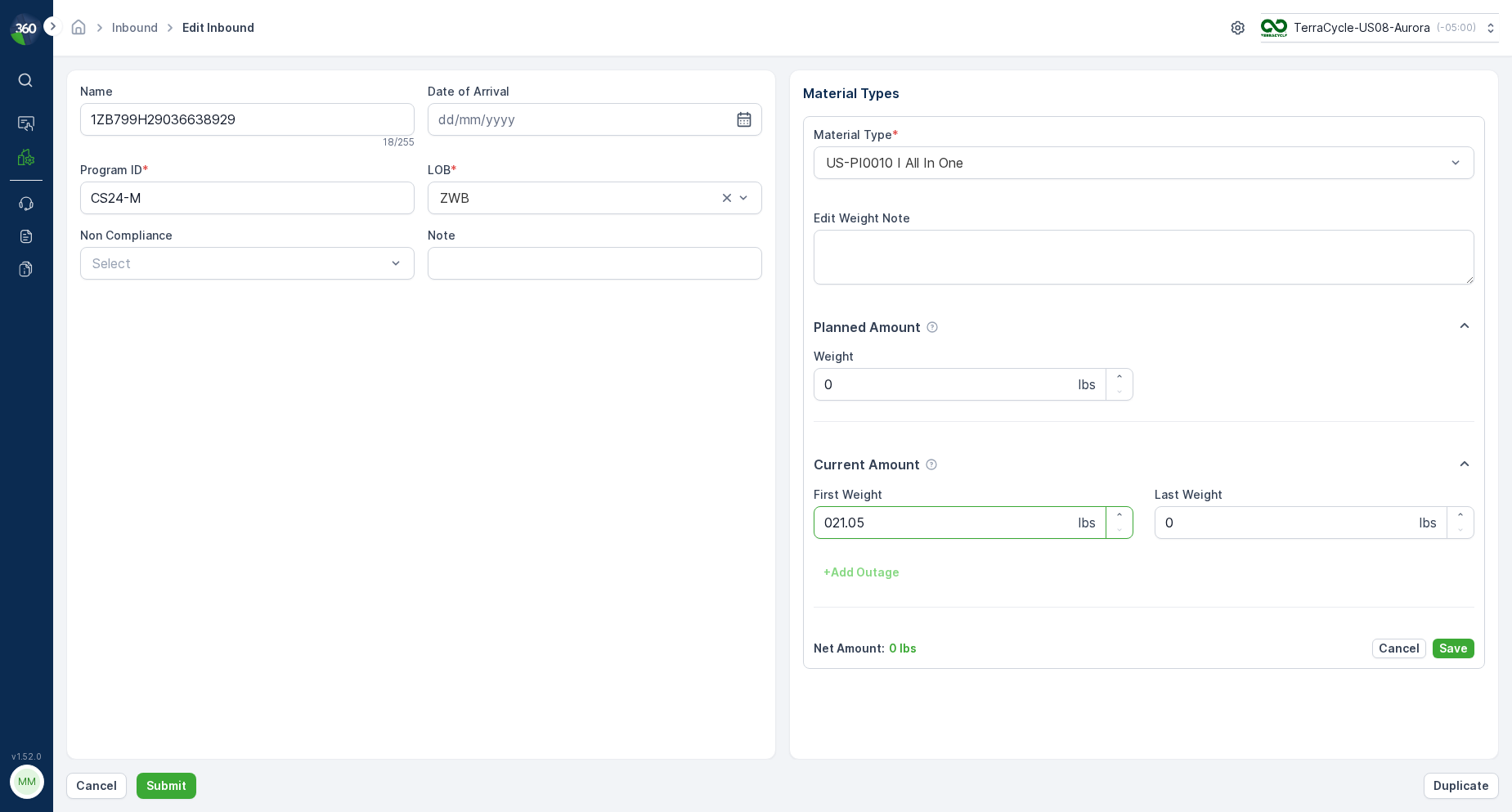
click at [137, 773] on button "Submit" at bounding box center [167, 786] width 60 height 26
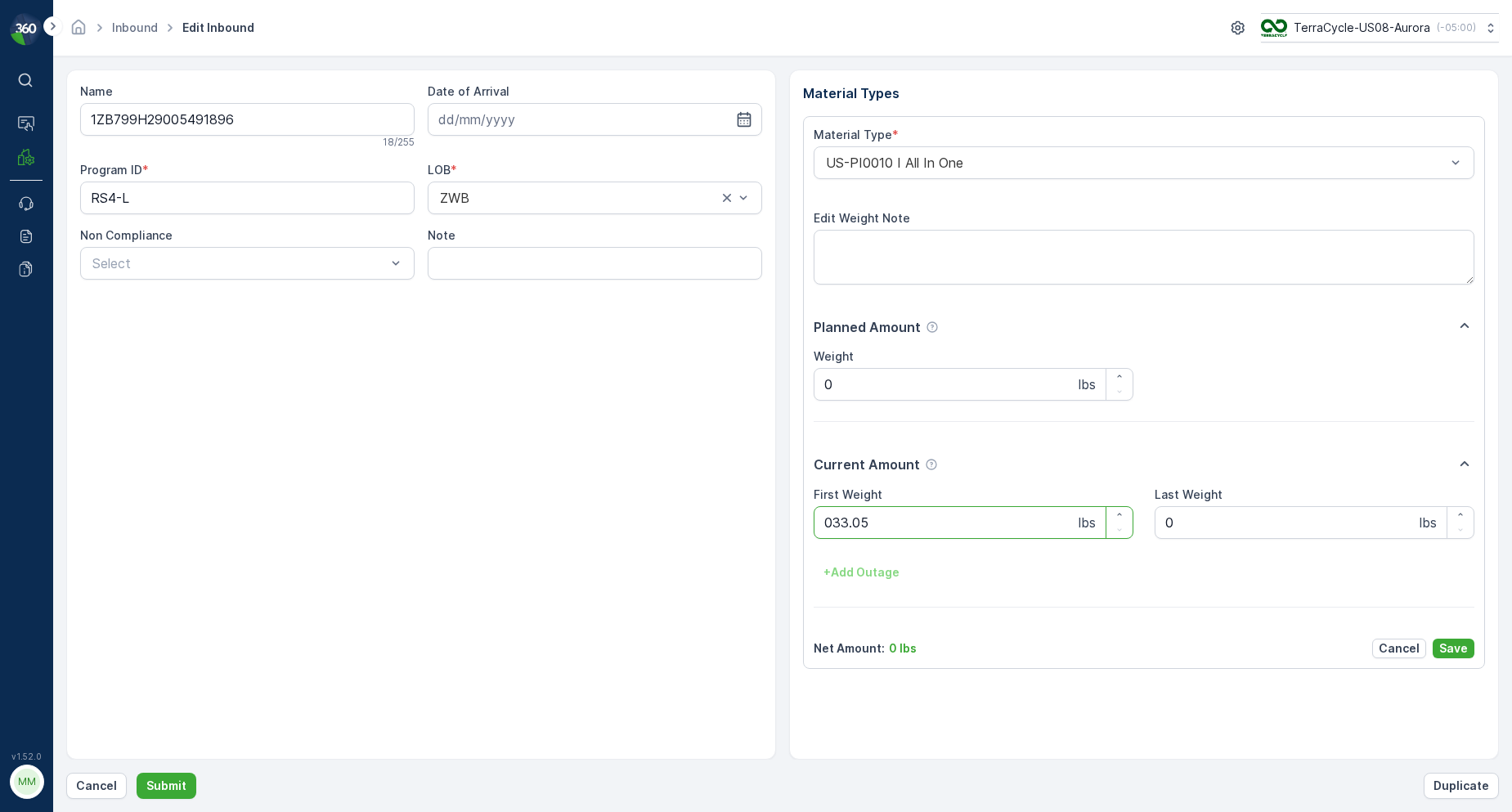
click at [137, 773] on button "Submit" at bounding box center [167, 786] width 60 height 26
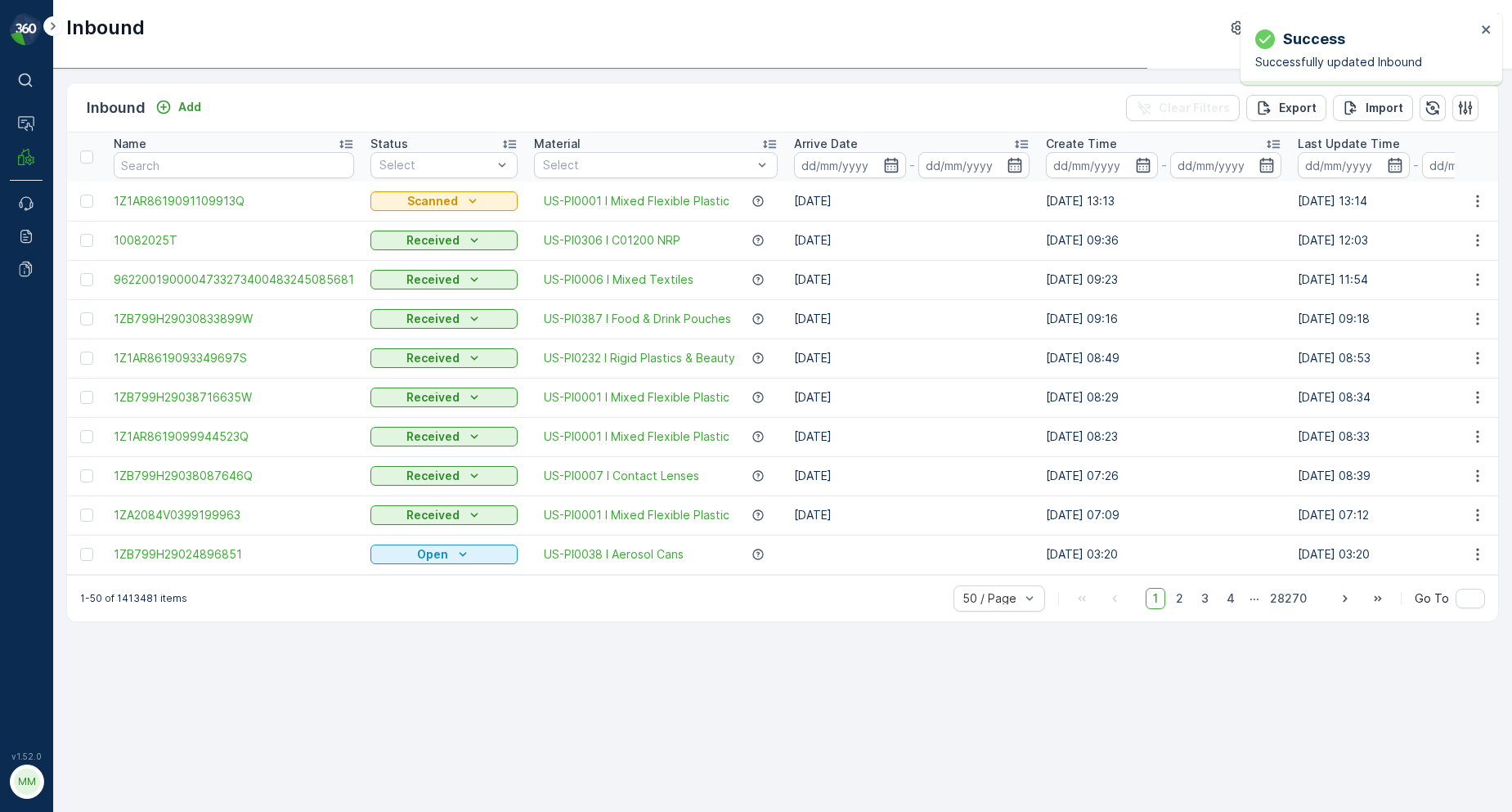
drag, startPoint x: 759, startPoint y: 74, endPoint x: 1404, endPoint y: -71, distance: 661.1
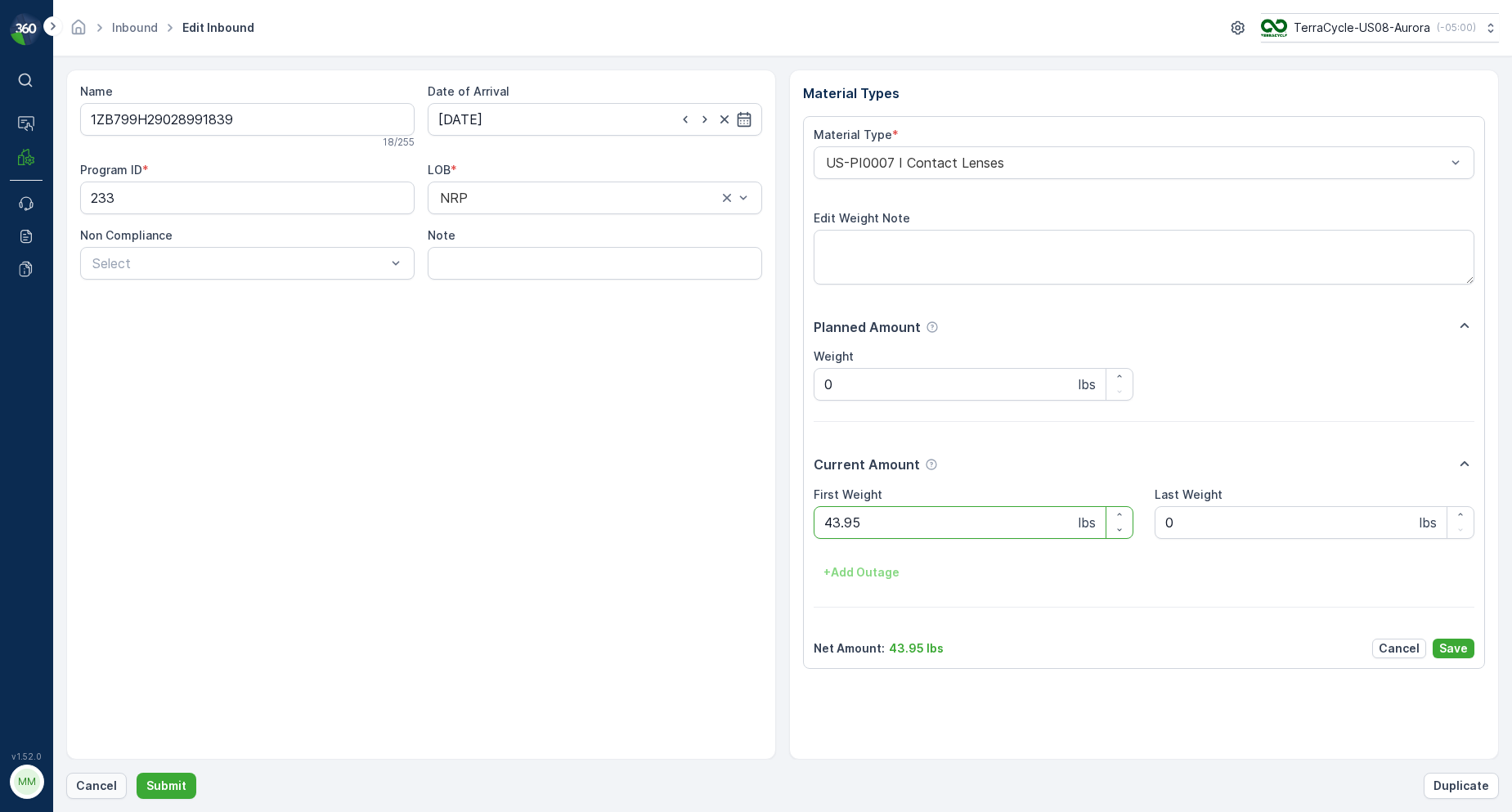
click at [101, 778] on p "Cancel" at bounding box center [97, 785] width 41 height 16
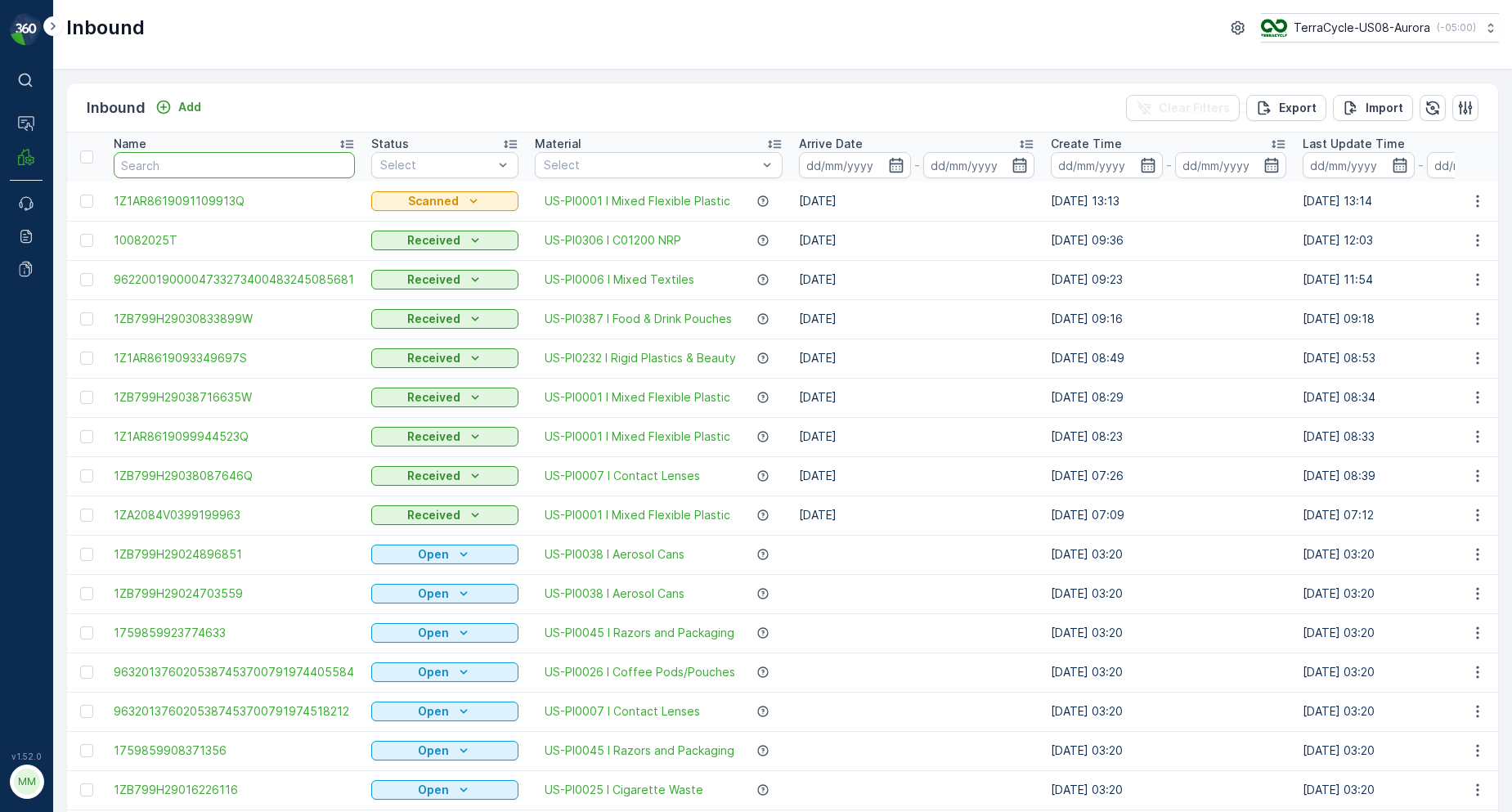
click at [320, 163] on input "text" at bounding box center [234, 165] width 241 height 26
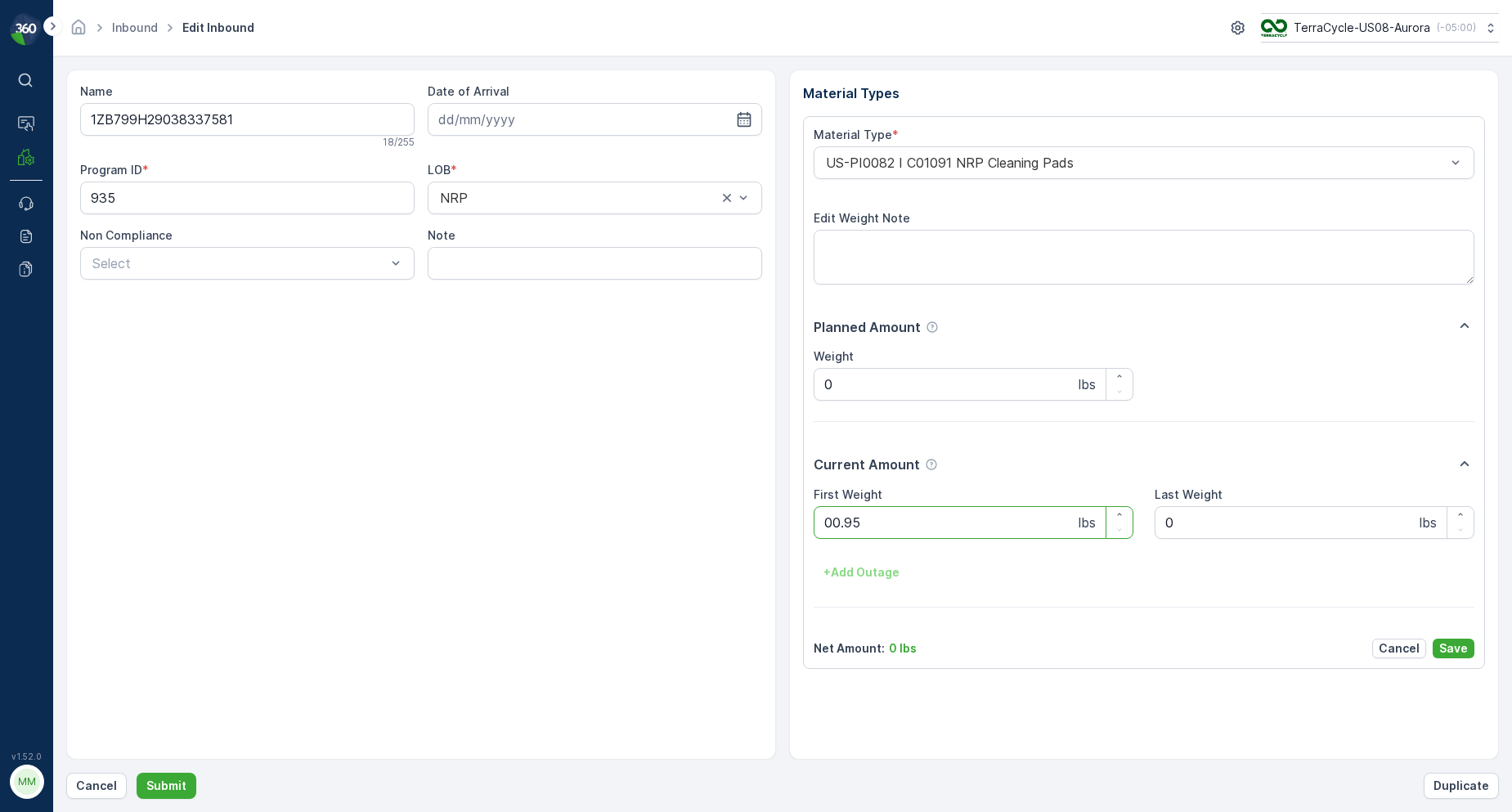
click at [137, 773] on button "Submit" at bounding box center [167, 786] width 60 height 26
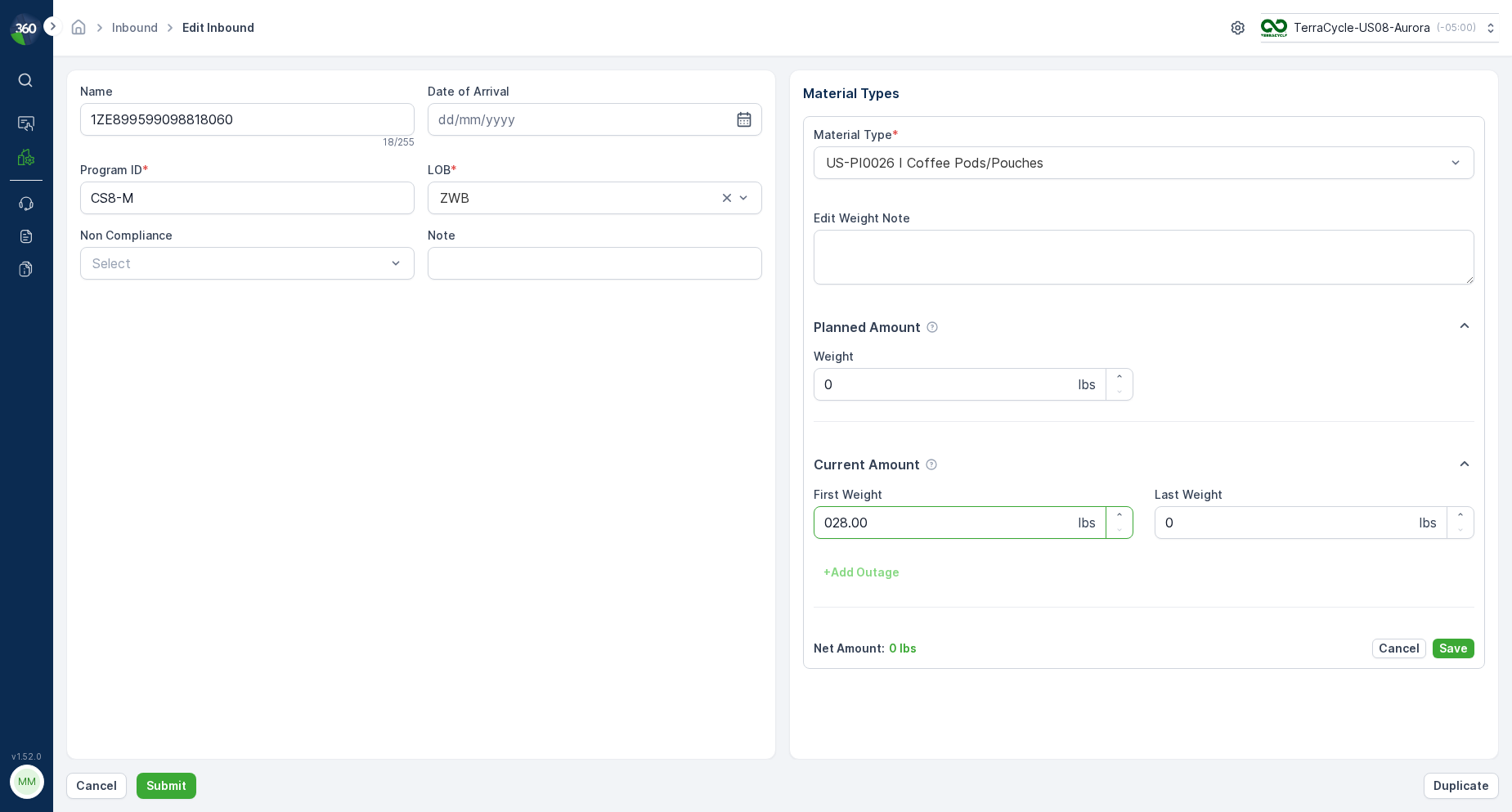
click at [137, 773] on button "Submit" at bounding box center [167, 786] width 60 height 26
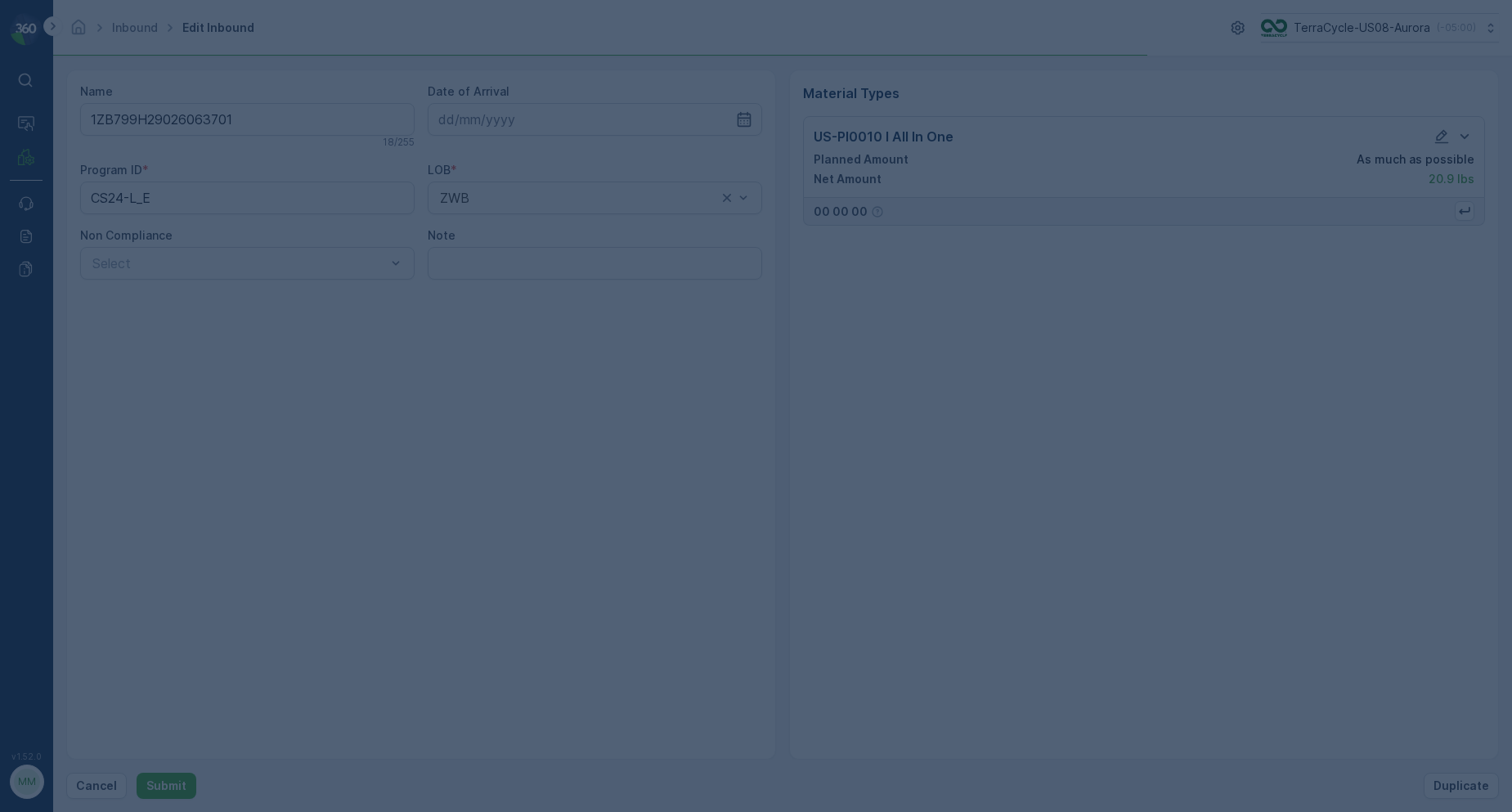
click at [478, 54] on div at bounding box center [756, 406] width 1512 height 812
drag, startPoint x: 452, startPoint y: 71, endPoint x: 365, endPoint y: 62, distance: 87.5
click at [365, 62] on div at bounding box center [756, 406] width 1512 height 812
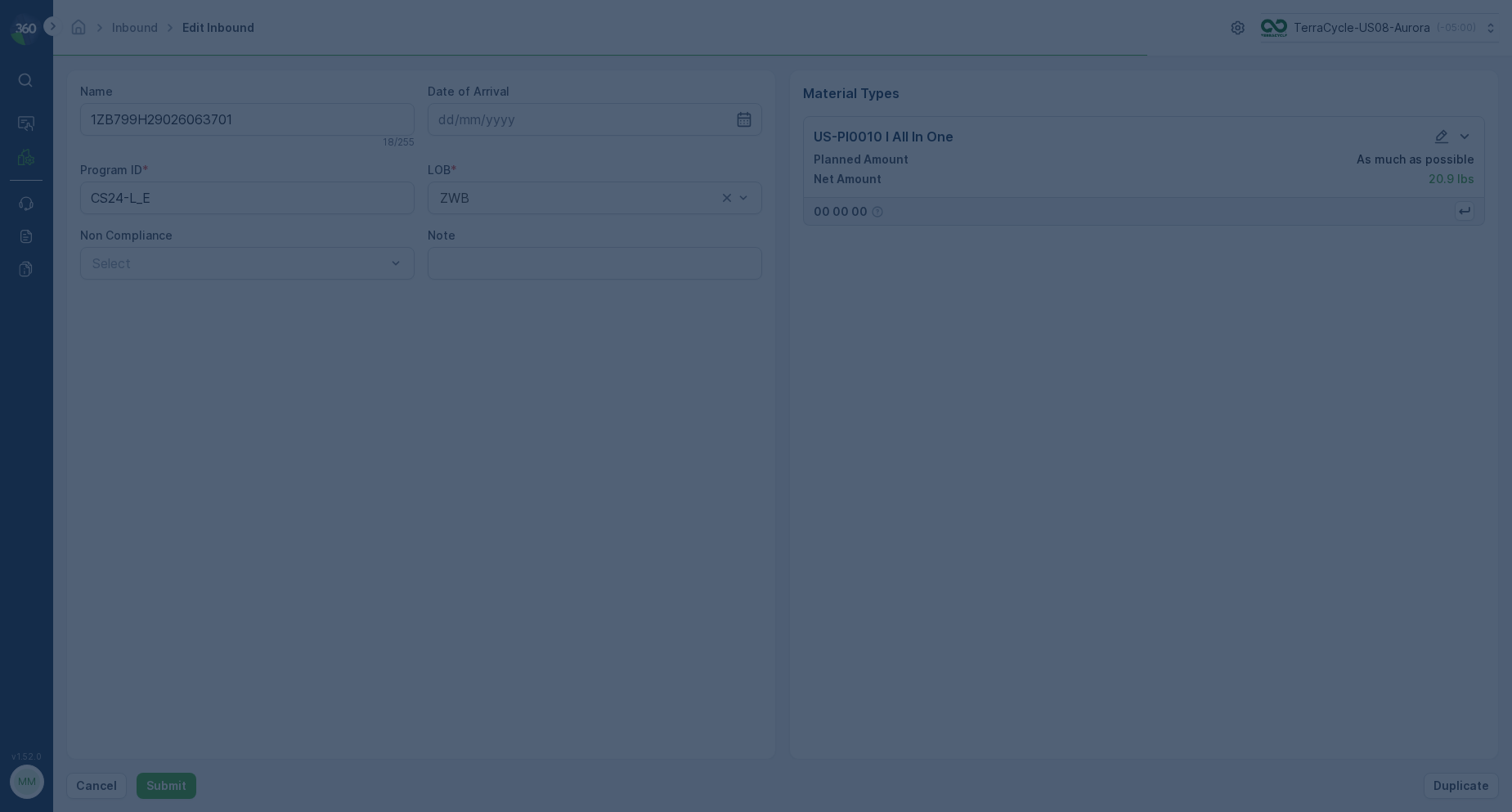
click at [397, 64] on div at bounding box center [756, 406] width 1512 height 812
click at [694, 65] on div at bounding box center [756, 406] width 1512 height 812
click at [694, 66] on div at bounding box center [756, 406] width 1512 height 812
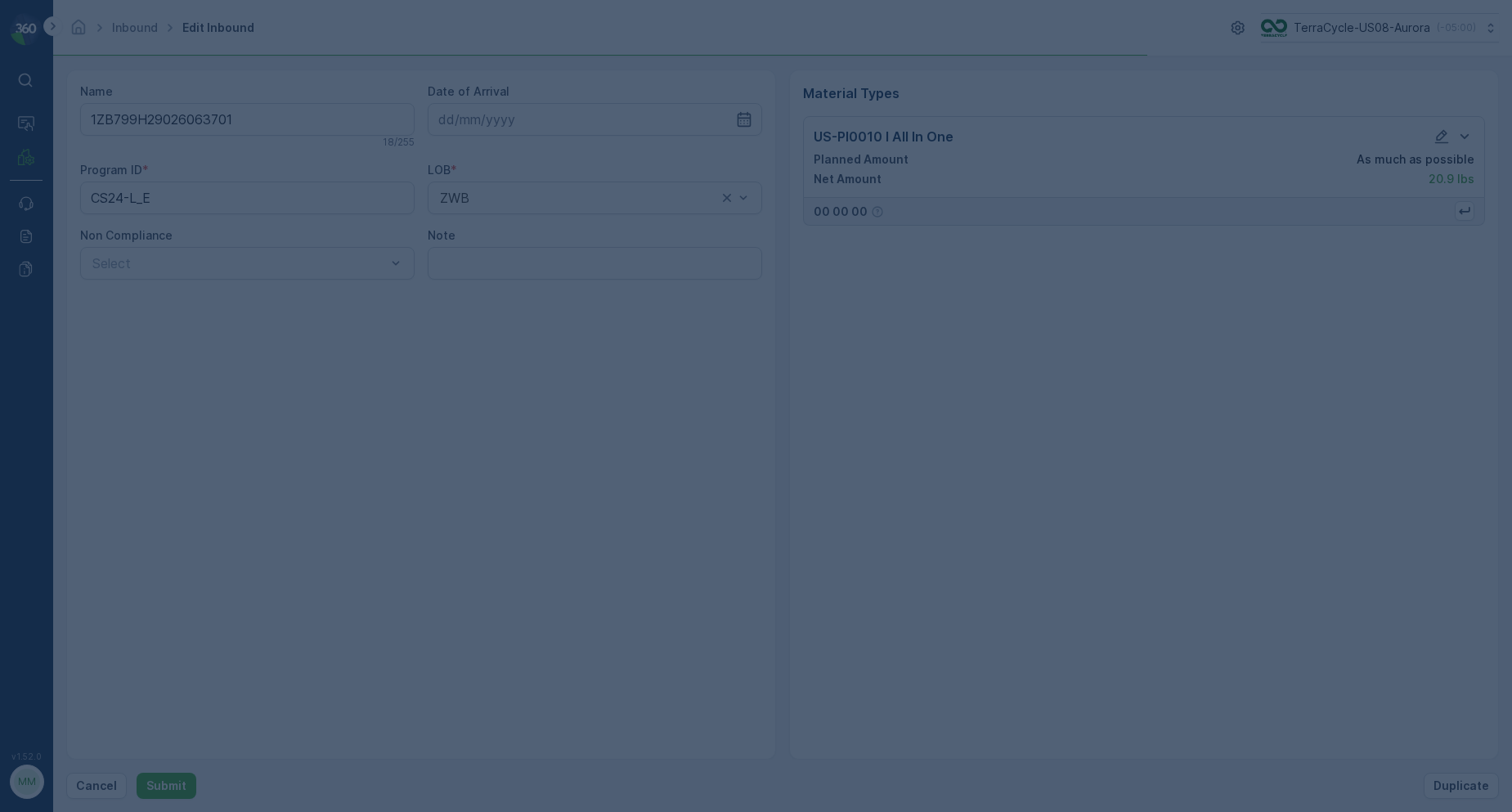
click at [694, 66] on div at bounding box center [756, 406] width 1512 height 812
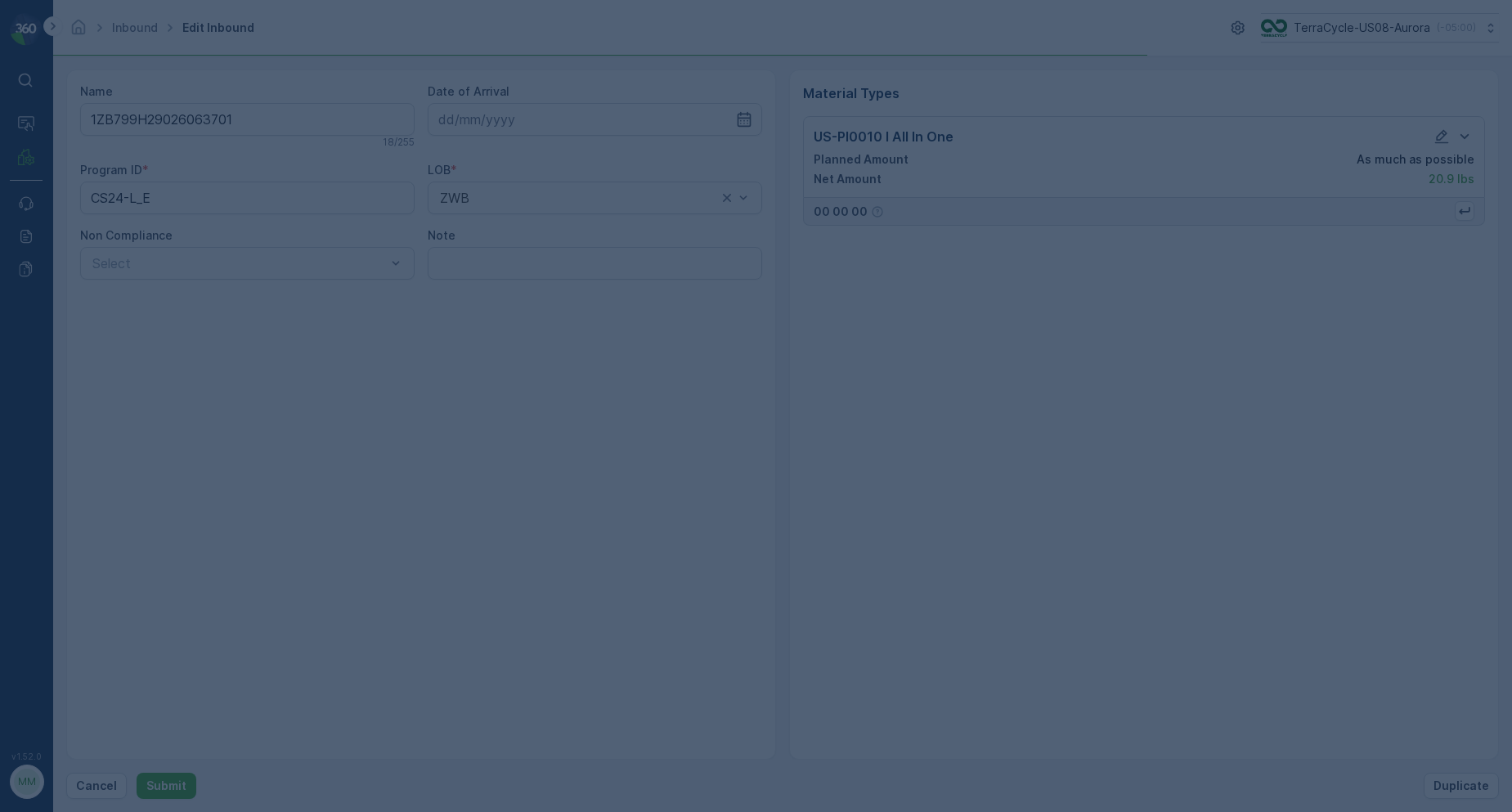
click at [694, 76] on div at bounding box center [756, 406] width 1512 height 812
drag, startPoint x: 1304, startPoint y: 674, endPoint x: 1428, endPoint y: 624, distance: 133.7
click at [1305, 674] on div at bounding box center [756, 406] width 1512 height 812
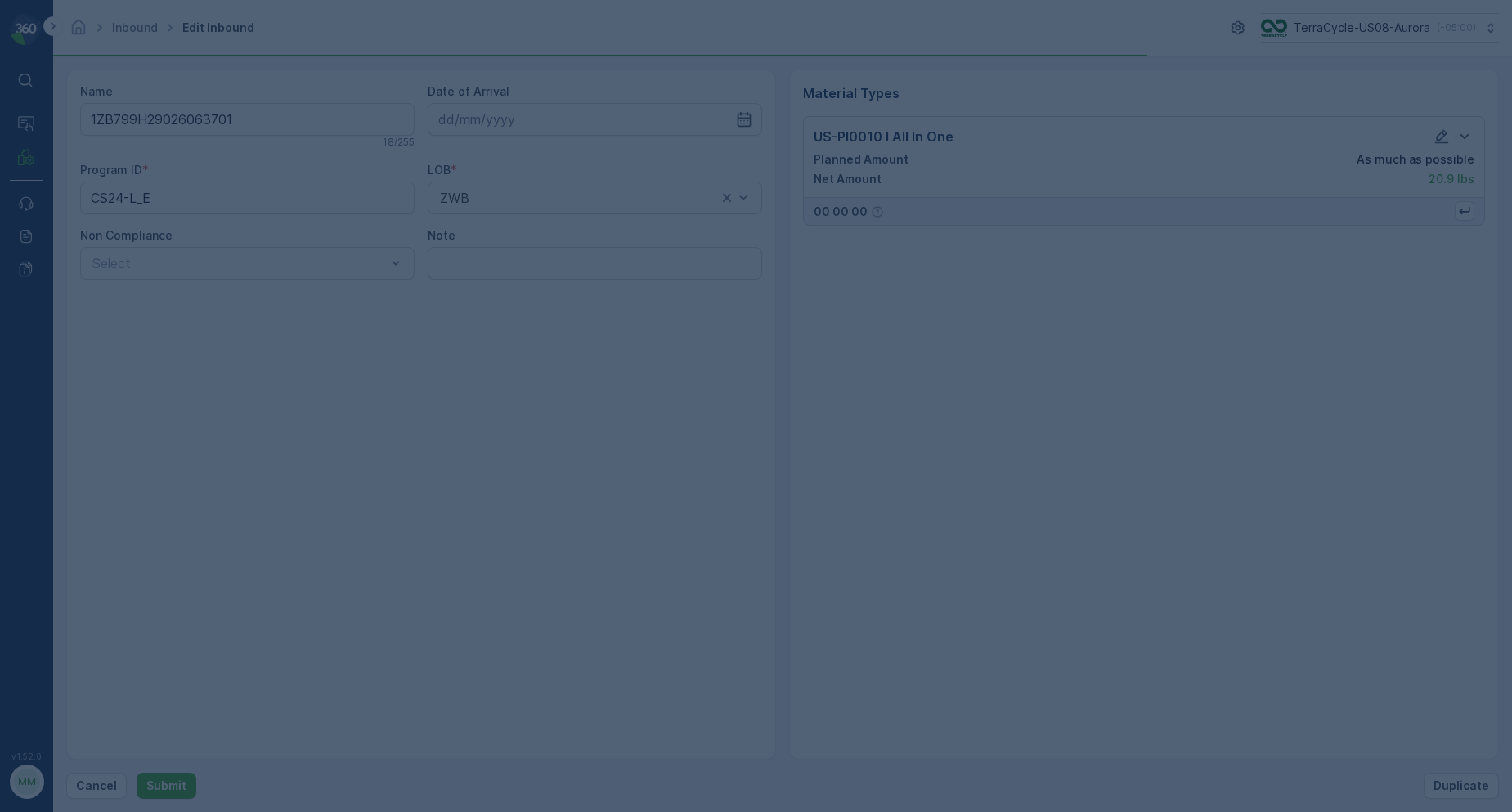
click at [1444, 625] on div at bounding box center [756, 406] width 1512 height 812
drag, startPoint x: 1137, startPoint y: 546, endPoint x: 791, endPoint y: 514, distance: 347.5
click at [926, 516] on div at bounding box center [756, 406] width 1512 height 812
click at [791, 514] on div at bounding box center [756, 406] width 1512 height 812
click at [792, 514] on div at bounding box center [756, 406] width 1512 height 812
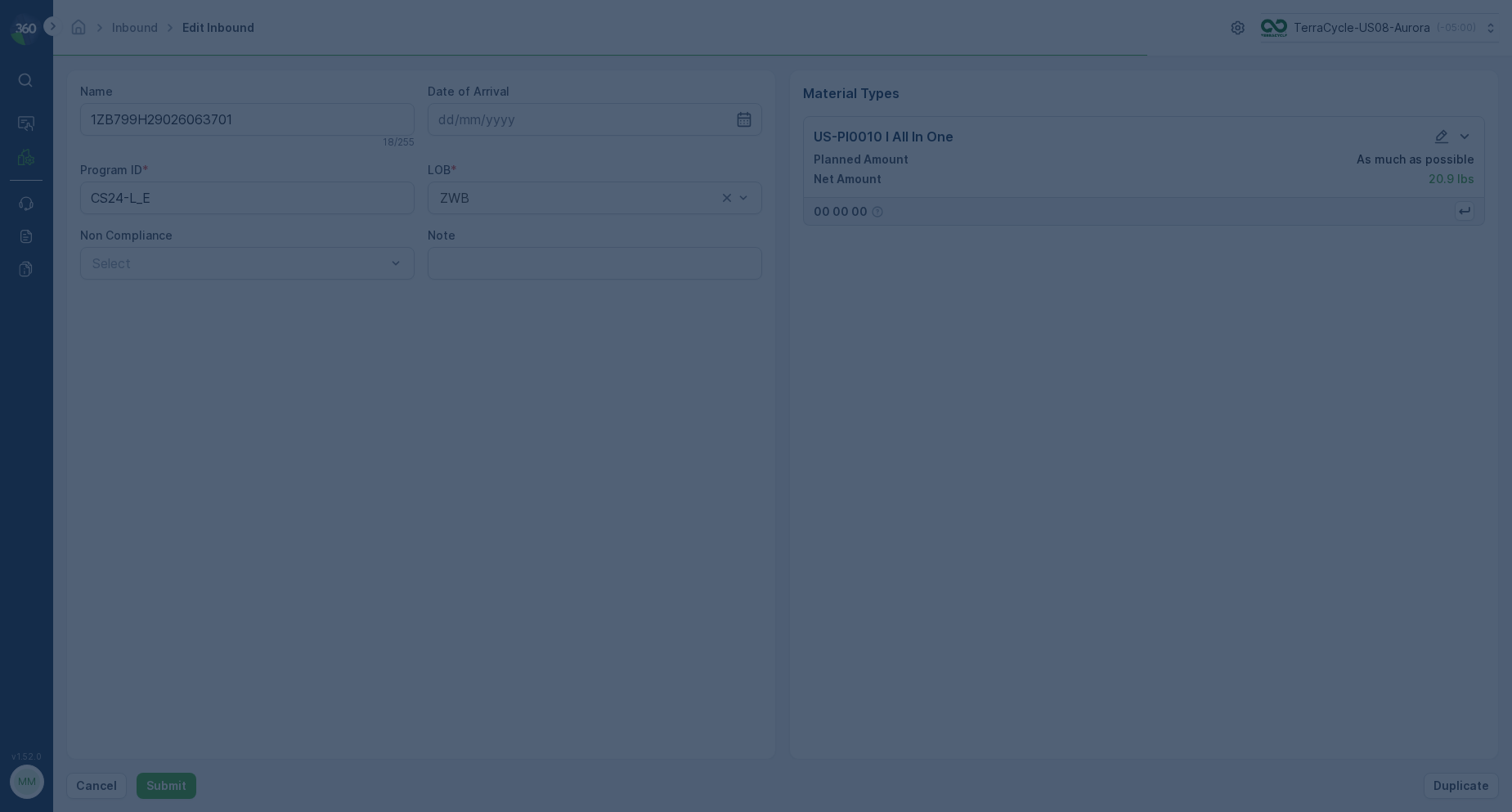
click at [862, 493] on div at bounding box center [756, 406] width 1512 height 812
click at [862, 495] on div at bounding box center [756, 406] width 1512 height 812
drag, startPoint x: 500, startPoint y: 418, endPoint x: 619, endPoint y: 437, distance: 120.5
click at [501, 418] on div at bounding box center [756, 406] width 1512 height 812
click at [1167, 619] on div at bounding box center [756, 406] width 1512 height 812
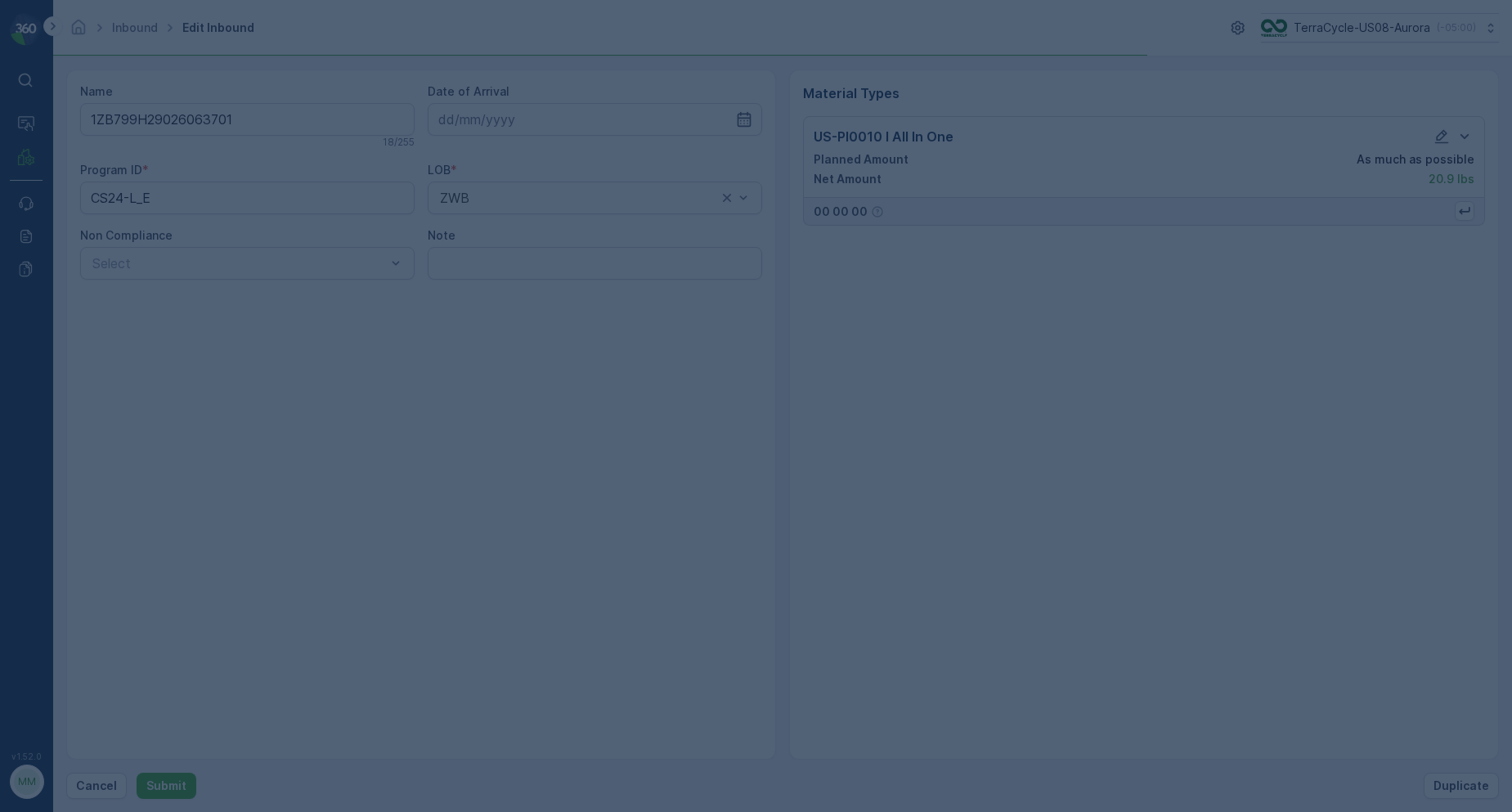
click at [689, 472] on div at bounding box center [756, 406] width 1512 height 812
click at [371, 55] on div at bounding box center [756, 406] width 1512 height 812
click at [393, 43] on div at bounding box center [756, 406] width 1512 height 812
click at [397, 40] on div at bounding box center [756, 406] width 1512 height 812
click at [400, 41] on div at bounding box center [756, 406] width 1512 height 812
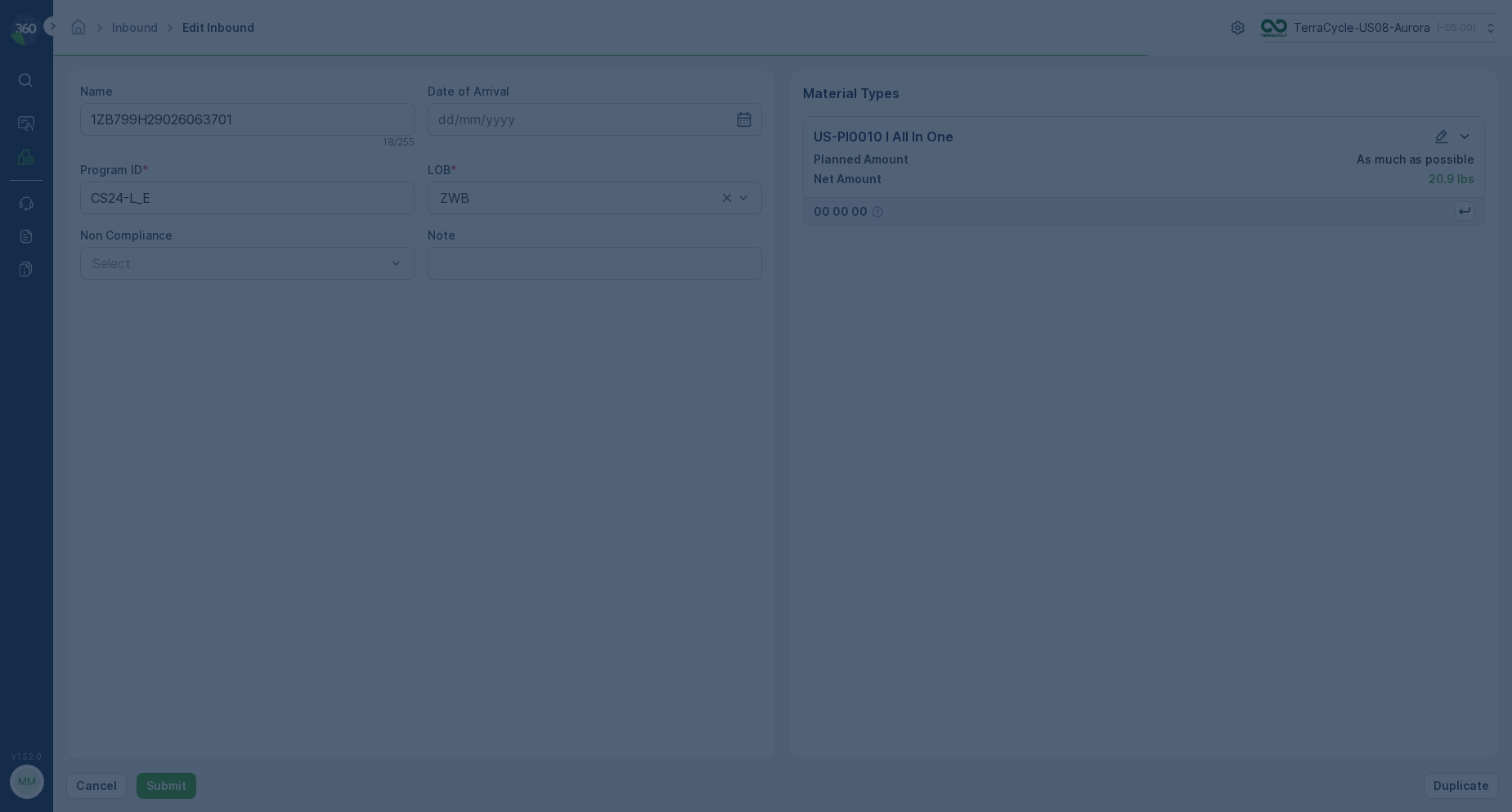
click at [400, 42] on div at bounding box center [756, 406] width 1512 height 812
click at [1001, 52] on div at bounding box center [756, 406] width 1512 height 812
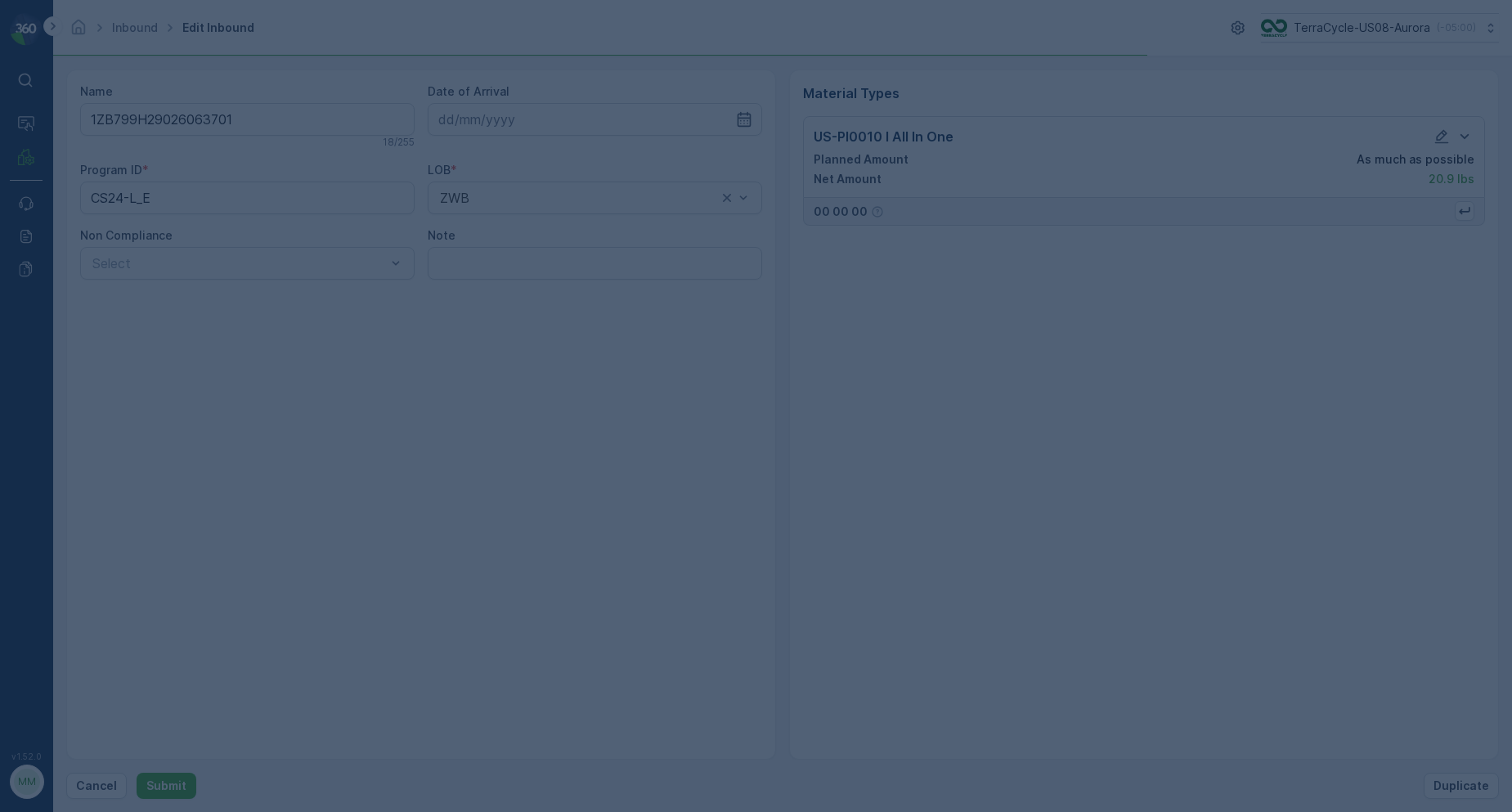
click at [1001, 52] on div at bounding box center [756, 406] width 1512 height 812
click at [1001, 52] on div at bounding box center [756, 406] width 1512 height 812
click at [999, 51] on div at bounding box center [756, 406] width 1512 height 812
click at [580, 66] on div at bounding box center [756, 406] width 1512 height 812
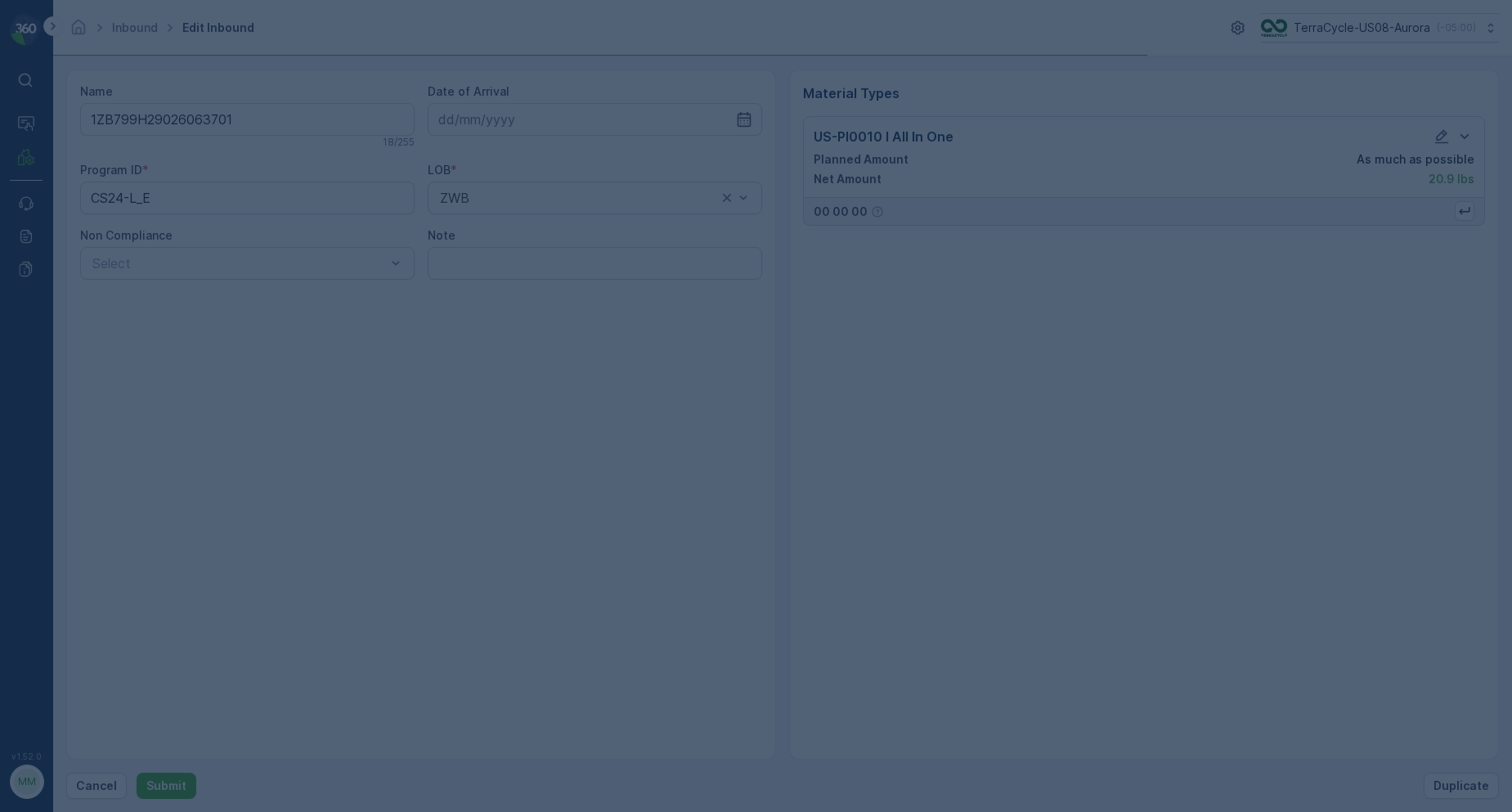
drag, startPoint x: 794, startPoint y: 710, endPoint x: 1441, endPoint y: 711, distance: 647.0
click at [1282, 794] on div at bounding box center [756, 406] width 1512 height 812
click at [939, 646] on div at bounding box center [756, 406] width 1512 height 812
click at [943, 641] on div at bounding box center [756, 406] width 1512 height 812
click at [1107, 680] on div at bounding box center [756, 406] width 1512 height 812
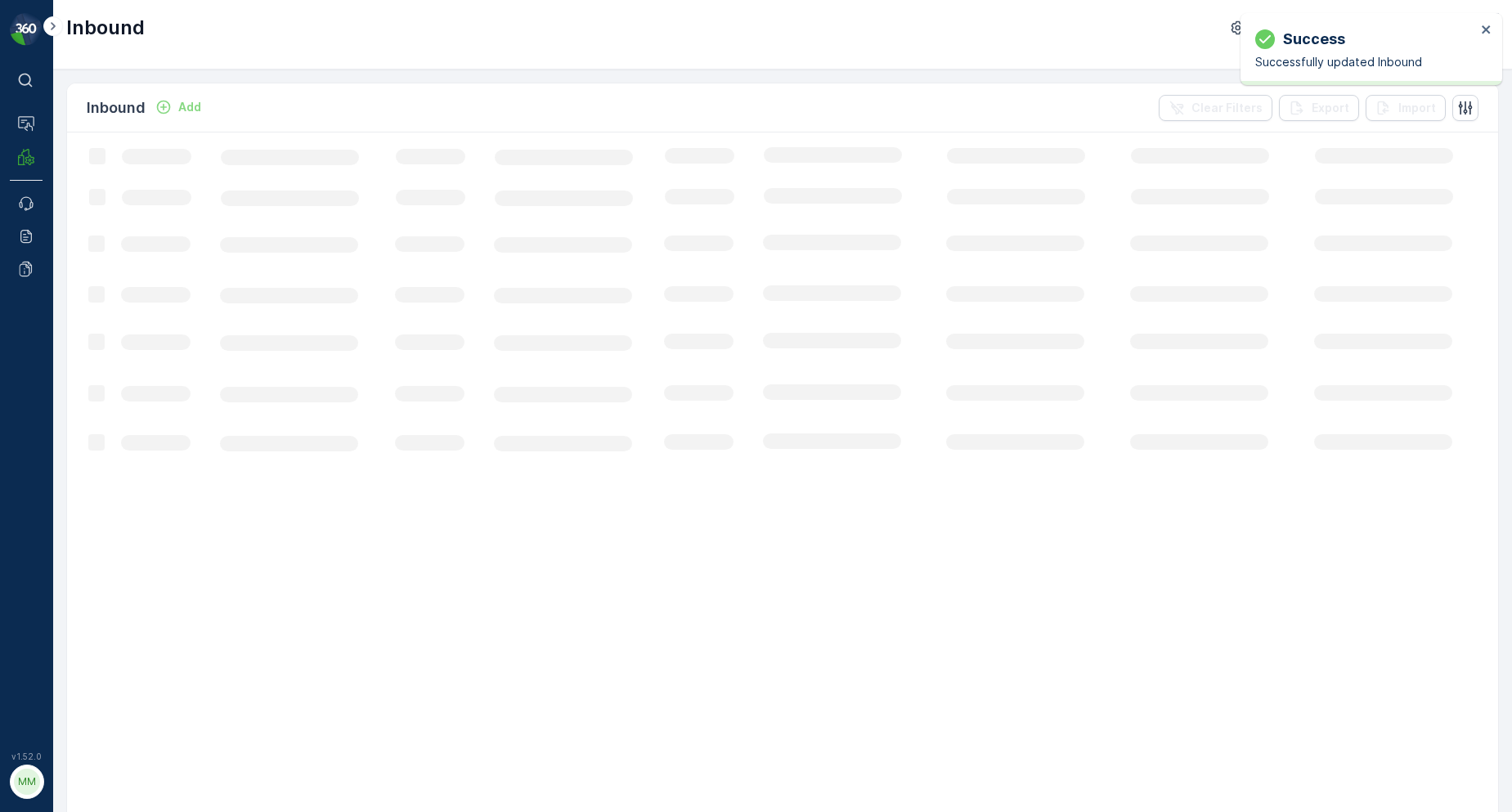
drag, startPoint x: 460, startPoint y: 3, endPoint x: 430, endPoint y: 33, distance: 42.4
click at [430, 33] on div "Inbound TerraCycle-US08-Aurora ( -05:00 )" at bounding box center [783, 27] width 1433 height 29
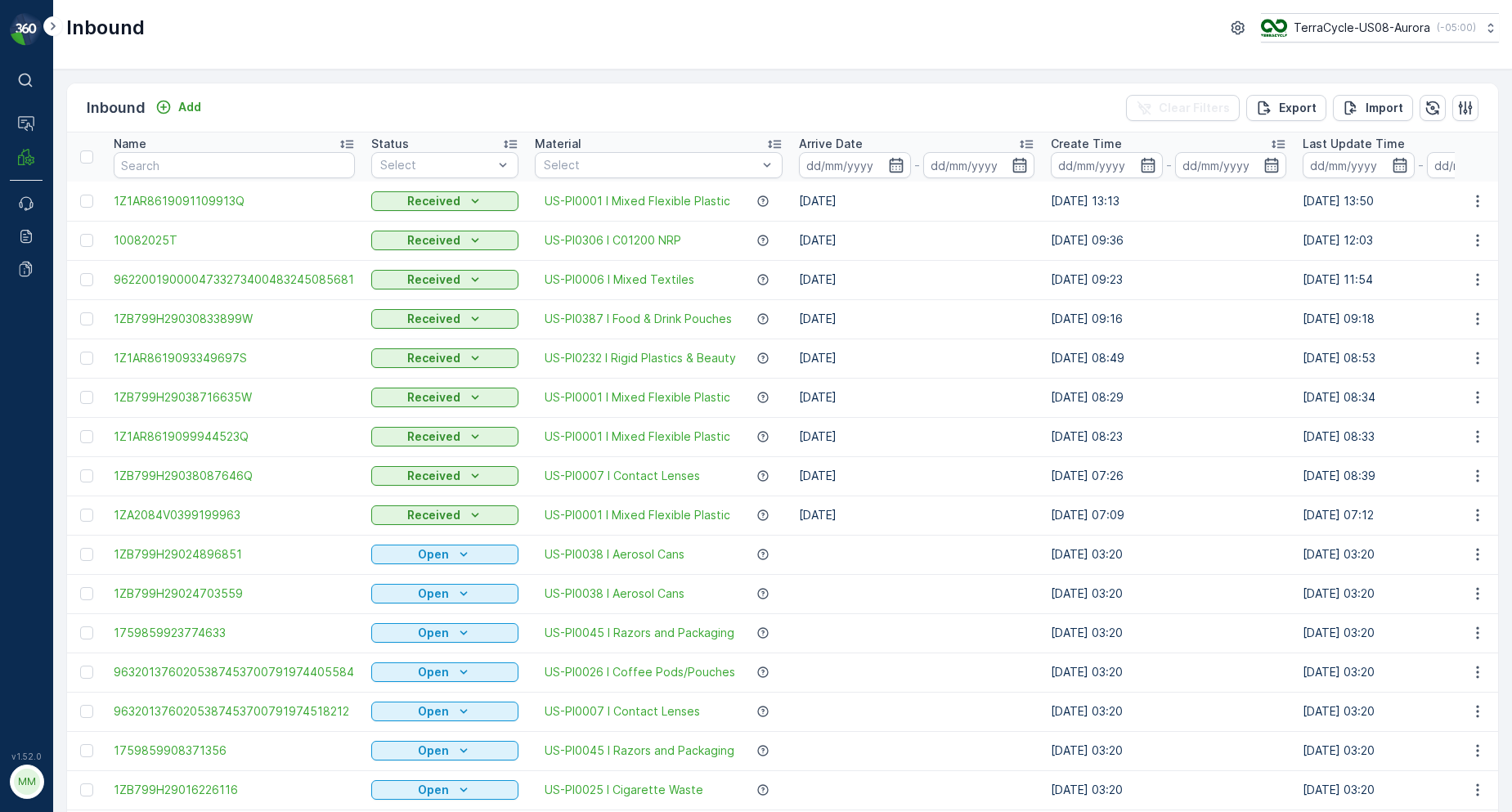
click at [216, 159] on input "text" at bounding box center [234, 165] width 241 height 26
click at [188, 168] on input "text" at bounding box center [234, 165] width 241 height 26
type input "345600"
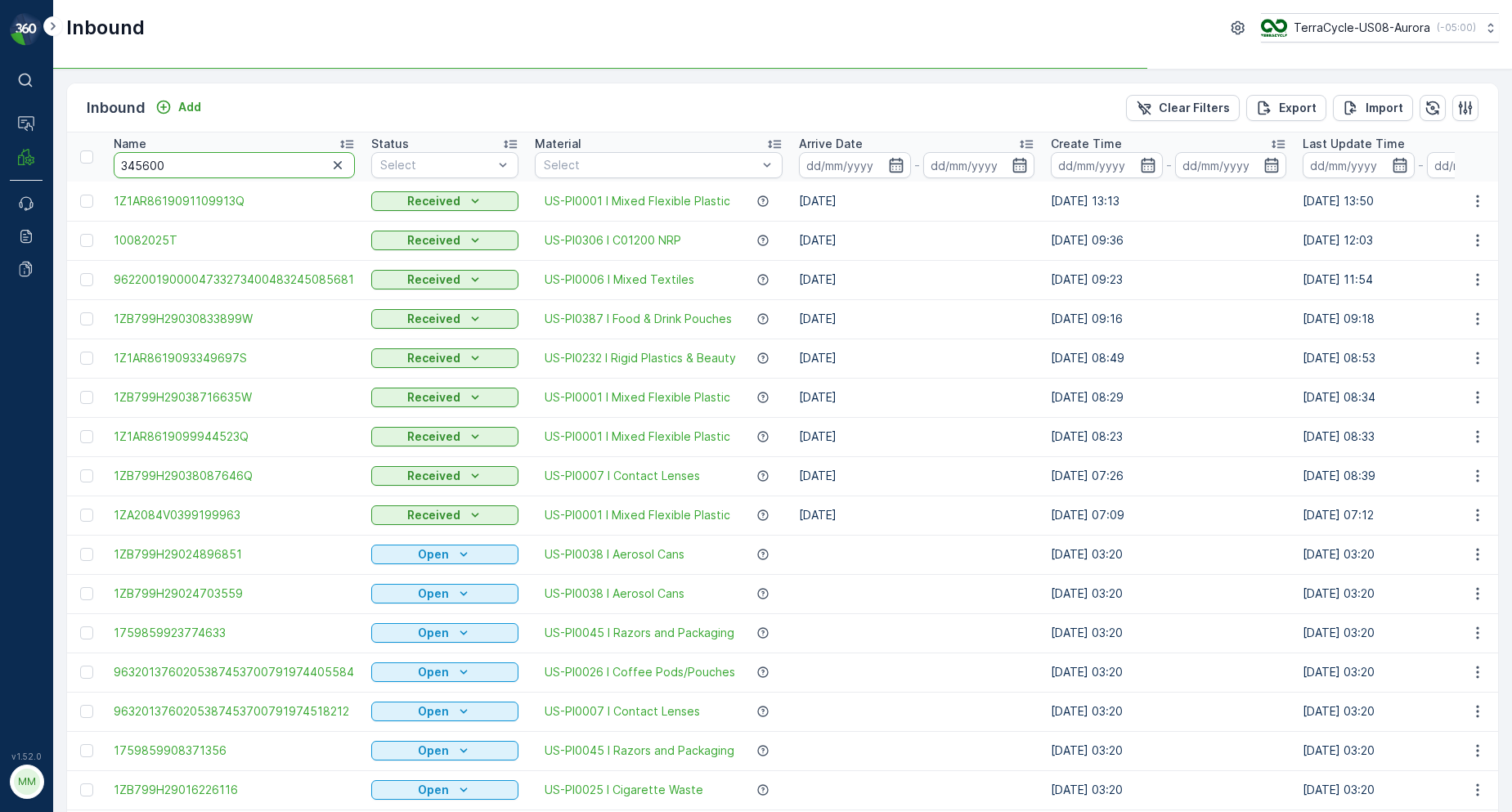
click at [191, 169] on input "345600" at bounding box center [234, 165] width 241 height 26
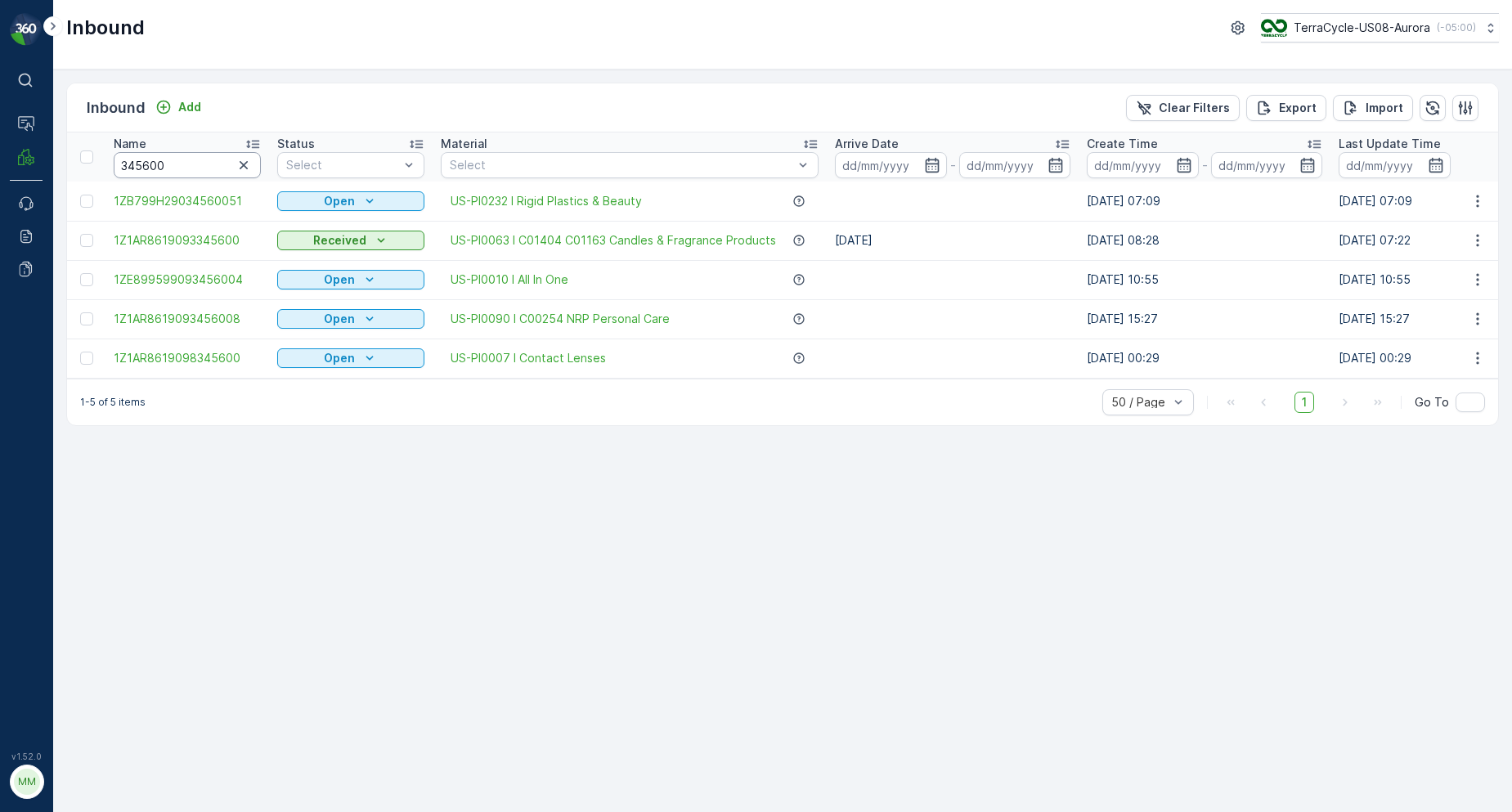
click at [191, 169] on input "345600" at bounding box center [186, 165] width 147 height 26
click at [195, 173] on input "345600" at bounding box center [186, 165] width 147 height 26
type input "34560051"
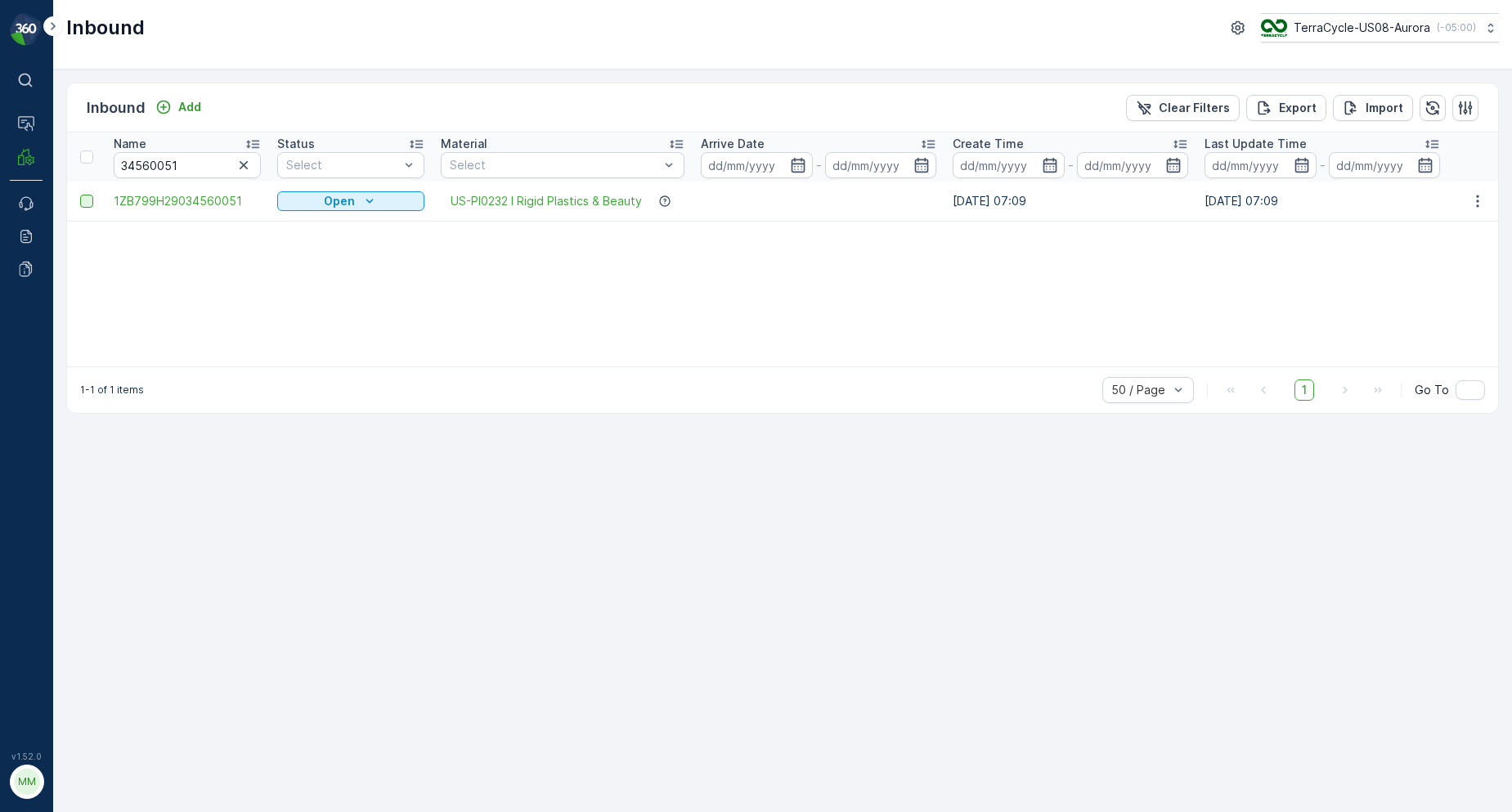
click at [88, 205] on div at bounding box center [86, 201] width 13 height 13
click at [80, 195] on input "checkbox" at bounding box center [80, 195] width 0 height 0
click at [1335, 100] on p "Print QR" at bounding box center [1324, 107] width 49 height 16
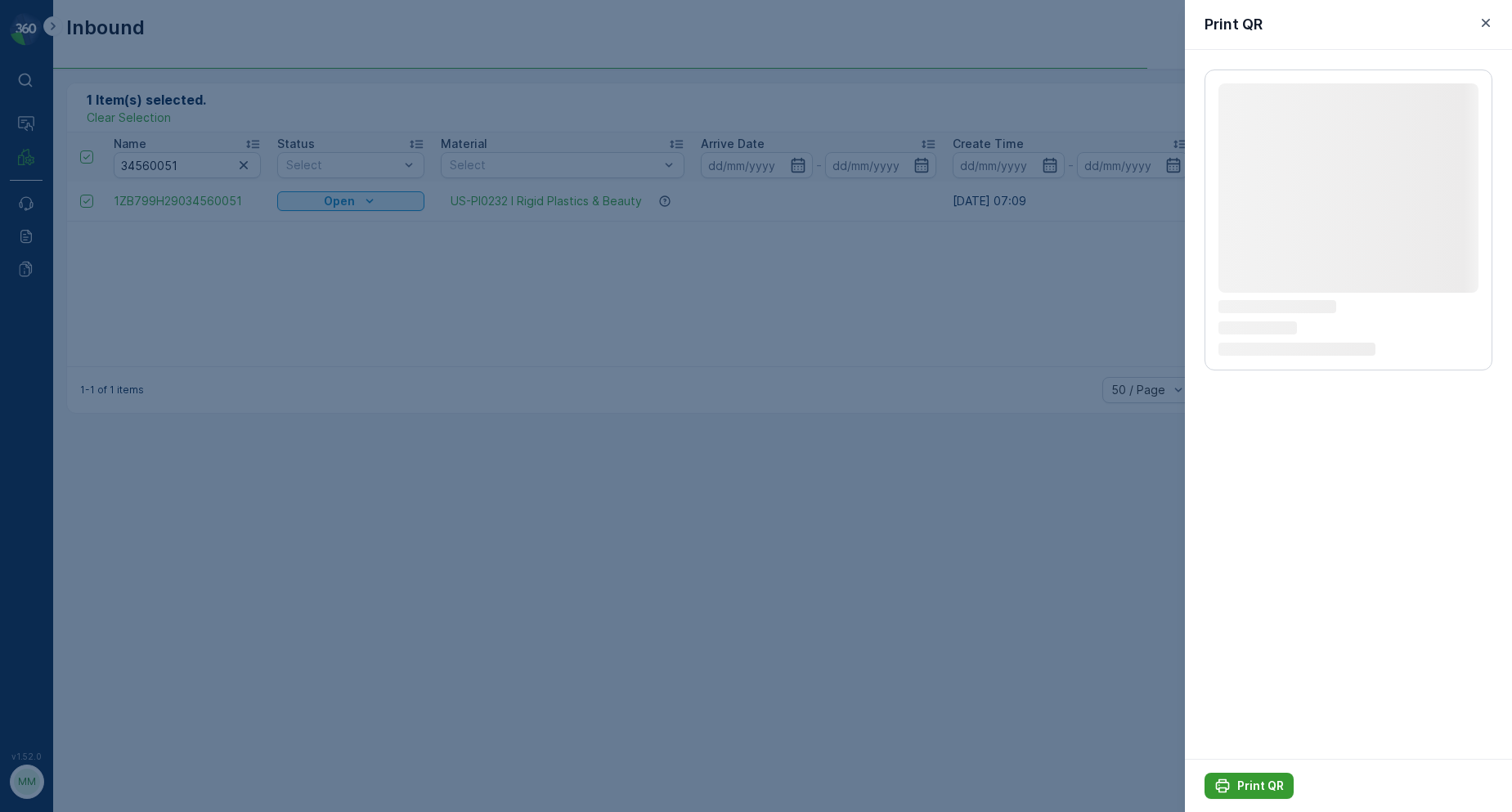
click at [1265, 797] on button "Print QR" at bounding box center [1249, 786] width 89 height 26
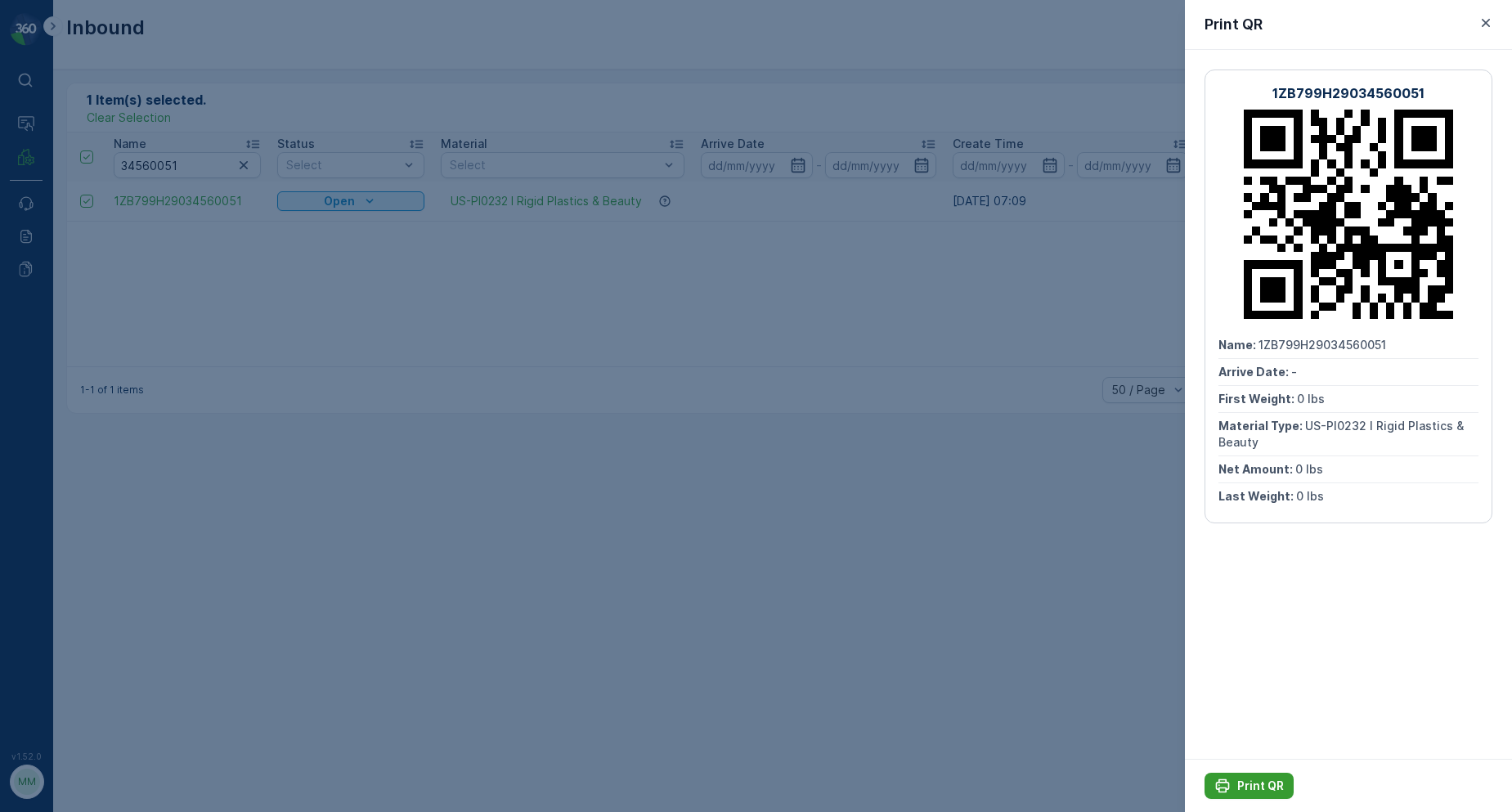
click at [1241, 781] on p "Print QR" at bounding box center [1260, 785] width 46 height 16
click at [1485, 19] on icon "button" at bounding box center [1485, 22] width 16 height 16
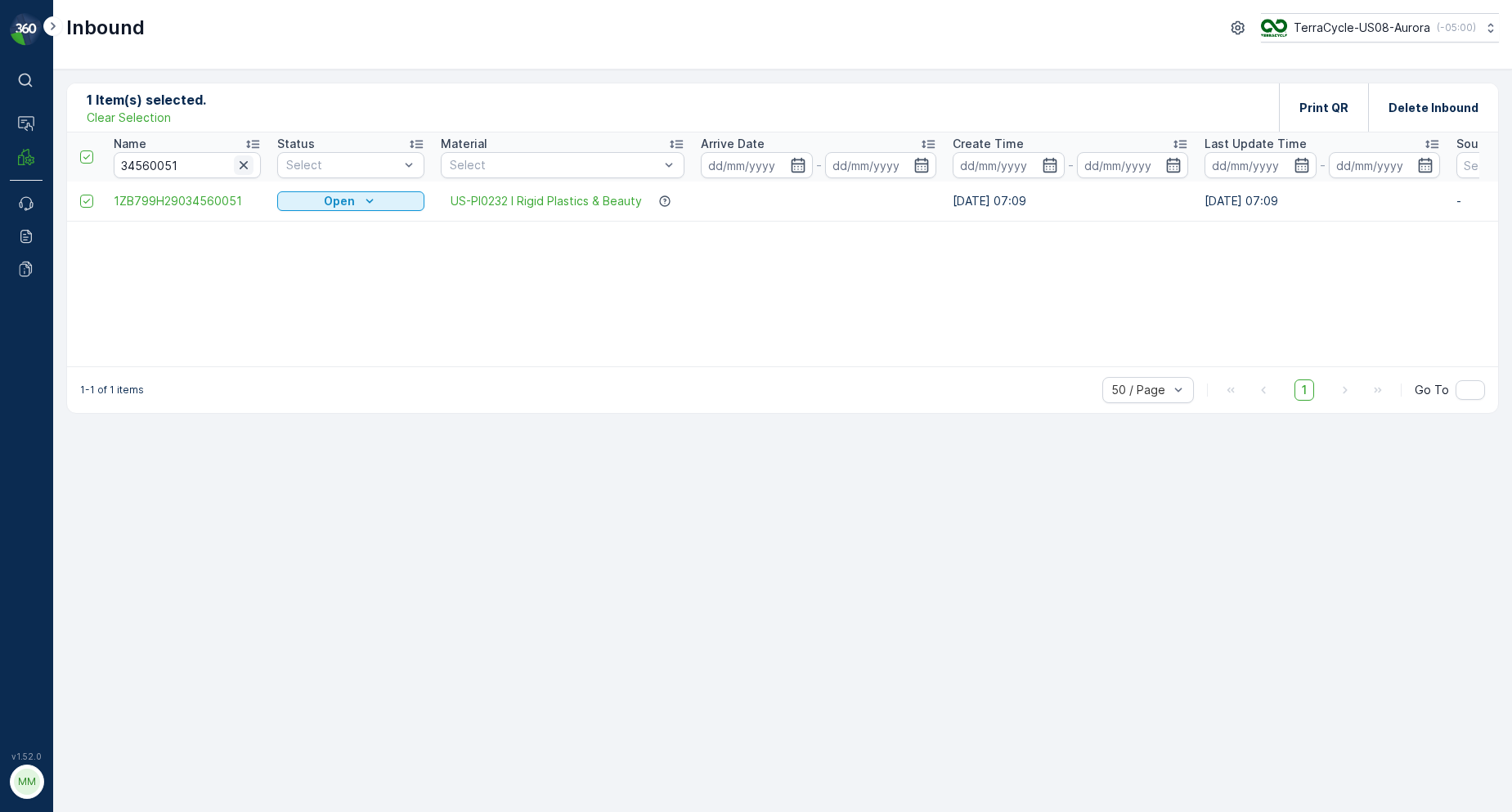
click at [247, 168] on icon "button" at bounding box center [244, 166] width 9 height 9
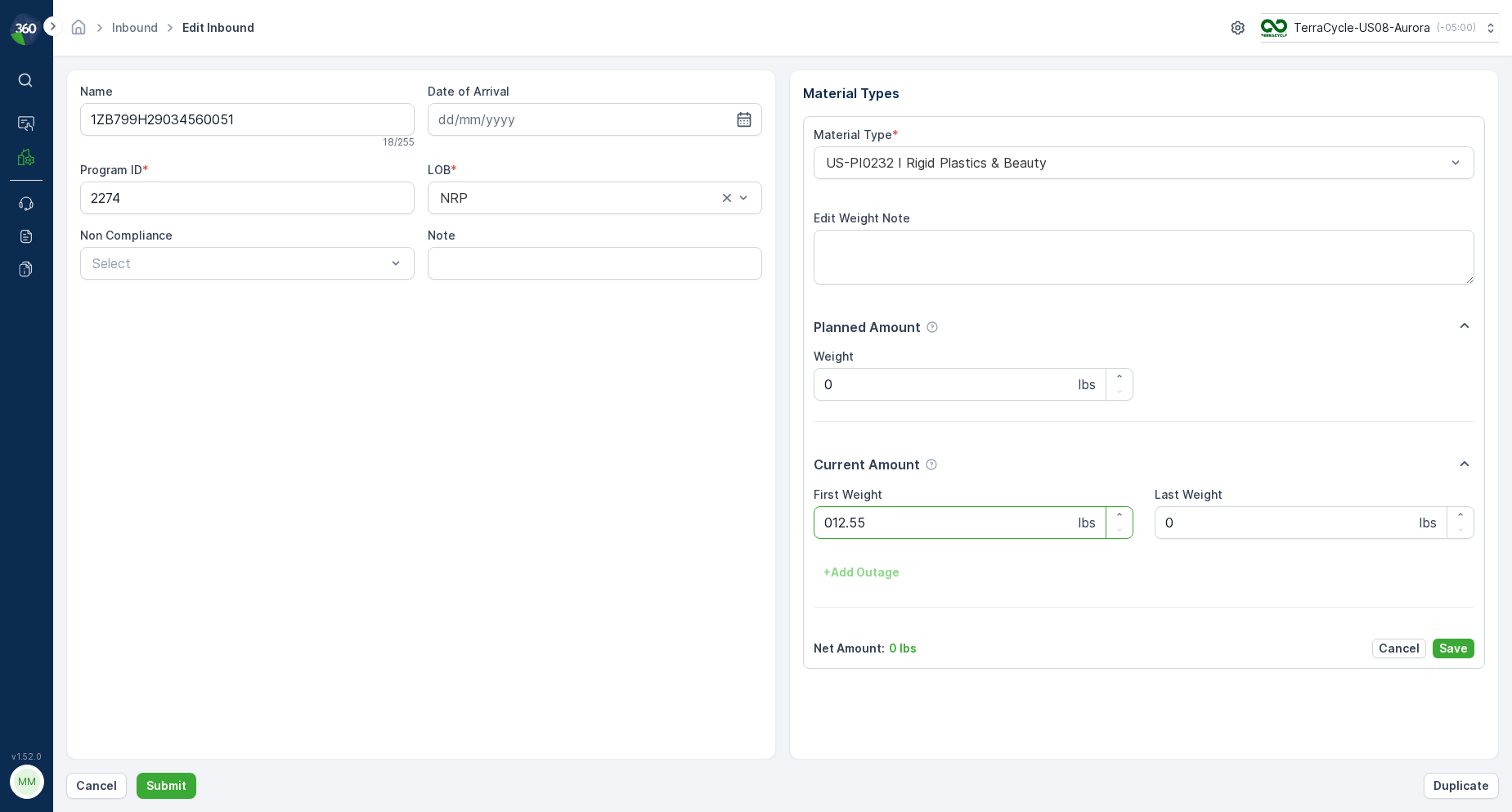
click at [137, 773] on button "Submit" at bounding box center [167, 786] width 60 height 26
click at [113, 785] on p "Cancel" at bounding box center [97, 785] width 41 height 16
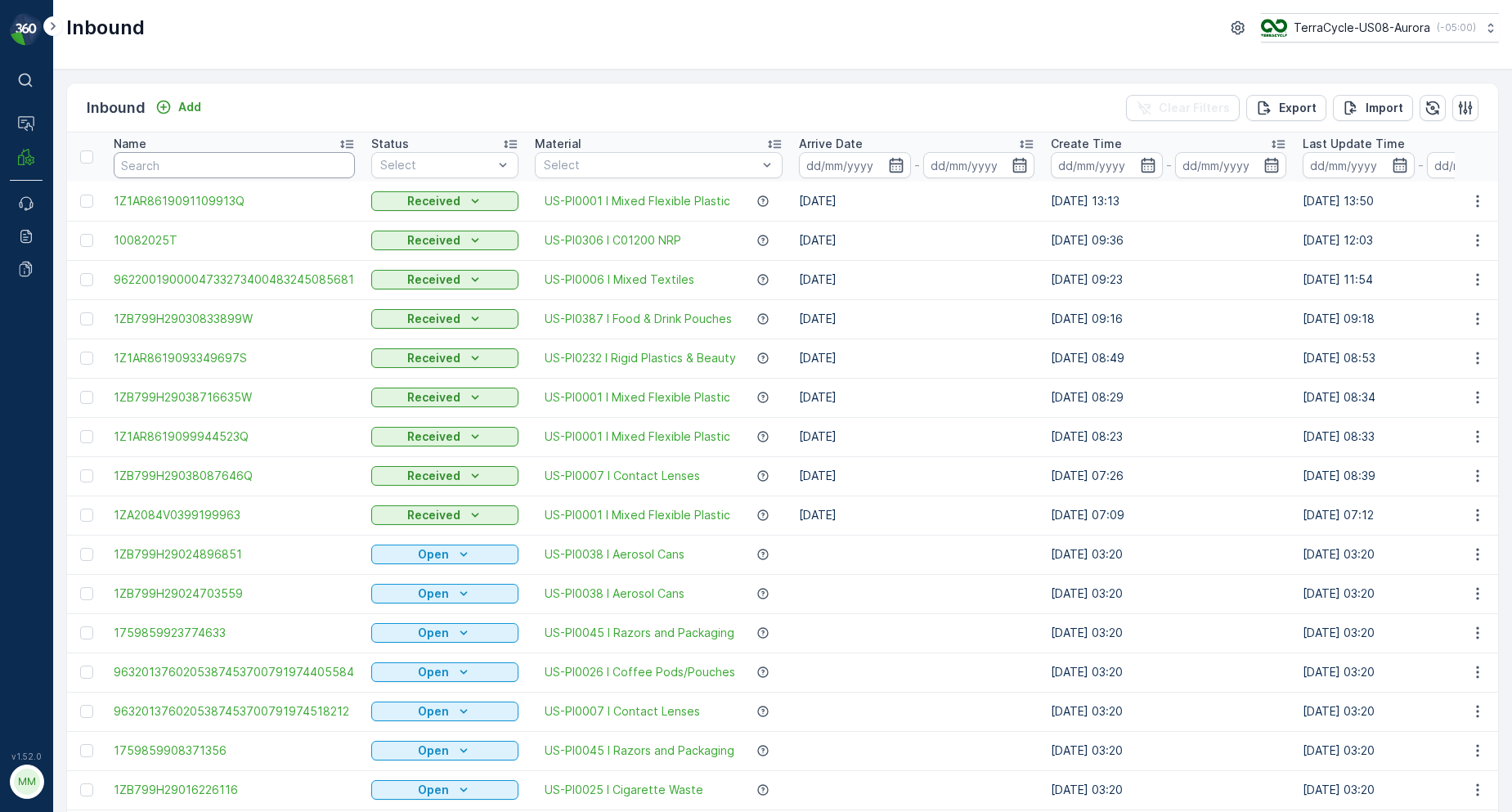
click at [162, 159] on input "text" at bounding box center [234, 165] width 241 height 26
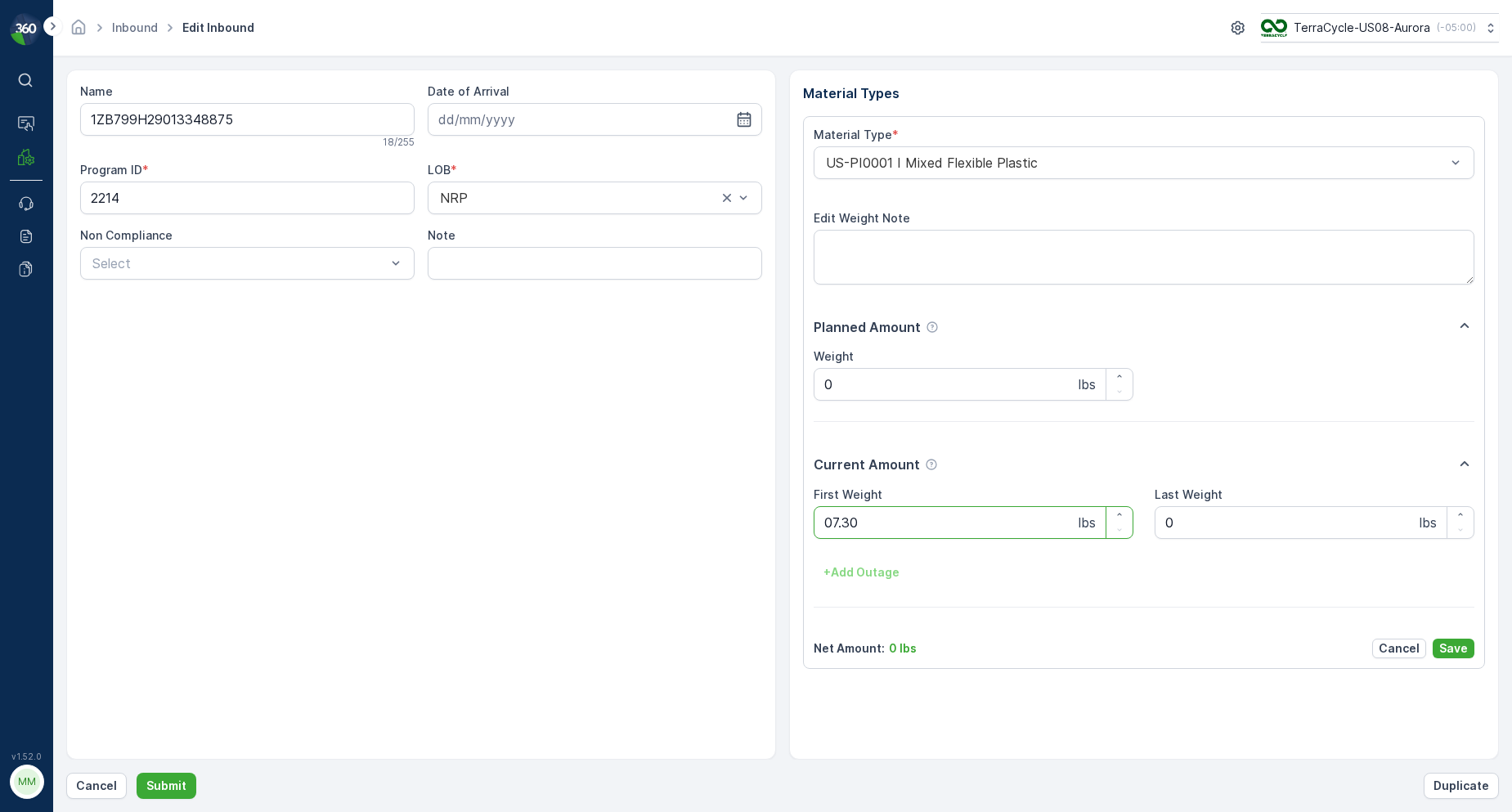
click at [137, 773] on button "Submit" at bounding box center [167, 786] width 60 height 26
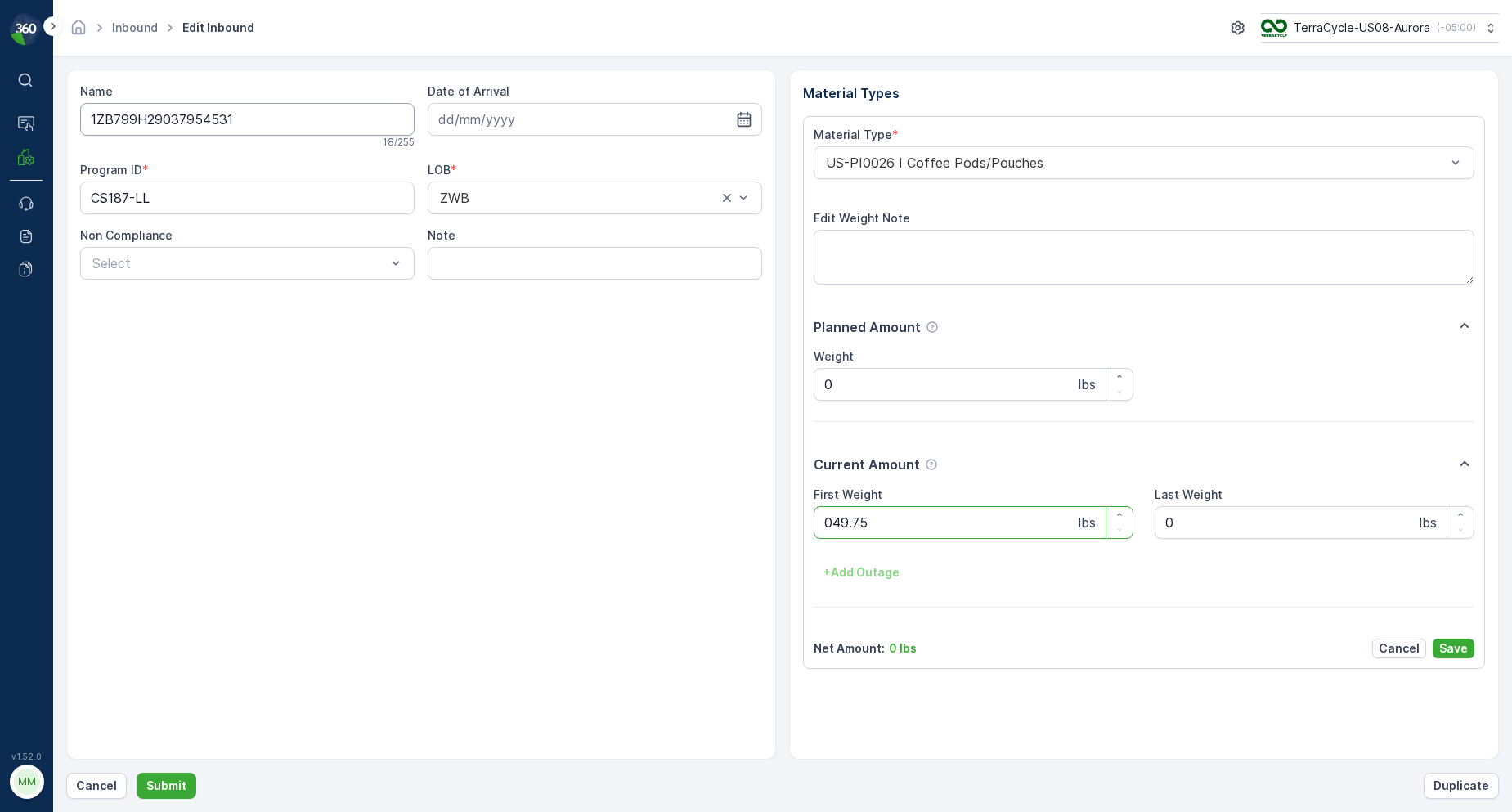
click at [137, 773] on button "Submit" at bounding box center [167, 786] width 60 height 26
click at [883, 531] on Weight "0" at bounding box center [973, 522] width 320 height 33
click at [137, 773] on button "Submit" at bounding box center [167, 786] width 60 height 26
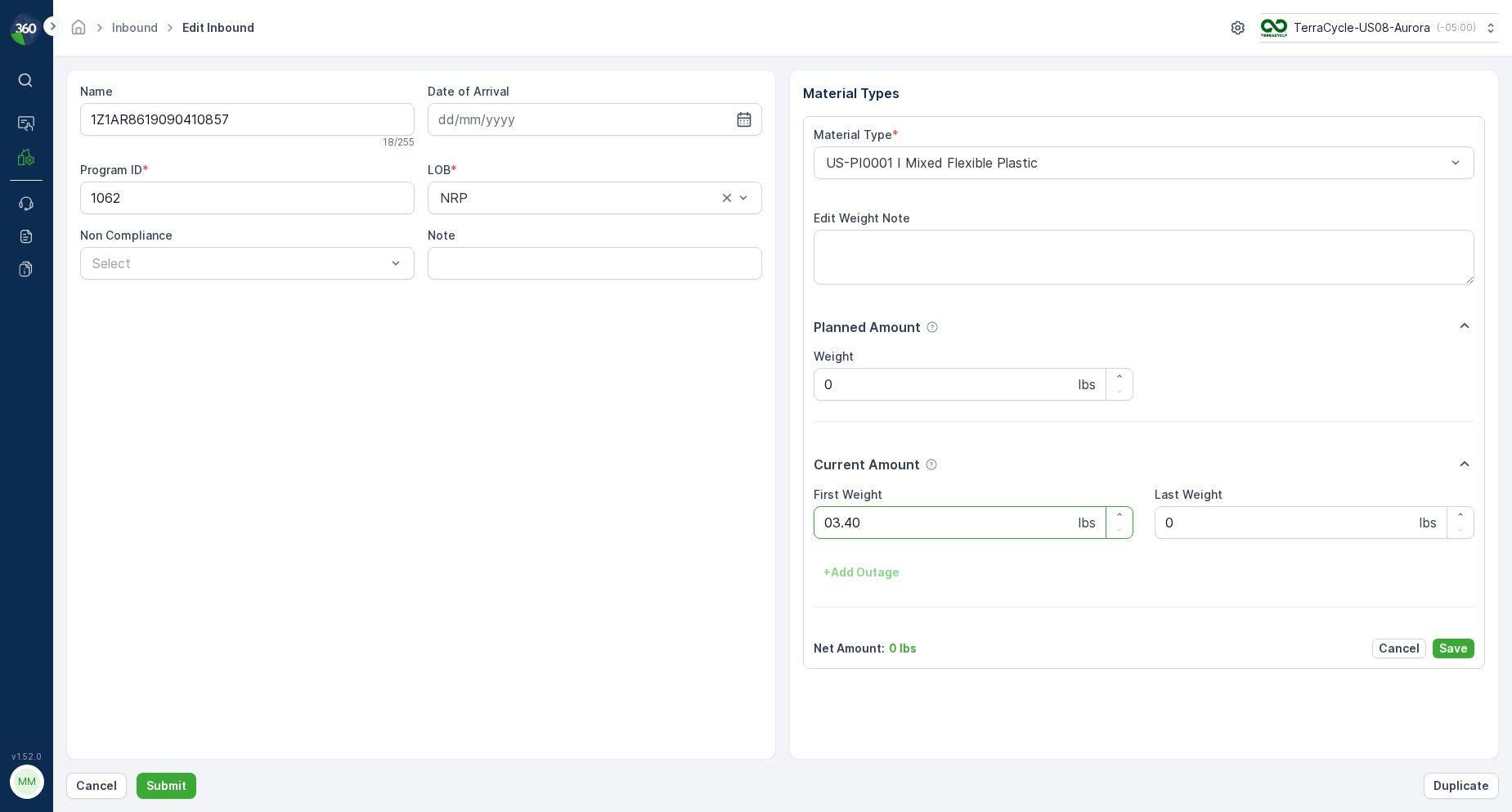
click at [137, 773] on button "Submit" at bounding box center [167, 786] width 60 height 26
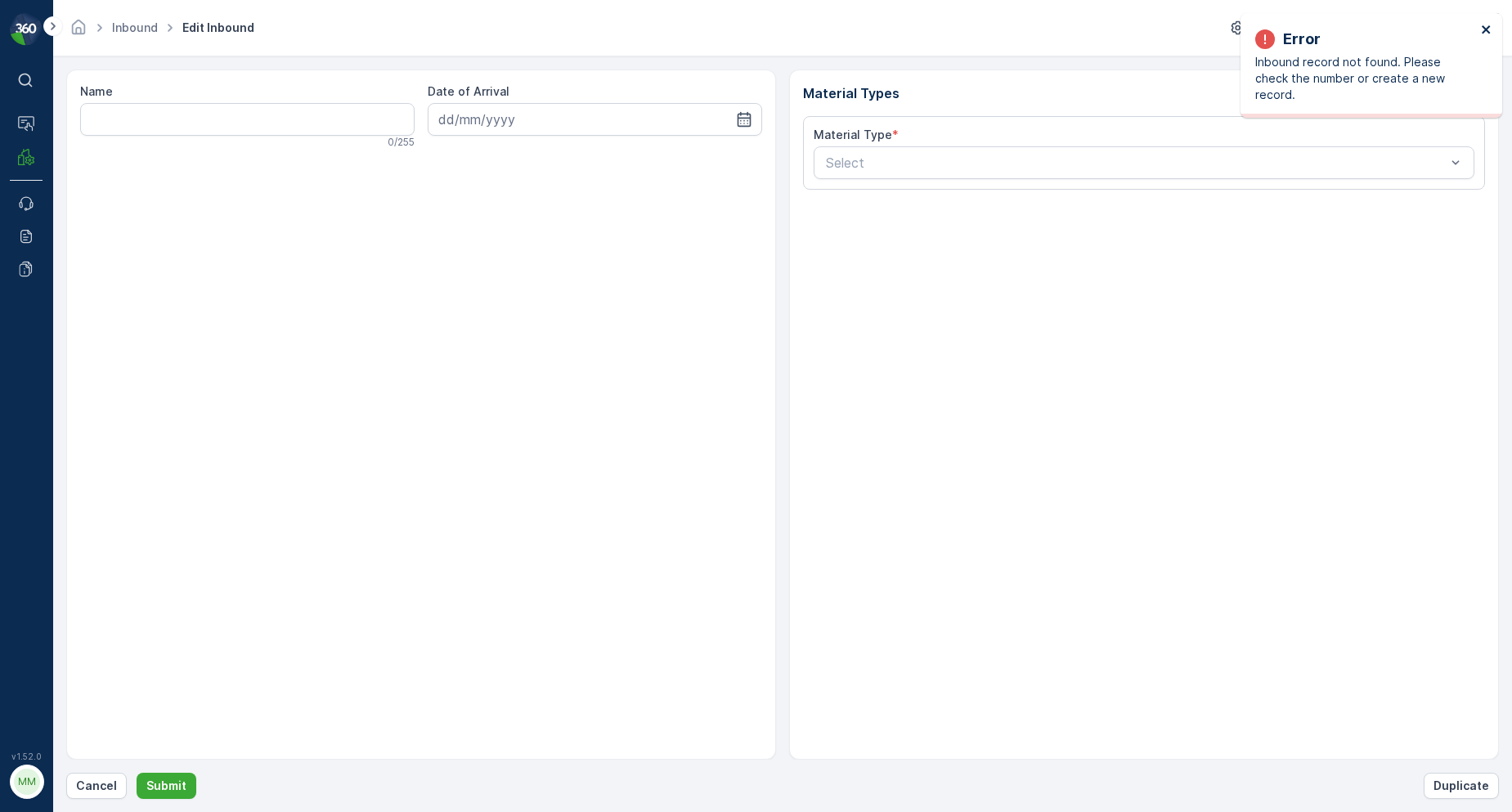
click at [1485, 30] on icon "close" at bounding box center [1486, 30] width 9 height 9
click at [107, 785] on p "Cancel" at bounding box center [97, 785] width 41 height 16
click at [1481, 34] on icon "close" at bounding box center [1486, 29] width 11 height 13
click at [104, 782] on p "Cancel" at bounding box center [97, 785] width 41 height 16
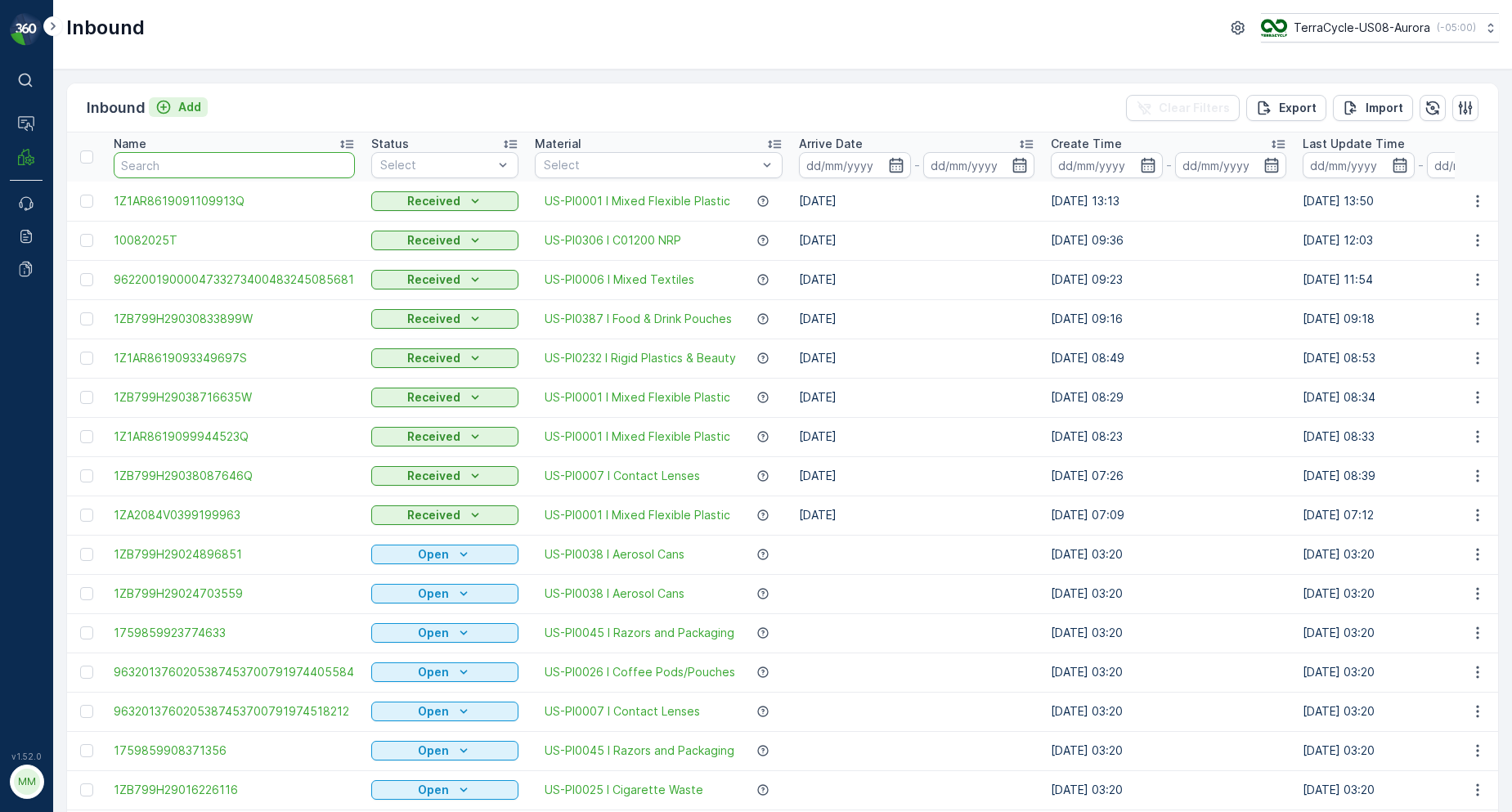
click at [162, 110] on icon "Add" at bounding box center [163, 107] width 16 height 16
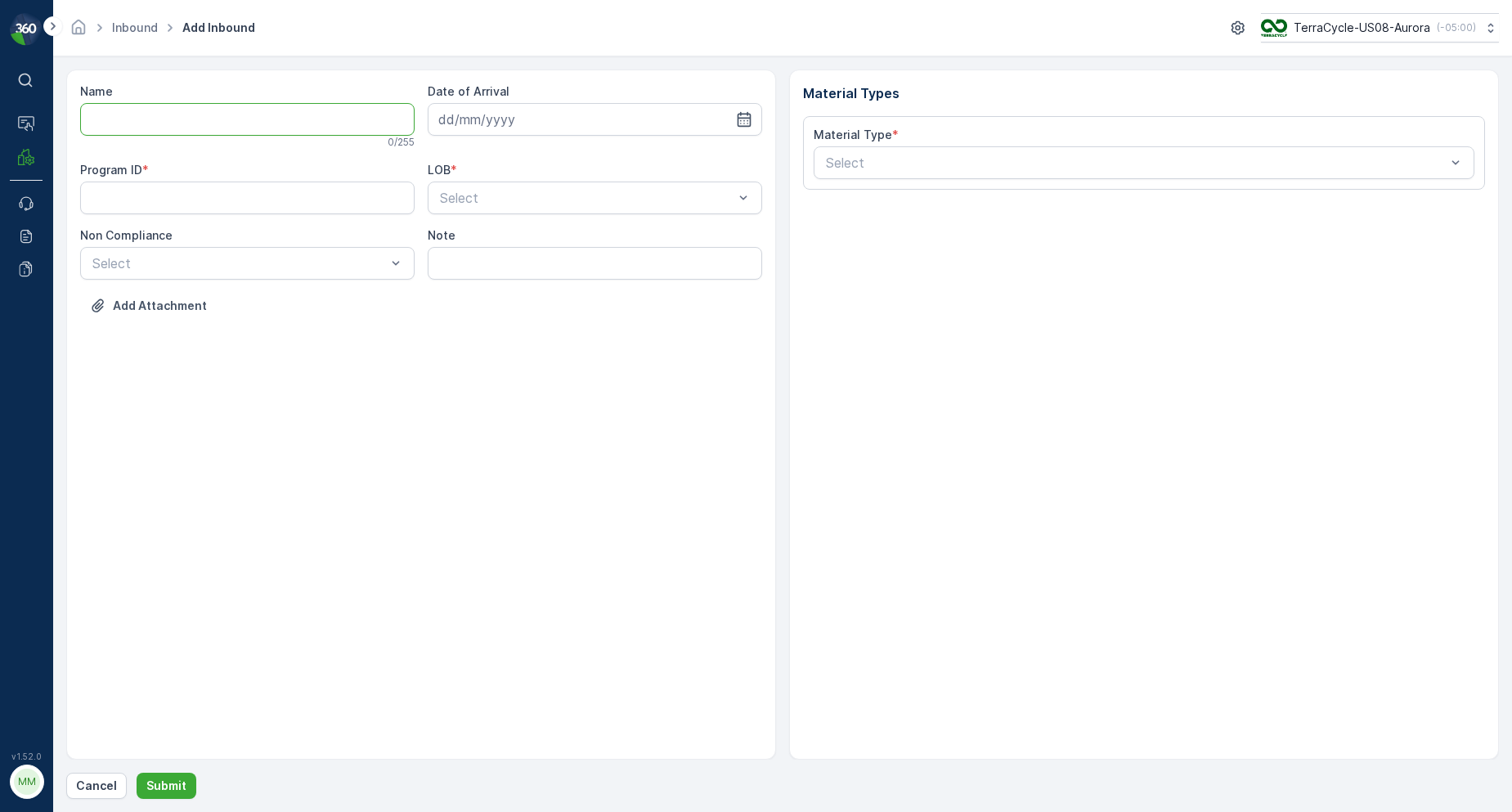
click at [162, 110] on input "Name" at bounding box center [247, 119] width 334 height 33
type input "1ZE899599094928047"
click at [137, 773] on button "Submit" at bounding box center [167, 786] width 60 height 26
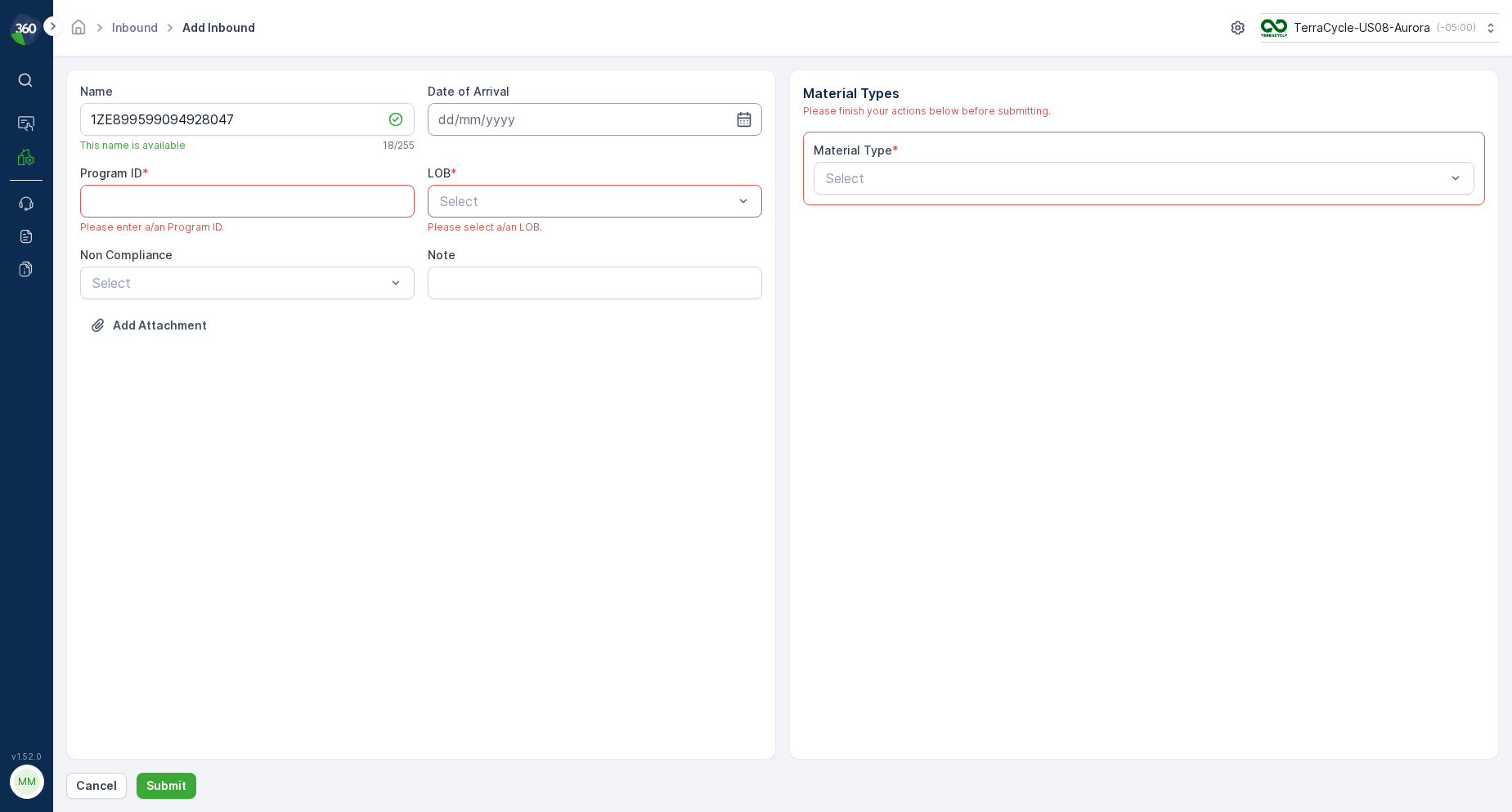
click at [636, 115] on input at bounding box center [594, 119] width 334 height 33
click at [551, 252] on div "8" at bounding box center [544, 256] width 26 height 26
type input "[DATE]"
click at [466, 265] on span "ZWB" at bounding box center [452, 269] width 29 height 15
click at [216, 296] on div "Select" at bounding box center [247, 283] width 334 height 33
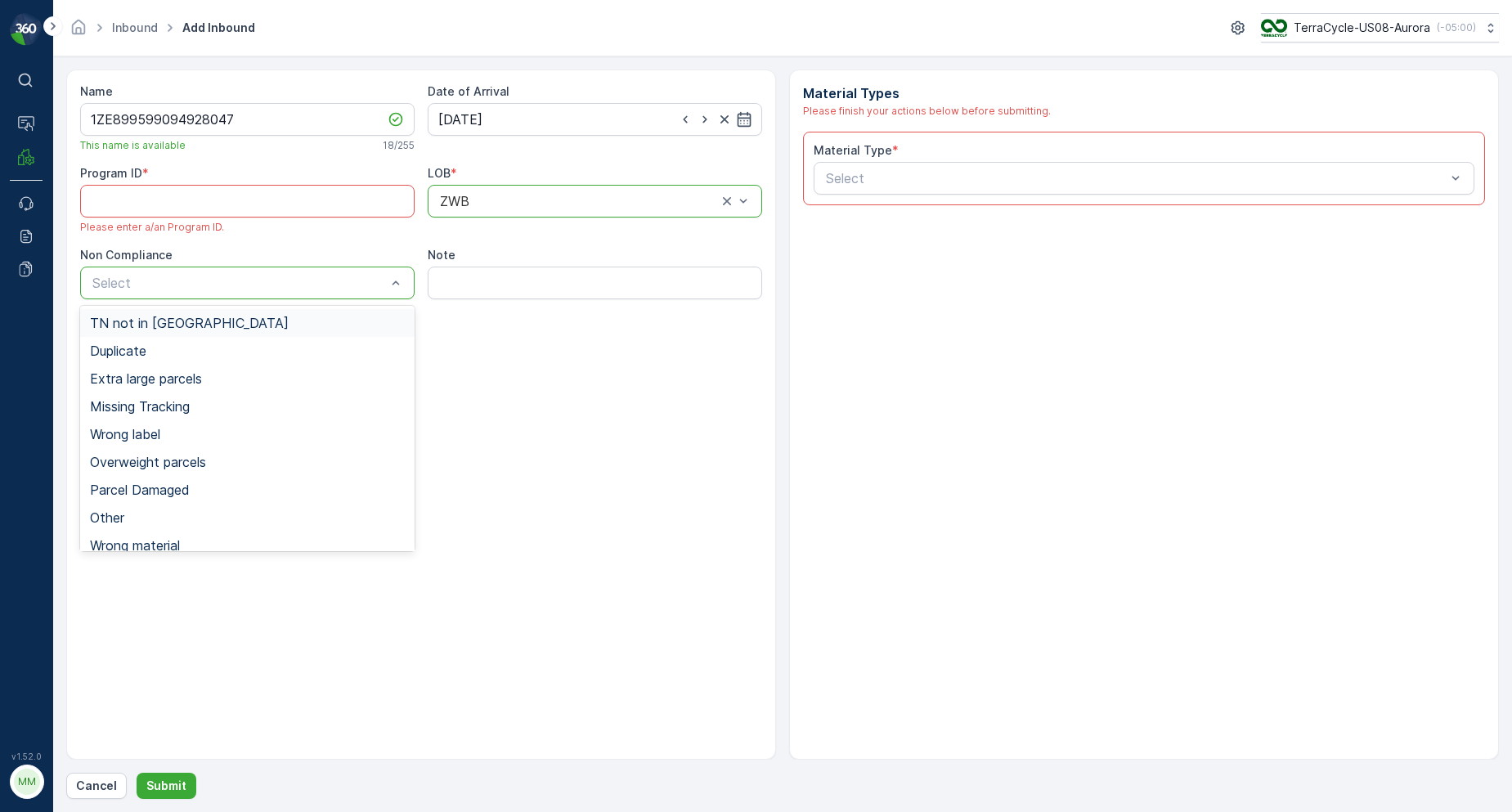
click at [129, 321] on span "TN not in [GEOGRAPHIC_DATA]" at bounding box center [189, 322] width 198 height 15
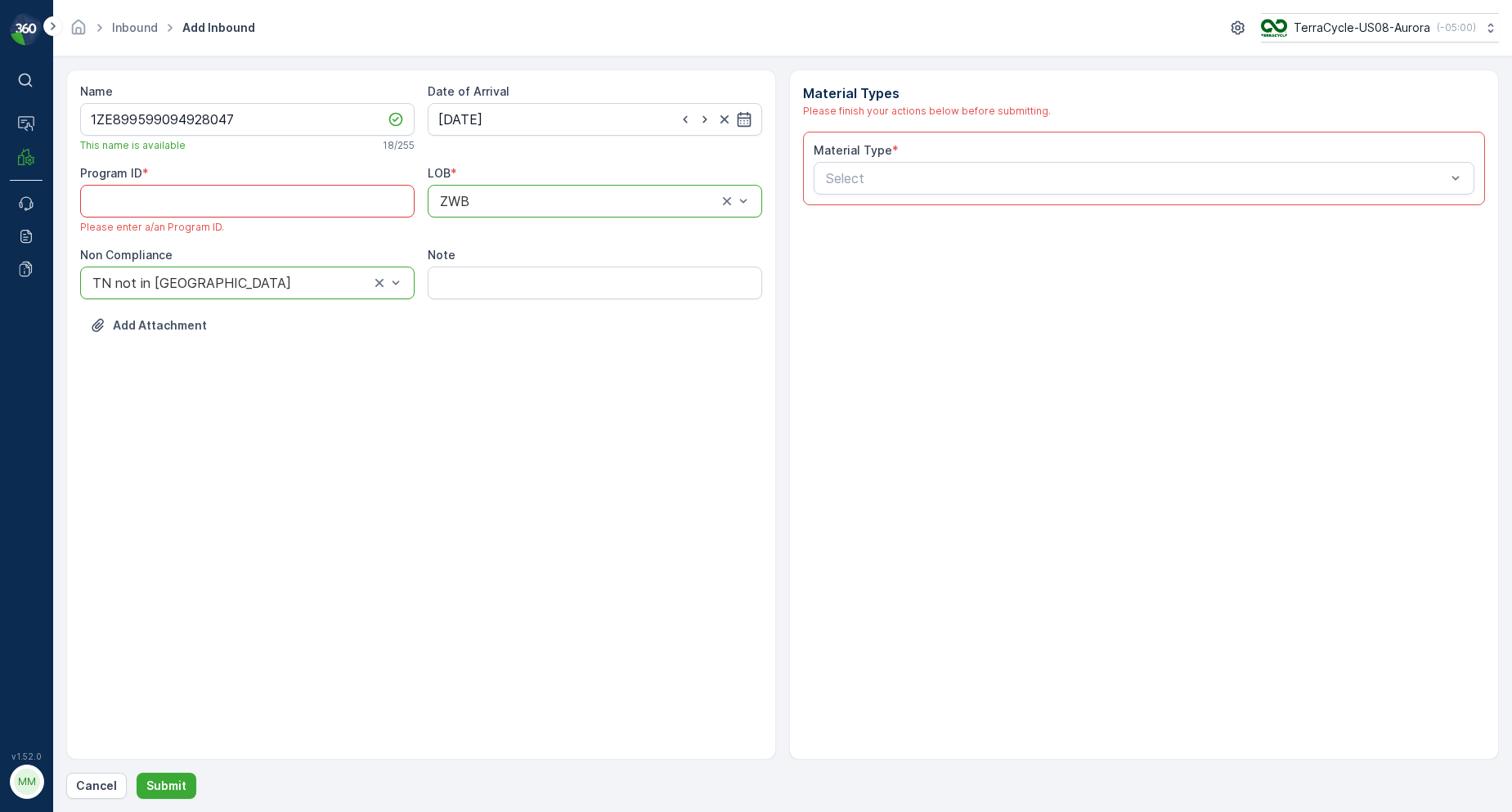
click at [222, 193] on ID "Program ID" at bounding box center [247, 201] width 334 height 33
paste ID "CS284"
type ID "CS284"
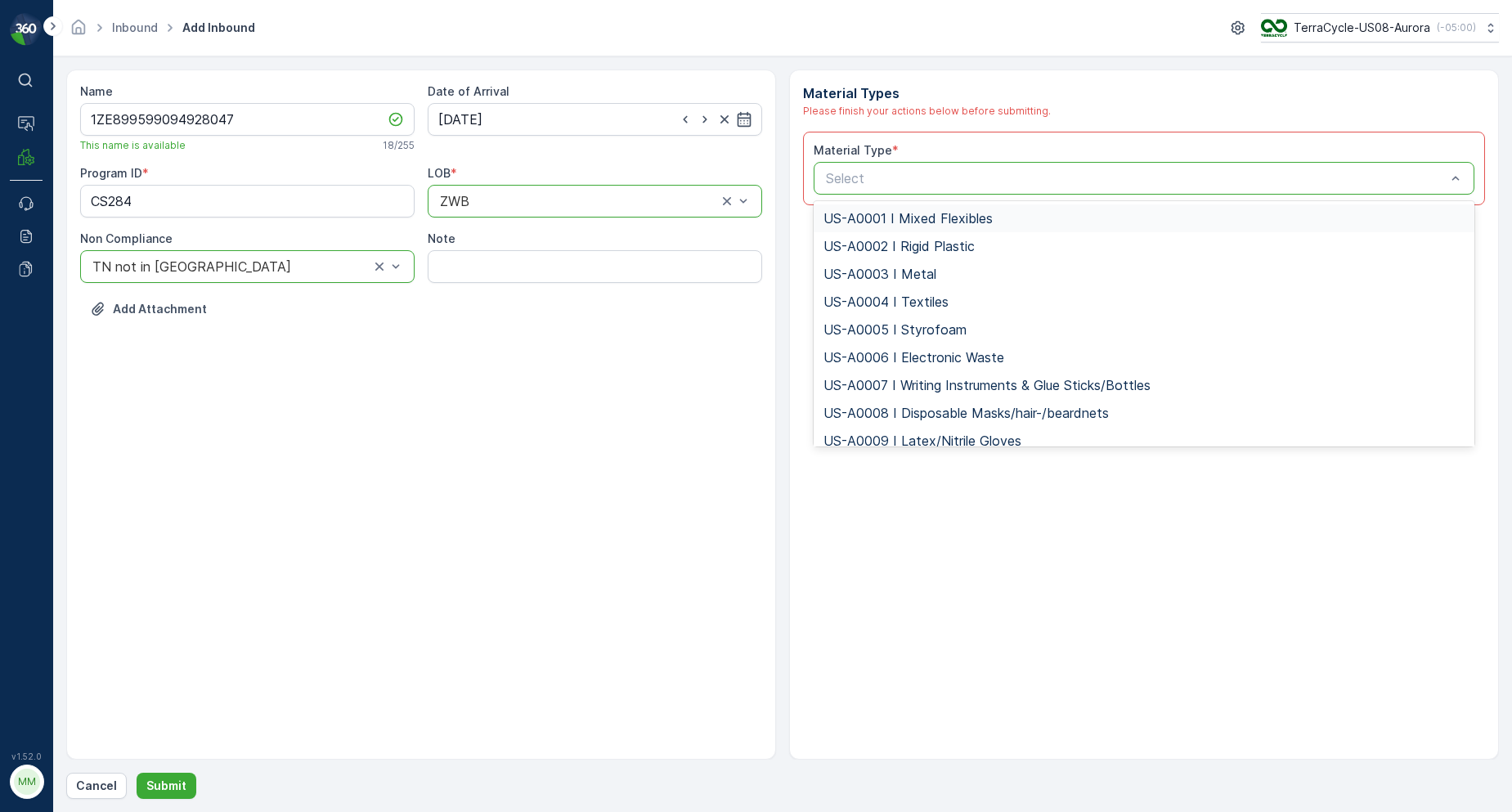
type input "US-PI0139 I Gloves & Safety"
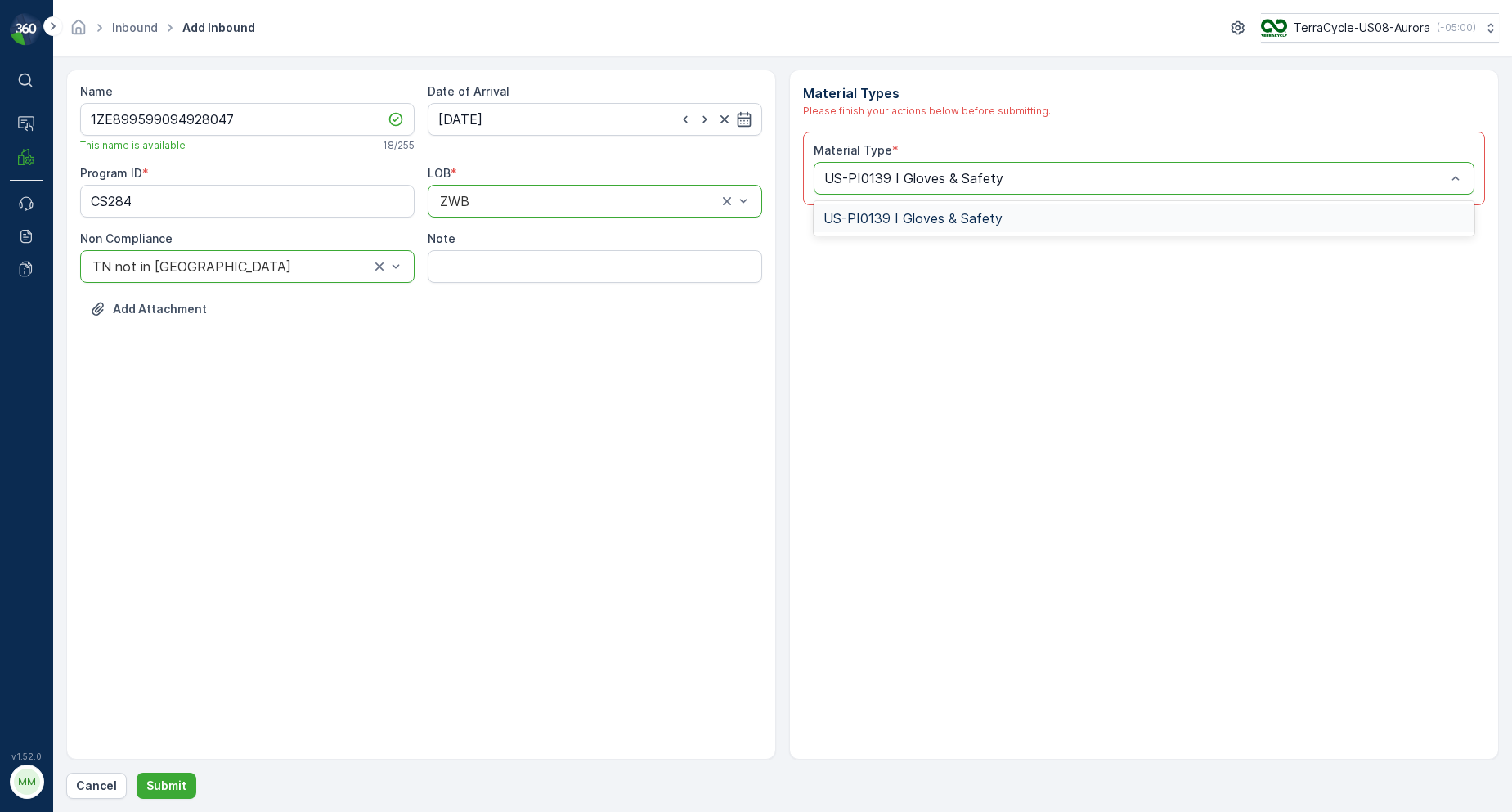
click at [870, 213] on span "US-PI0139 I Gloves & Safety" at bounding box center [913, 218] width 180 height 15
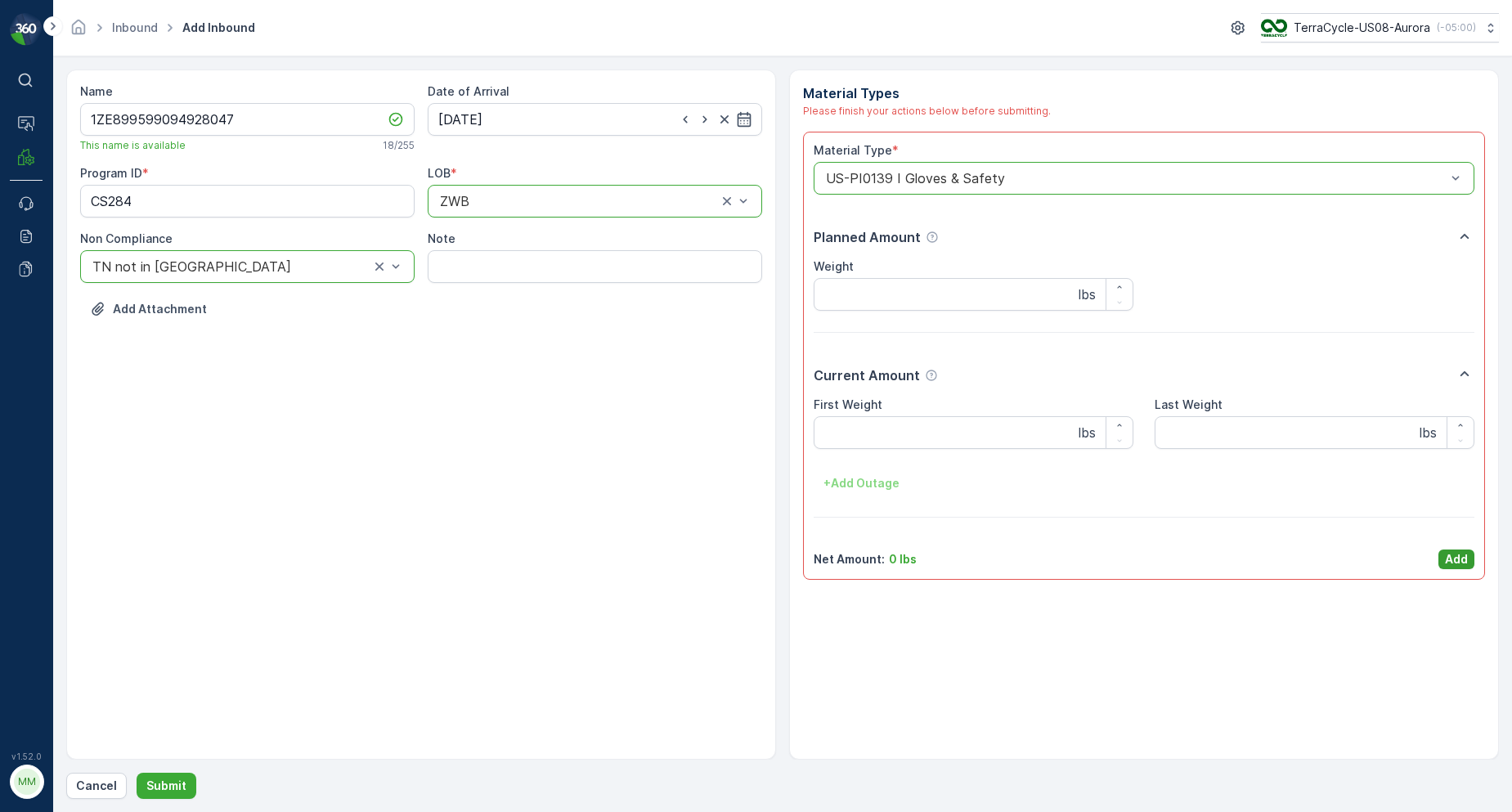
click at [1450, 566] on p "Add" at bounding box center [1456, 559] width 23 height 16
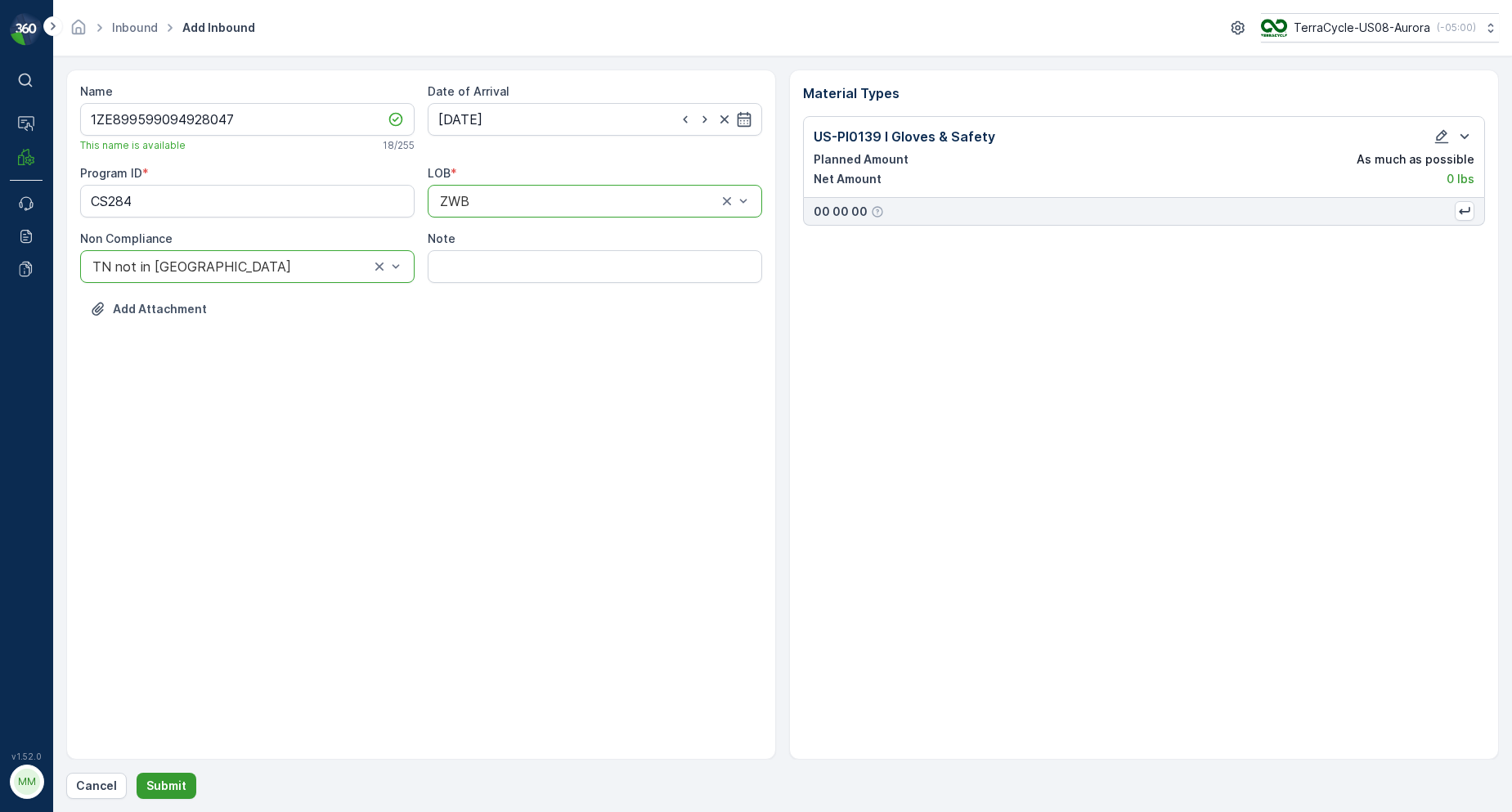
click at [170, 785] on p "Submit" at bounding box center [166, 785] width 40 height 16
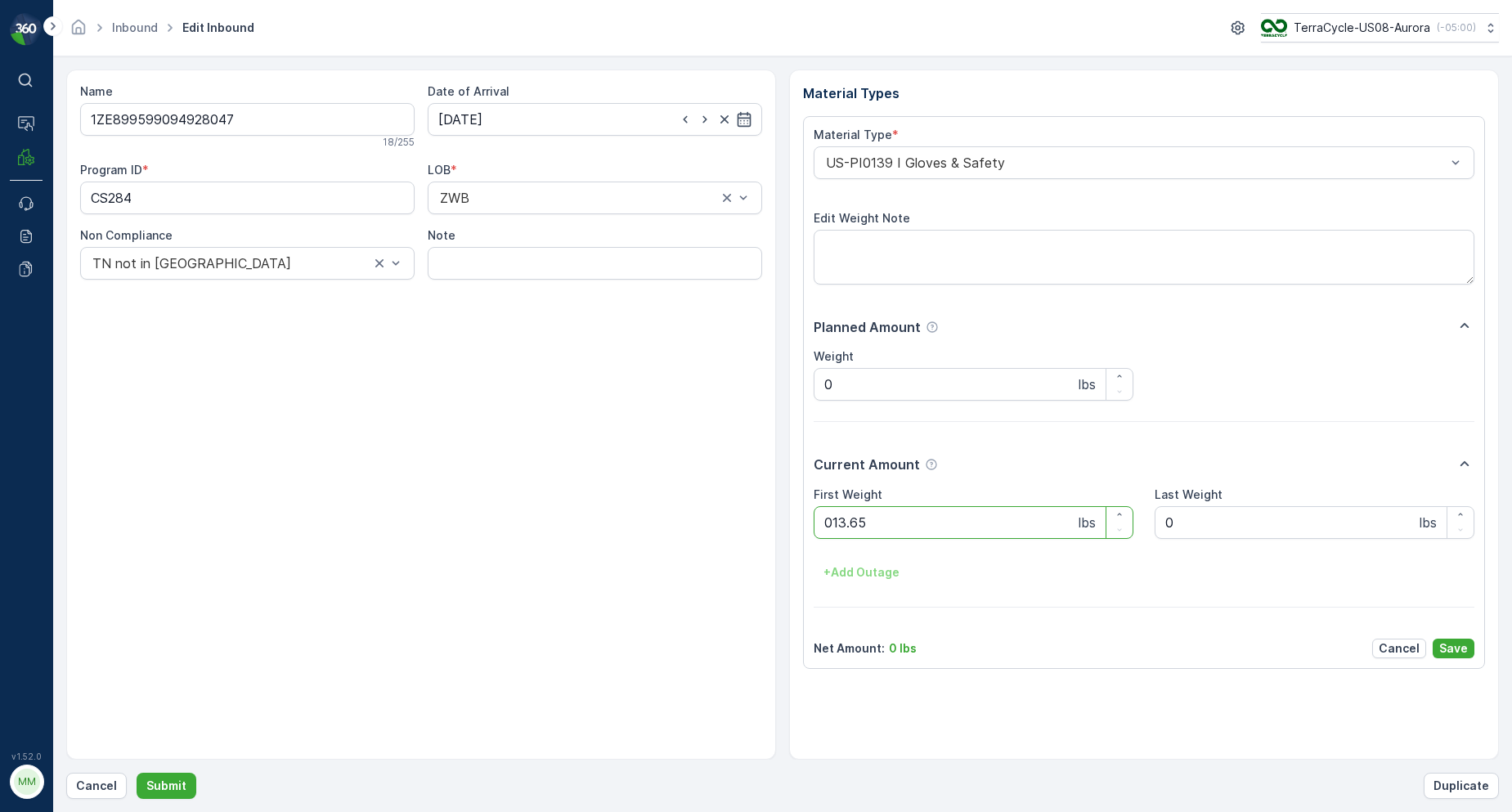
click at [137, 773] on button "Submit" at bounding box center [167, 786] width 60 height 26
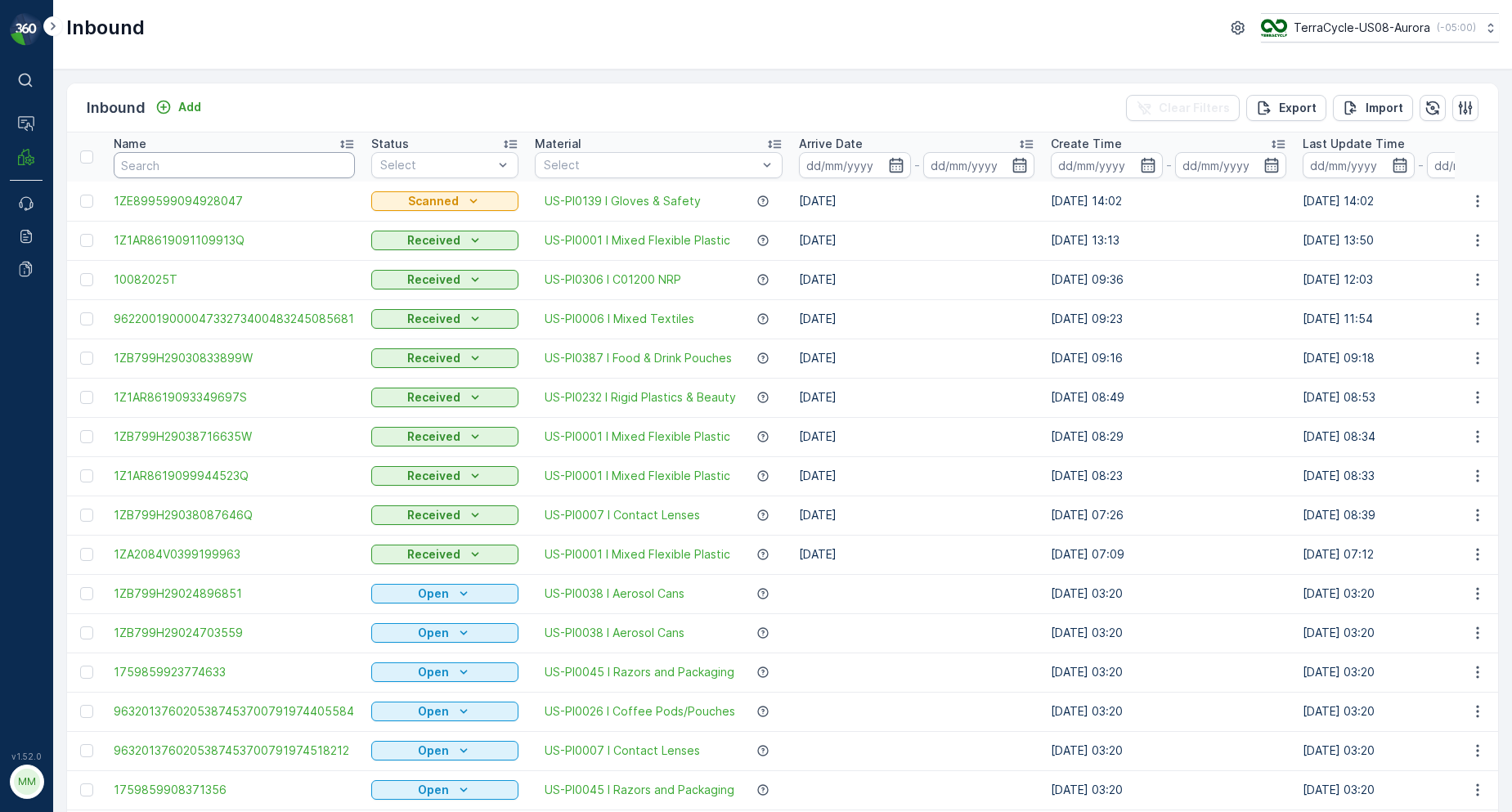
click at [198, 158] on input "text" at bounding box center [234, 165] width 241 height 26
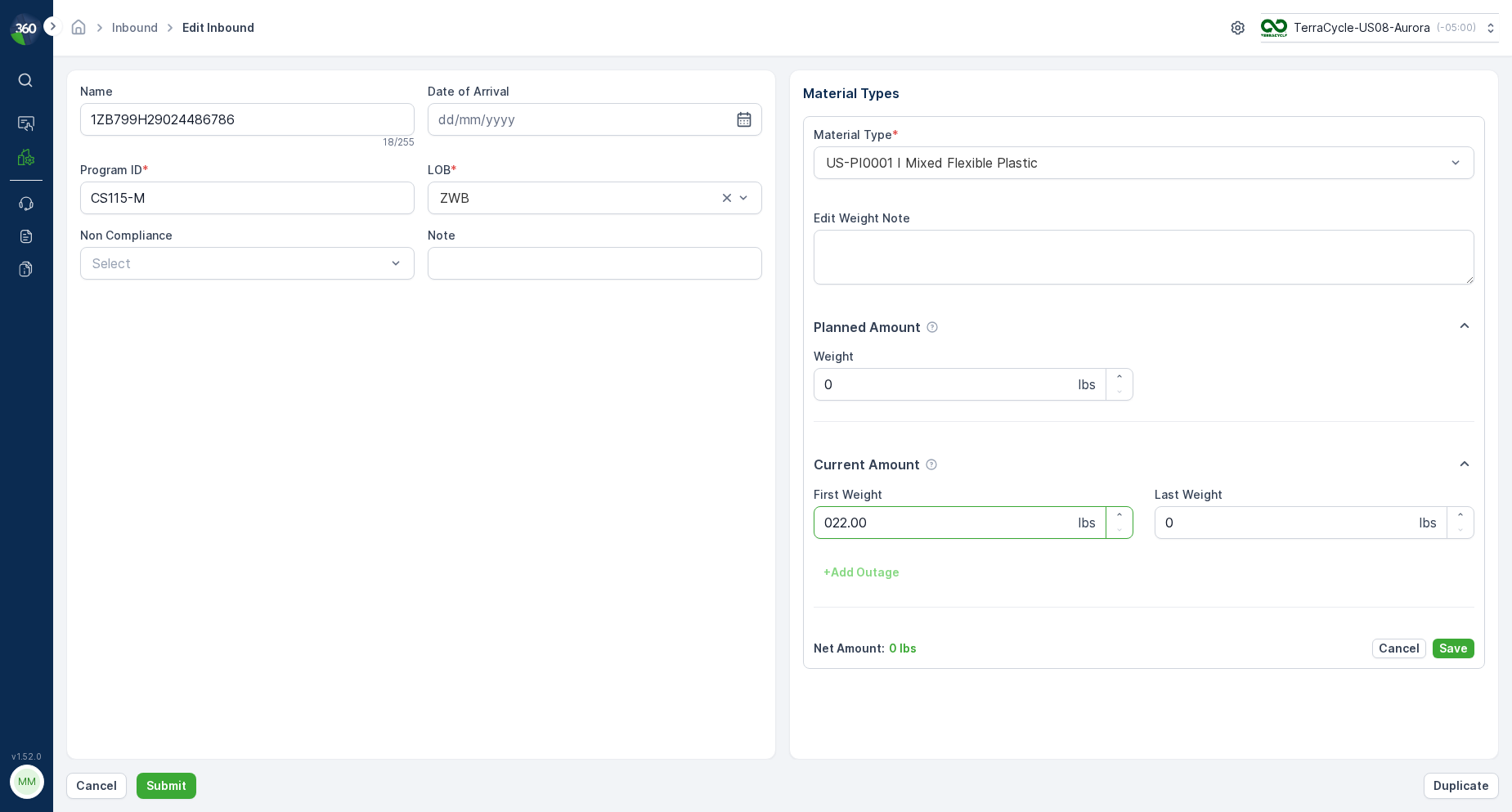
click at [137, 773] on button "Submit" at bounding box center [167, 786] width 60 height 26
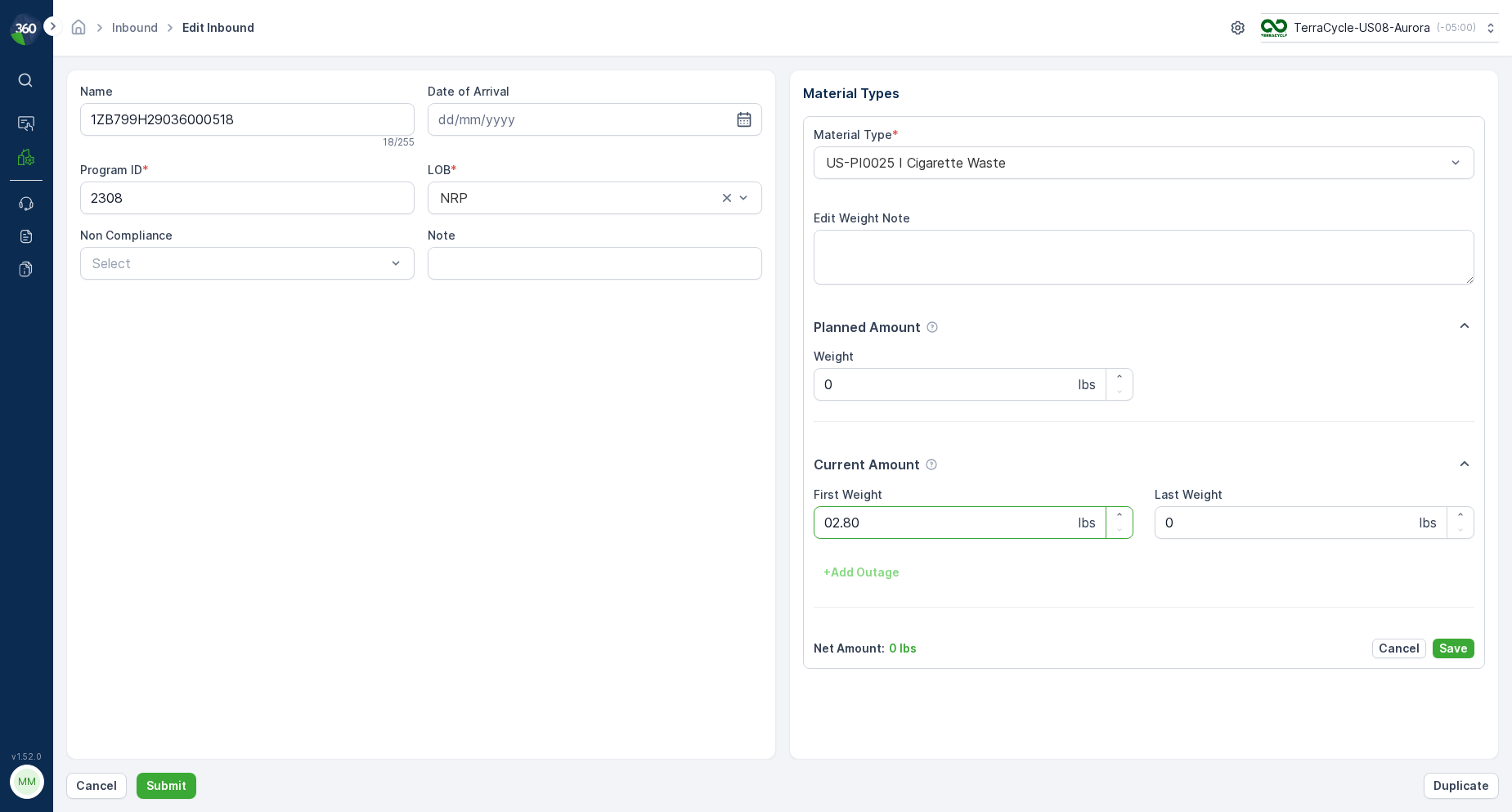
click at [137, 773] on button "Submit" at bounding box center [167, 786] width 60 height 26
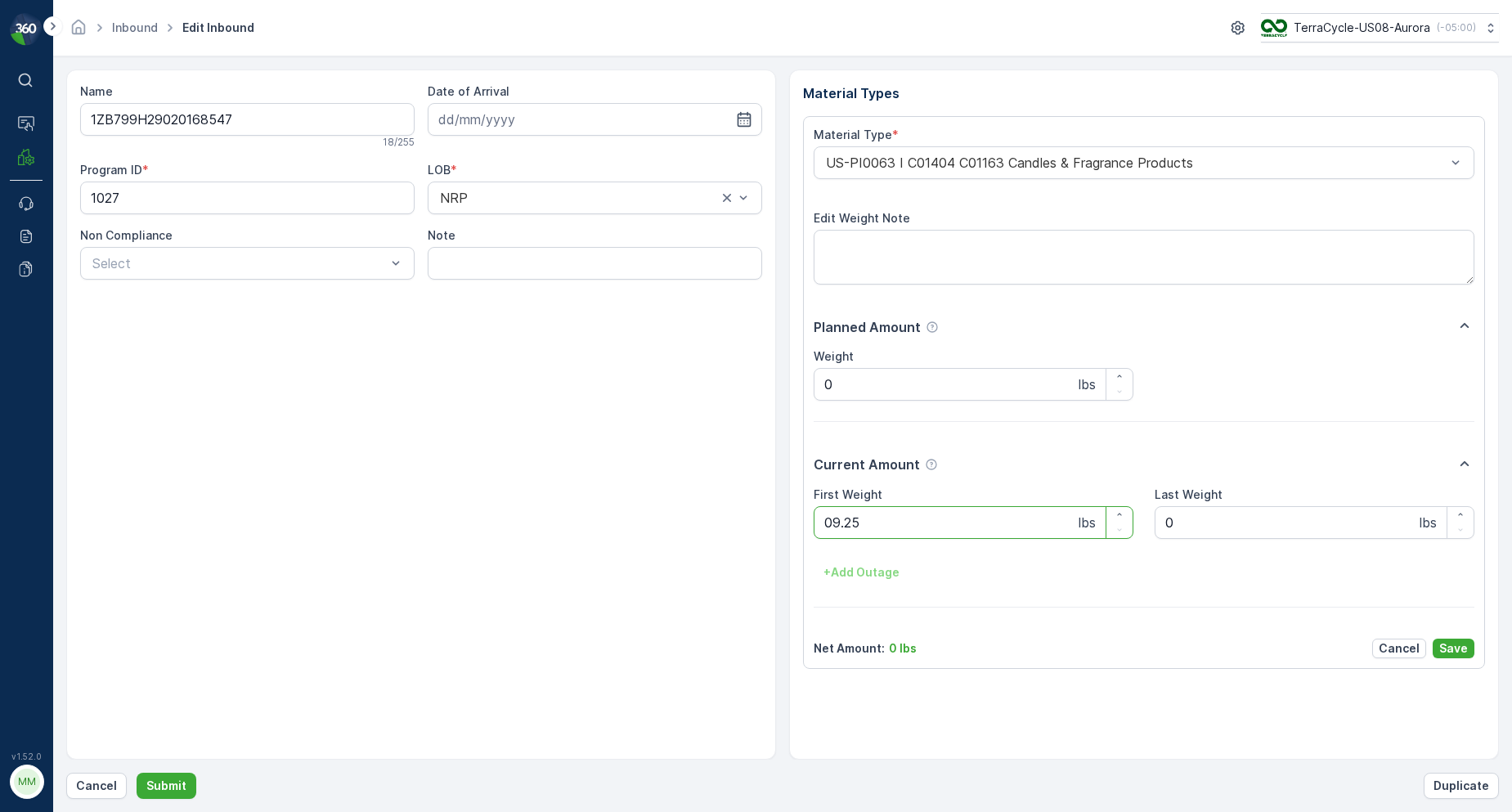
click at [137, 773] on button "Submit" at bounding box center [167, 786] width 60 height 26
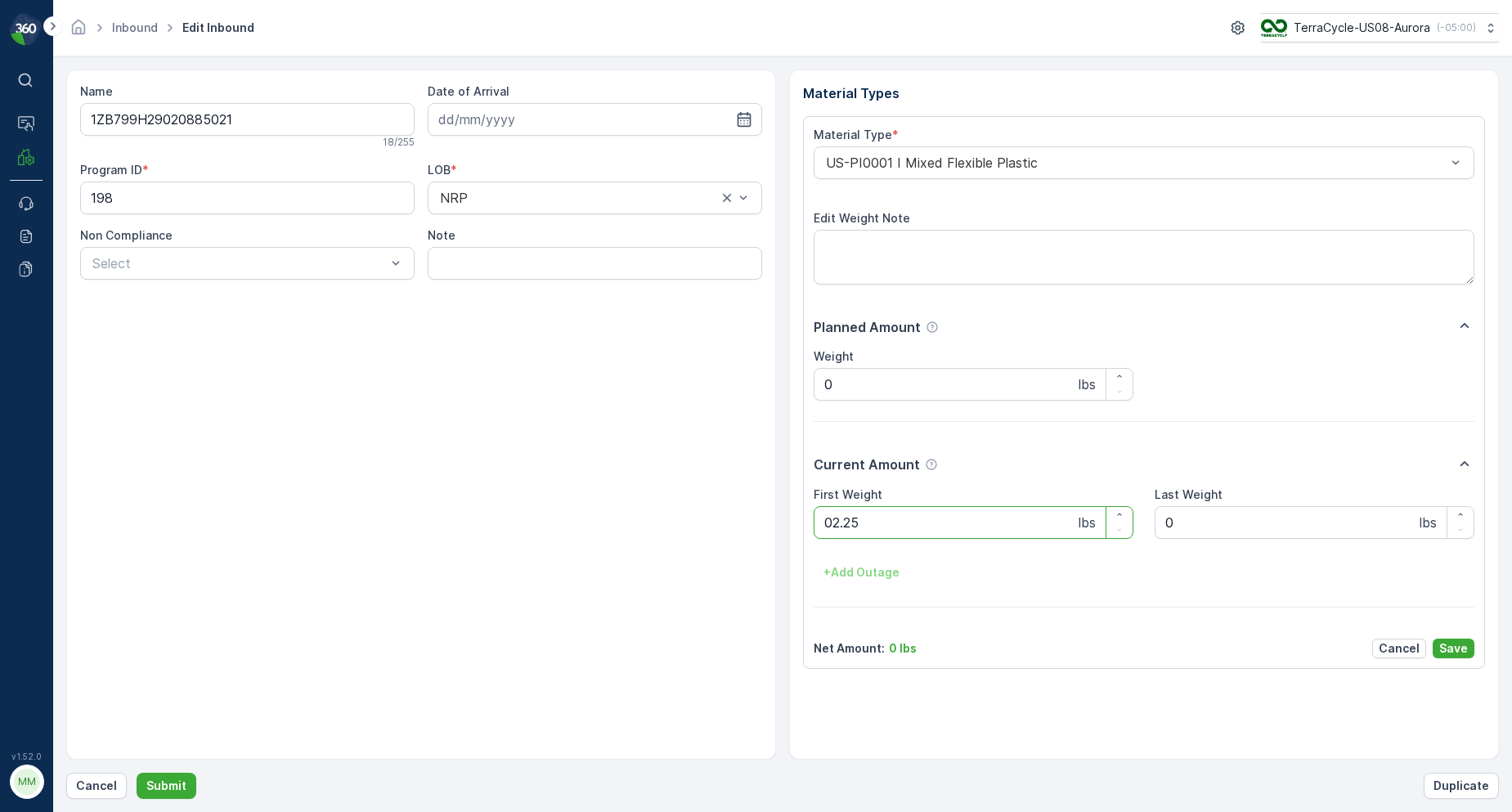
click at [137, 773] on button "Submit" at bounding box center [167, 786] width 60 height 26
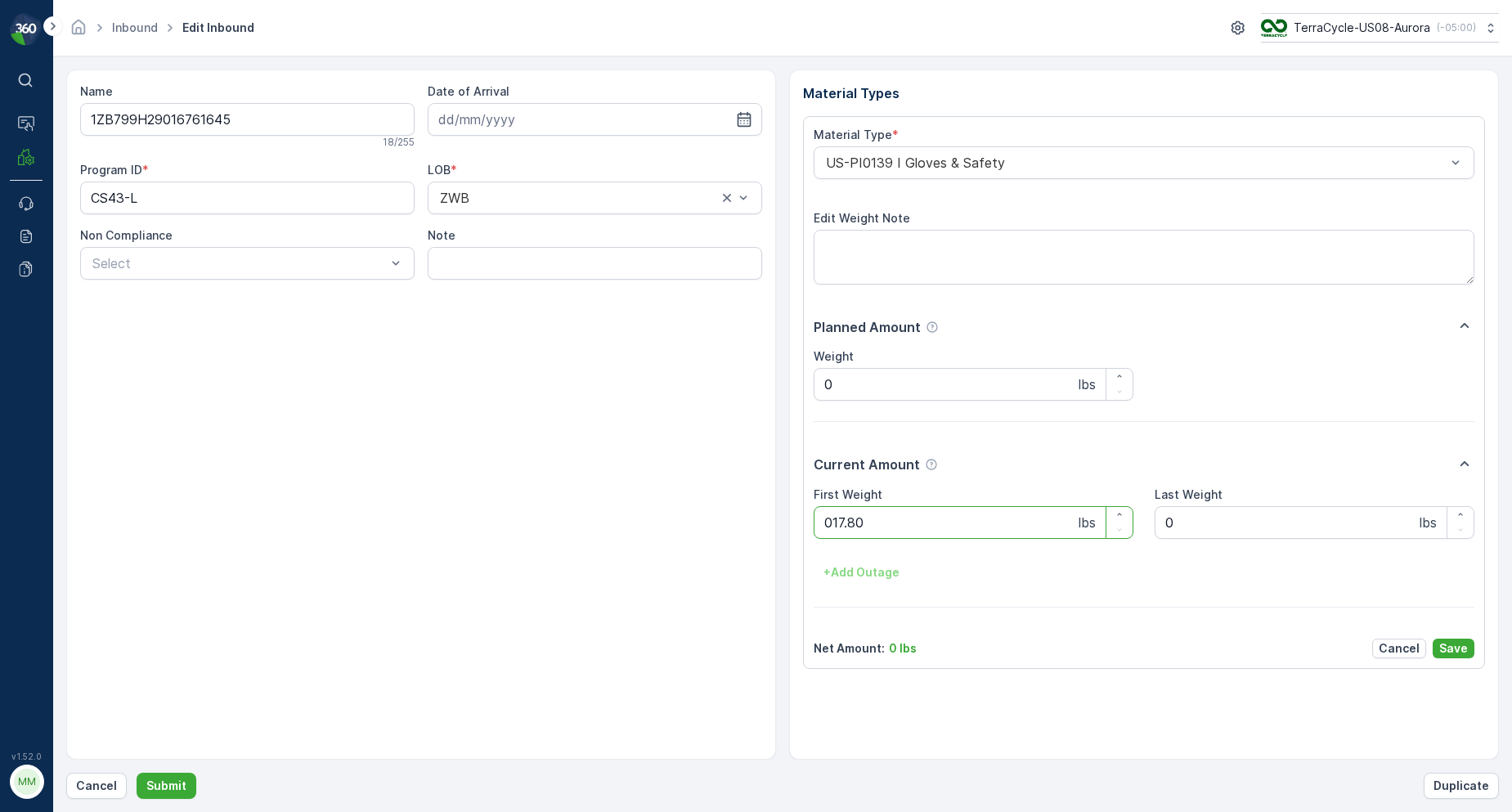
click at [137, 773] on button "Submit" at bounding box center [167, 786] width 60 height 26
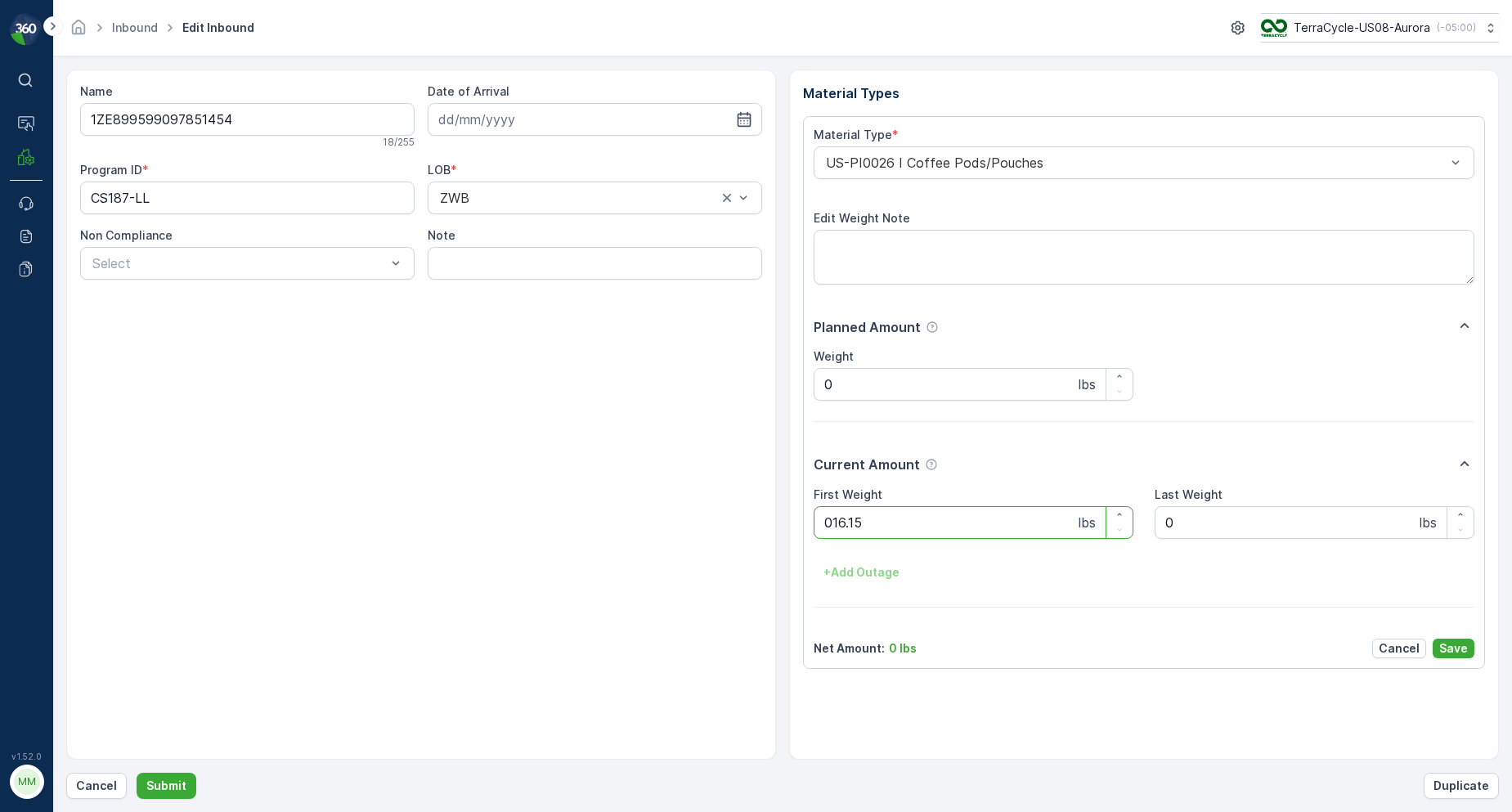
click at [137, 773] on button "Submit" at bounding box center [167, 786] width 60 height 26
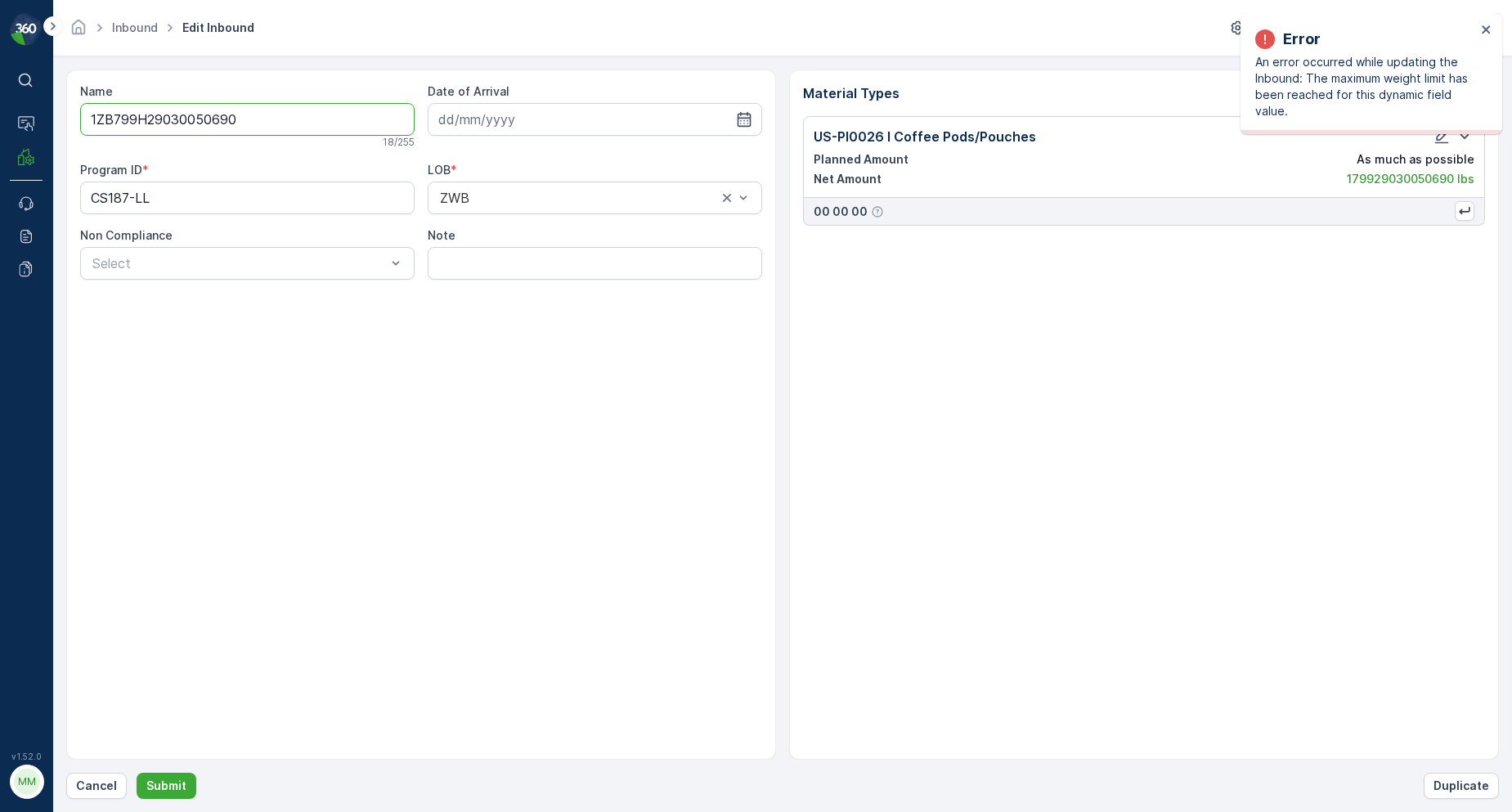
click at [1480, 25] on div "Error An error occurred while updating the Inbound: The maximum weight limit ha…" at bounding box center [1366, 74] width 230 height 101
click at [1485, 33] on icon "close" at bounding box center [1486, 29] width 11 height 13
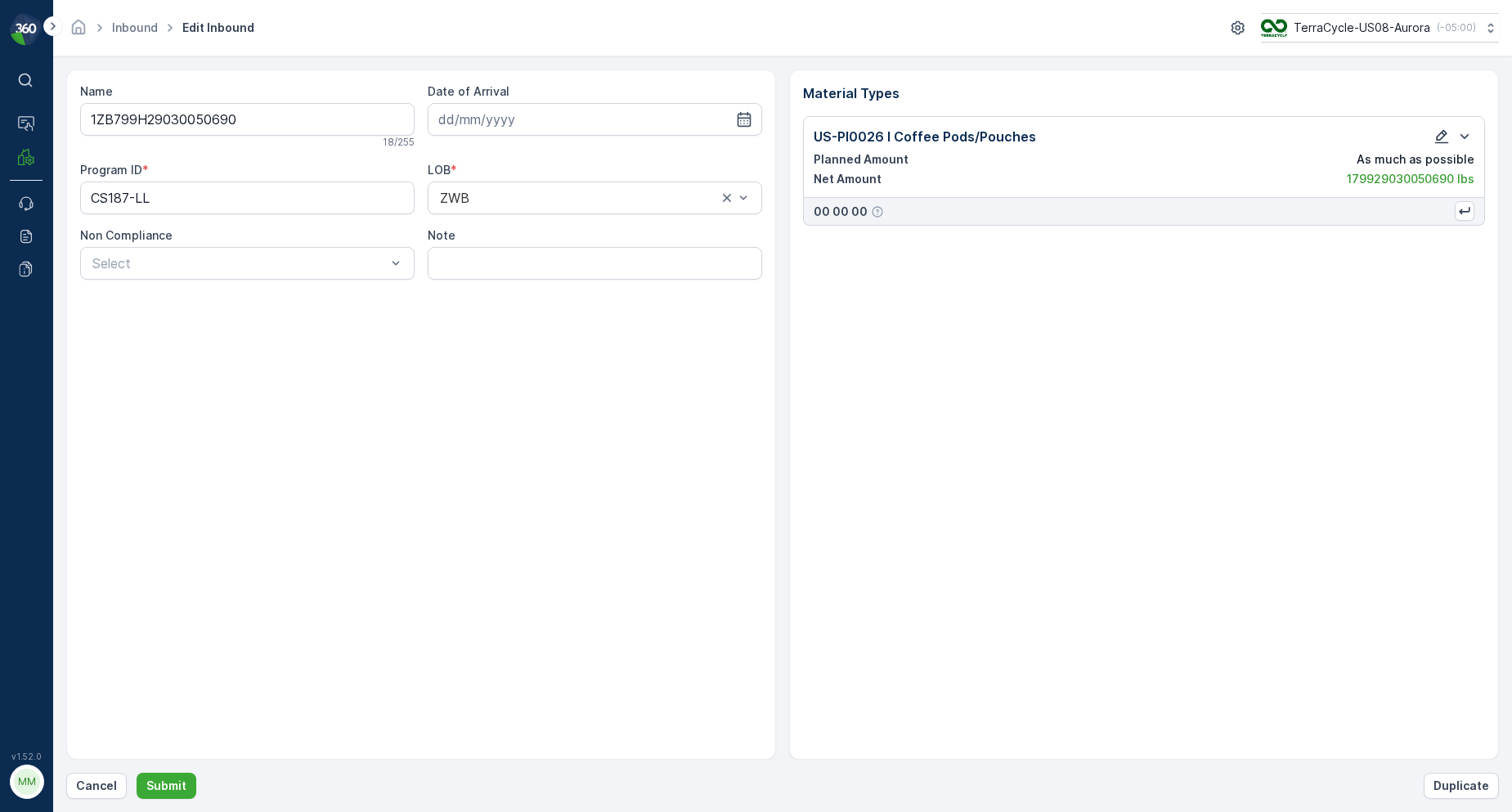
click at [1442, 131] on icon "button" at bounding box center [1442, 136] width 16 height 16
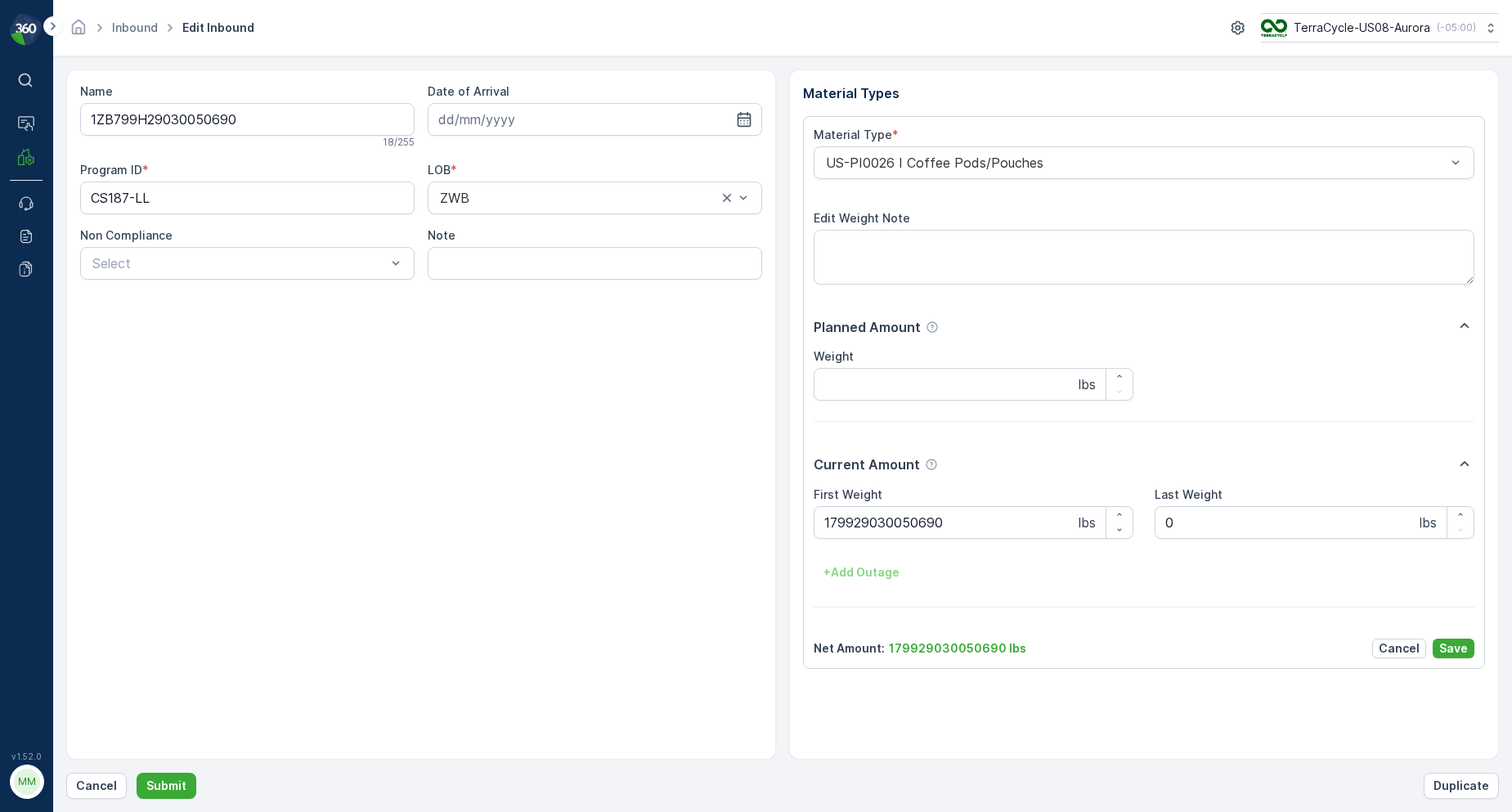
click at [947, 544] on div "First Weight 179929030050690 lbs Last Weight 0 lbs + Add Outage" at bounding box center [1143, 536] width 661 height 100
drag, startPoint x: 956, startPoint y: 531, endPoint x: 623, endPoint y: 540, distance: 333.1
click at [623, 540] on div "Name 1ZB799H29030050690 18 / 255 Date of Arrival Program ID * CS187-LL LOB * ZW…" at bounding box center [783, 415] width 1433 height 691
click at [137, 773] on button "Submit" at bounding box center [167, 786] width 60 height 26
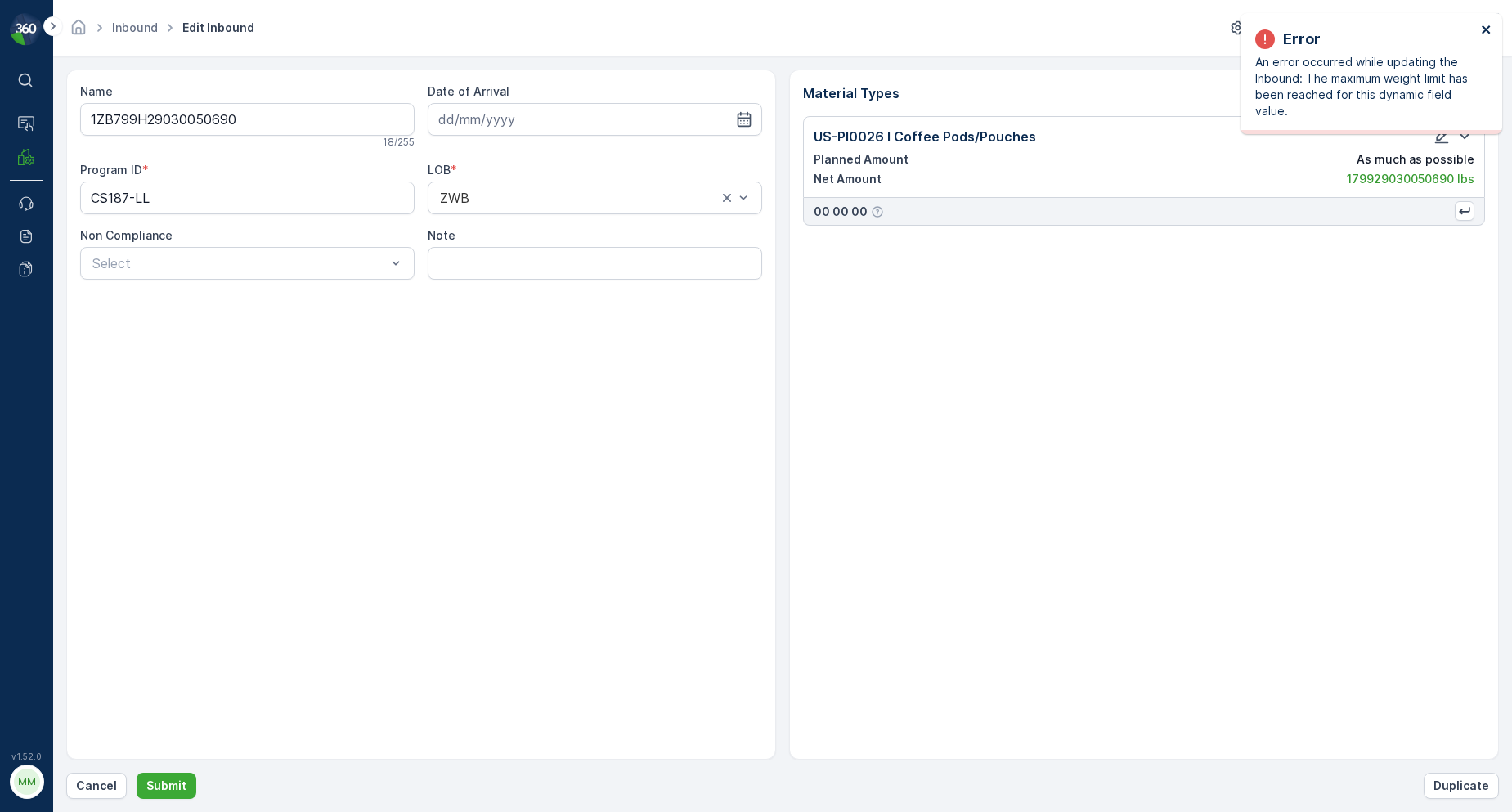
click at [1485, 30] on icon "close" at bounding box center [1486, 30] width 9 height 9
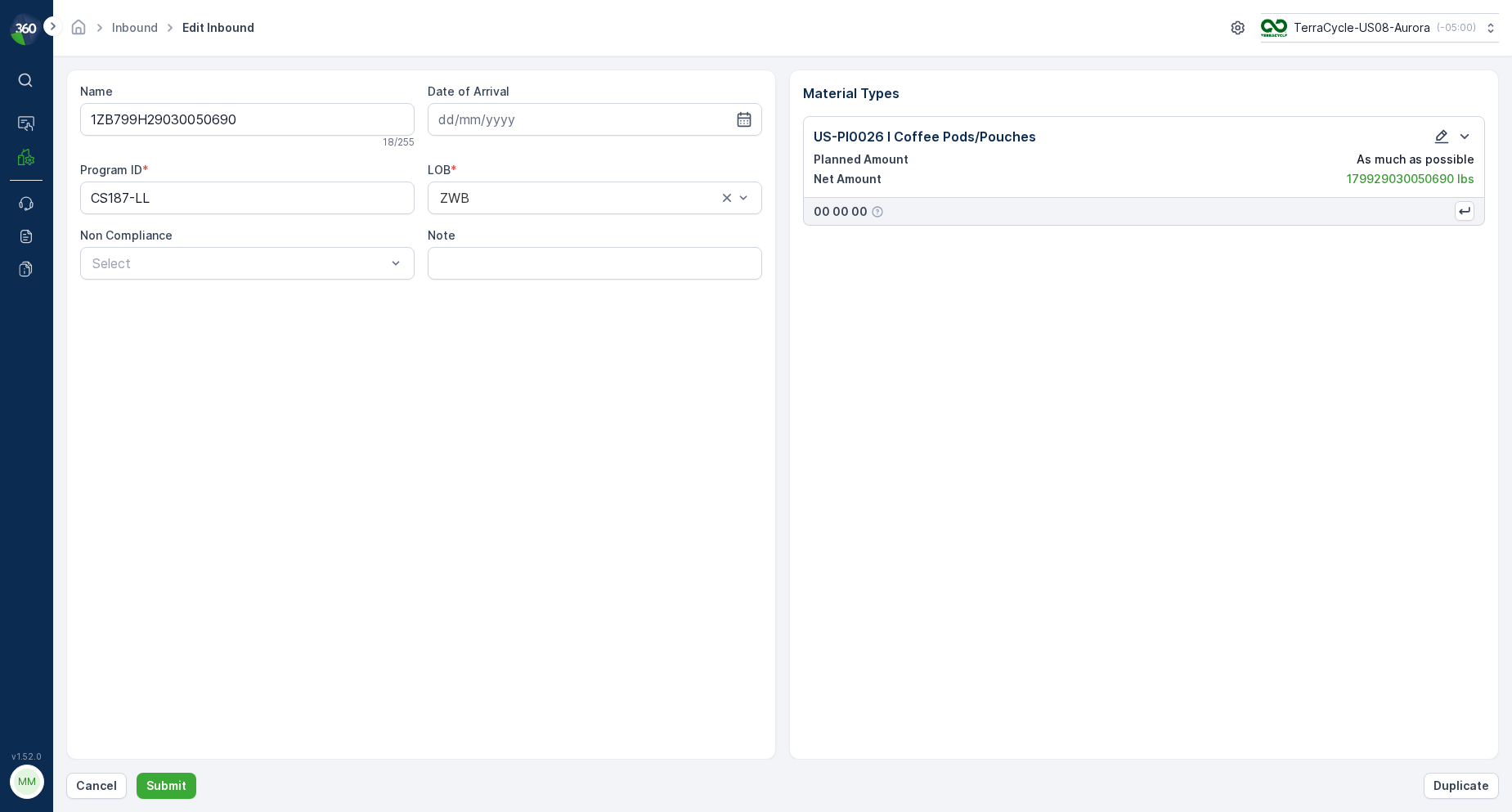
click at [1438, 138] on icon "button" at bounding box center [1442, 137] width 14 height 14
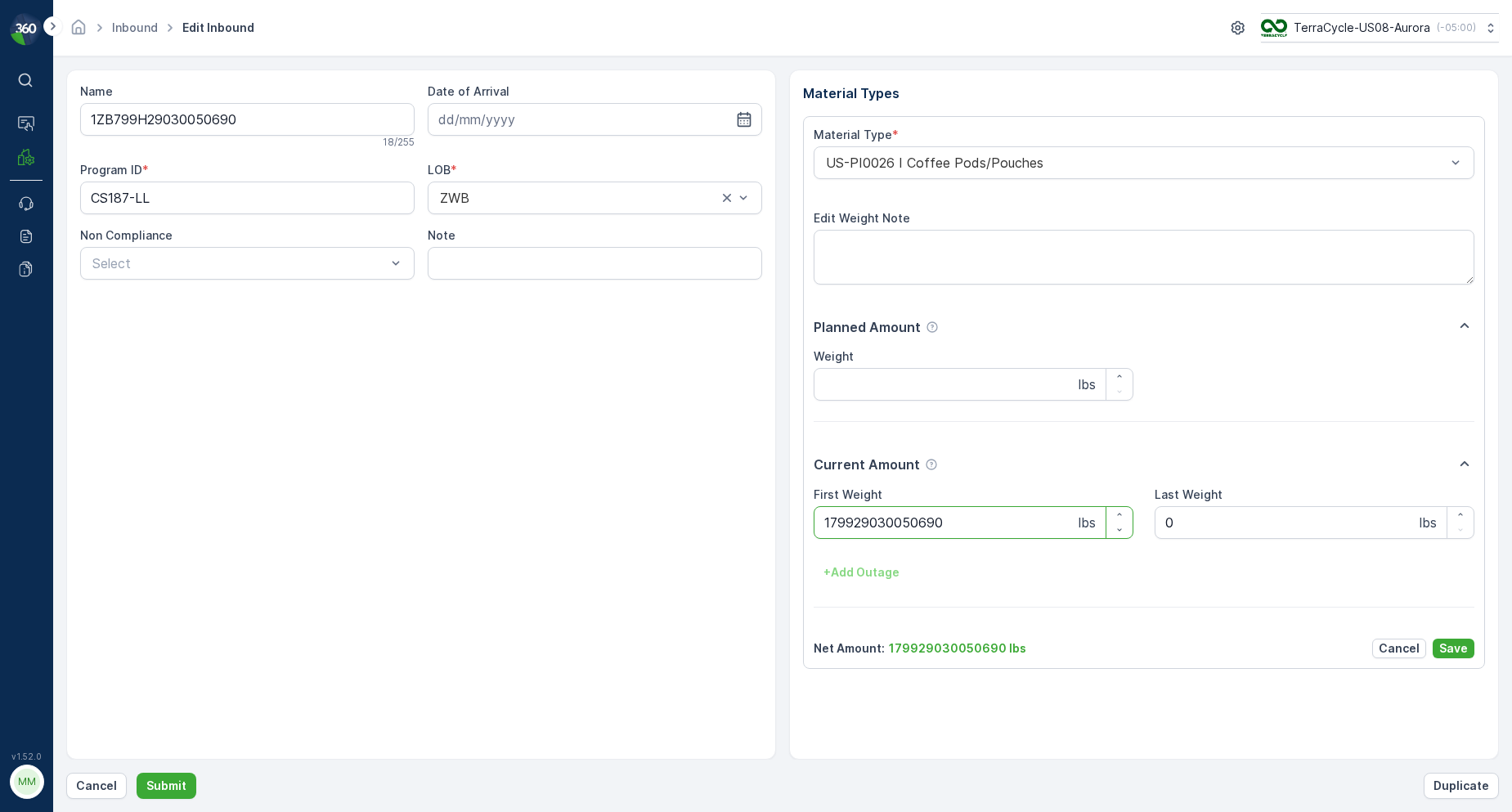
click at [999, 522] on Weight "179929030050690" at bounding box center [973, 522] width 320 height 33
drag, startPoint x: 999, startPoint y: 522, endPoint x: 975, endPoint y: 528, distance: 24.7
click at [996, 523] on Weight "179929030050690" at bounding box center [973, 522] width 320 height 33
type Weight "0"
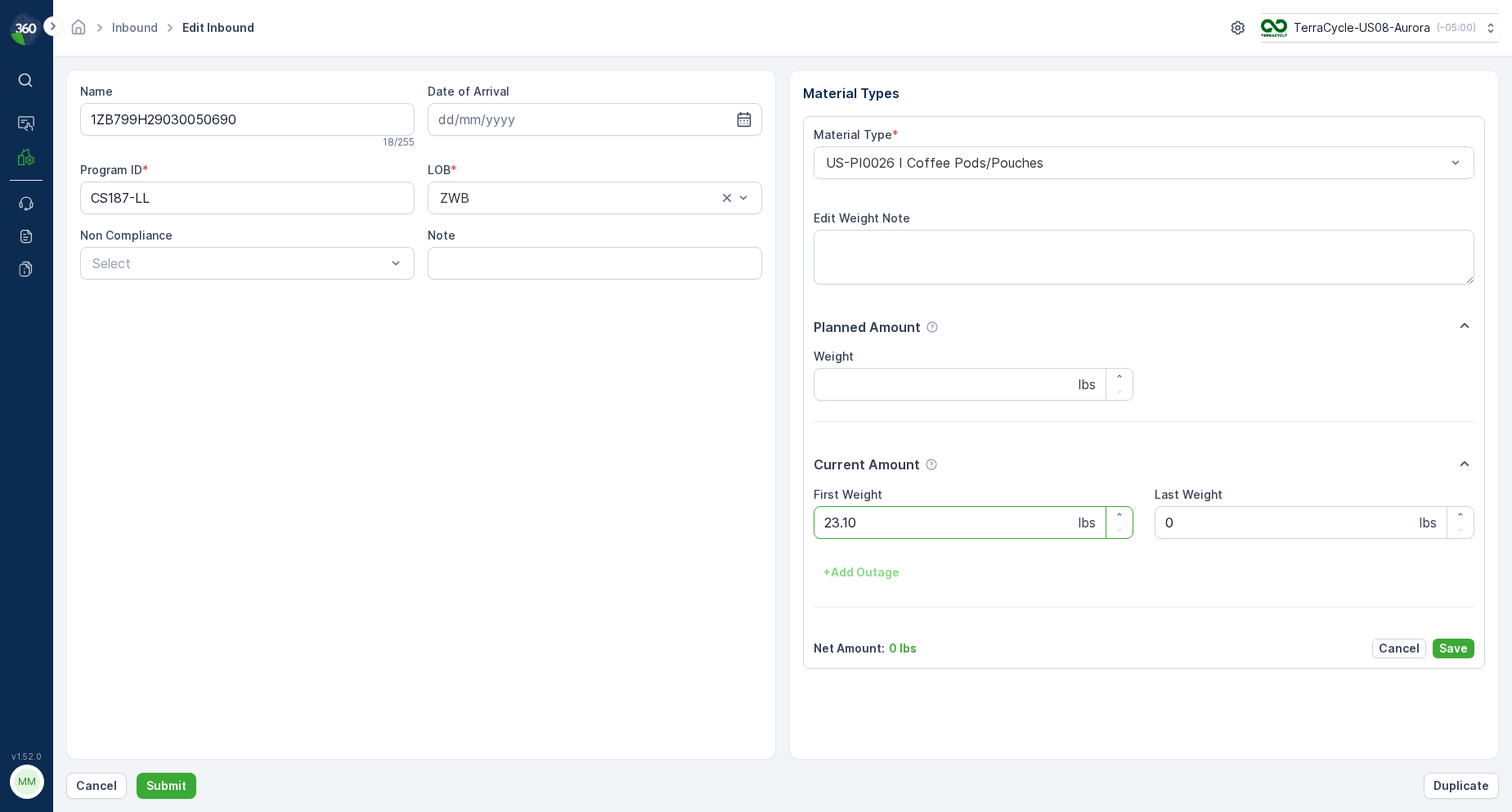
click at [137, 773] on button "Submit" at bounding box center [167, 786] width 60 height 26
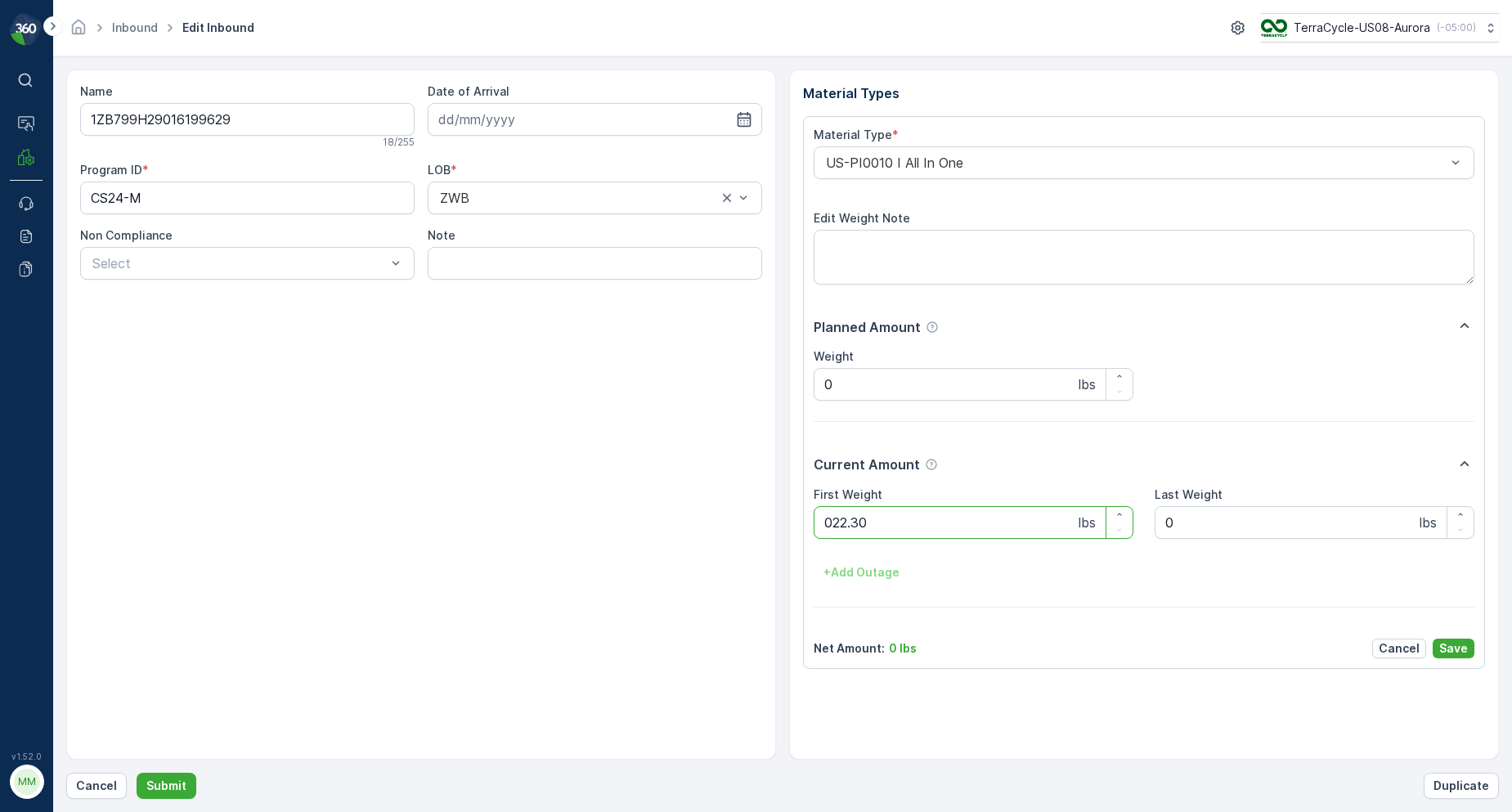
click at [137, 773] on button "Submit" at bounding box center [167, 786] width 60 height 26
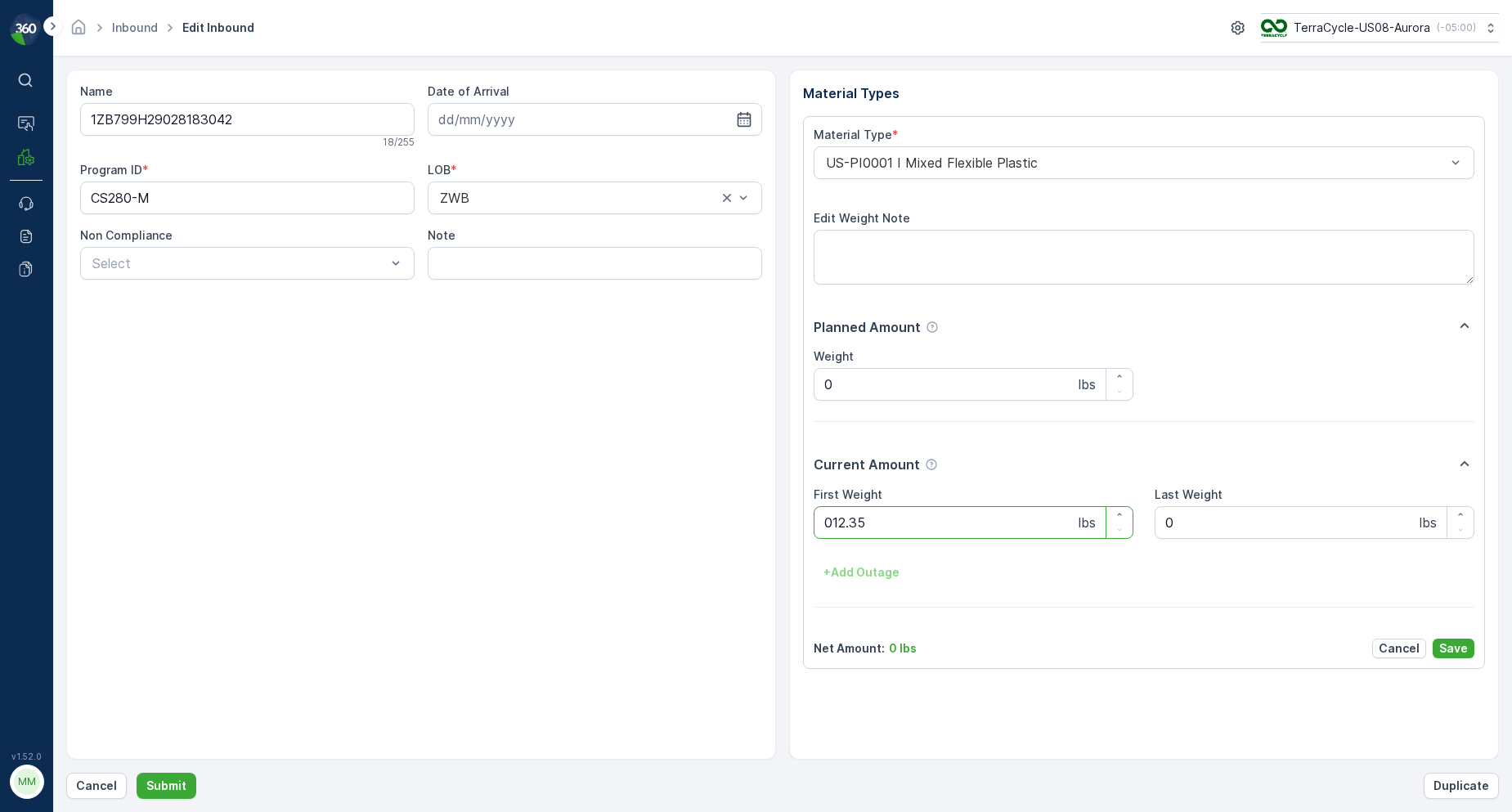
click at [137, 773] on button "Submit" at bounding box center [167, 786] width 60 height 26
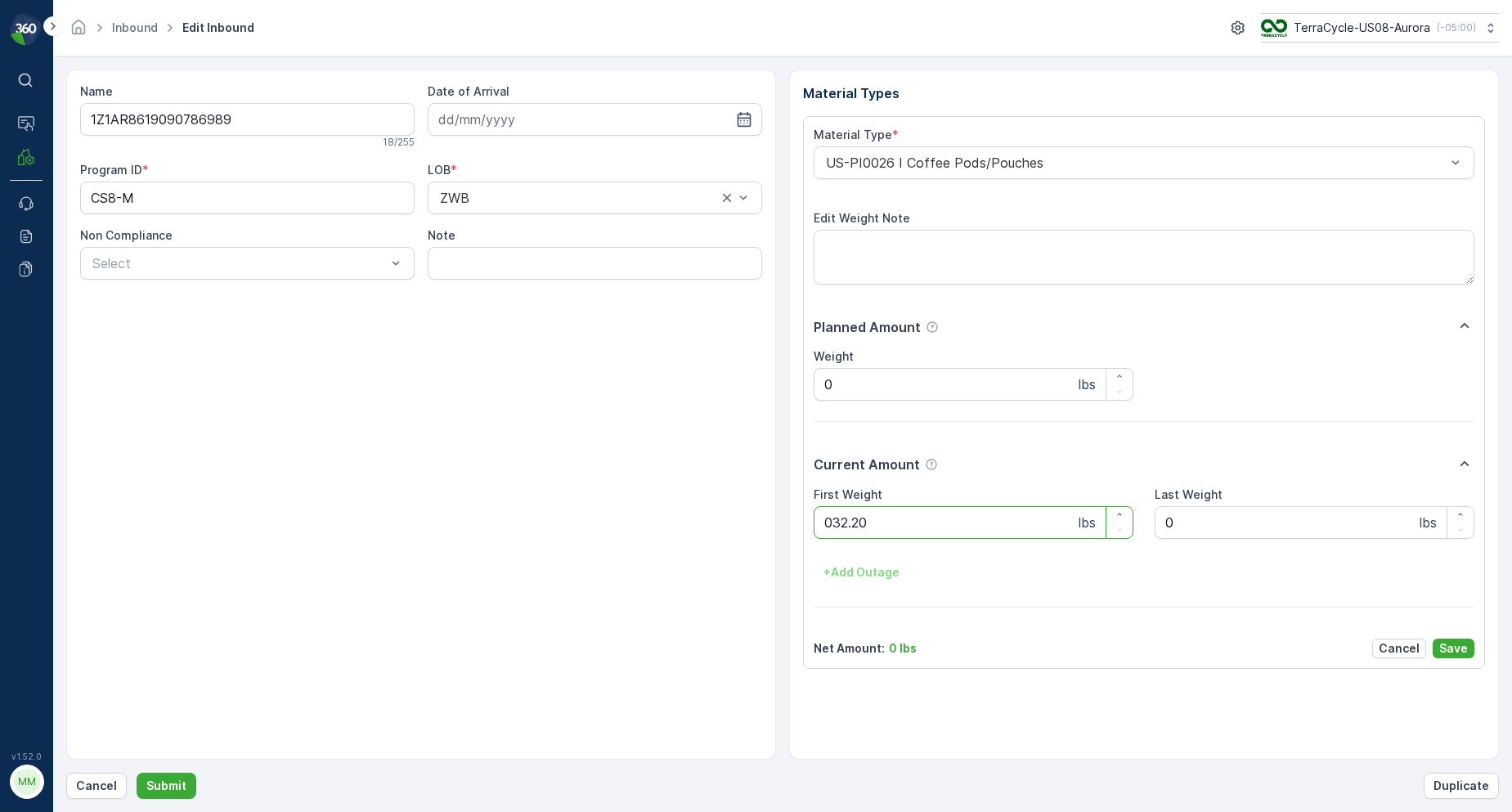
click at [137, 773] on button "Submit" at bounding box center [167, 786] width 60 height 26
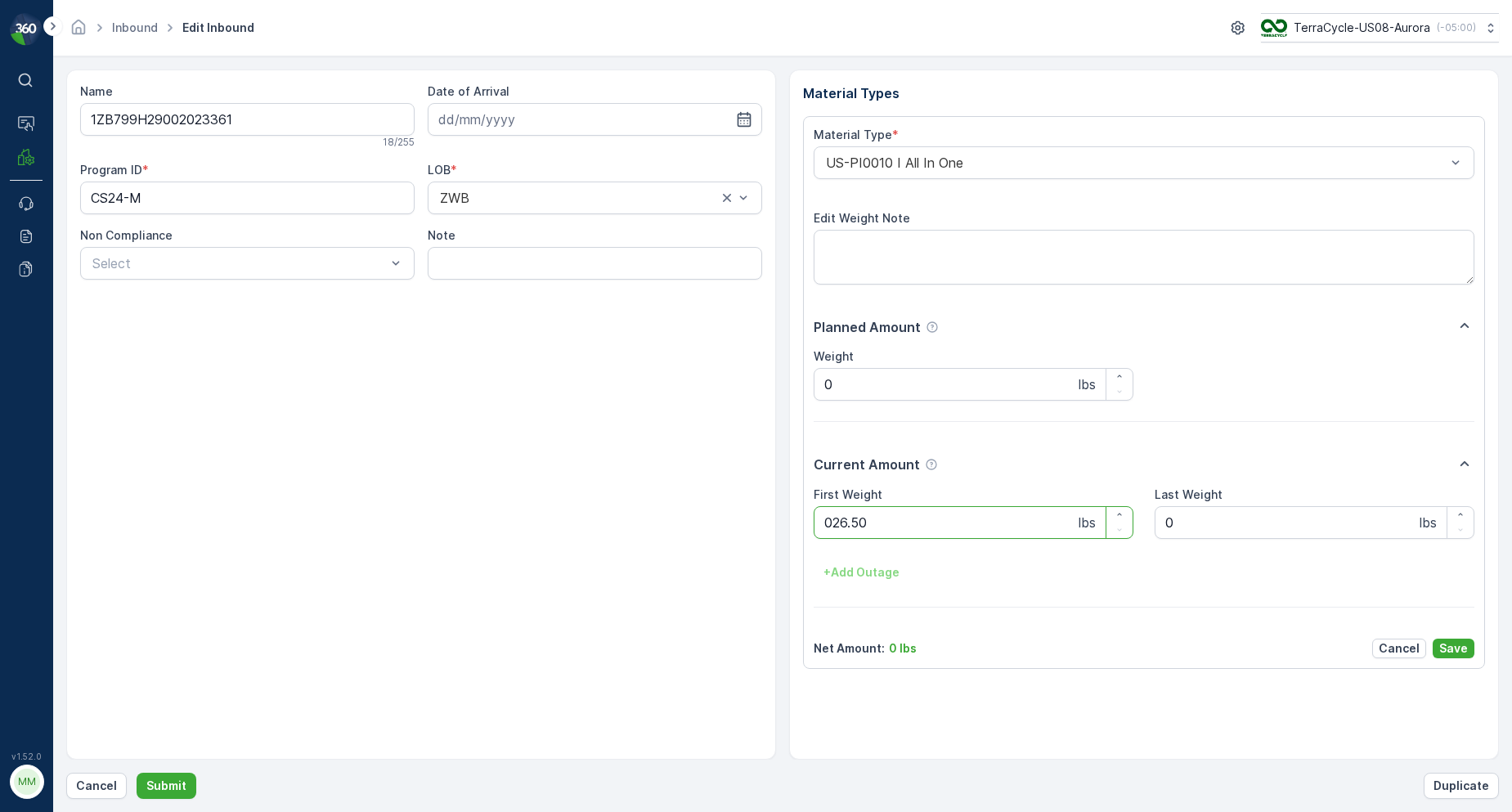
click at [137, 773] on button "Submit" at bounding box center [167, 786] width 60 height 26
